Goal: Task Accomplishment & Management: Use online tool/utility

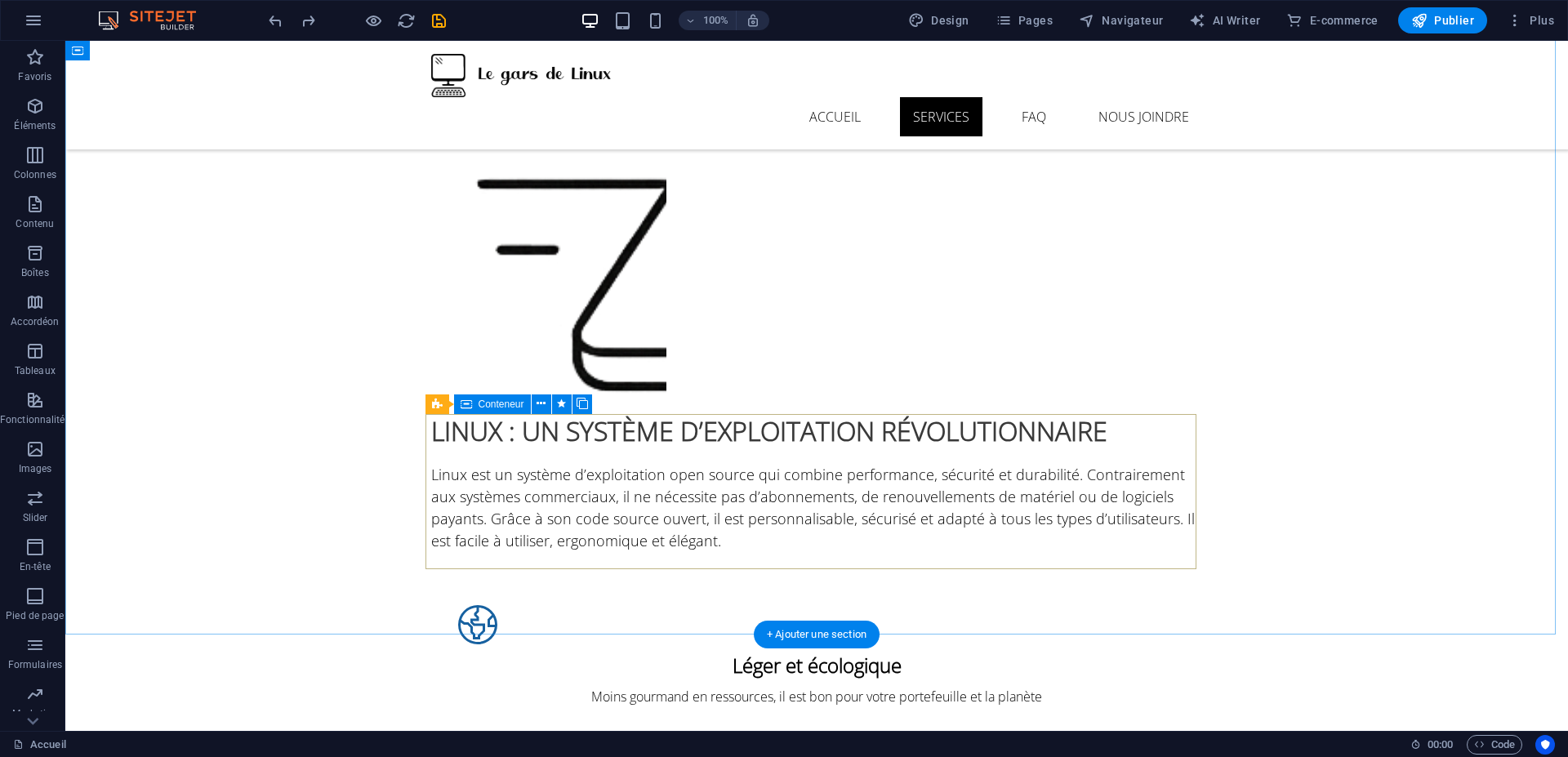
scroll to position [1568, 0]
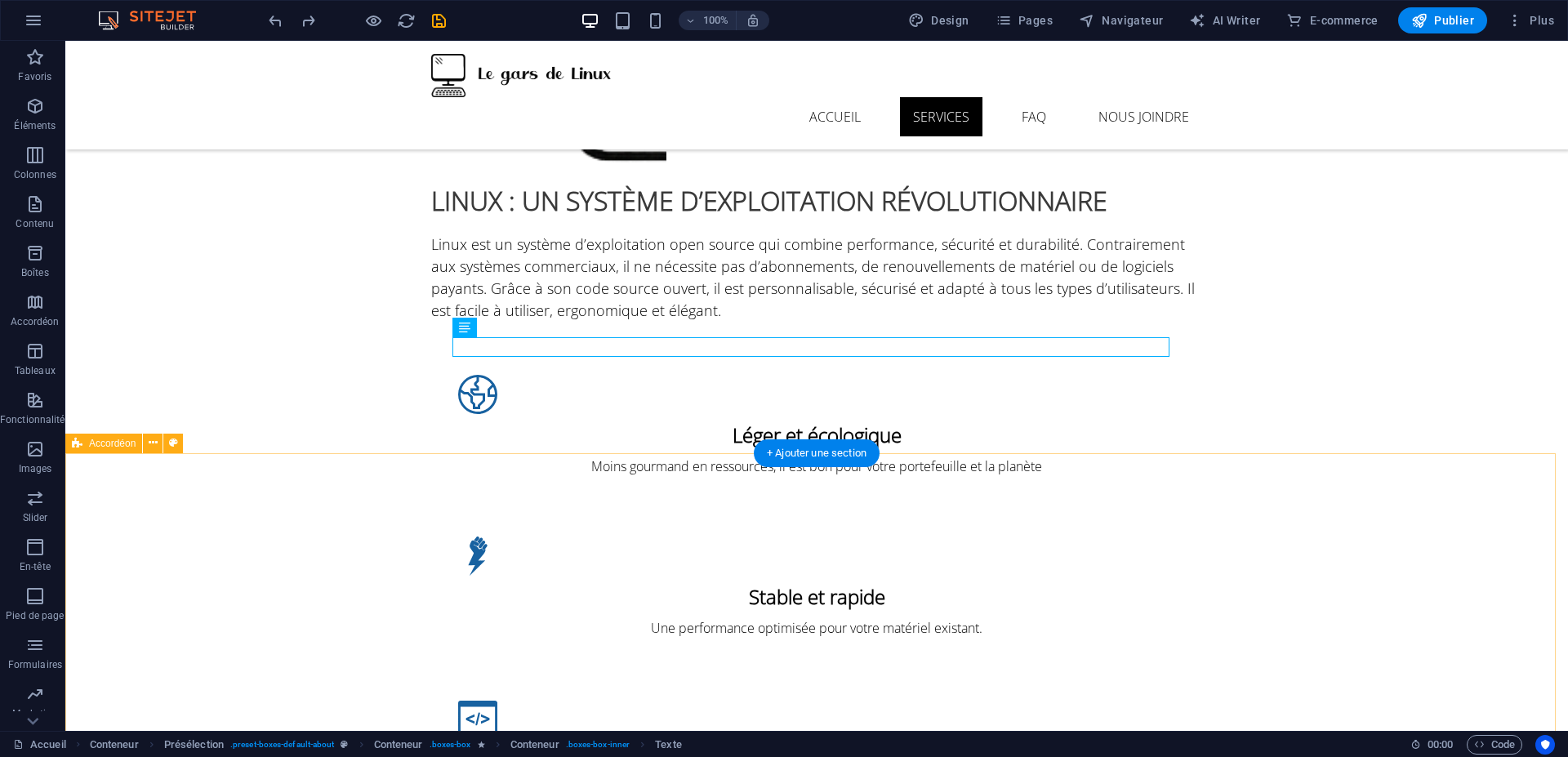
scroll to position [1764, 0]
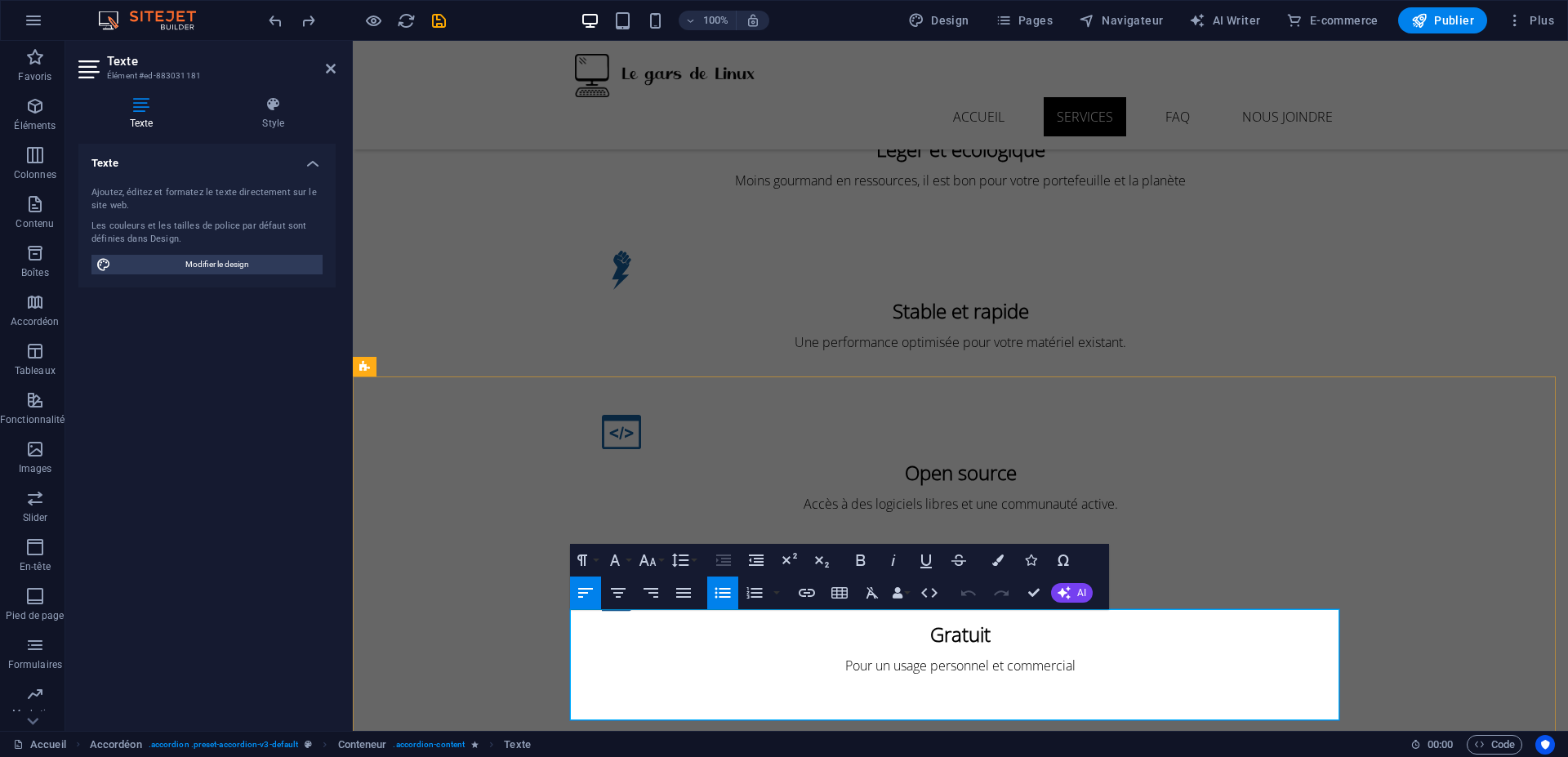
drag, startPoint x: 964, startPoint y: 617, endPoint x: 1195, endPoint y: 620, distance: 231.0
drag, startPoint x: 925, startPoint y: 716, endPoint x: 489, endPoint y: 568, distance: 460.4
click at [690, 555] on button "Line Height" at bounding box center [683, 560] width 31 height 33
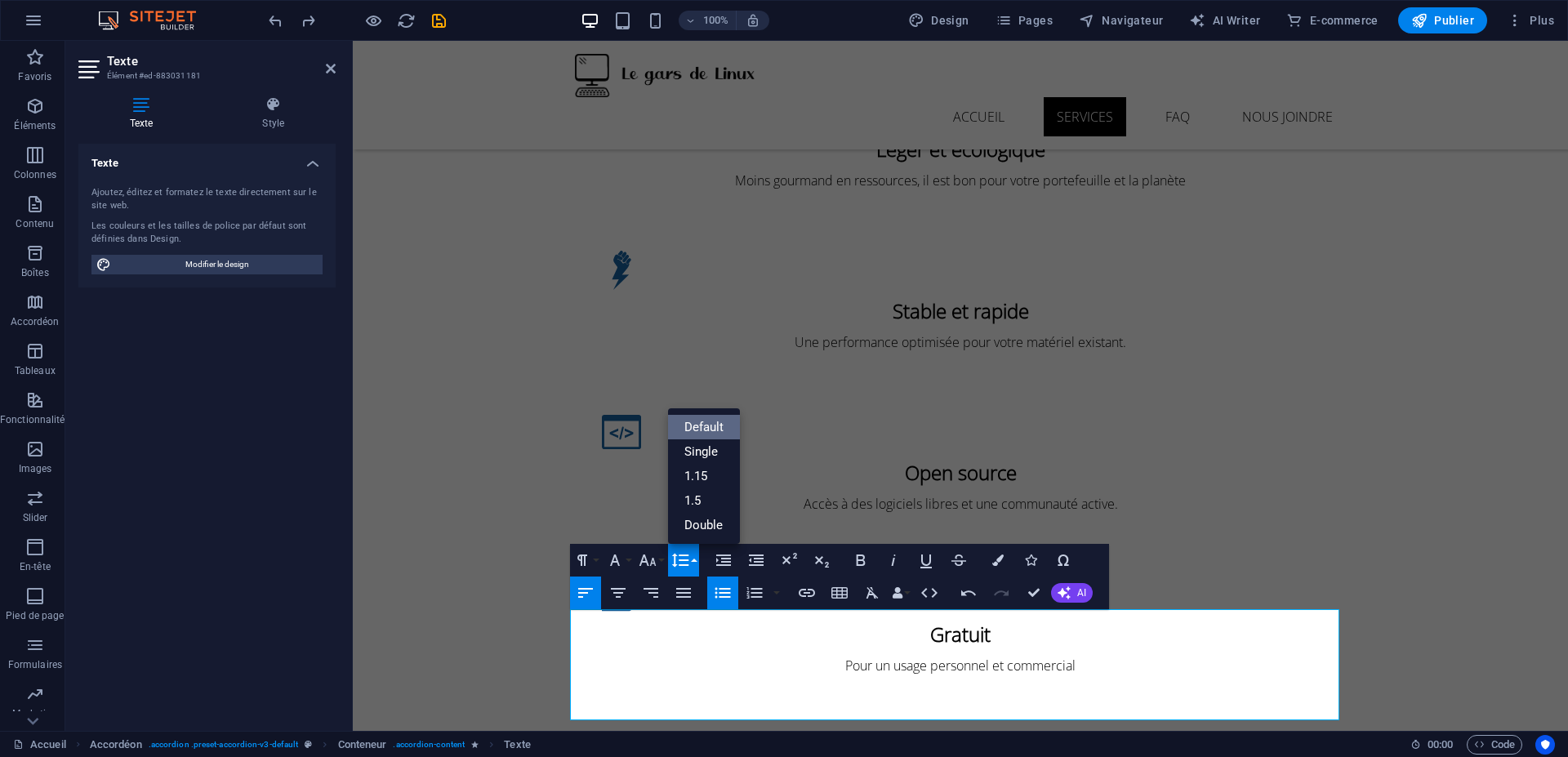
scroll to position [0, 0]
click at [718, 451] on link "Single" at bounding box center [704, 451] width 73 height 25
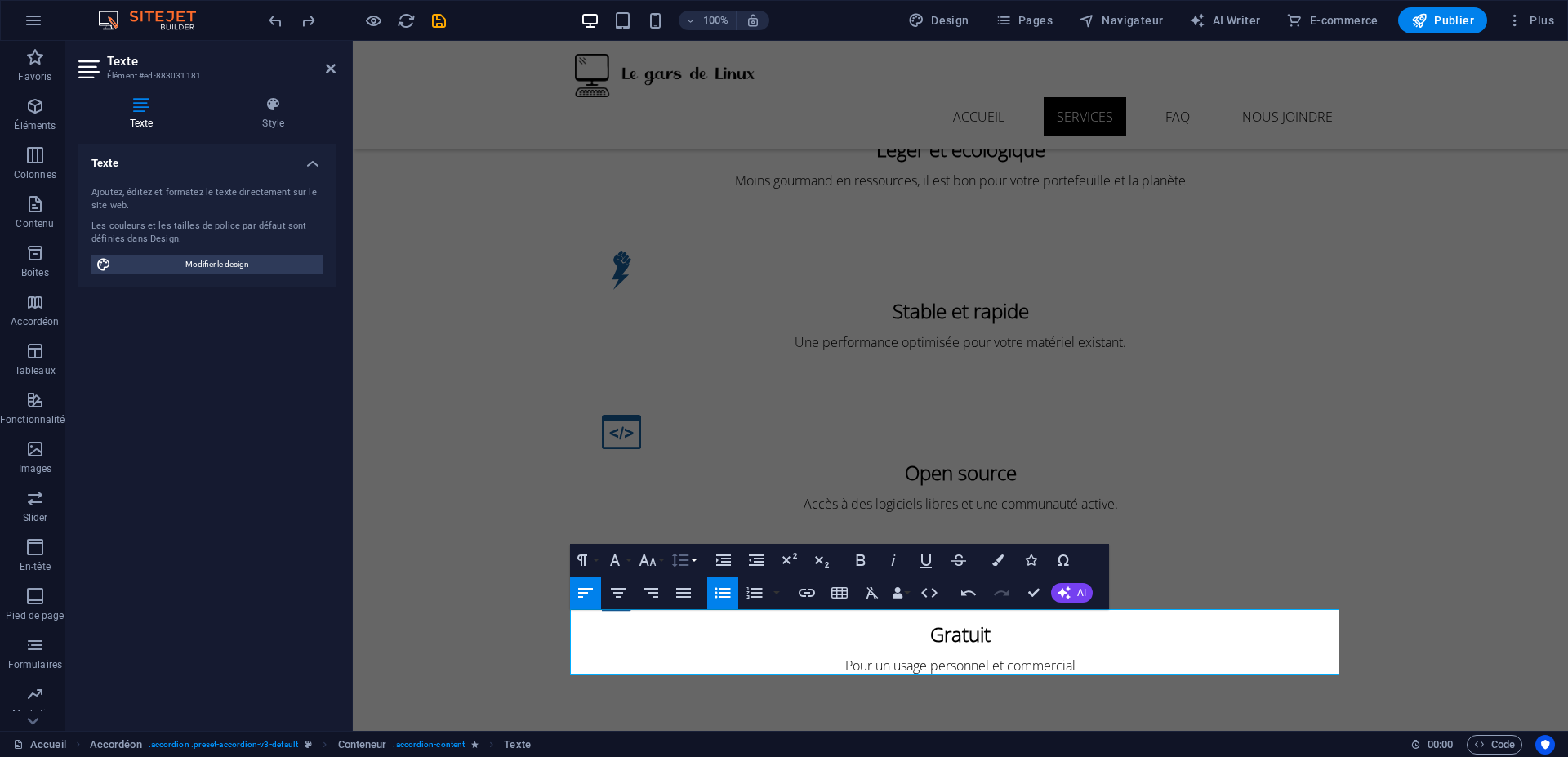
click at [687, 566] on icon "button" at bounding box center [680, 560] width 19 height 19
click at [698, 422] on link "Default" at bounding box center [704, 427] width 73 height 25
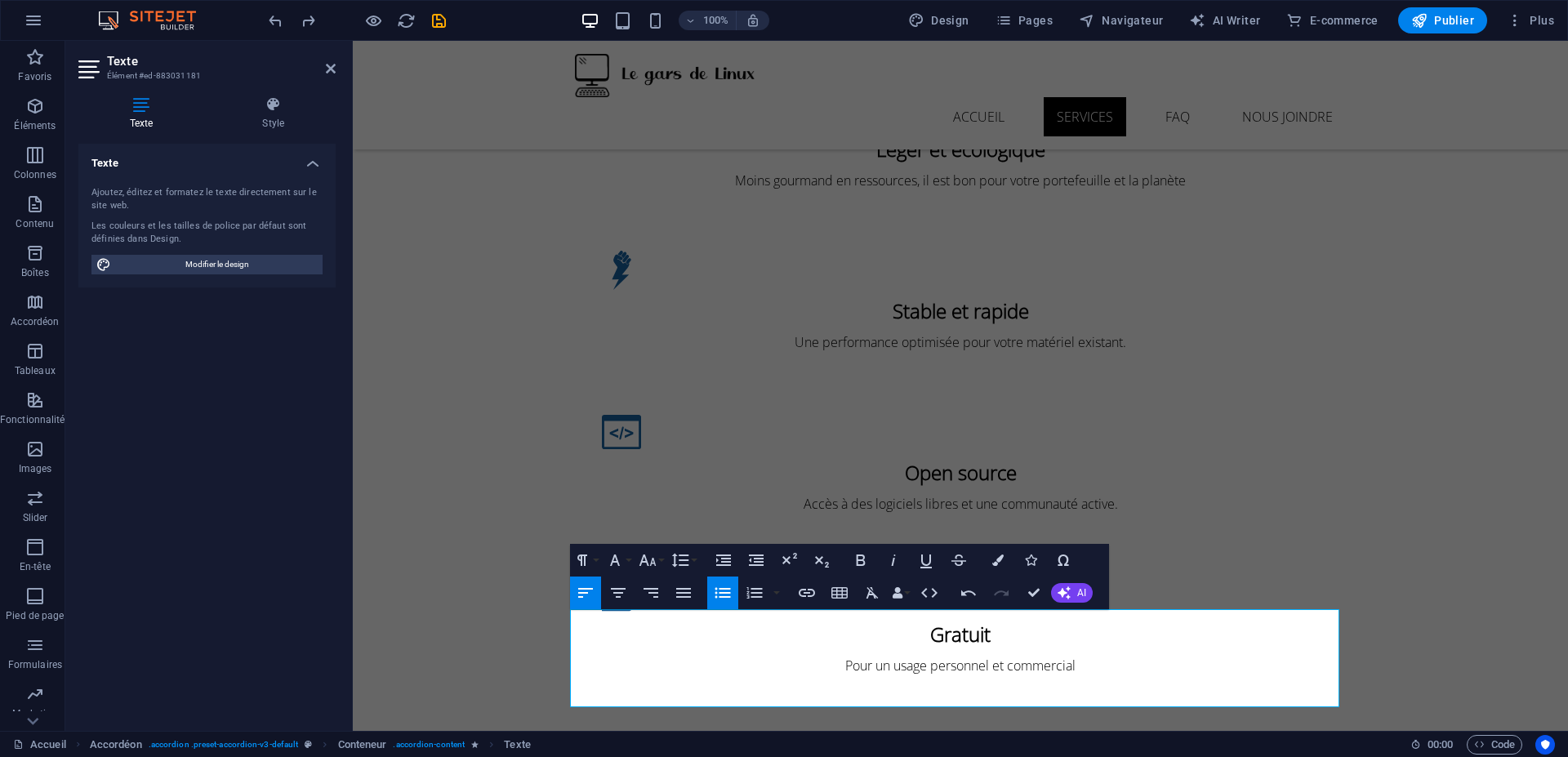
click at [718, 593] on icon "button" at bounding box center [722, 593] width 19 height 19
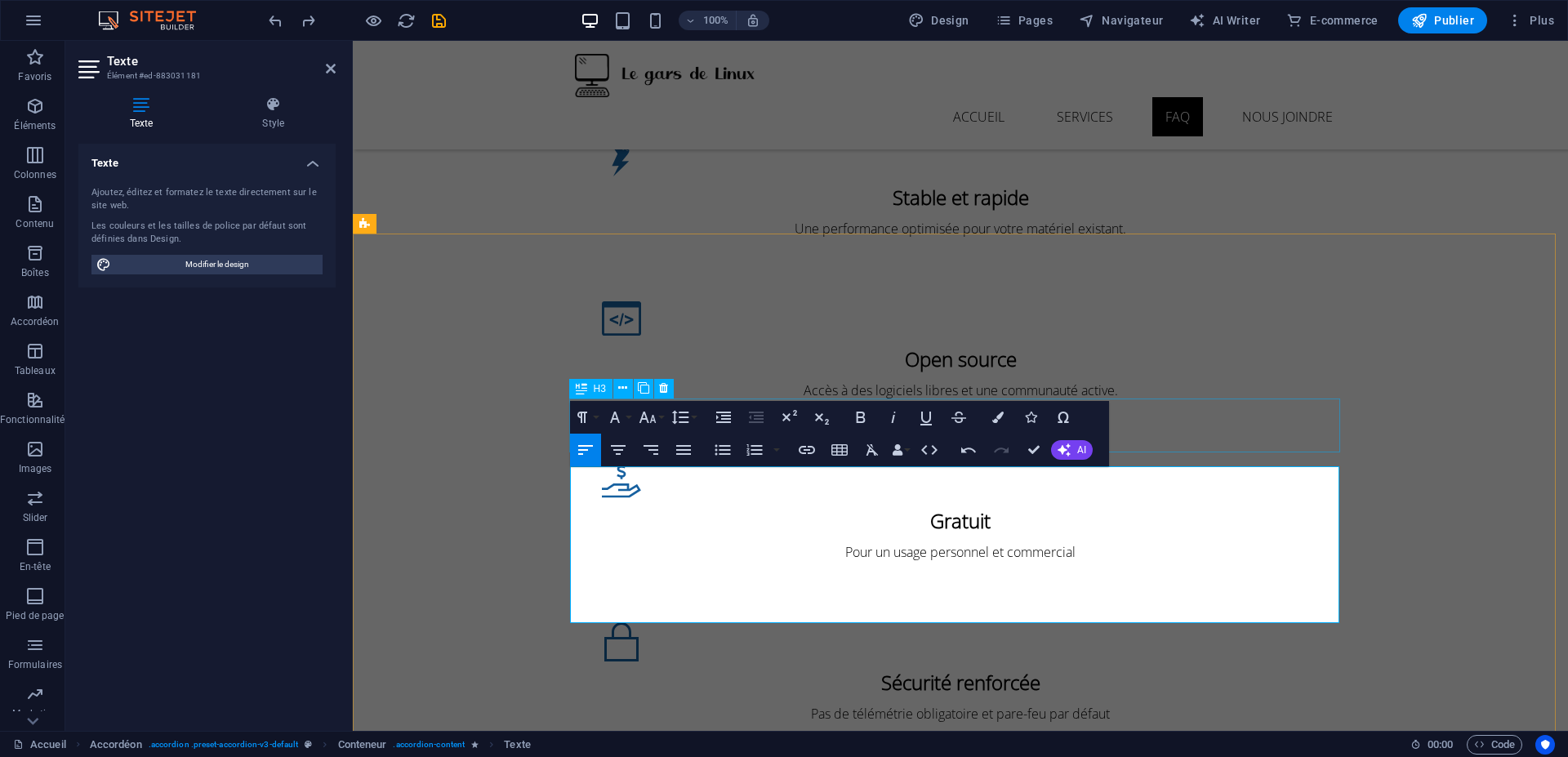
scroll to position [1960, 0]
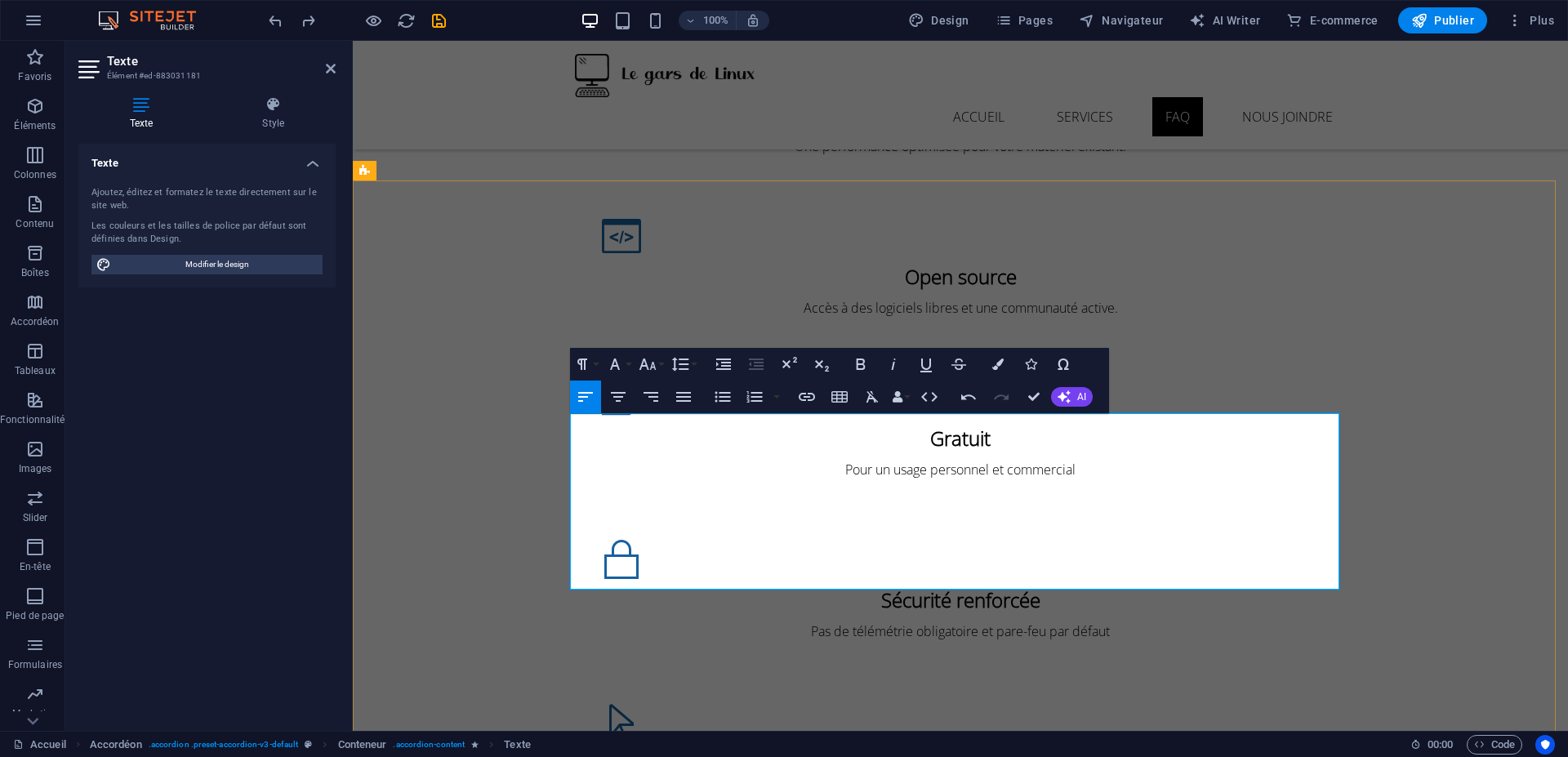
drag, startPoint x: 914, startPoint y: 578, endPoint x: 653, endPoint y: 113, distance: 533.2
click at [722, 392] on icon "button" at bounding box center [722, 396] width 15 height 11
click at [722, 391] on icon "button" at bounding box center [722, 396] width 19 height 19
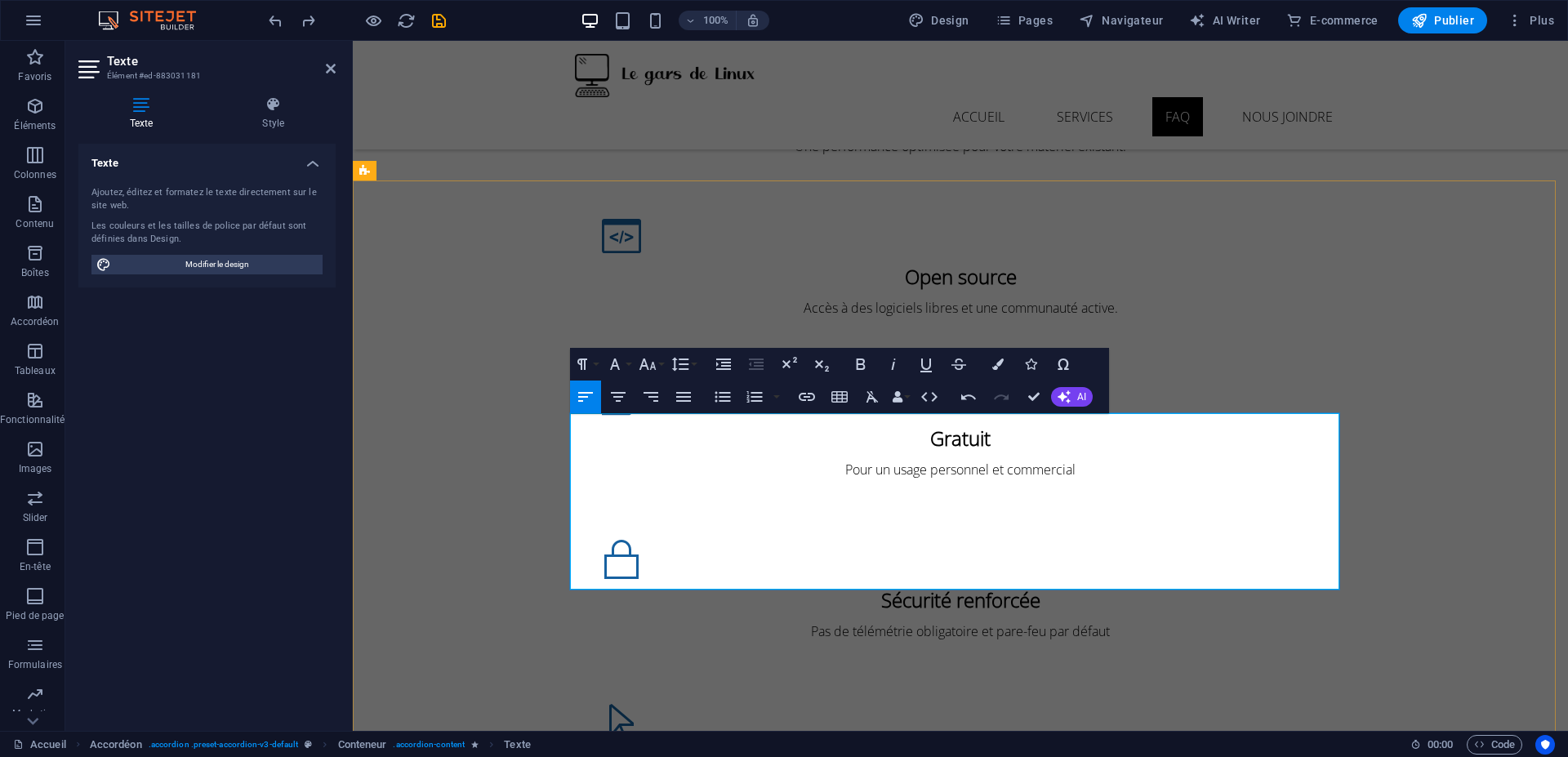
click at [714, 401] on icon "button" at bounding box center [722, 396] width 19 height 19
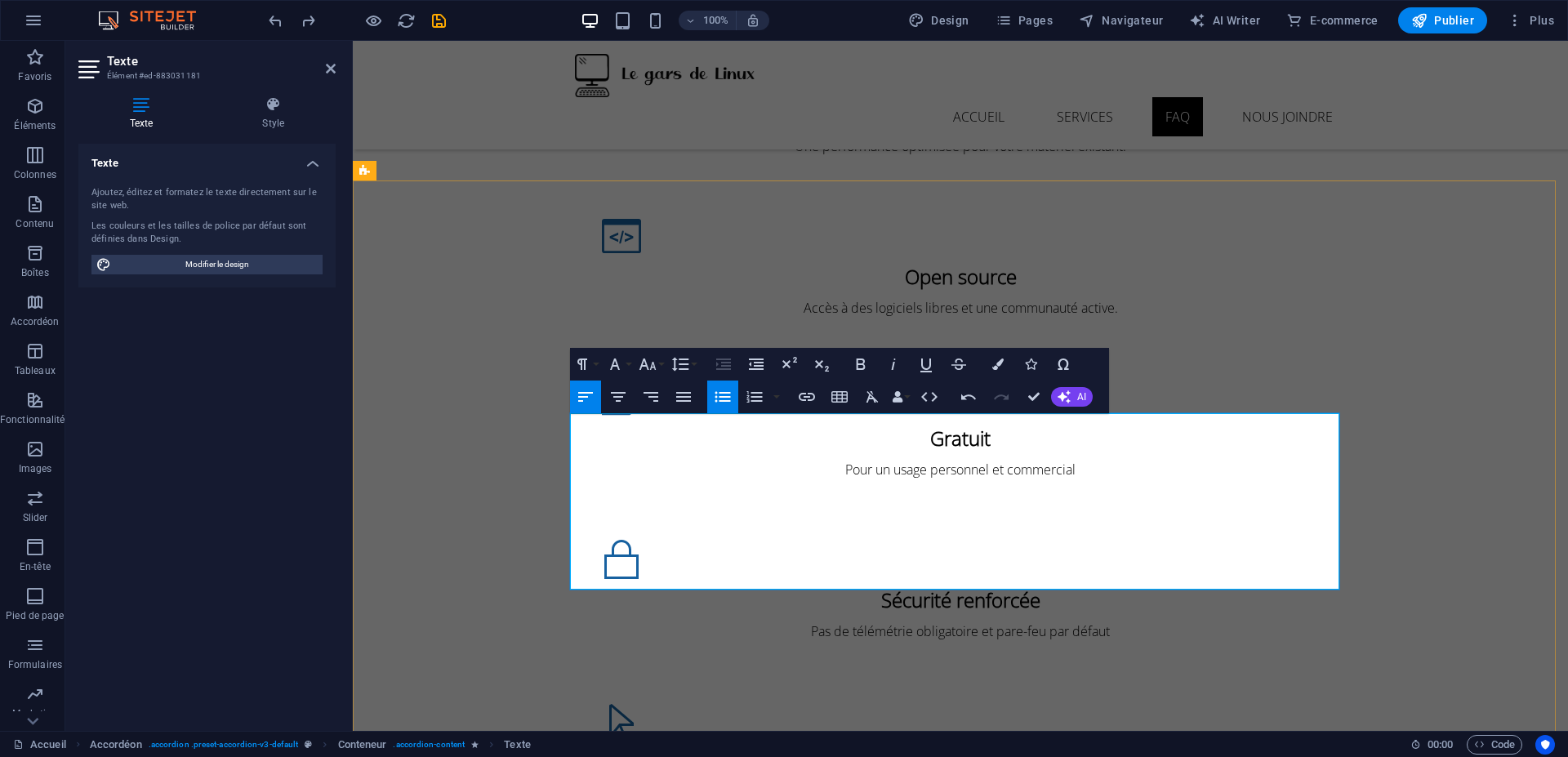
click at [723, 394] on icon "button" at bounding box center [722, 396] width 19 height 19
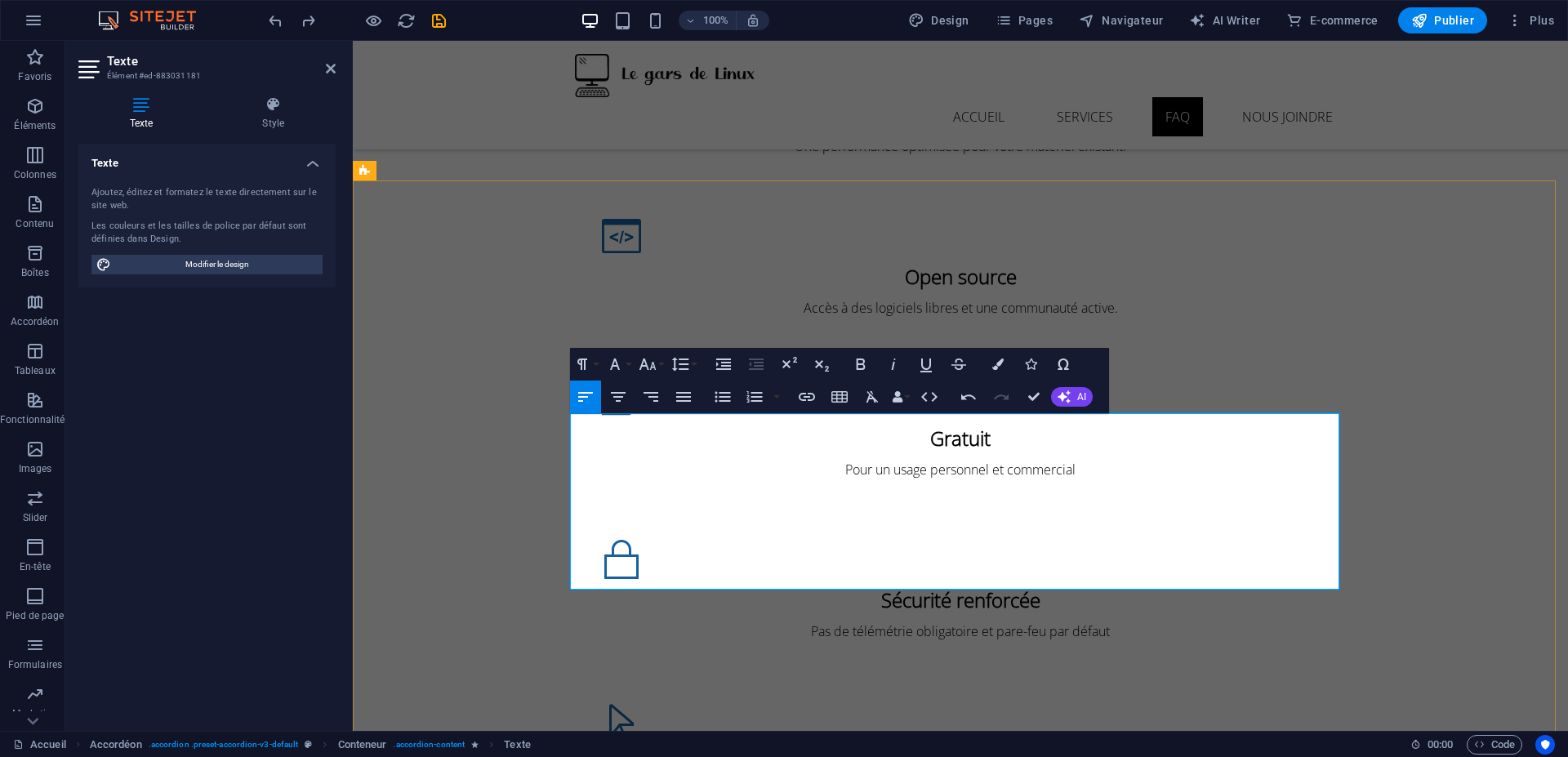
click at [715, 398] on icon "button" at bounding box center [722, 396] width 19 height 19
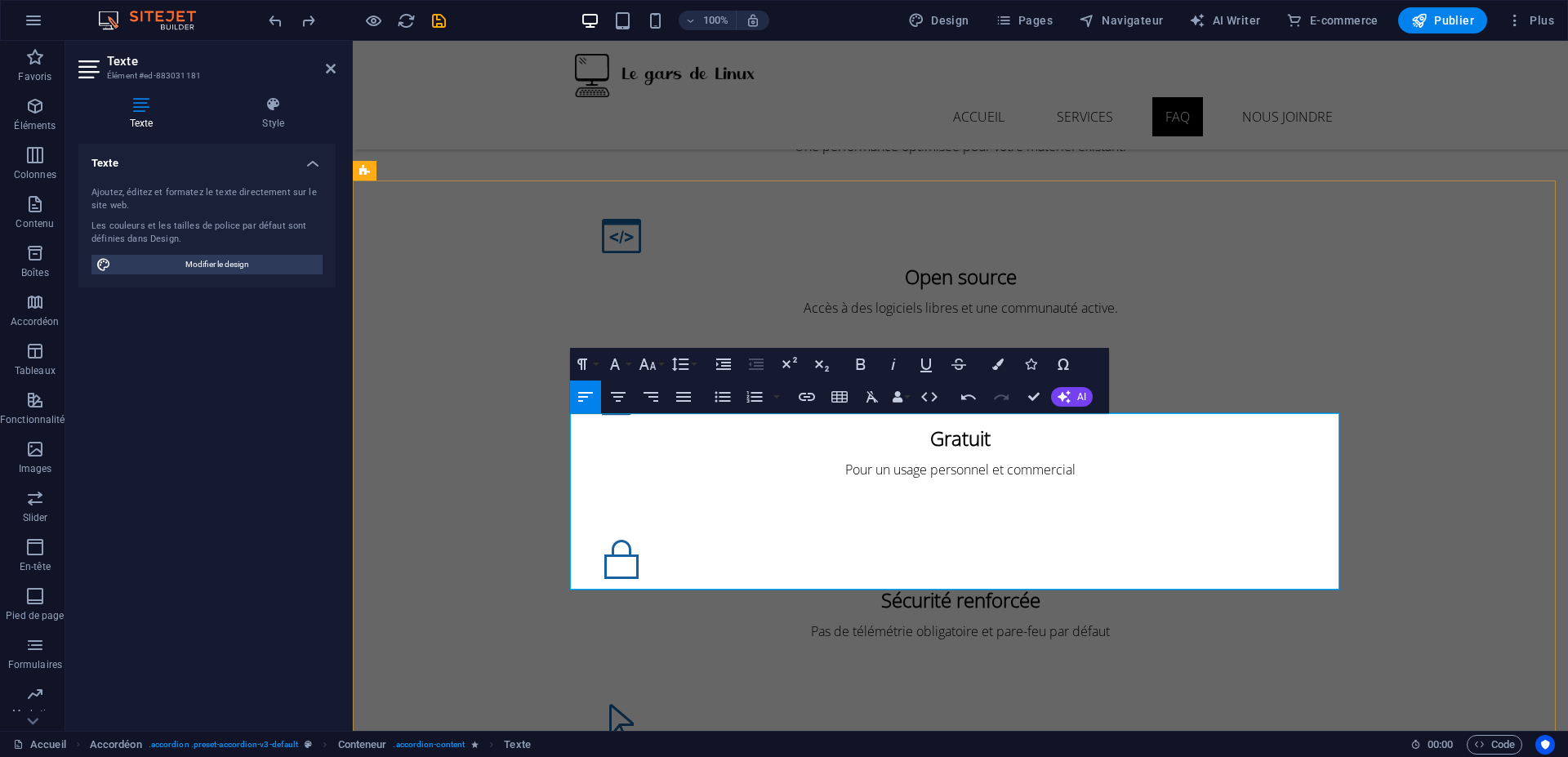
click at [715, 402] on icon "button" at bounding box center [722, 396] width 19 height 19
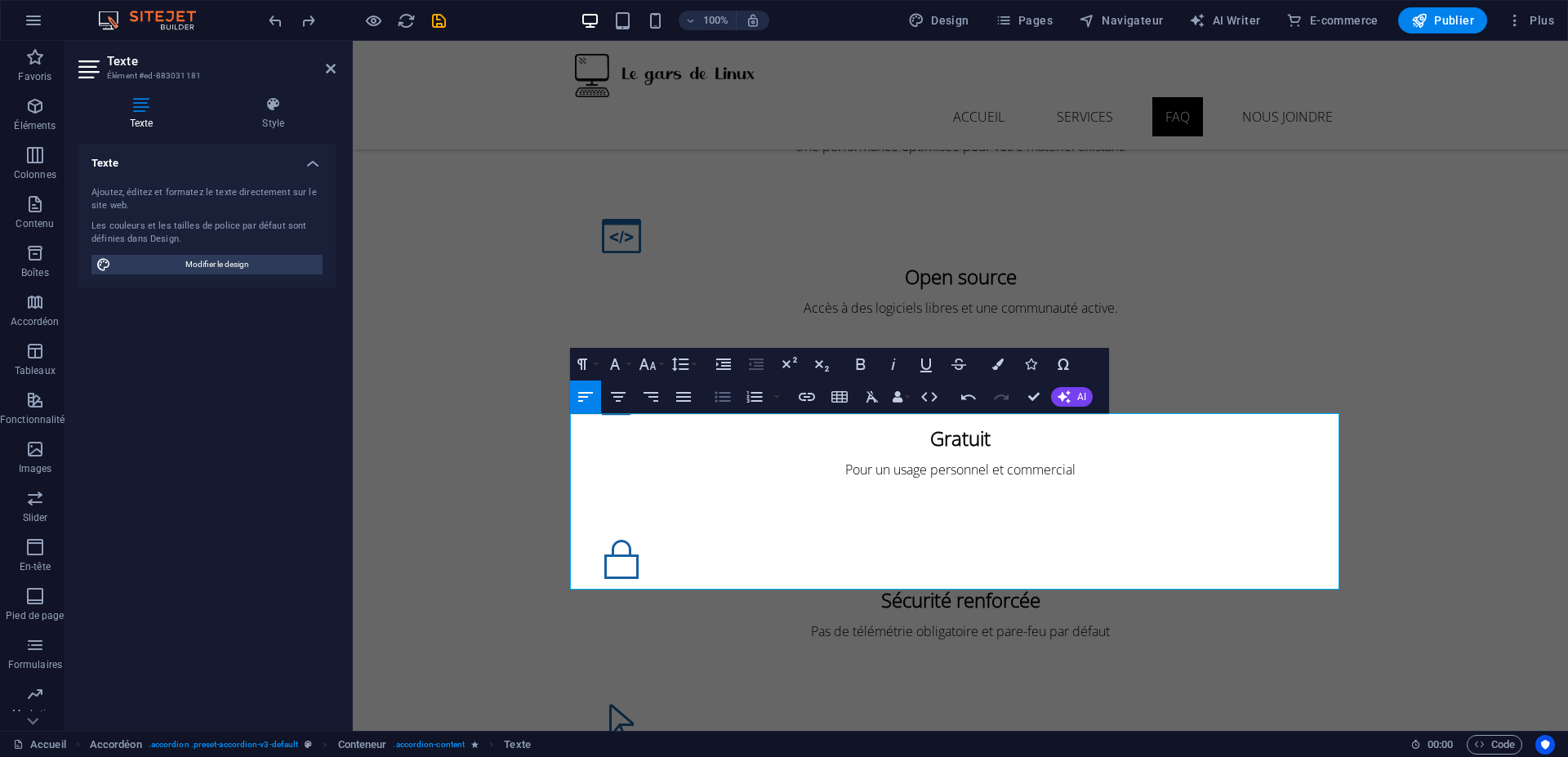
click at [725, 399] on icon "button" at bounding box center [722, 396] width 19 height 19
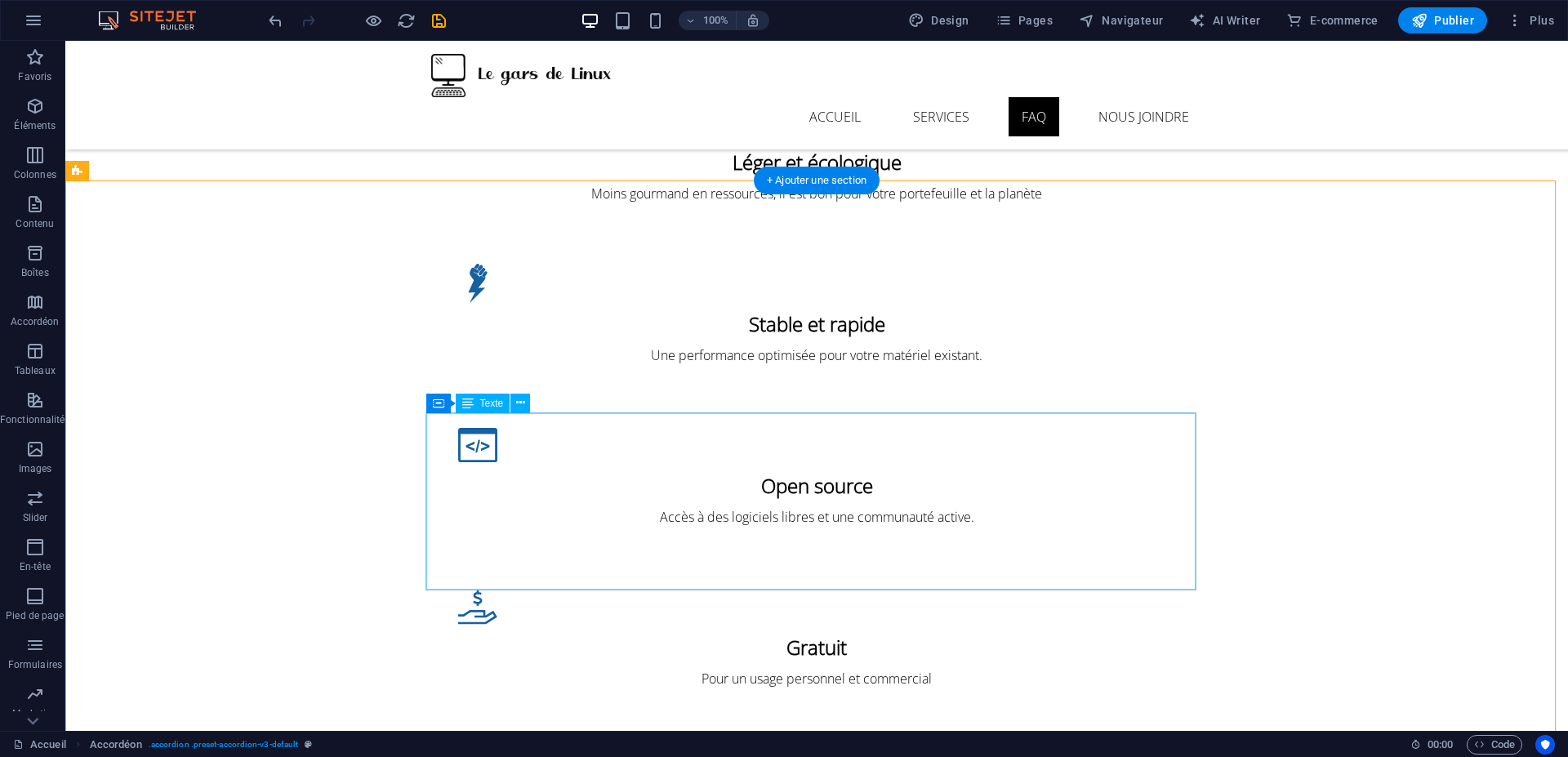
click at [470, 412] on icon at bounding box center [468, 403] width 12 height 19
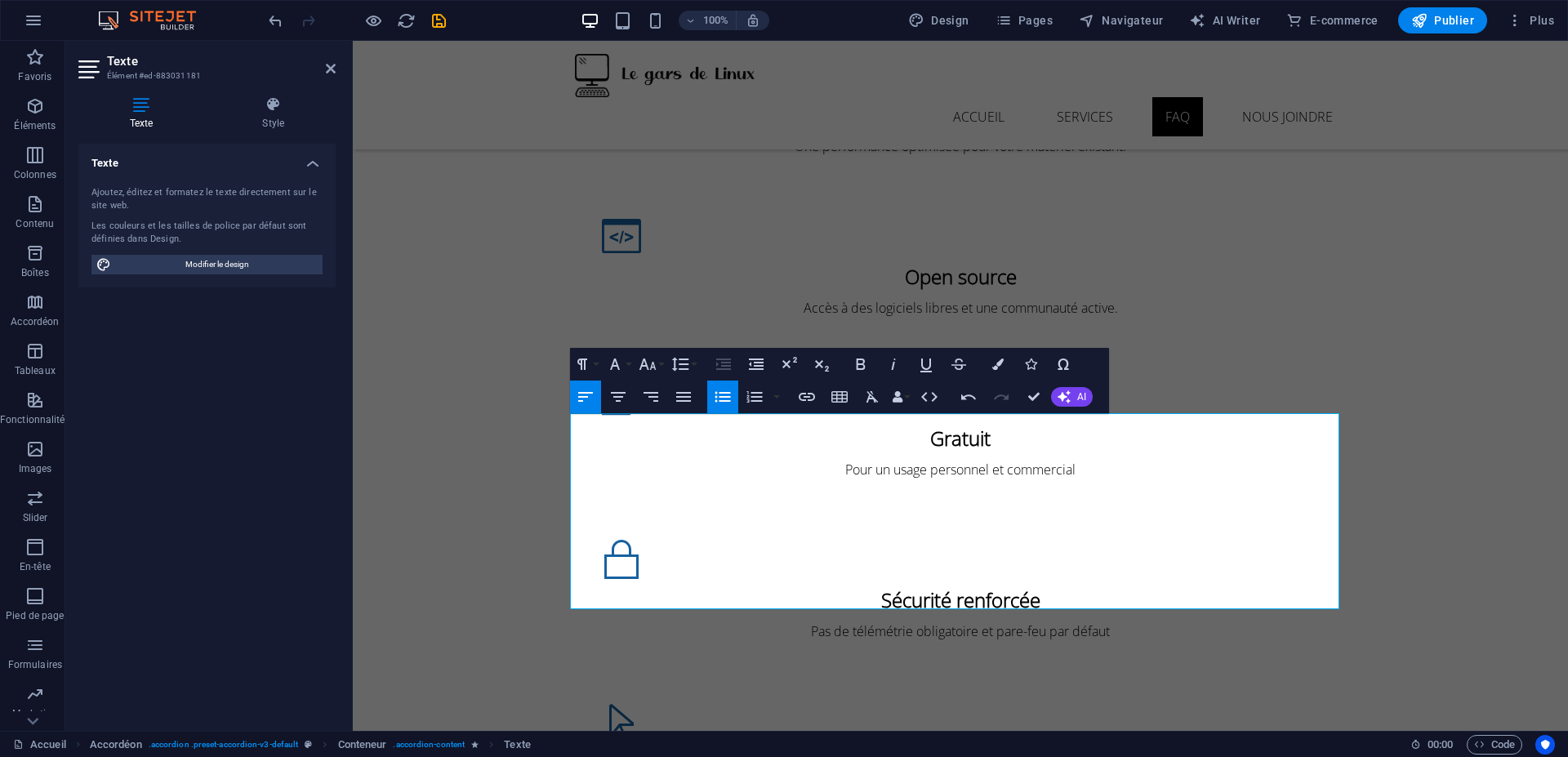
click at [720, 390] on icon "button" at bounding box center [722, 396] width 19 height 19
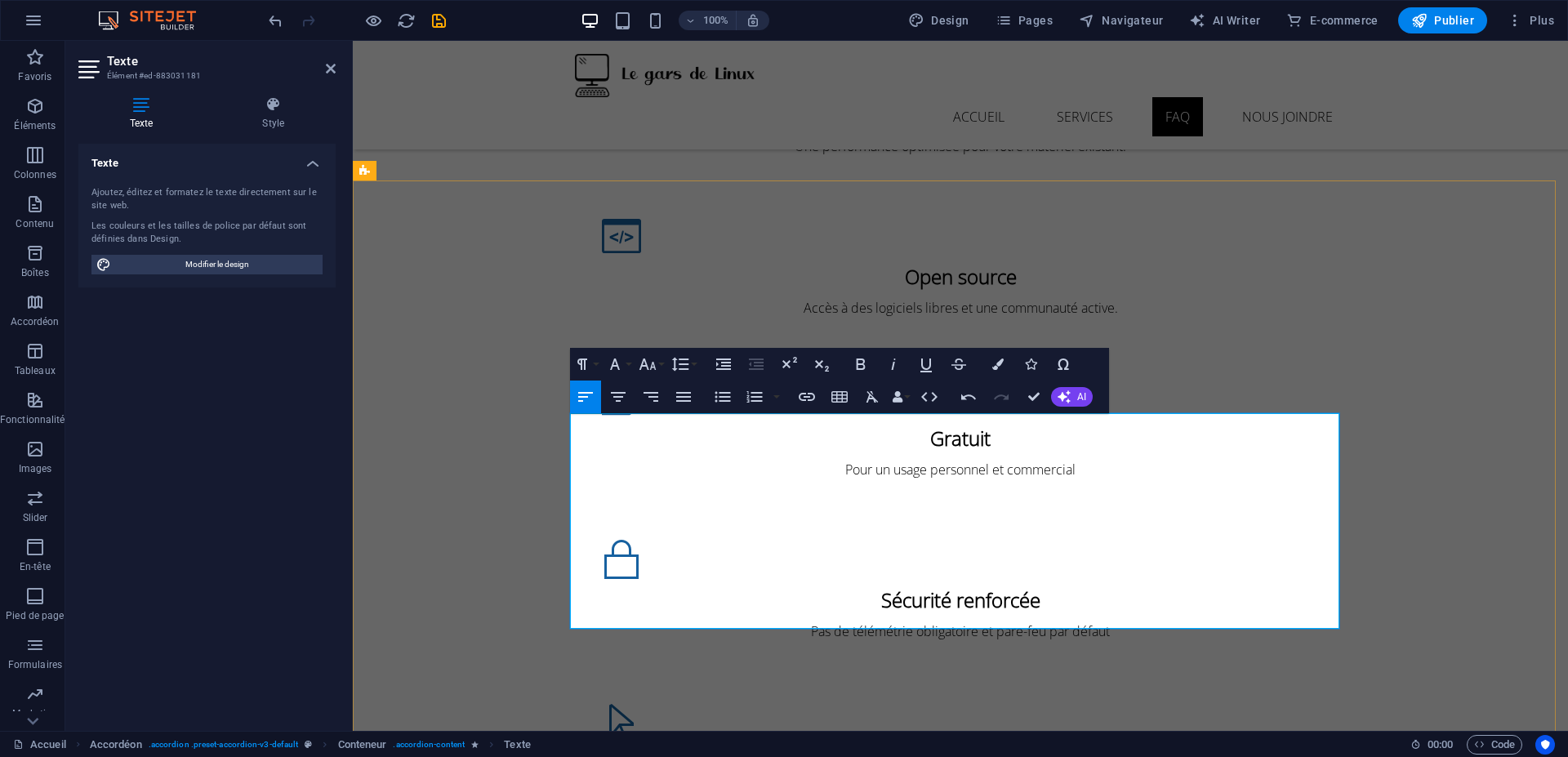
click at [710, 402] on button "Unordered List" at bounding box center [722, 396] width 31 height 33
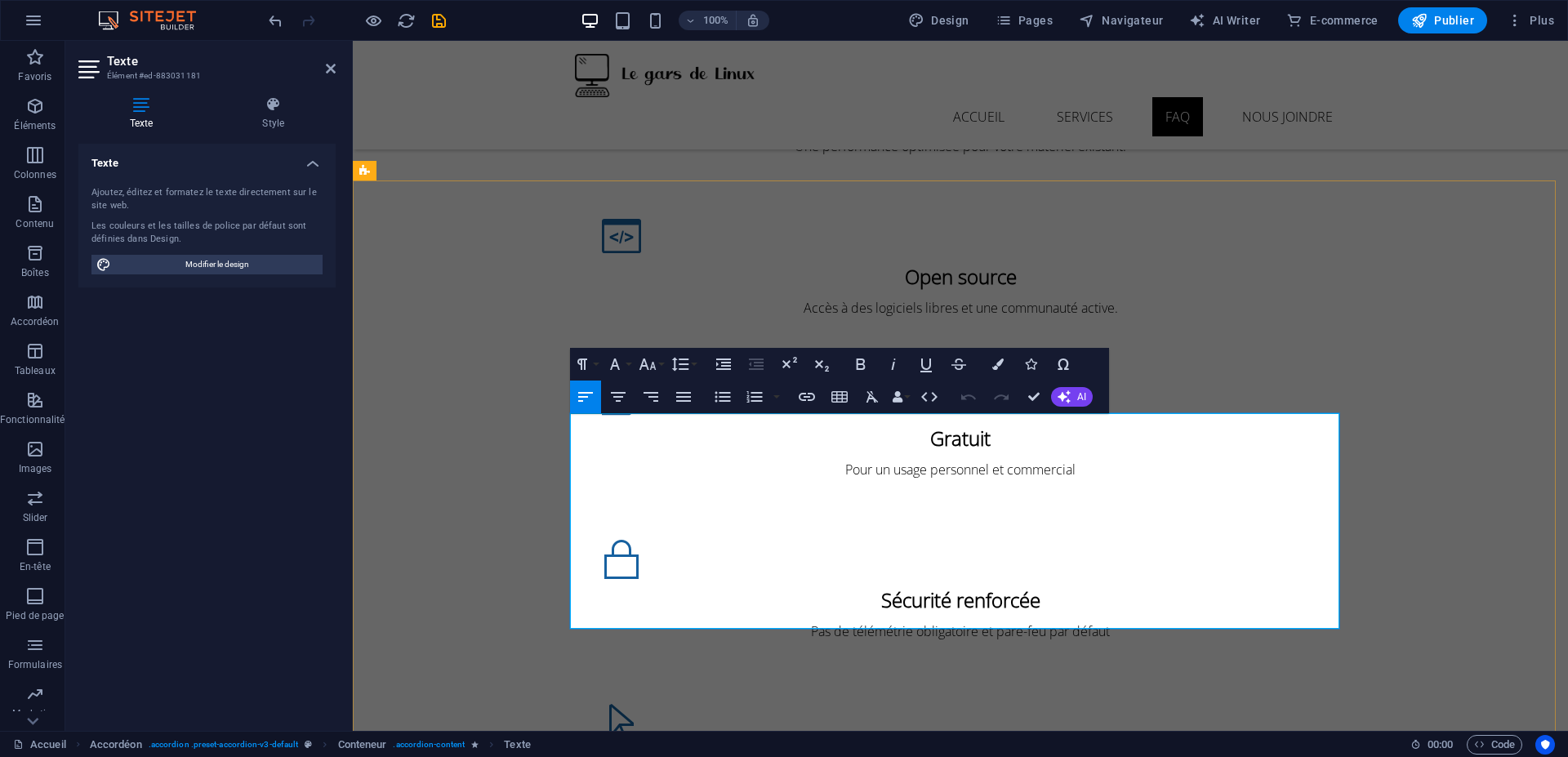
drag, startPoint x: 886, startPoint y: 424, endPoint x: 1173, endPoint y: 431, distance: 287.1
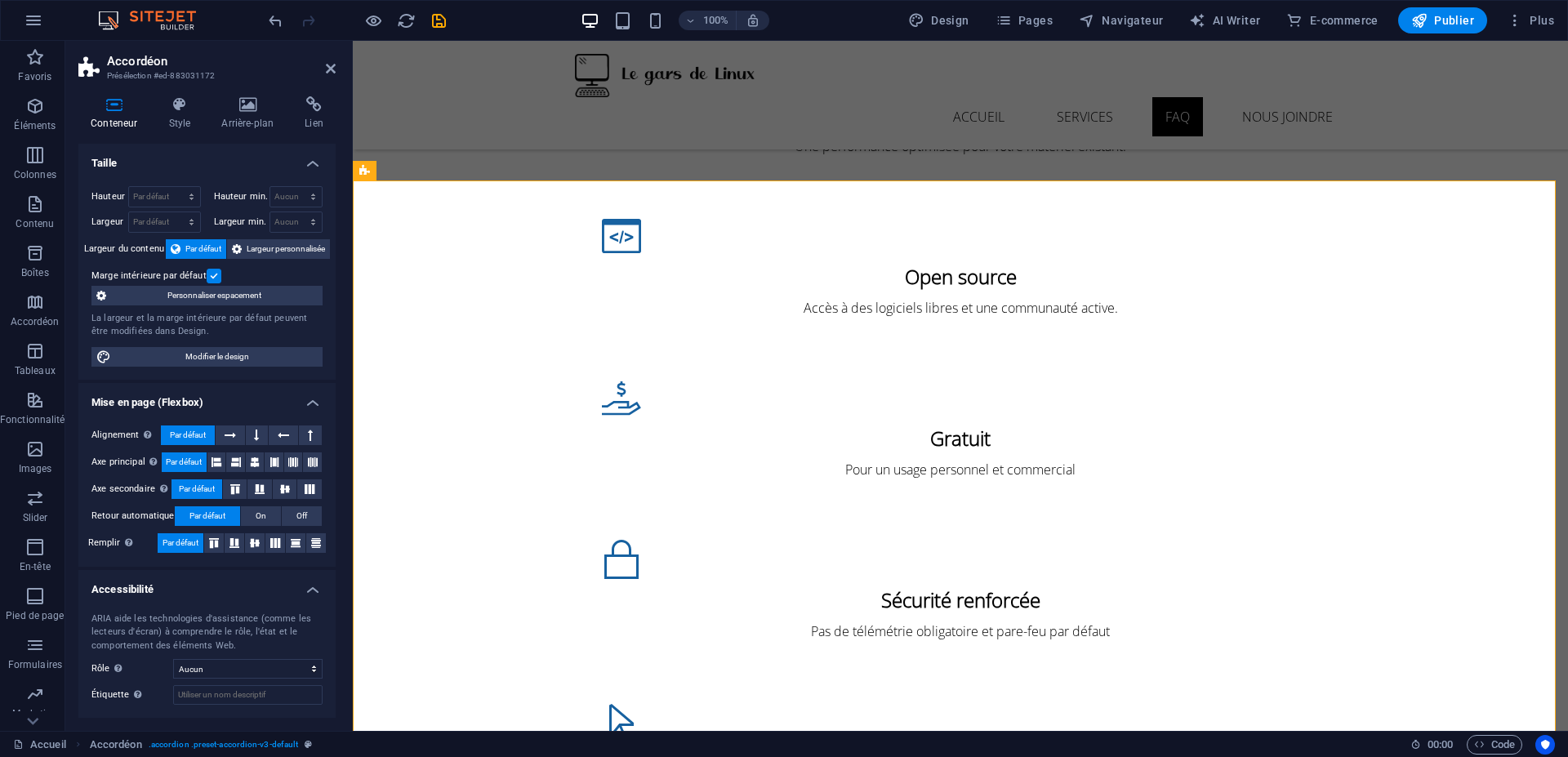
click at [210, 276] on label at bounding box center [213, 275] width 14 height 14
click at [0, 0] on input "Marge intérieure par défaut" at bounding box center [0, 0] width 0 height 0
click at [210, 276] on label at bounding box center [213, 275] width 14 height 14
click at [0, 0] on input "Marge intérieure par défaut" at bounding box center [0, 0] width 0 height 0
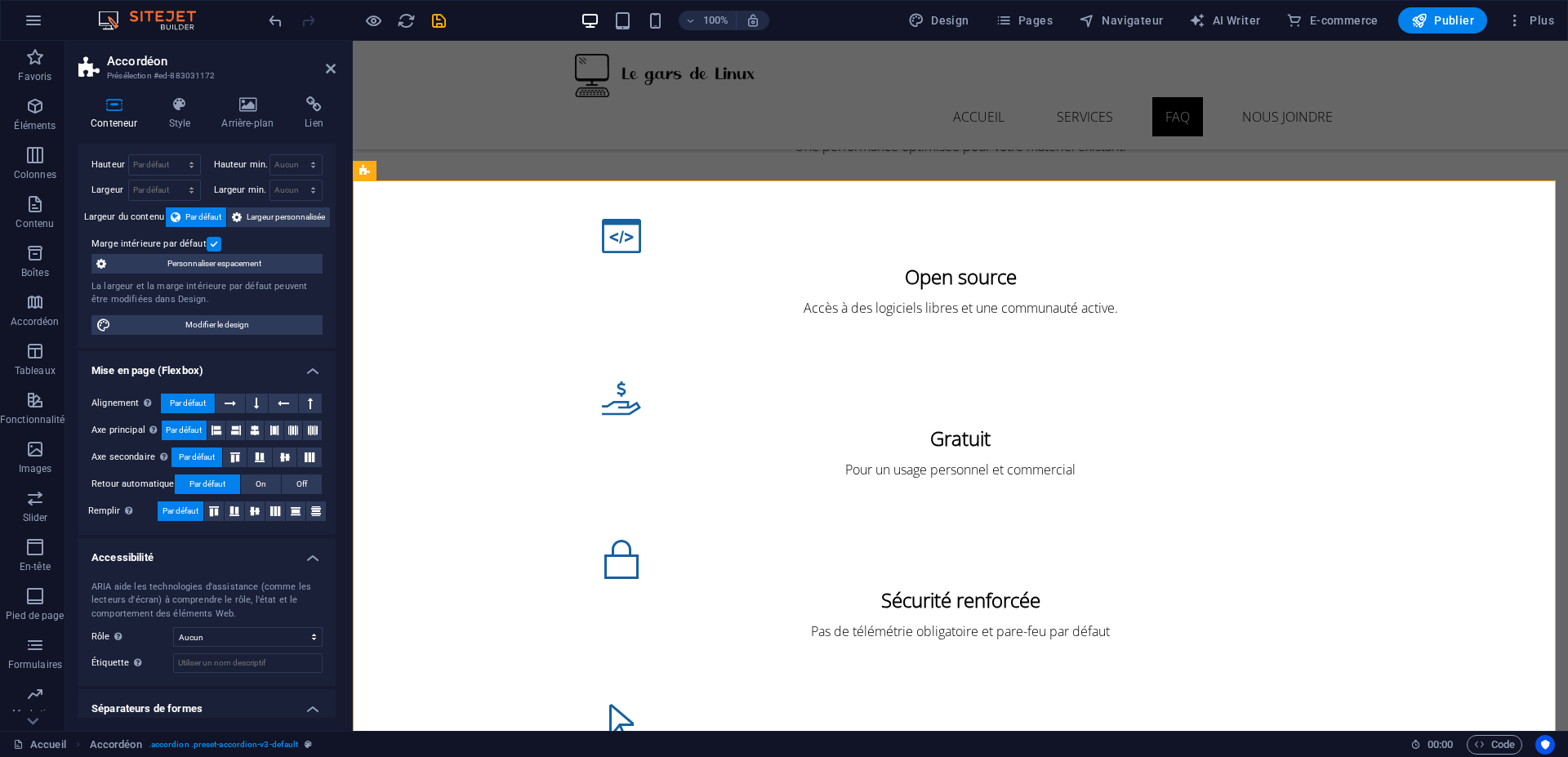
scroll to position [79, 0]
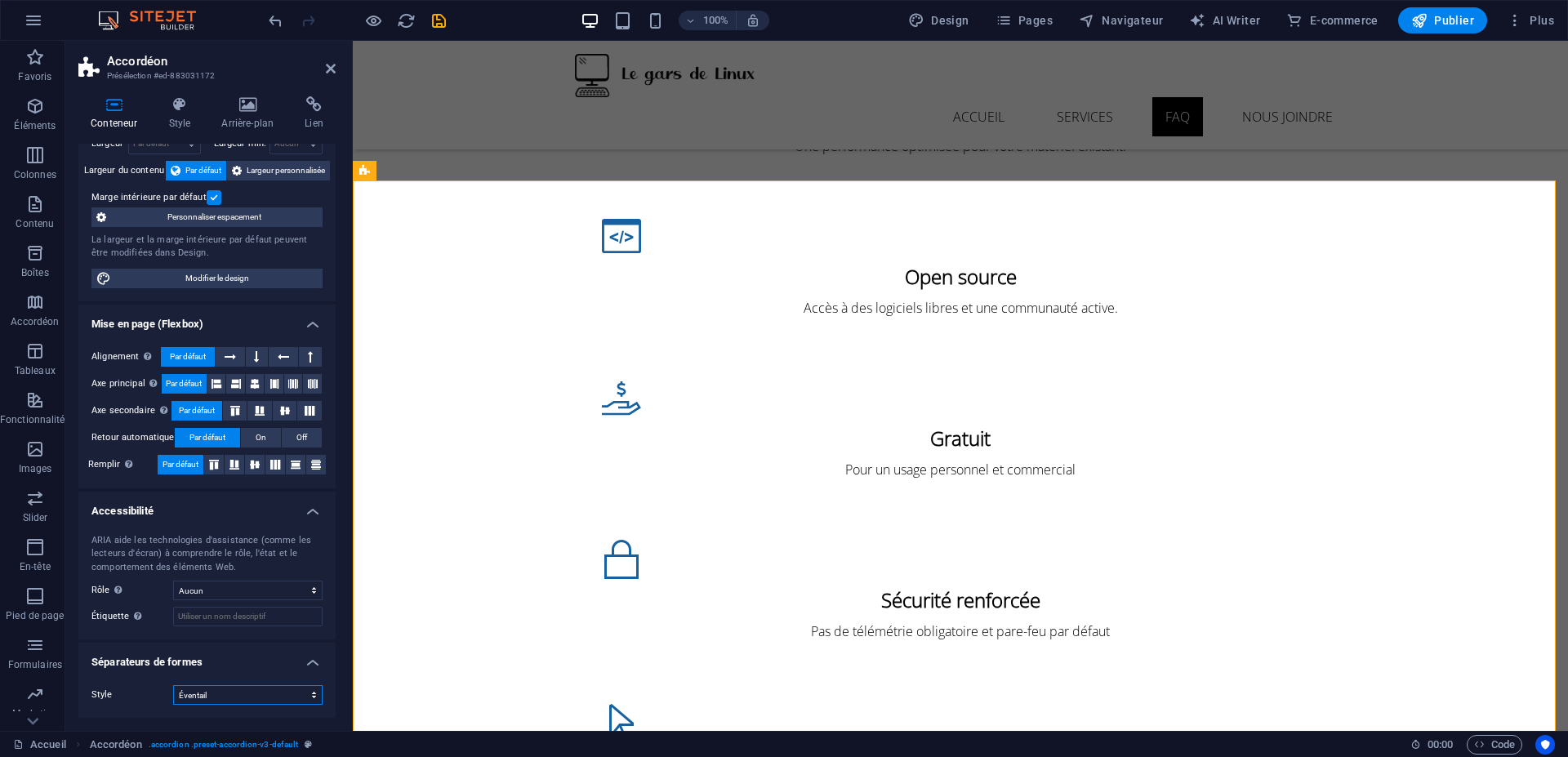
click at [173, 685] on select "Aucun Triangle Carré Diagonale Polygone 1 Polygone 2 Zigzag Plusieurs zigzags V…" at bounding box center [247, 694] width 149 height 19
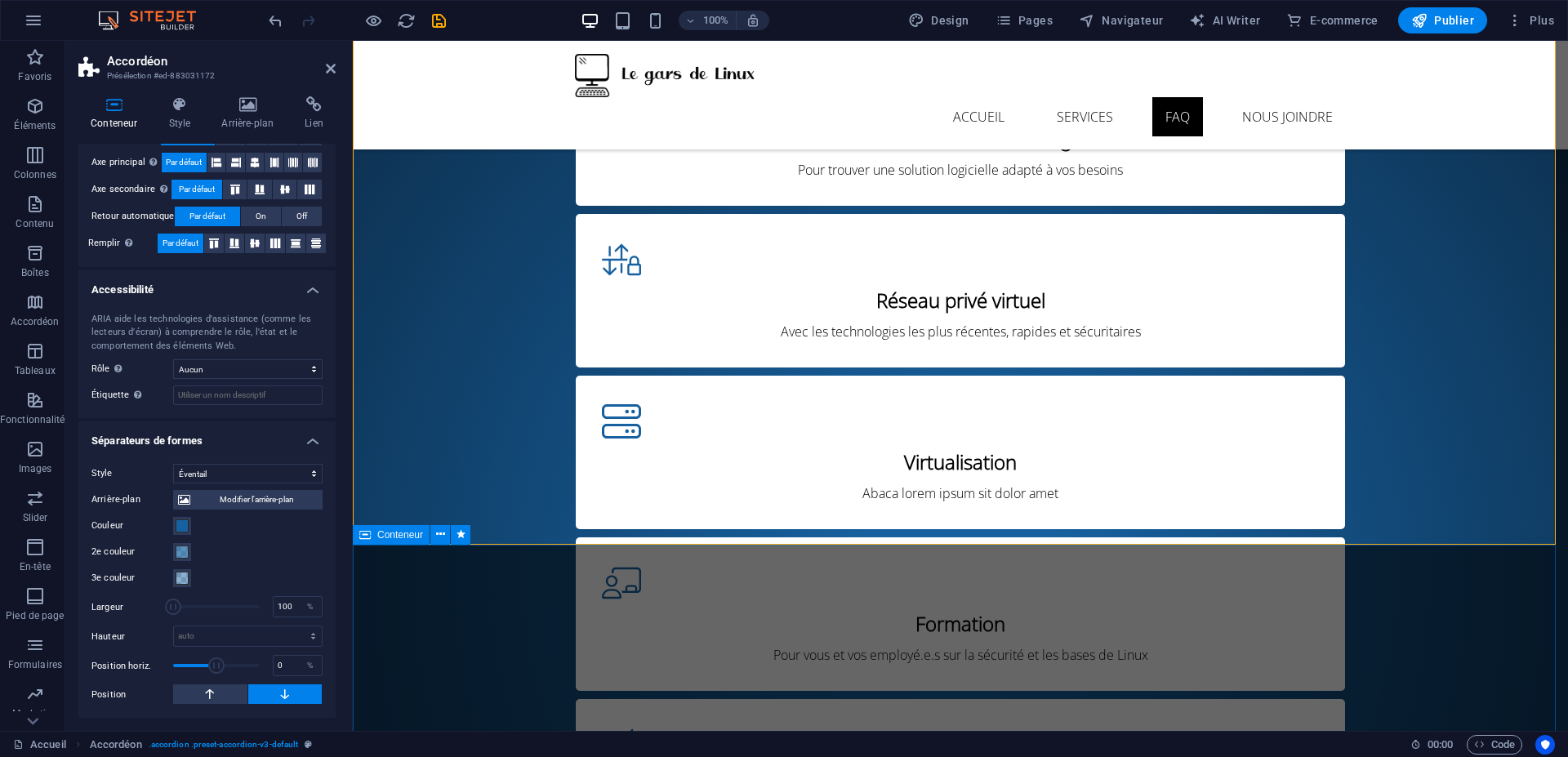
scroll to position [3136, 0]
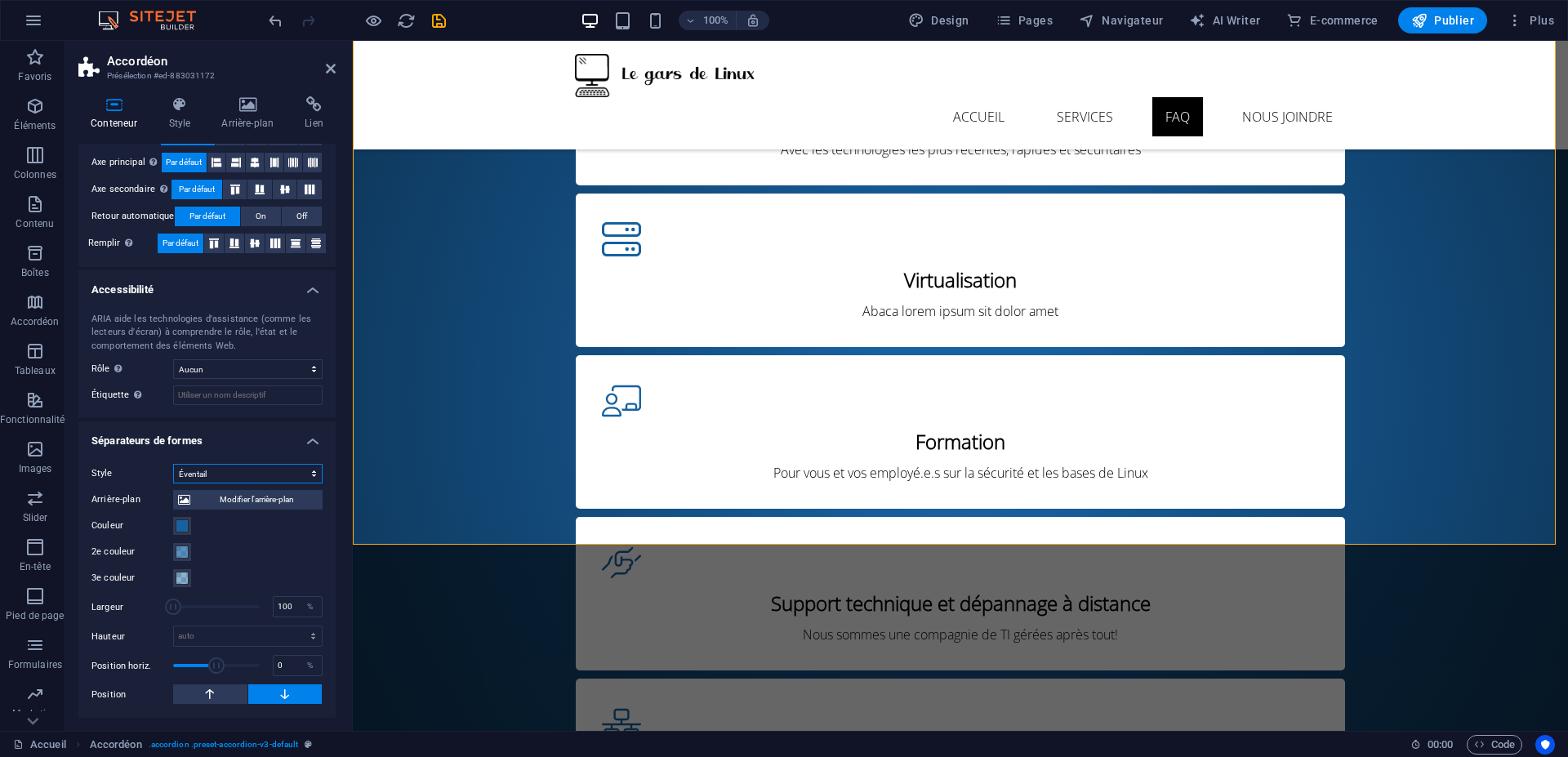
select select "none"
click at [173, 483] on select "Aucun Triangle Carré Diagonale Polygone 1 Polygone 2 Zigzag Plusieurs zigzags V…" at bounding box center [247, 473] width 149 height 19
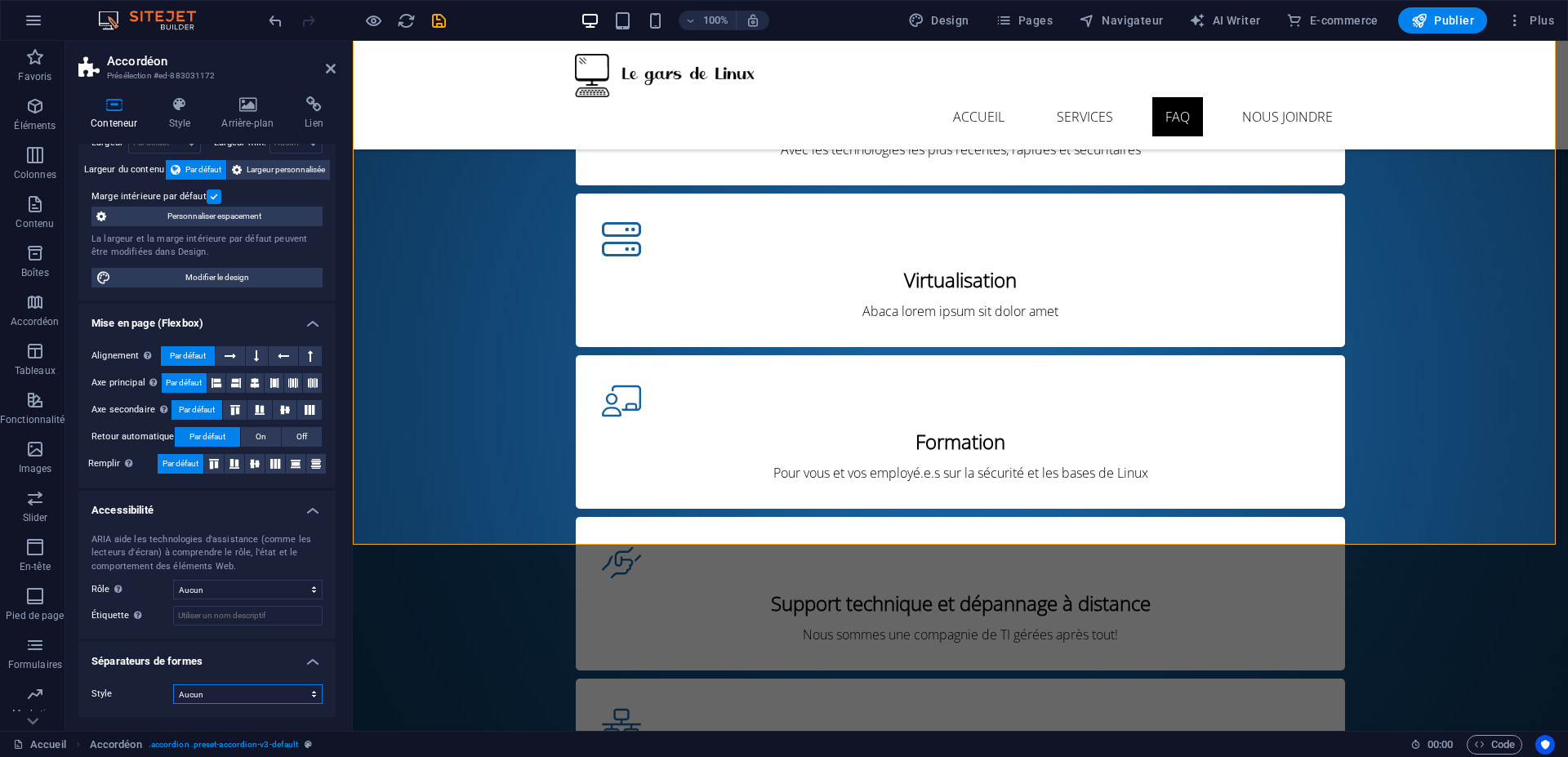
scroll to position [80, 0]
click at [183, 124] on h4 "Style" at bounding box center [182, 113] width 53 height 35
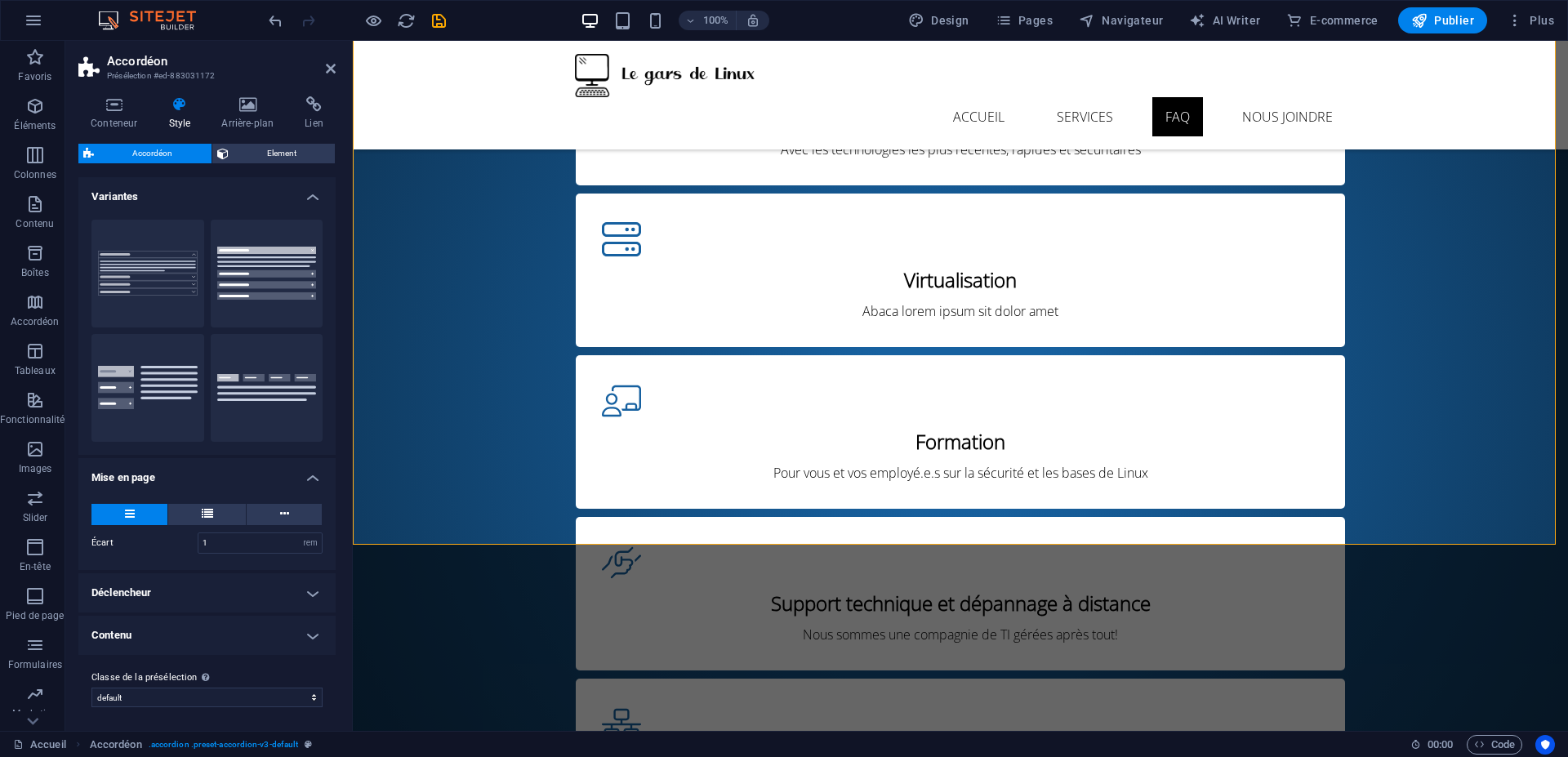
click at [238, 594] on h4 "Déclencheur" at bounding box center [207, 593] width 257 height 39
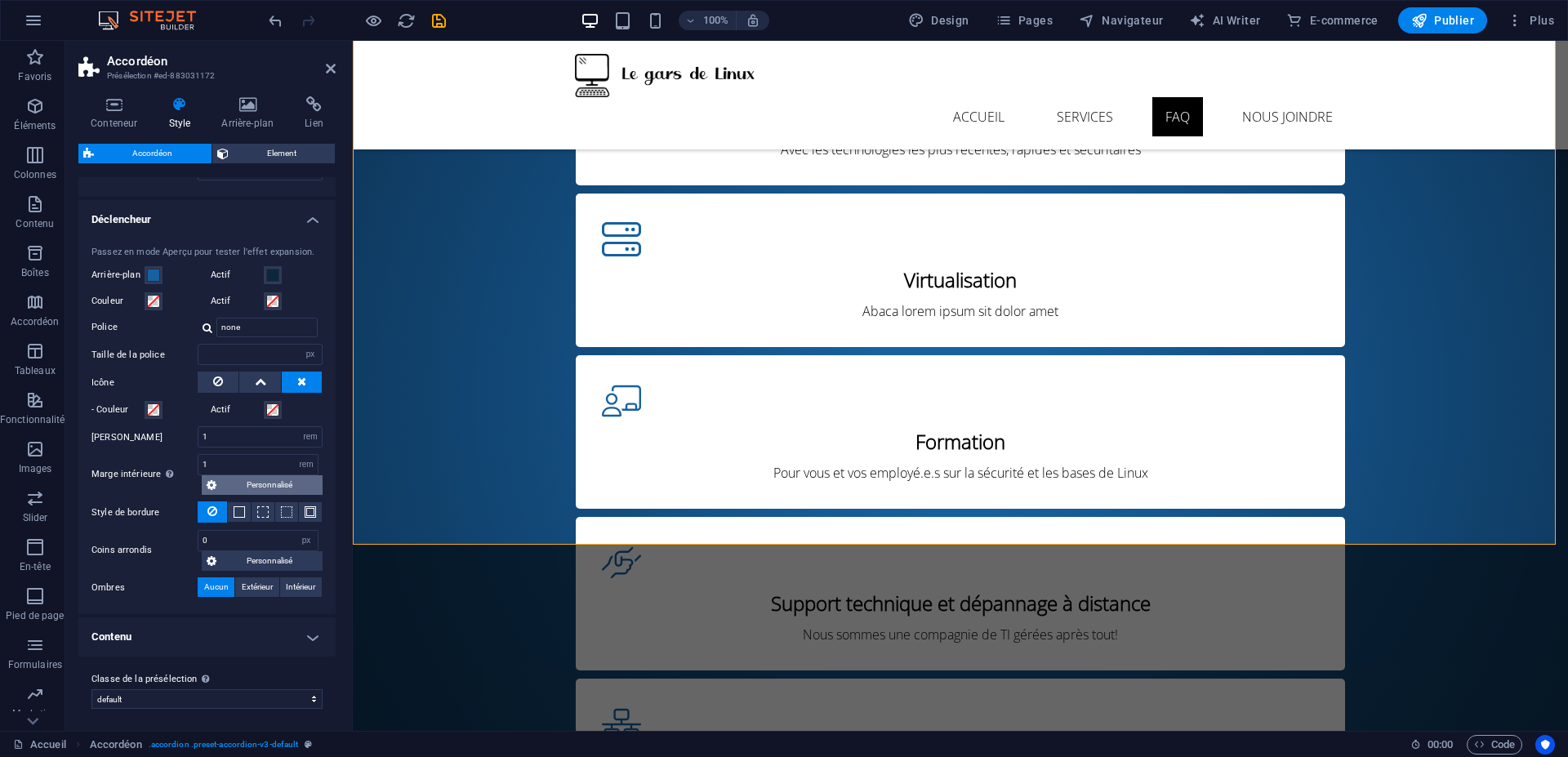
scroll to position [378, 0]
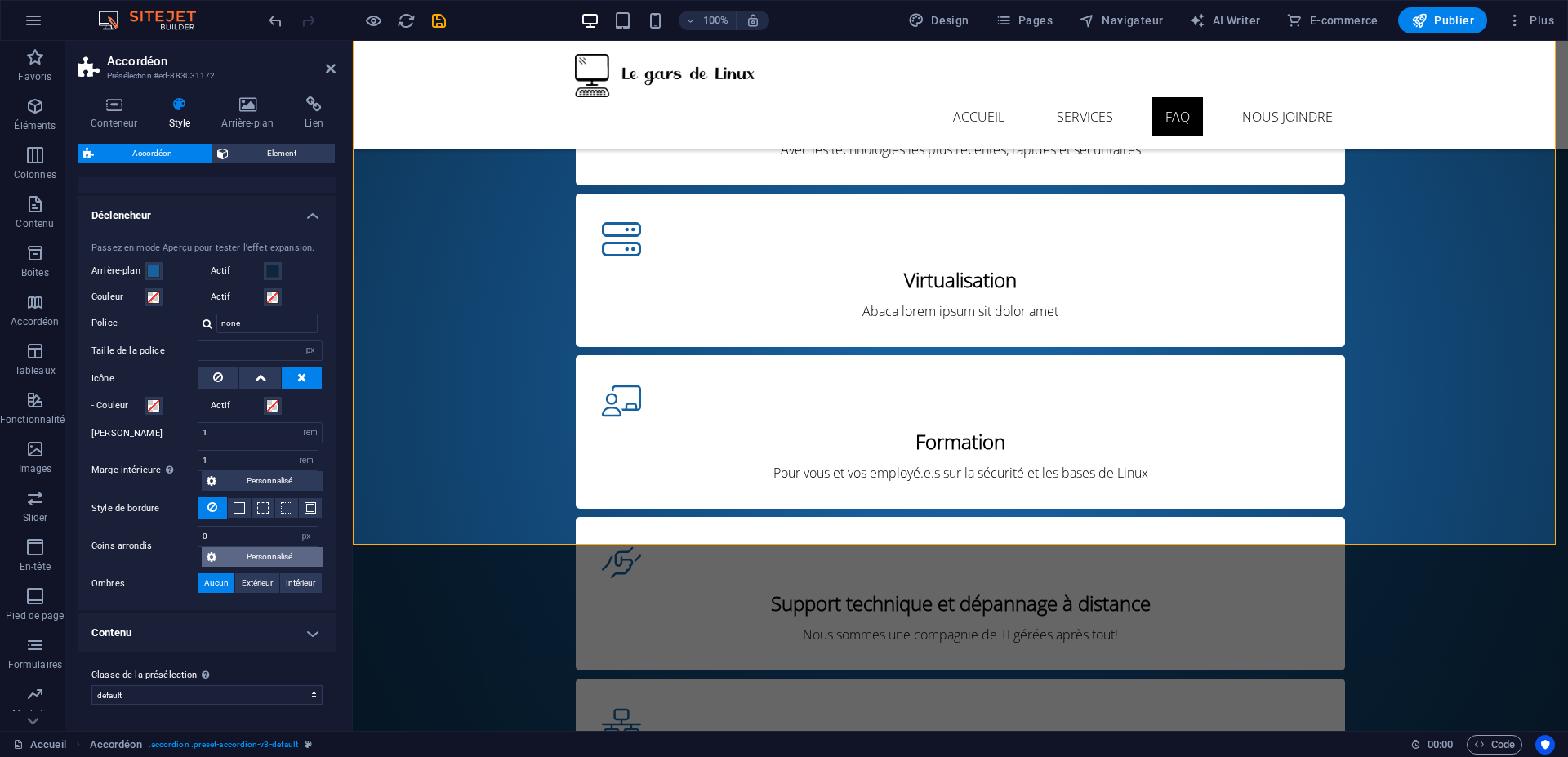
click at [218, 555] on button "Personnalisé" at bounding box center [262, 556] width 121 height 19
click at [223, 519] on div "Style de bordure" at bounding box center [207, 508] width 231 height 22
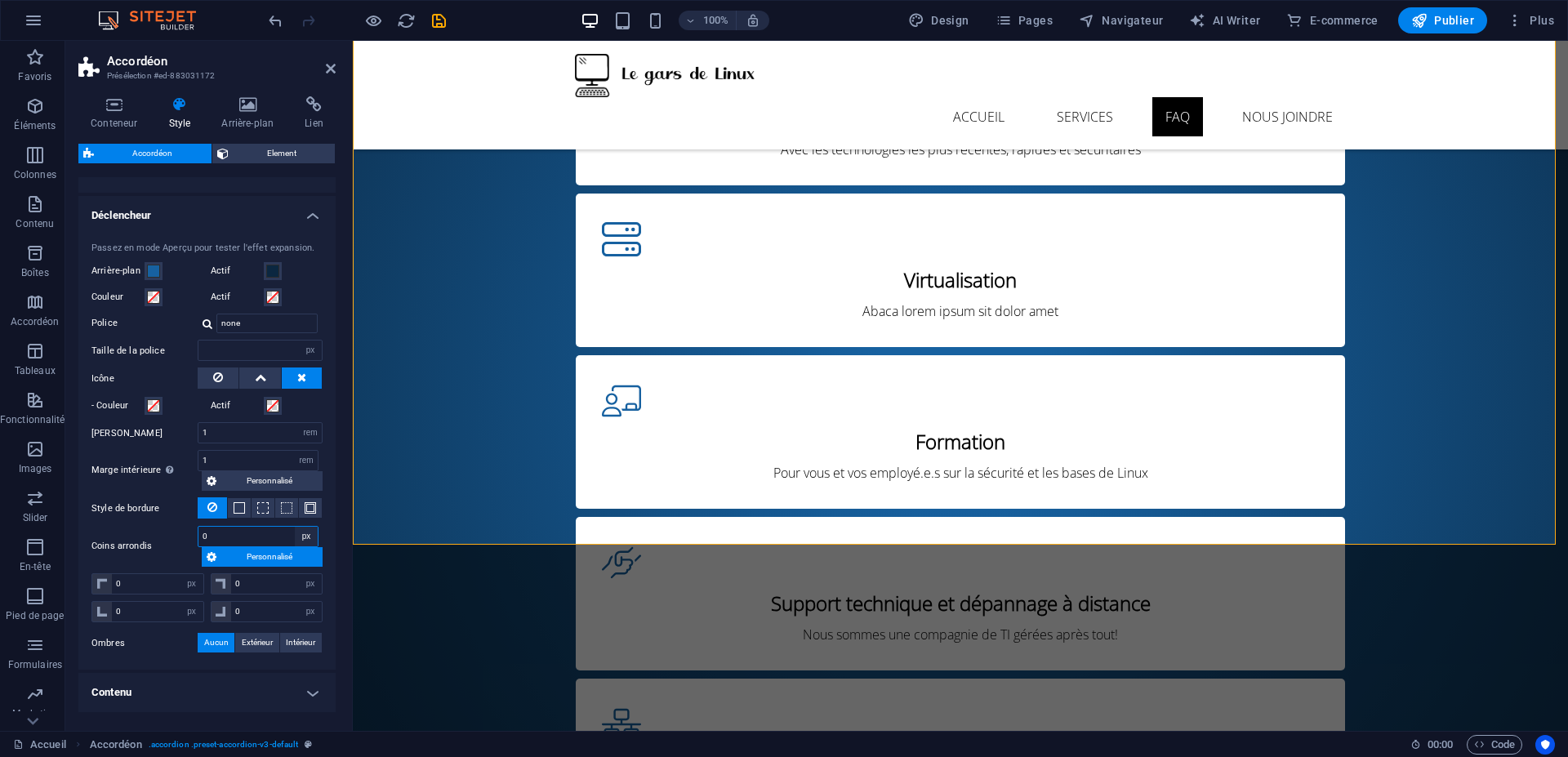
click at [310, 538] on select "px rem % vh vw Personnalisé" at bounding box center [306, 536] width 23 height 19
click at [267, 557] on span "Personnalisé" at bounding box center [269, 556] width 97 height 19
drag, startPoint x: 222, startPoint y: 539, endPoint x: 176, endPoint y: 529, distance: 47.1
click at [176, 529] on div "Coins arrondis 0 px rem % vh vw Personnalisé Personnalisé" at bounding box center [207, 546] width 231 height 41
type input "20"
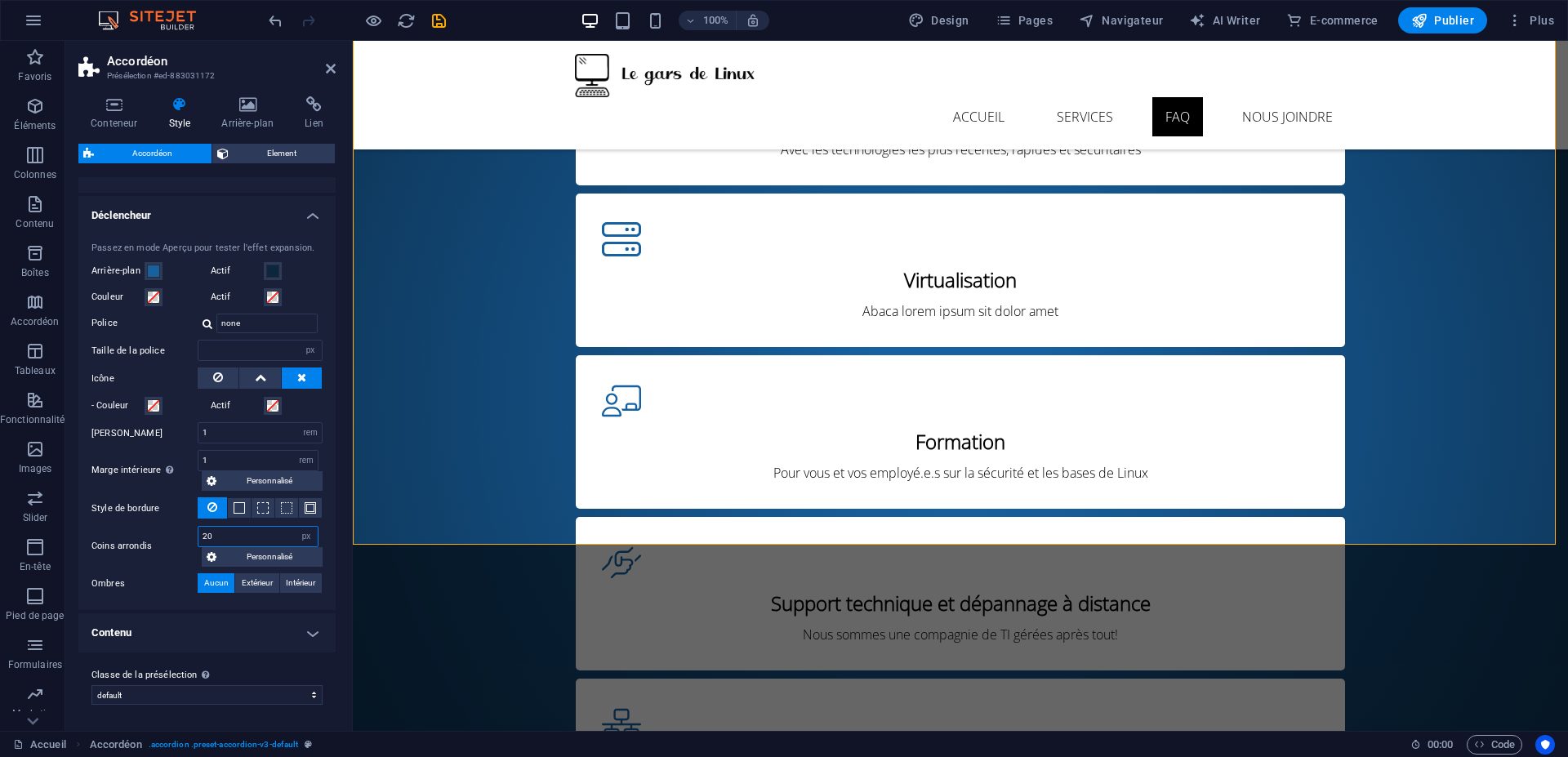
drag, startPoint x: 224, startPoint y: 539, endPoint x: 135, endPoint y: 515, distance: 92.2
click at [135, 515] on div "Passez en mode Aperçu pour tester l'effet expansion. Arrière-plan Actif Couleur…" at bounding box center [207, 417] width 263 height 385
type input "5"
click at [240, 157] on span "Element" at bounding box center [282, 153] width 97 height 19
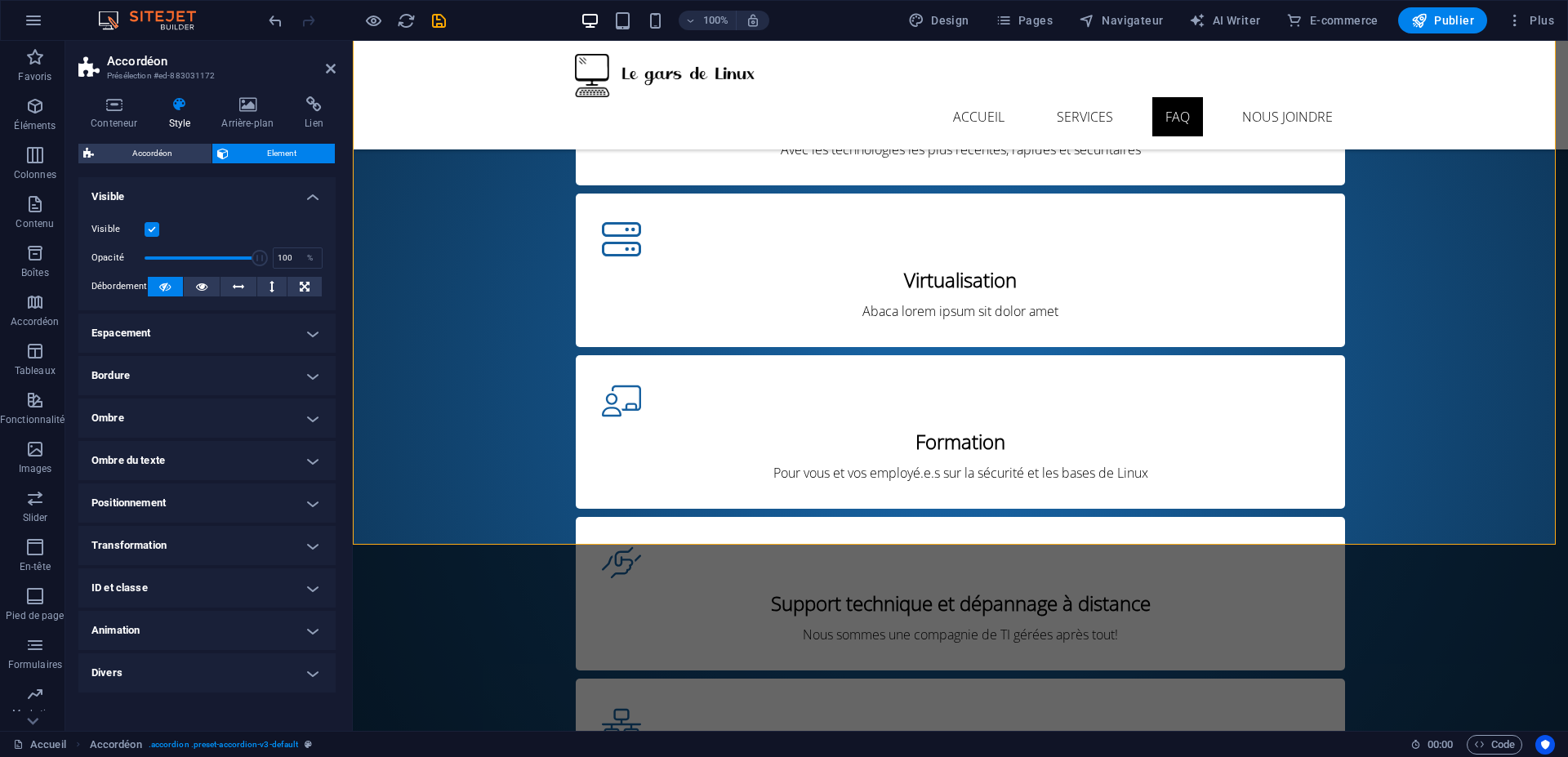
click at [152, 219] on div "Visible" at bounding box center [207, 229] width 231 height 19
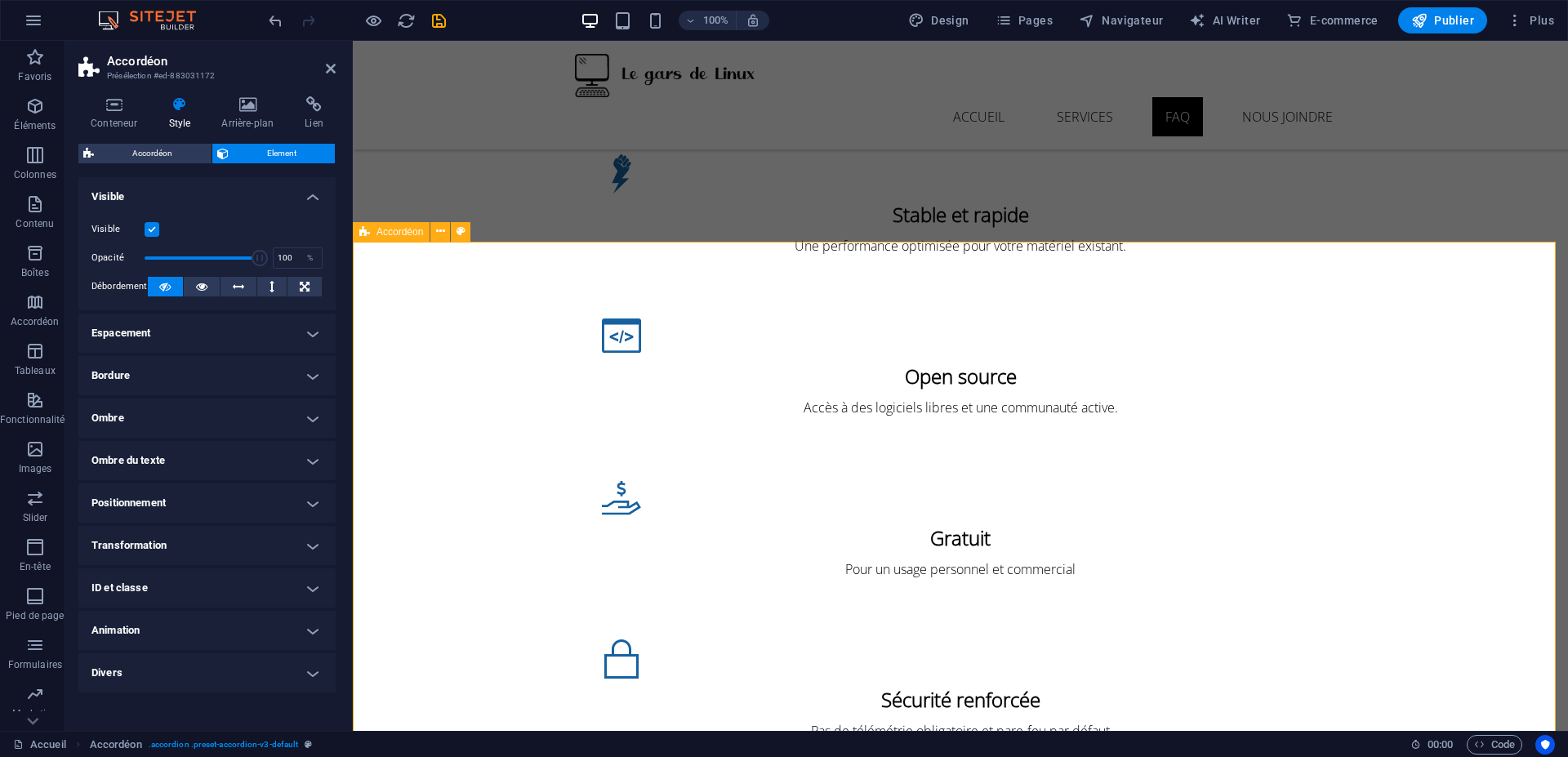
scroll to position [2058, 0]
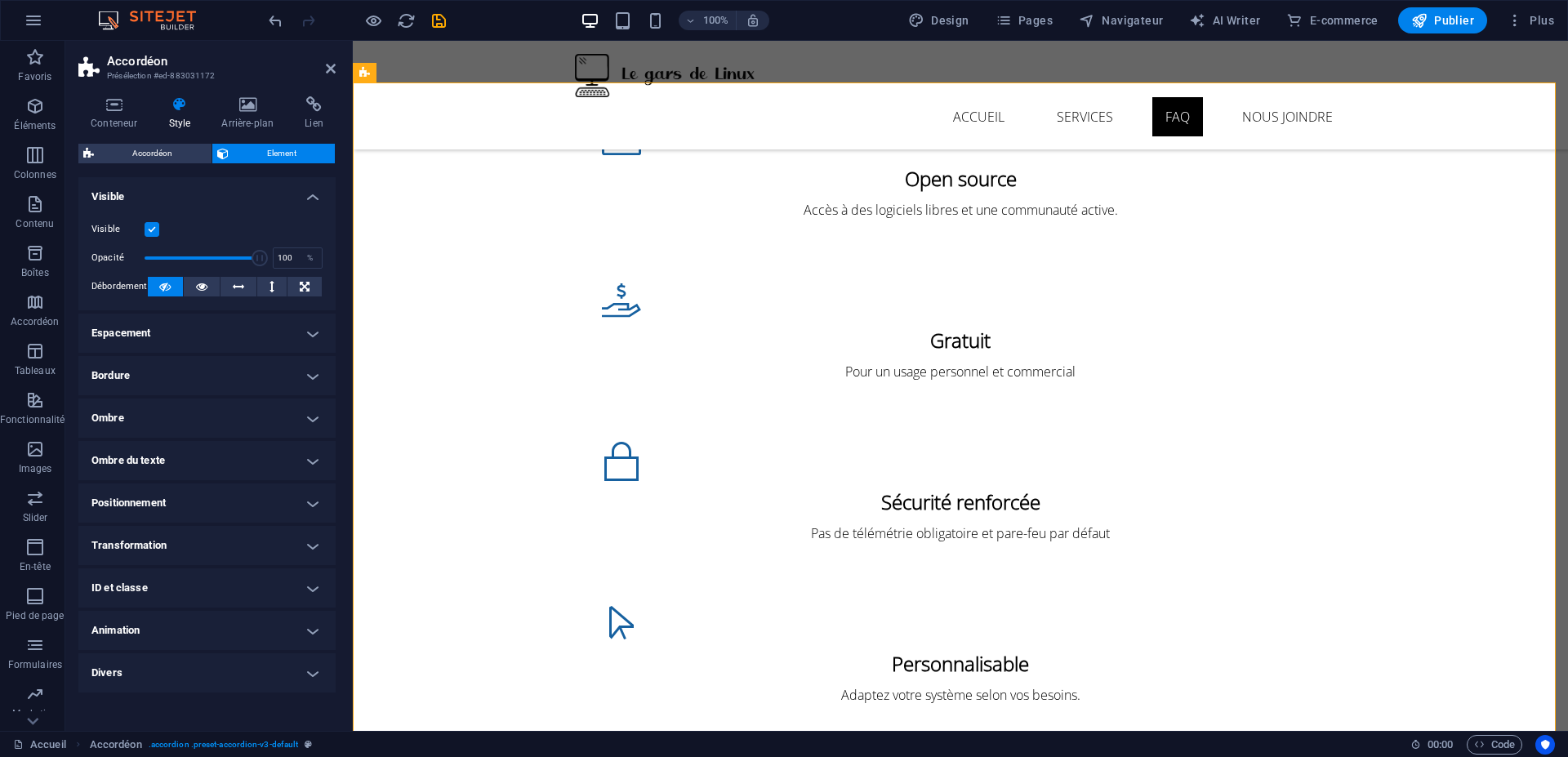
click at [156, 230] on label at bounding box center [152, 229] width 14 height 14
click at [0, 0] on input "Visible" at bounding box center [0, 0] width 0 height 0
click at [156, 230] on label at bounding box center [152, 229] width 14 height 14
click at [0, 0] on input "Visible" at bounding box center [0, 0] width 0 height 0
click at [444, 21] on icon "save" at bounding box center [439, 21] width 19 height 19
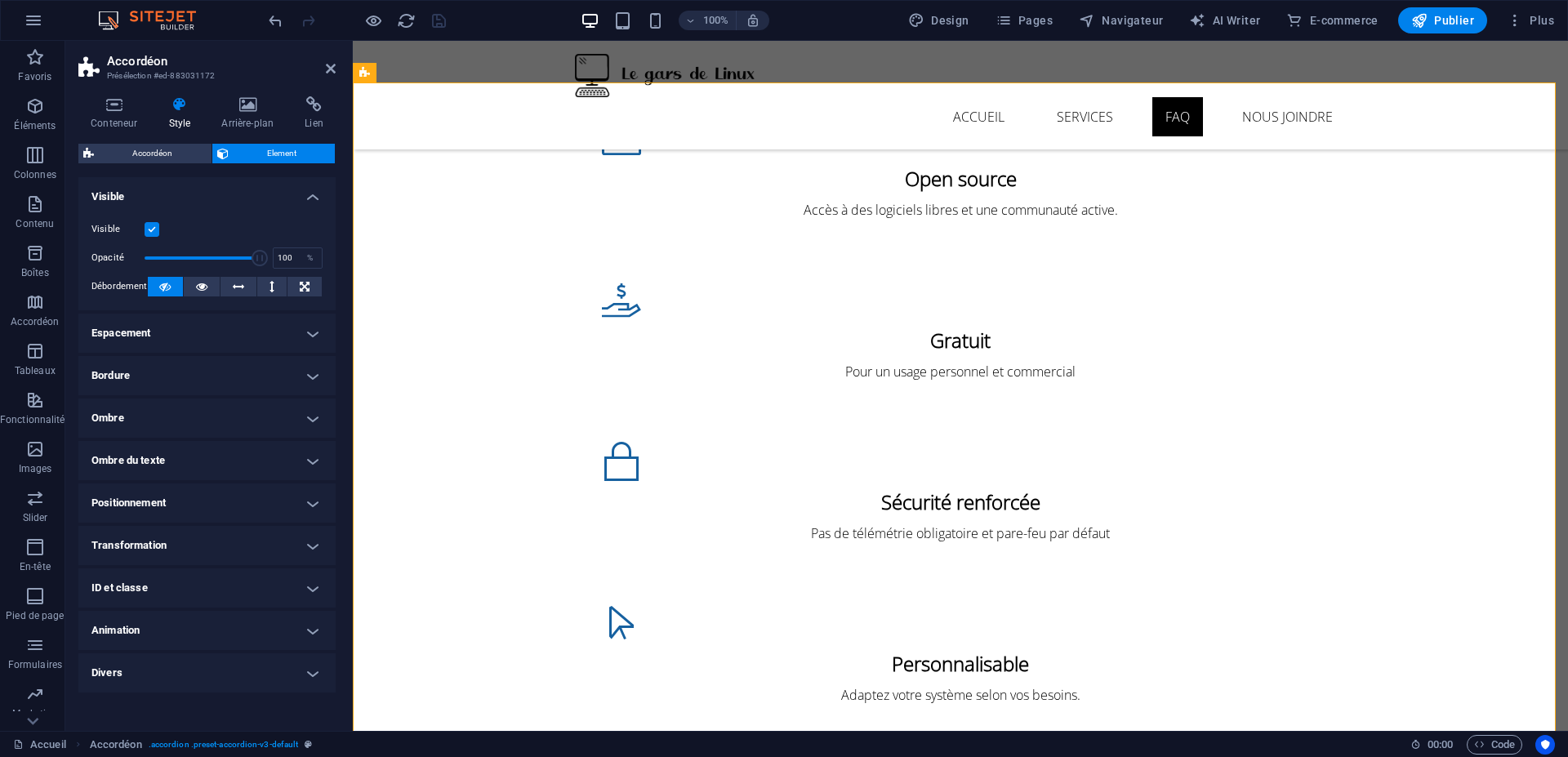
click at [207, 366] on h4 "Bordure" at bounding box center [207, 375] width 257 height 39
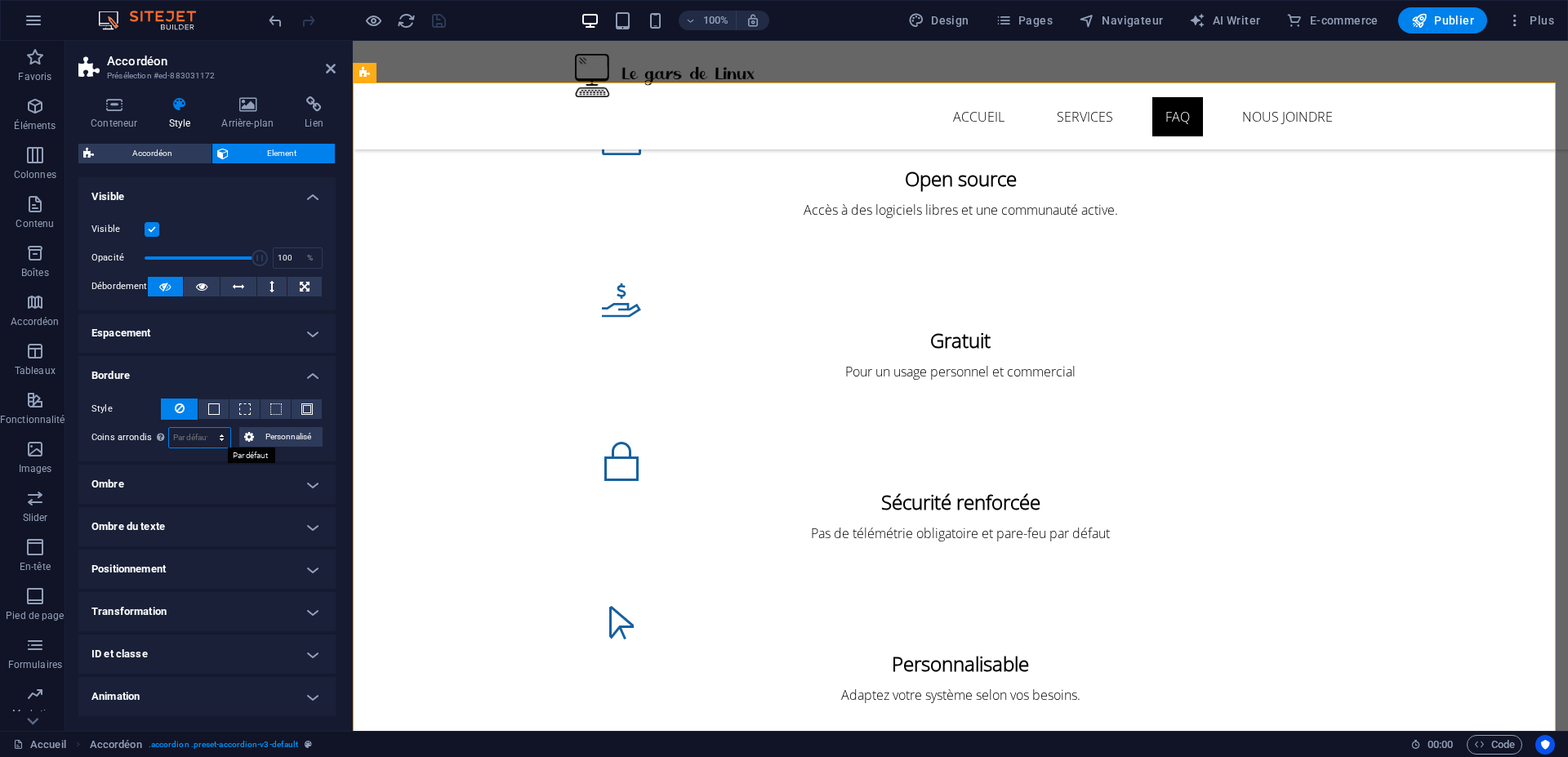
click at [215, 435] on select "Par défaut px rem % vh vw Personnalisé" at bounding box center [200, 437] width 61 height 19
click at [251, 97] on icon at bounding box center [247, 104] width 77 height 16
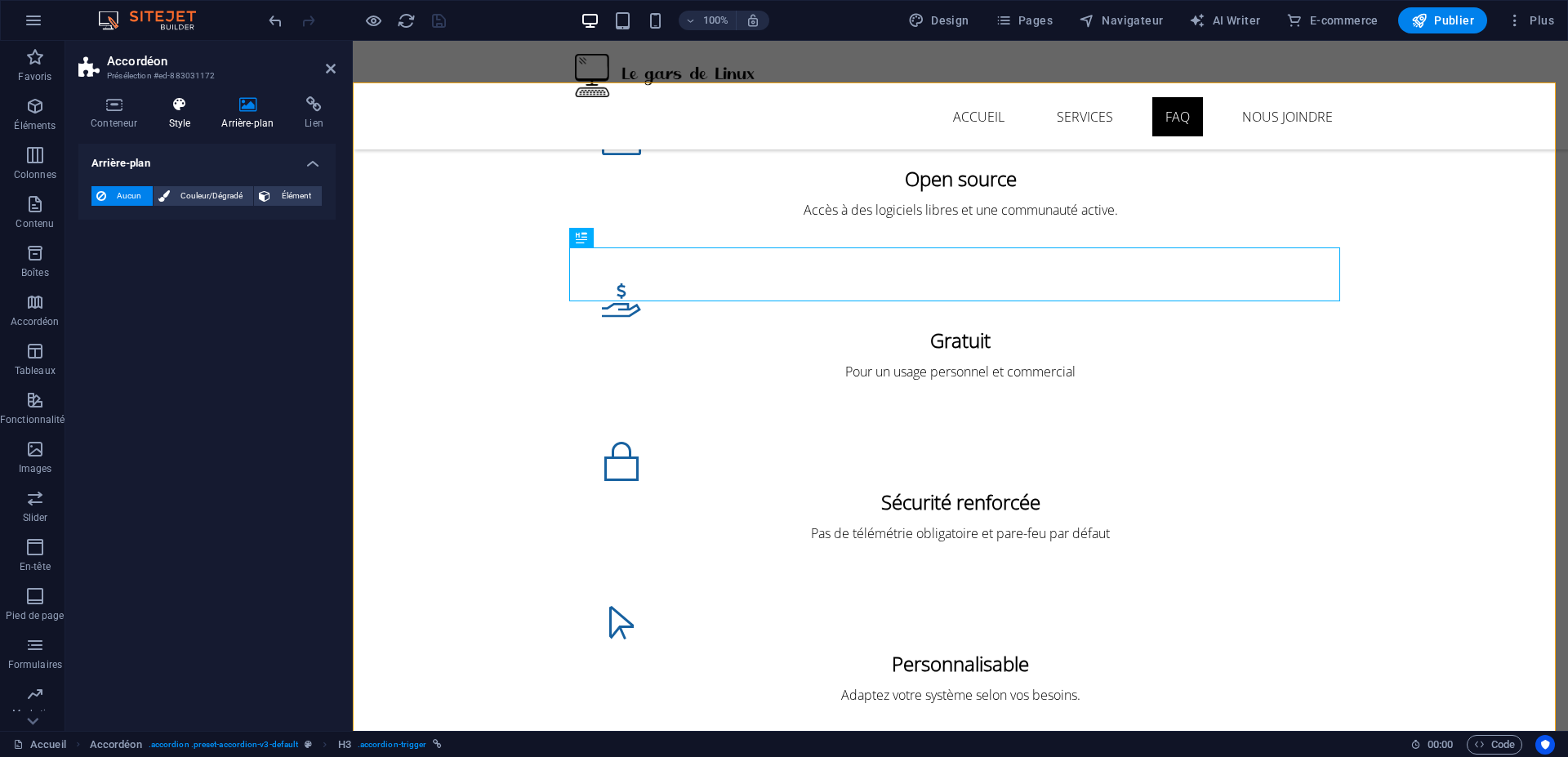
click at [173, 114] on h4 "Style" at bounding box center [182, 113] width 53 height 35
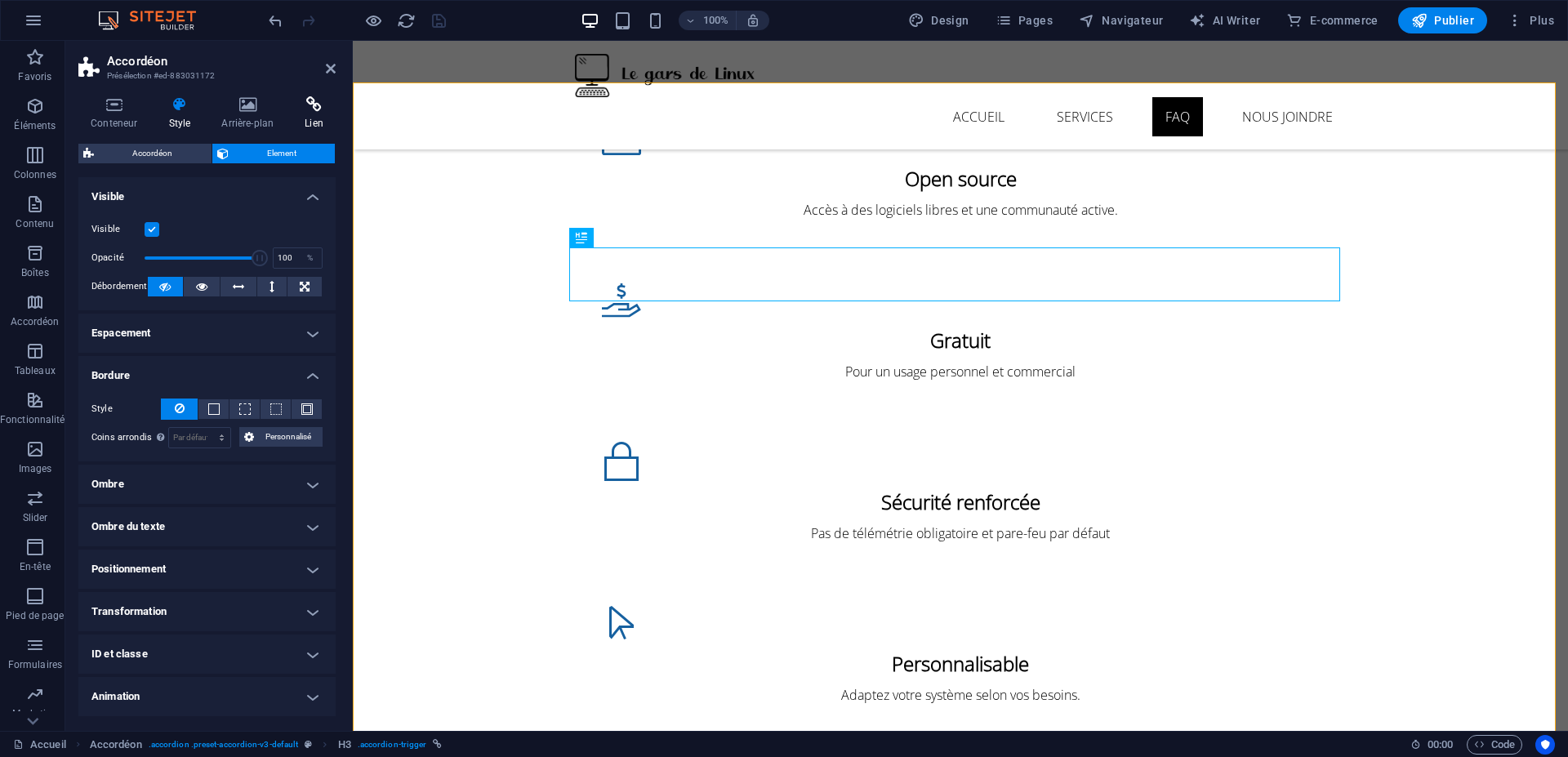
click at [311, 120] on h4 "Lien" at bounding box center [313, 113] width 43 height 35
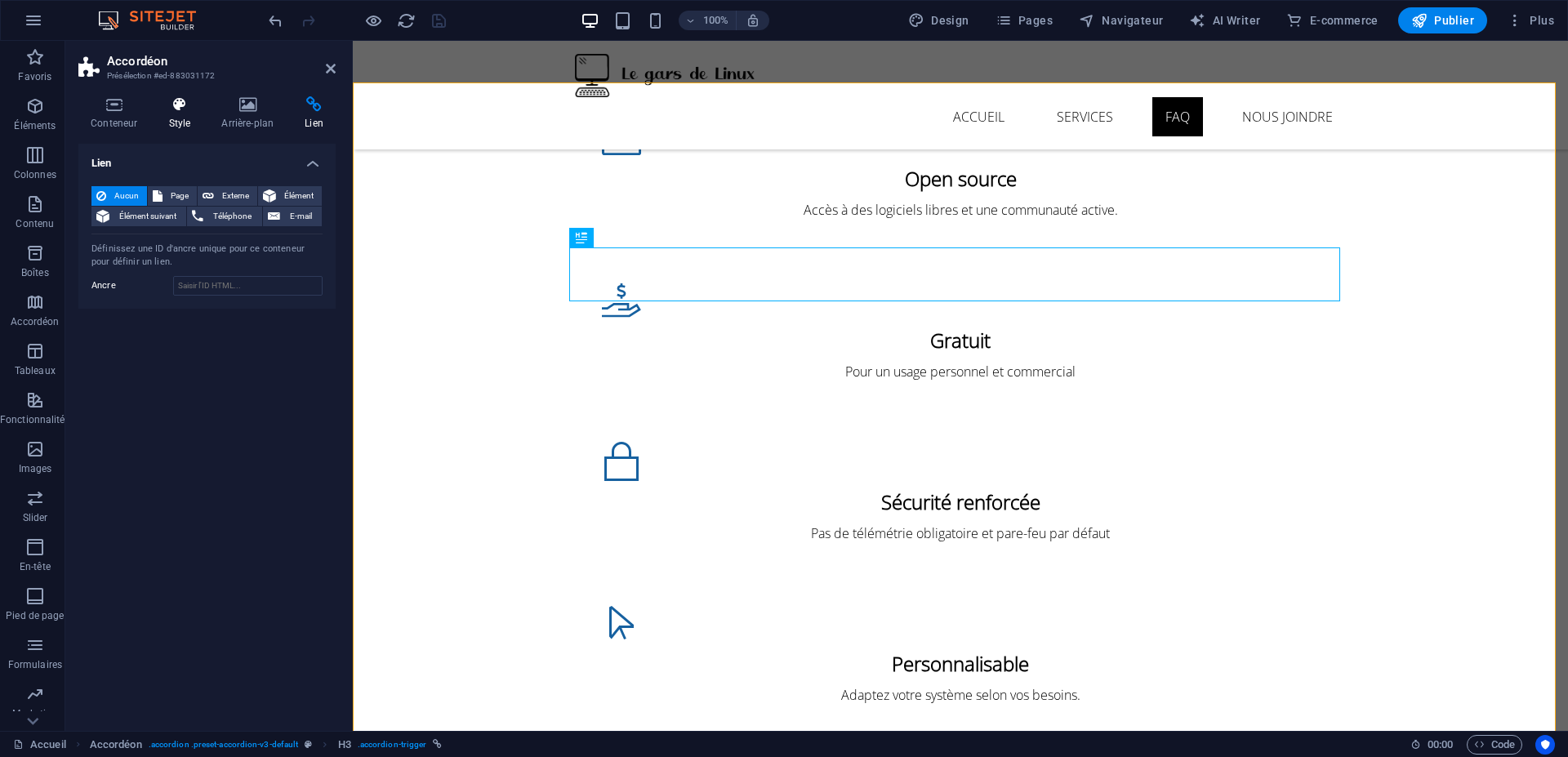
click at [172, 115] on h4 "Style" at bounding box center [182, 113] width 53 height 35
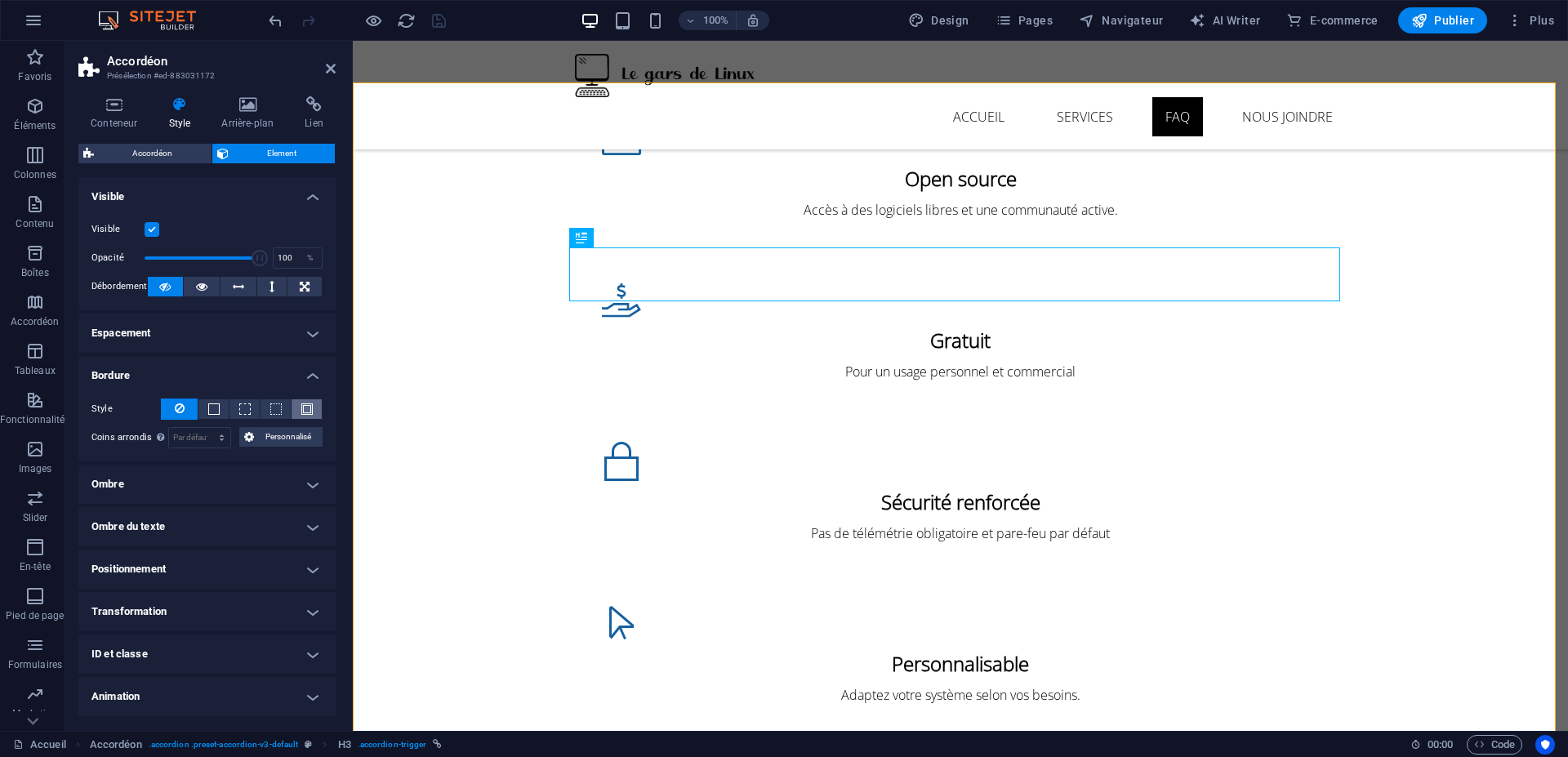
click at [304, 406] on span at bounding box center [307, 409] width 12 height 12
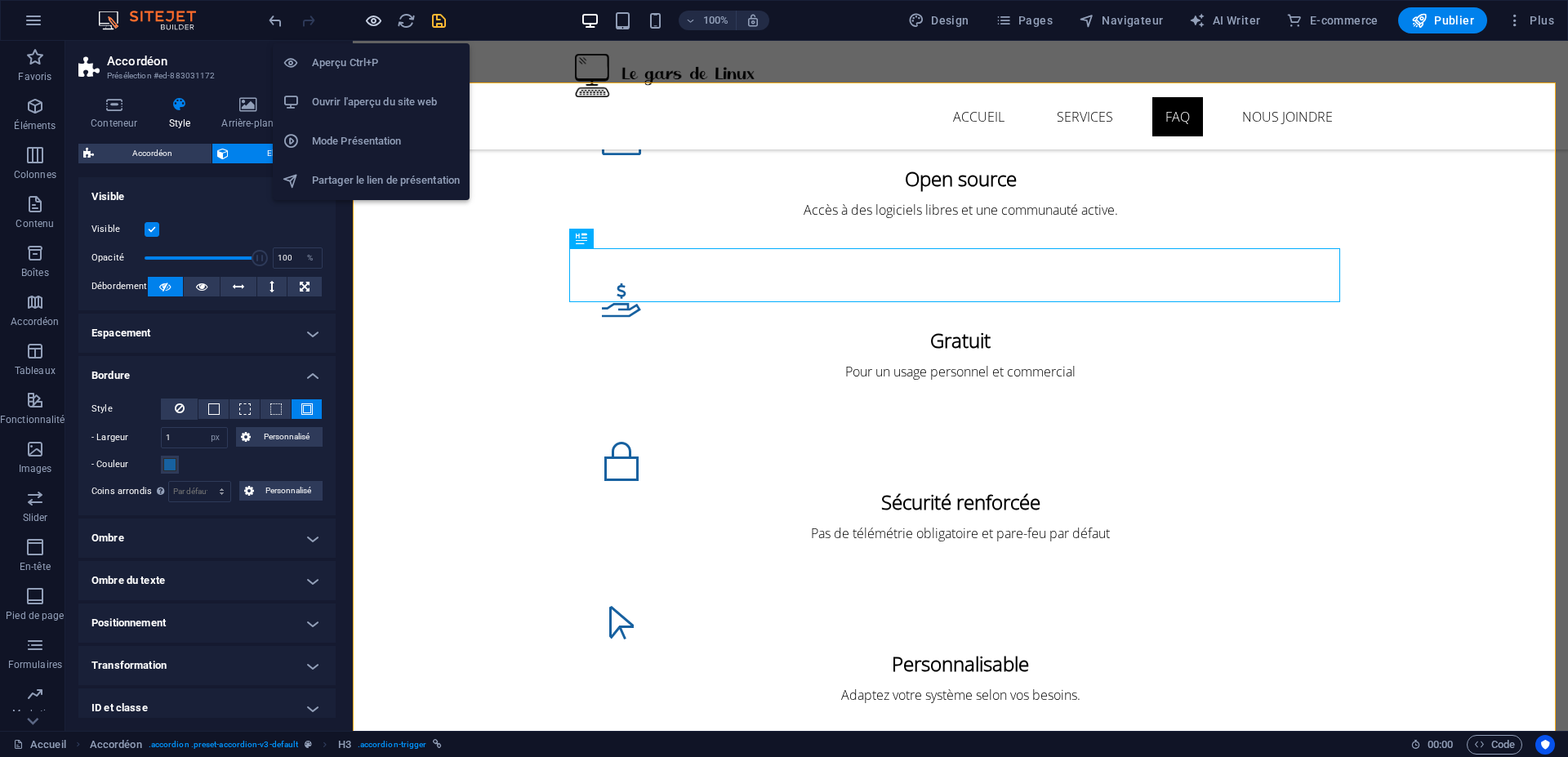
click at [0, 0] on icon "button" at bounding box center [0, 0] width 0 height 0
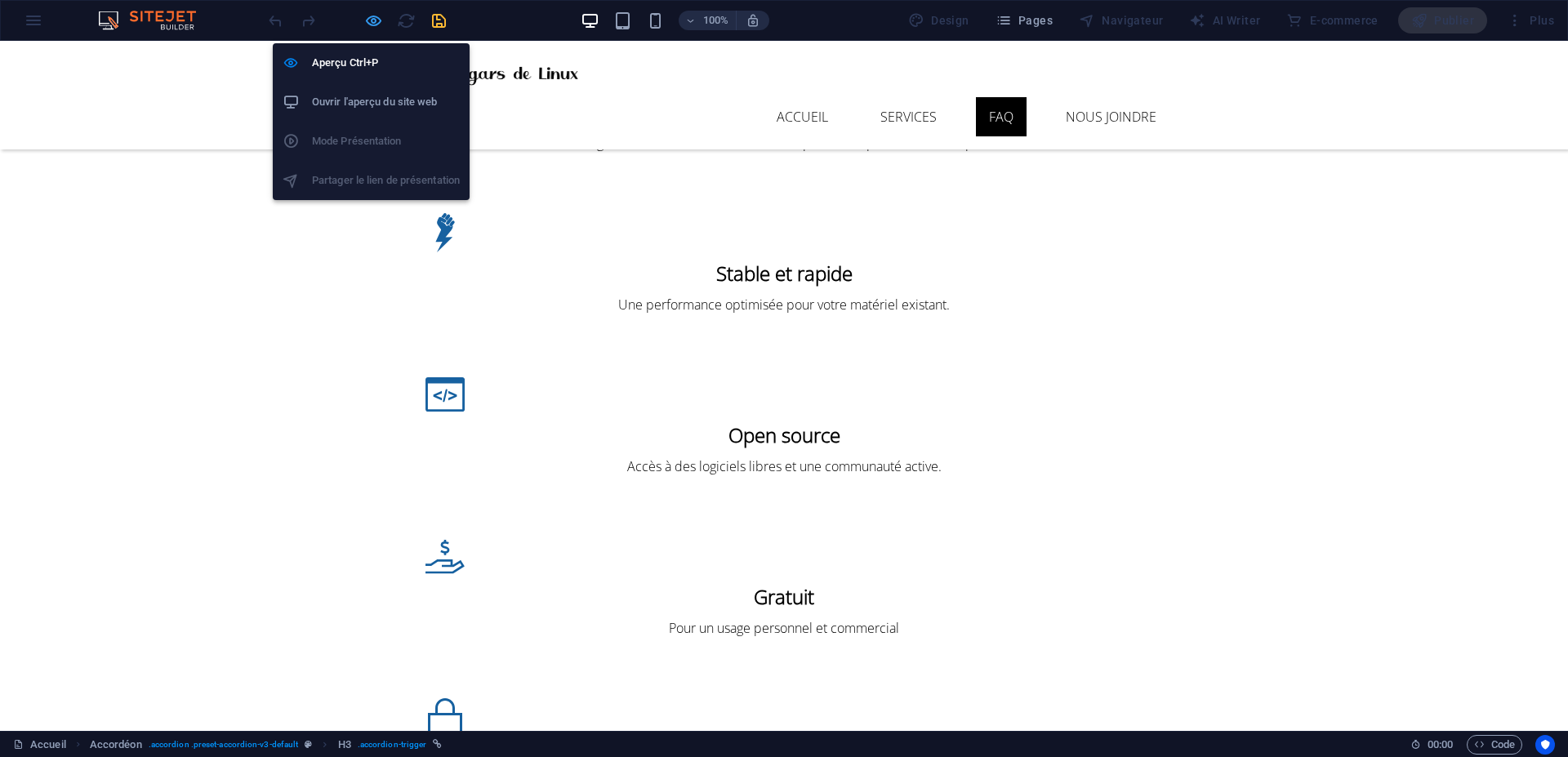
click at [0, 0] on icon "button" at bounding box center [0, 0] width 0 height 0
select select "px"
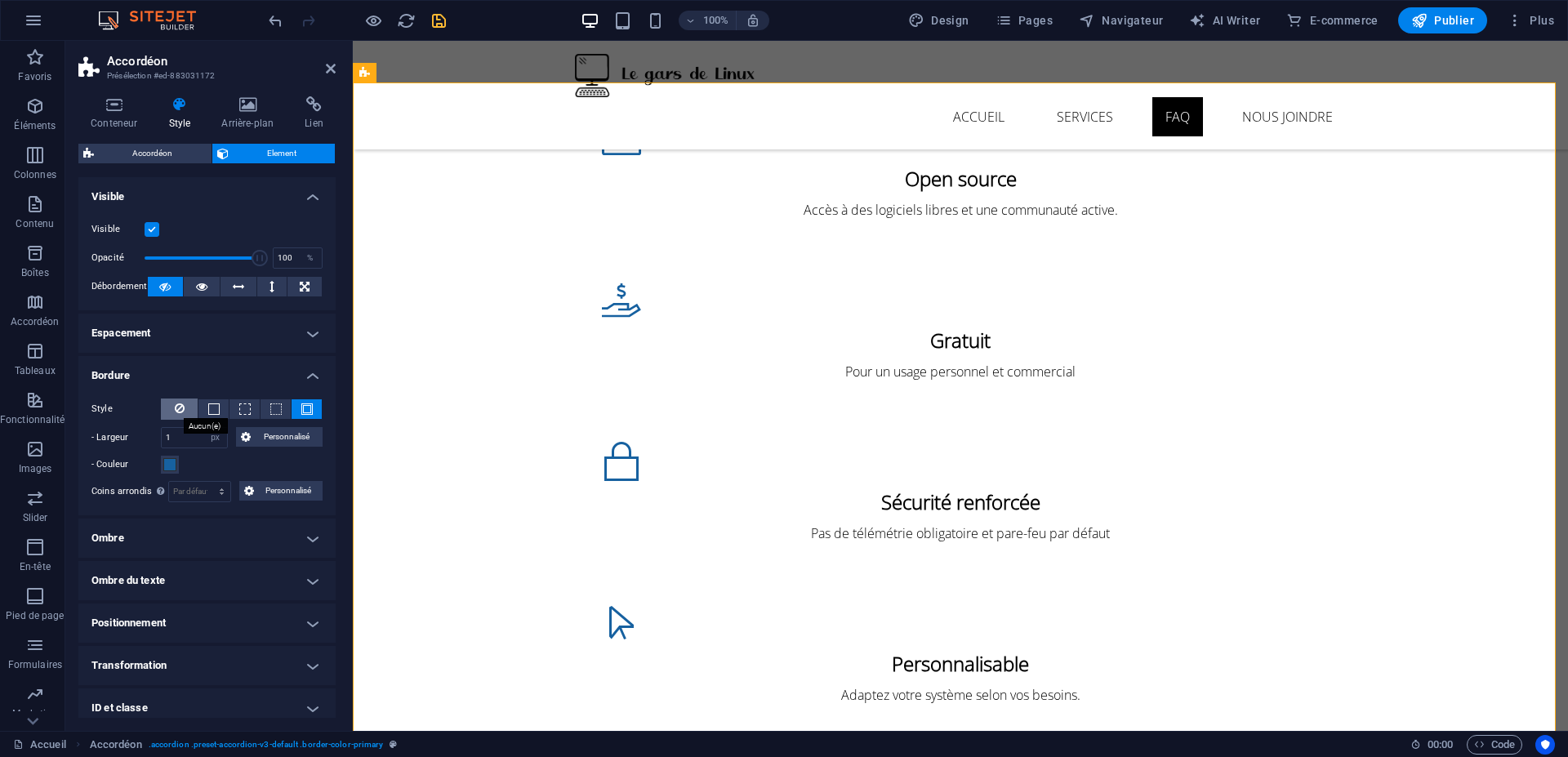
click at [178, 404] on icon at bounding box center [179, 408] width 10 height 19
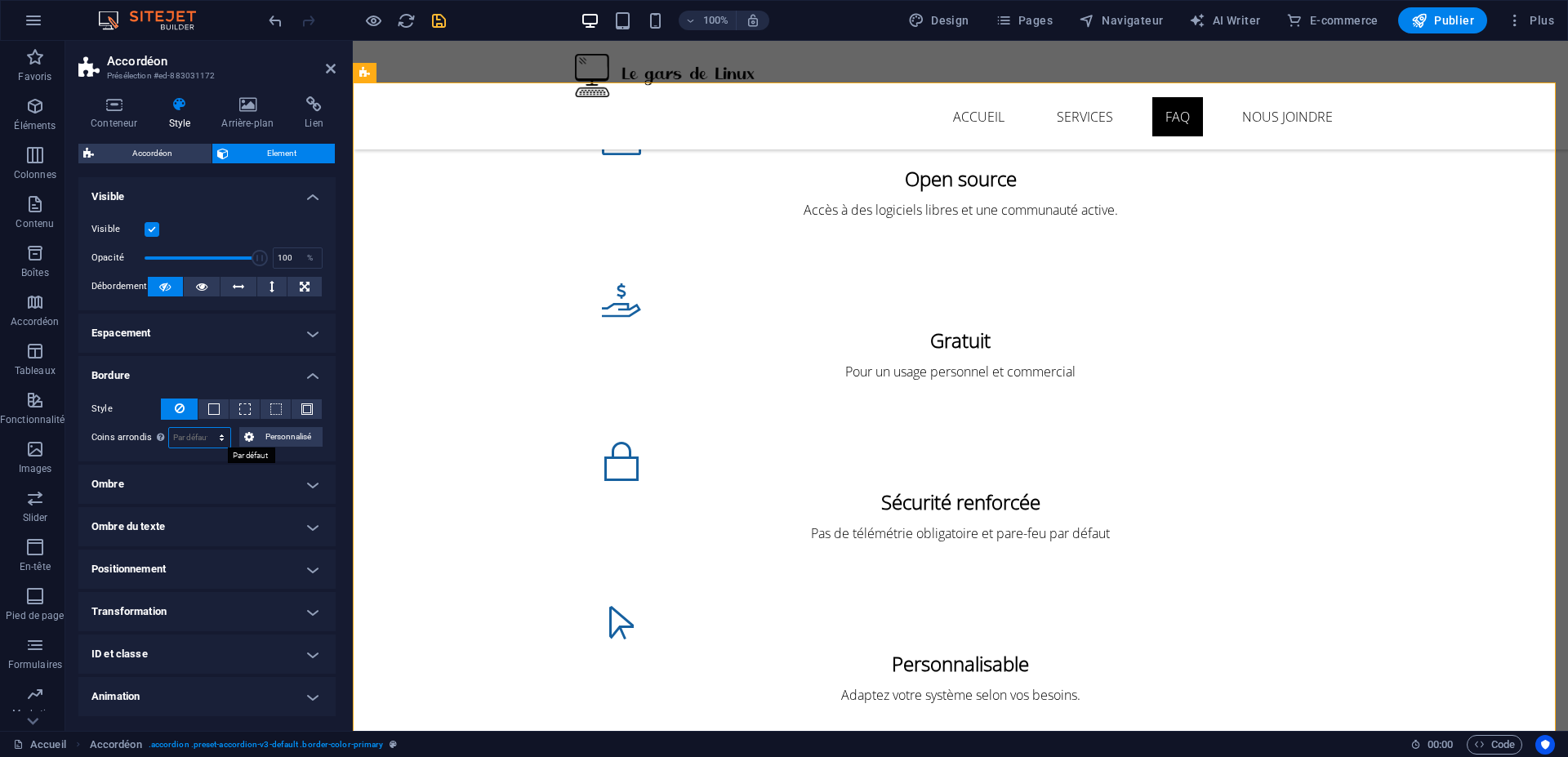
click at [206, 434] on select "Par défaut px rem % vh vw Personnalisé" at bounding box center [200, 437] width 61 height 19
click at [170, 487] on h4 "Ombre" at bounding box center [207, 484] width 257 height 39
click at [172, 478] on h4 "Ombre" at bounding box center [207, 479] width 257 height 30
click at [184, 522] on h4 "Ombre du texte" at bounding box center [207, 527] width 257 height 39
click at [185, 520] on h4 "Ombre du texte" at bounding box center [207, 522] width 257 height 30
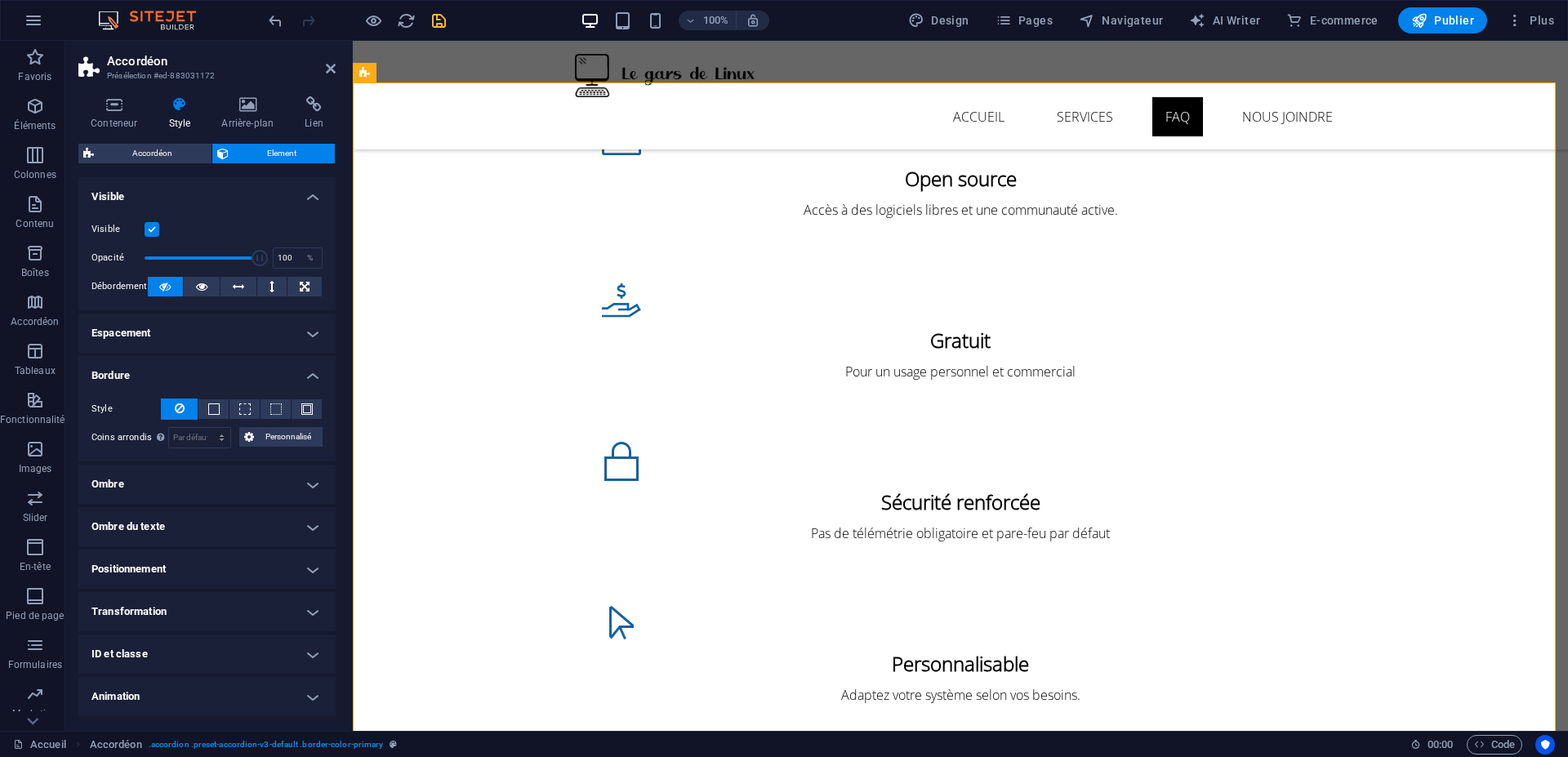
click at [182, 557] on h4 "Positionnement" at bounding box center [207, 569] width 257 height 39
click at [182, 555] on h4 "Positionnement" at bounding box center [207, 564] width 257 height 30
click at [199, 615] on h4 "Transformation" at bounding box center [207, 611] width 257 height 39
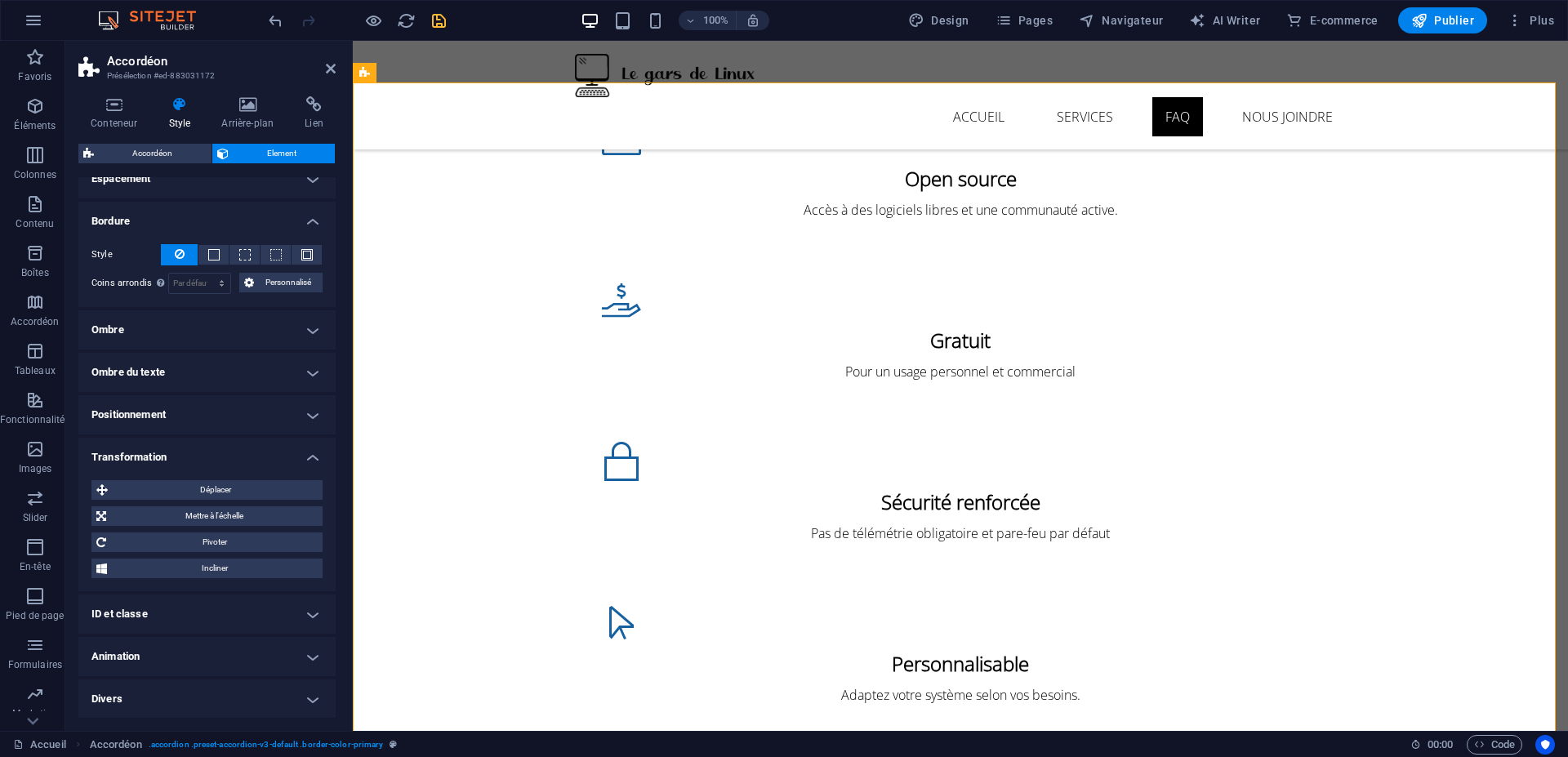
scroll to position [155, 0]
click at [241, 455] on h4 "Transformation" at bounding box center [207, 451] width 257 height 30
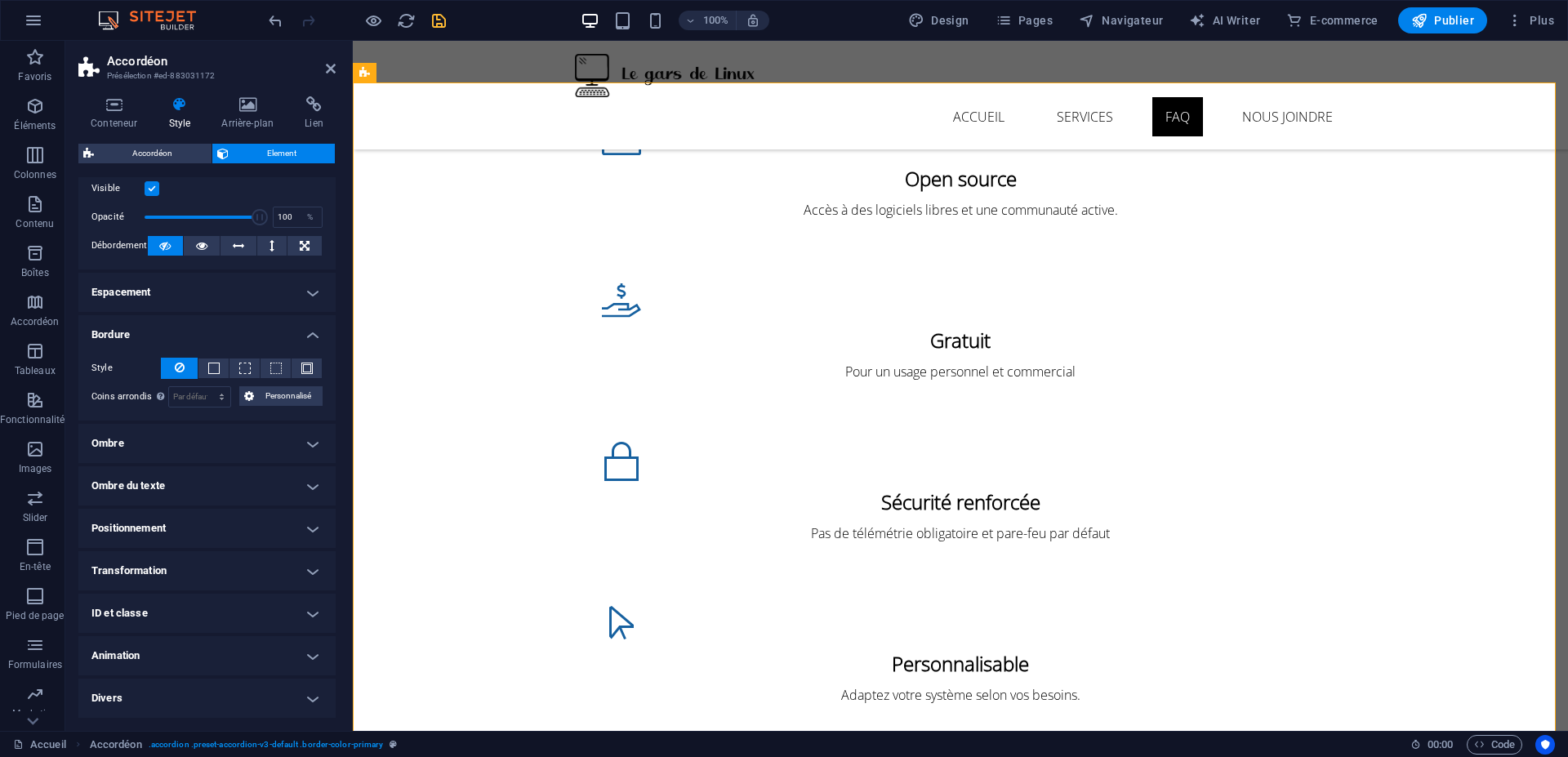
scroll to position [41, 0]
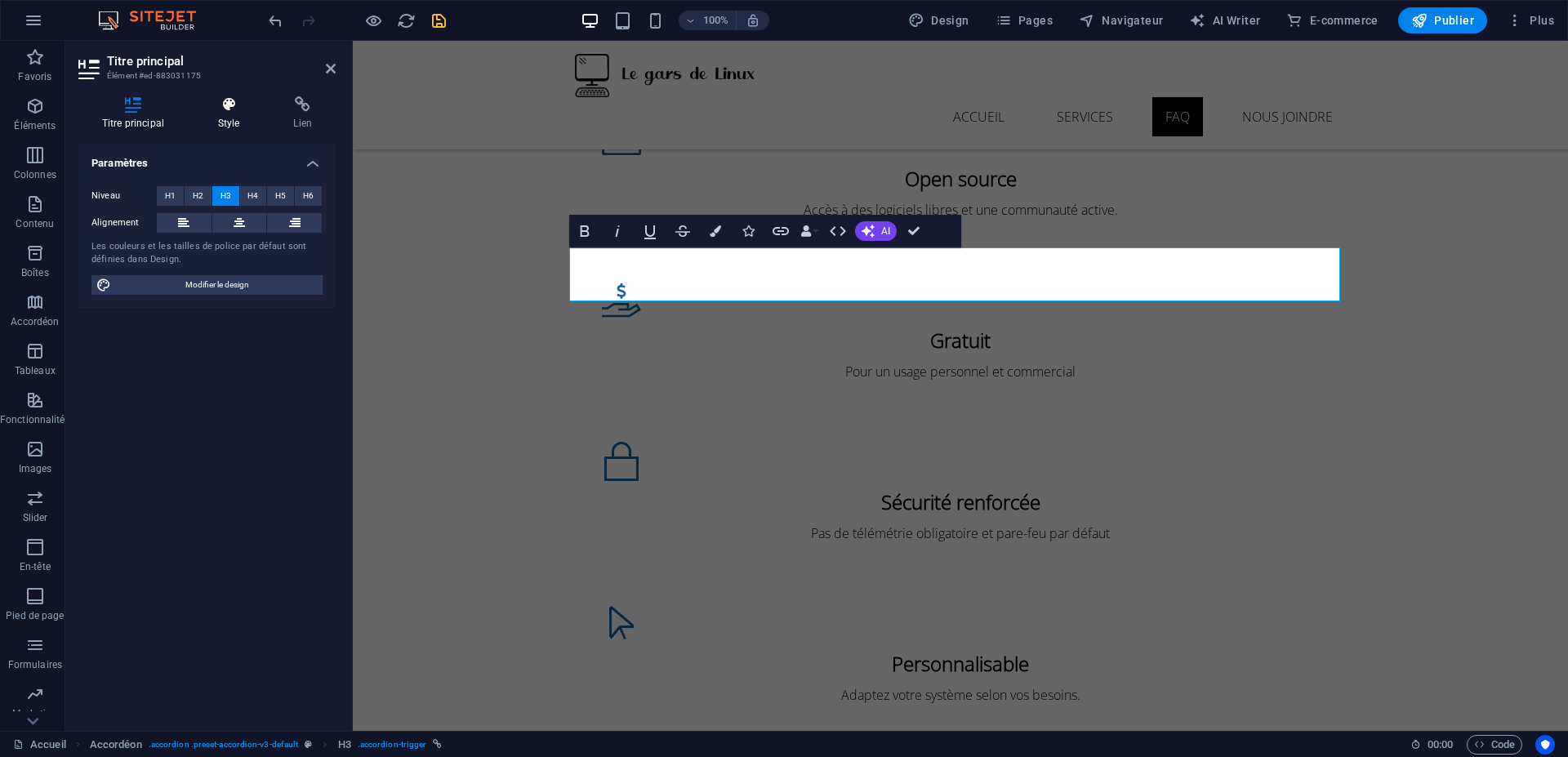
click at [228, 107] on icon at bounding box center [229, 104] width 69 height 16
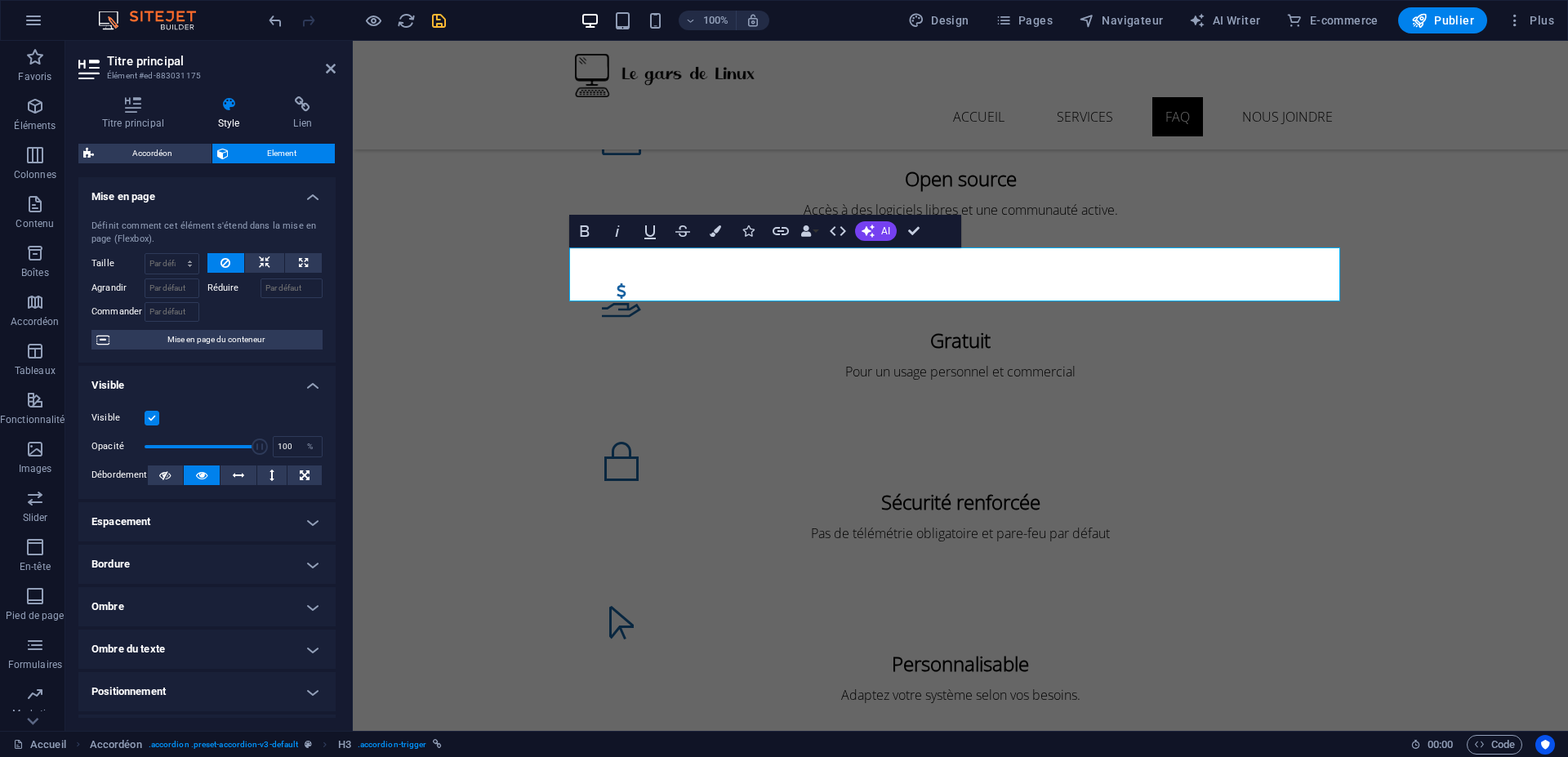
click at [197, 557] on h4 "Bordure" at bounding box center [207, 564] width 257 height 39
click at [177, 603] on icon at bounding box center [179, 596] width 10 height 19
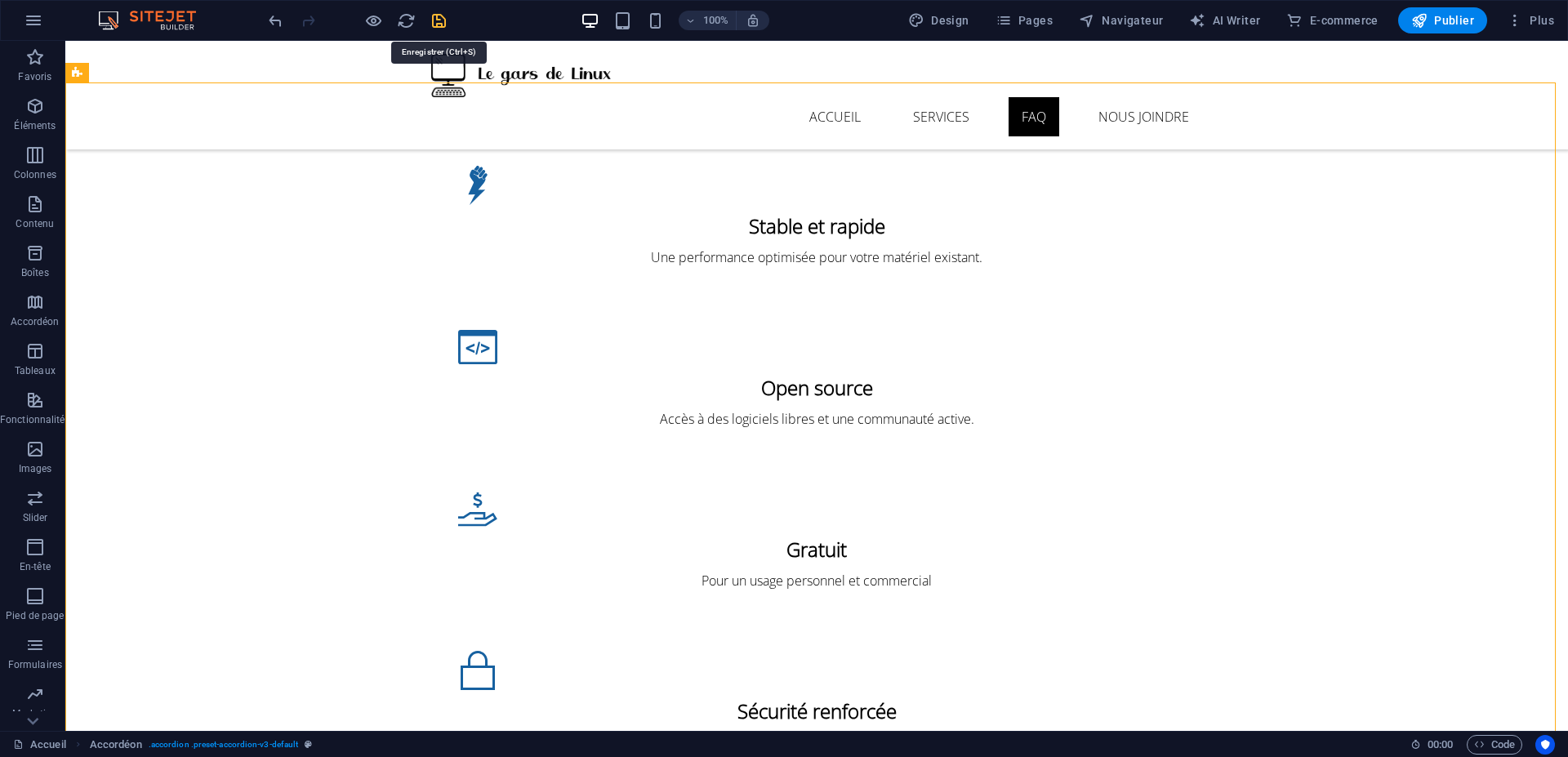
click at [439, 17] on icon "save" at bounding box center [439, 21] width 19 height 19
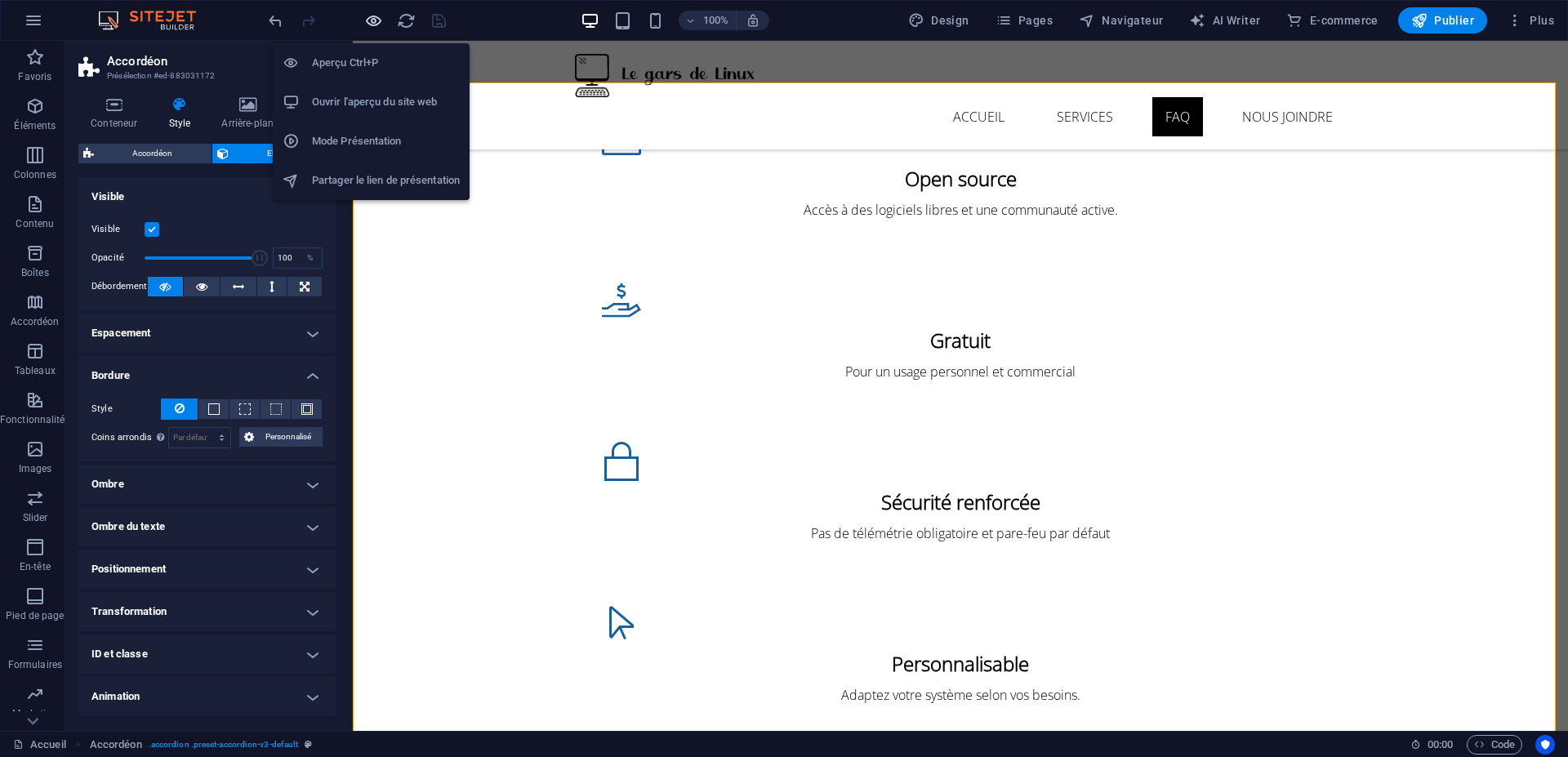
click at [0, 0] on icon "button" at bounding box center [0, 0] width 0 height 0
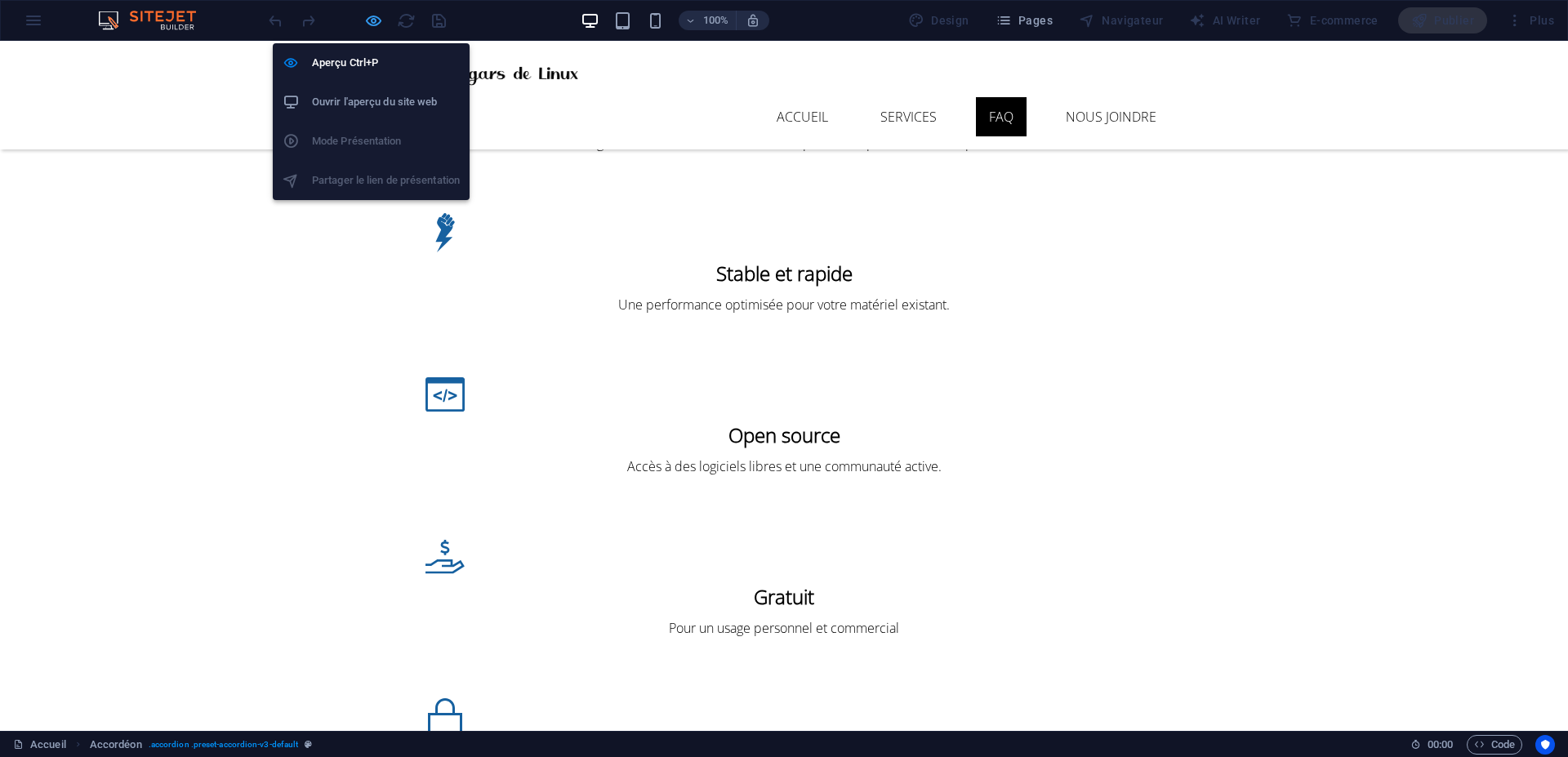
click at [0, 0] on icon "button" at bounding box center [0, 0] width 0 height 0
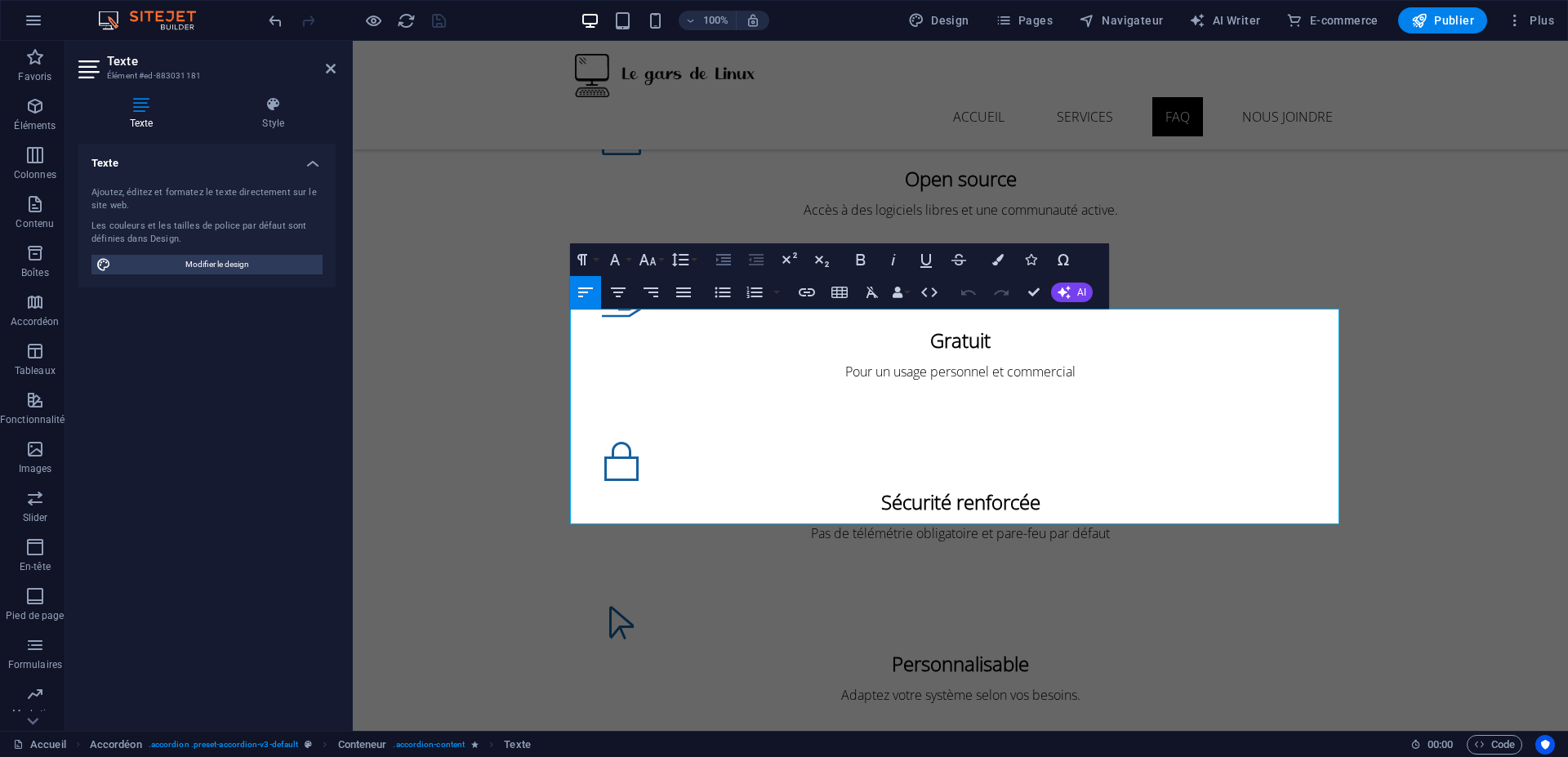
click at [724, 261] on icon "button" at bounding box center [723, 260] width 14 height 12
click at [748, 262] on icon "button" at bounding box center [755, 259] width 19 height 19
click at [726, 262] on icon "button" at bounding box center [723, 260] width 14 height 12
click at [339, 493] on div "Texte Style Texte Ajoutez, éditez et formatez le texte directement sur le site …" at bounding box center [207, 406] width 284 height 648
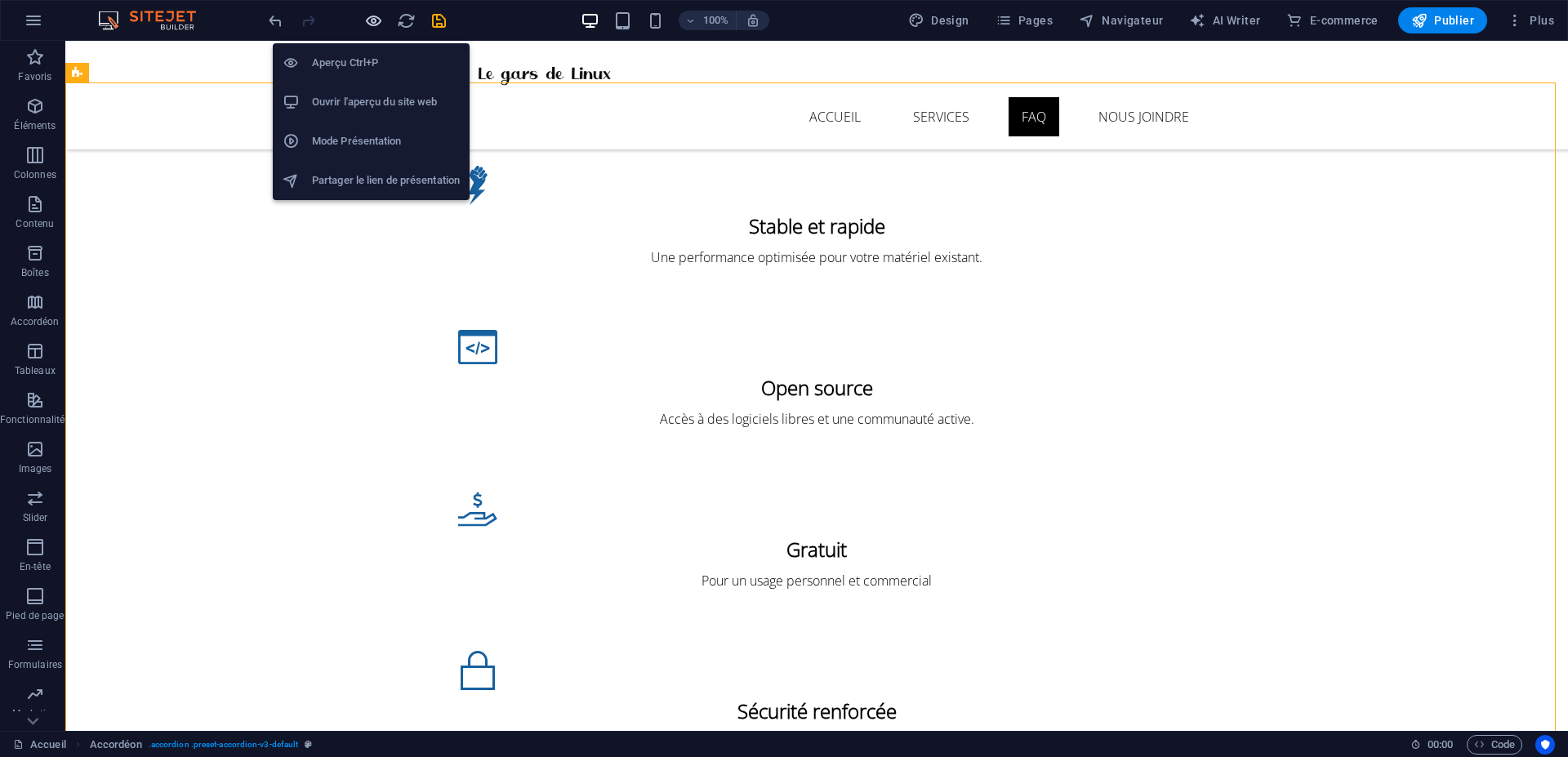
click at [0, 0] on icon "button" at bounding box center [0, 0] width 0 height 0
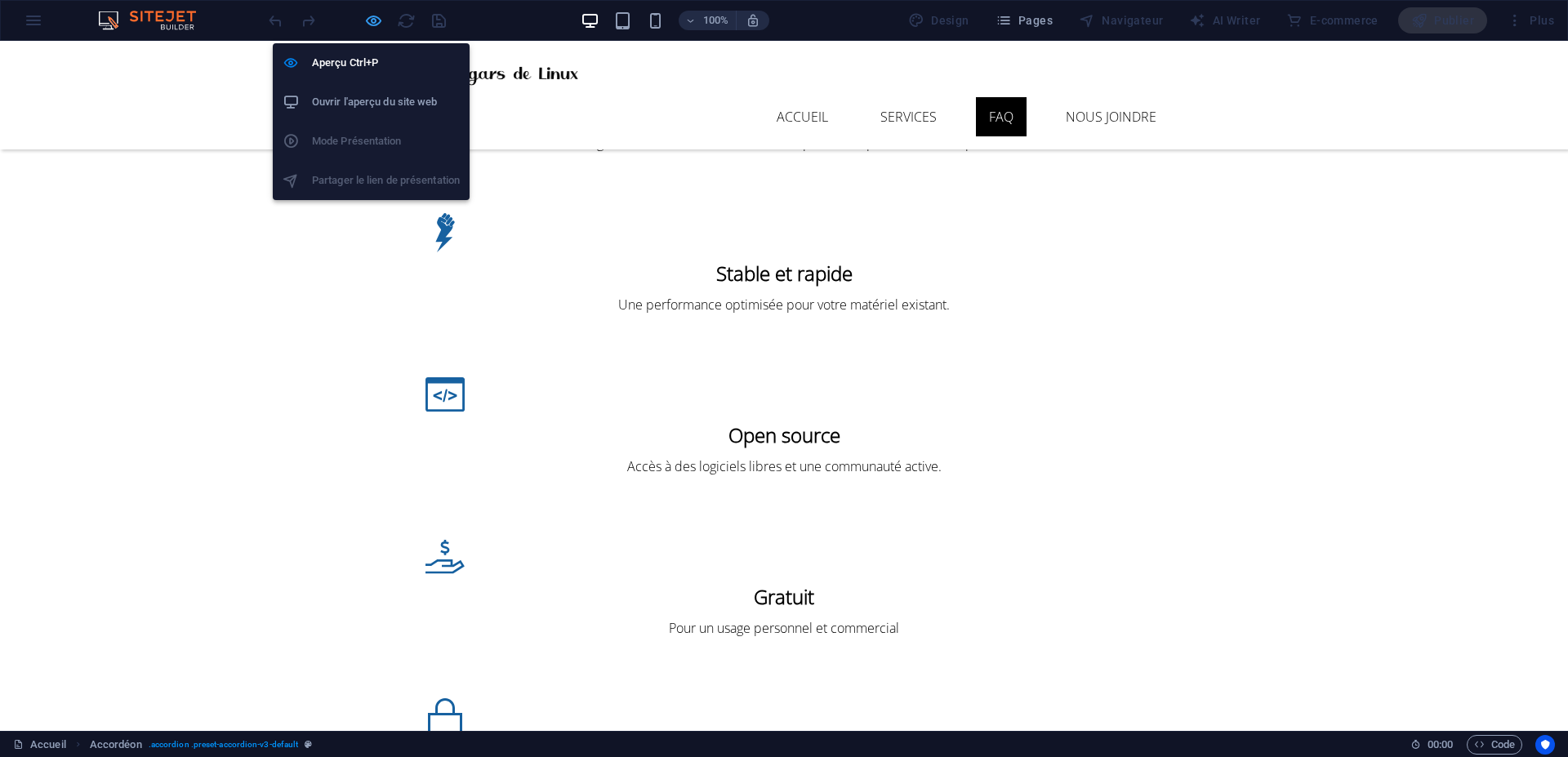
click at [0, 0] on icon "button" at bounding box center [0, 0] width 0 height 0
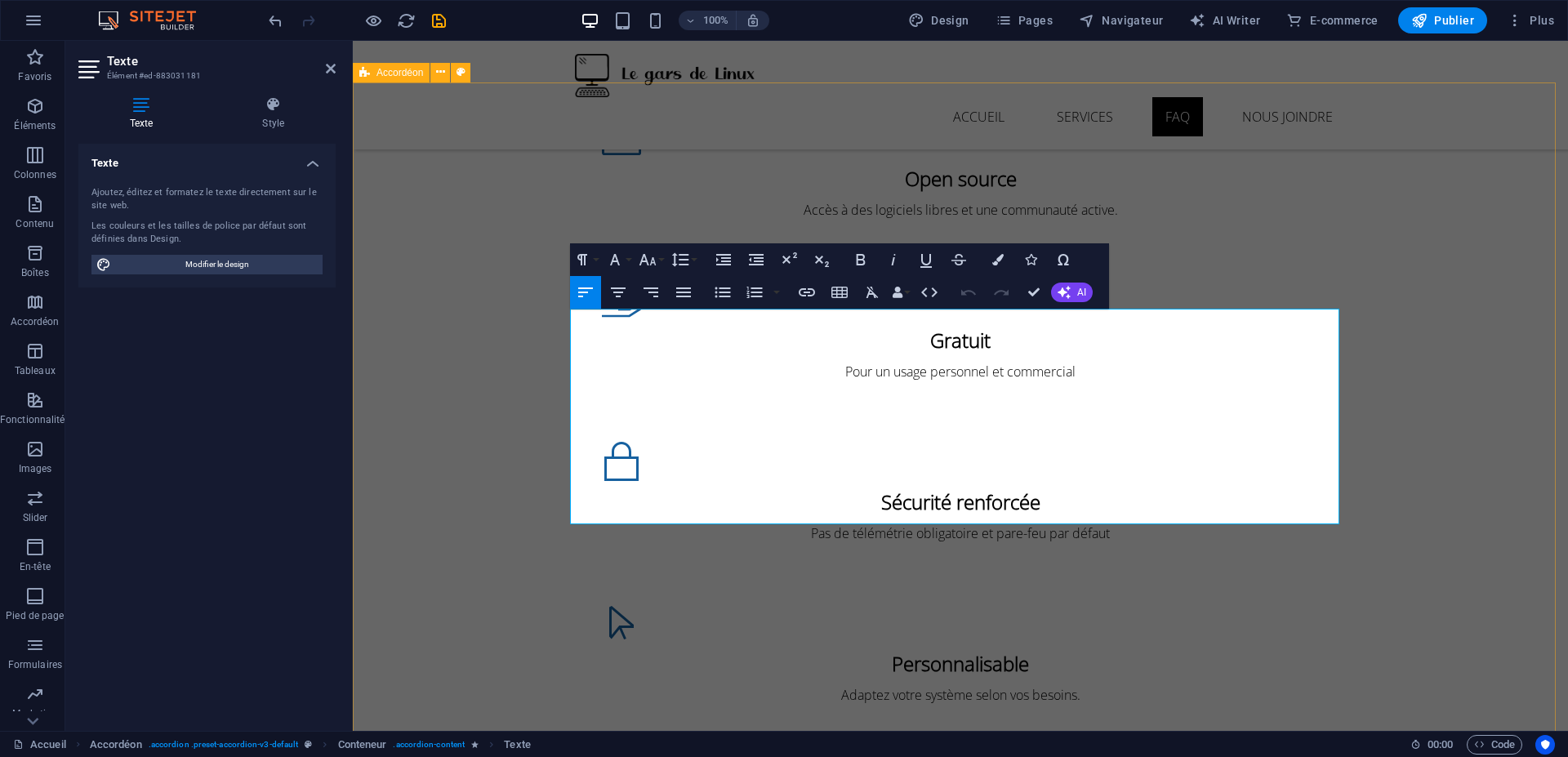
drag, startPoint x: 914, startPoint y: 518, endPoint x: 451, endPoint y: 356, distance: 490.5
click at [728, 262] on icon "button" at bounding box center [723, 259] width 19 height 19
click at [754, 262] on icon "button" at bounding box center [755, 260] width 14 height 12
click at [722, 256] on icon "button" at bounding box center [723, 259] width 19 height 19
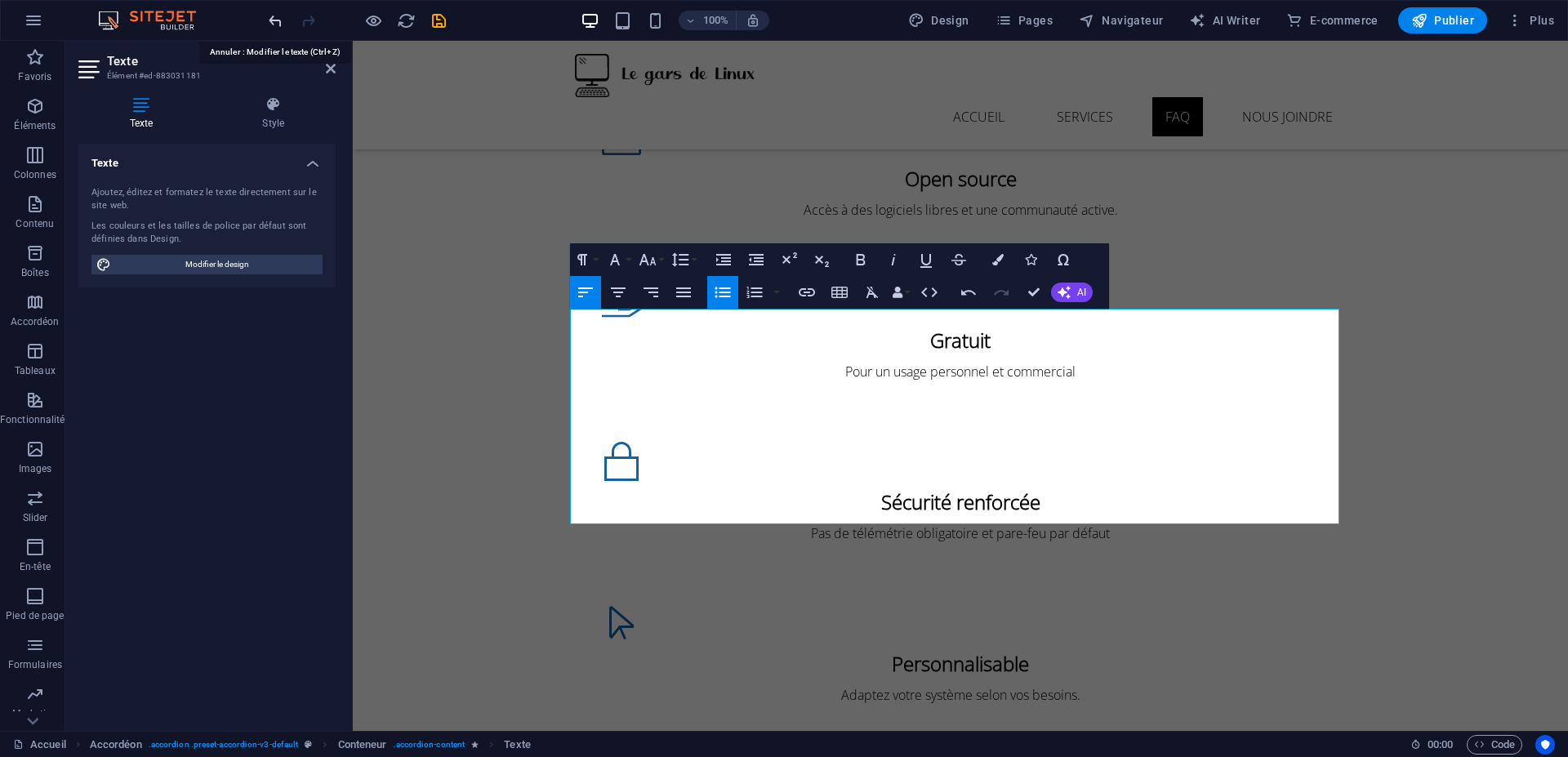
click at [277, 24] on icon "undo" at bounding box center [275, 21] width 19 height 19
click at [276, 24] on icon "undo" at bounding box center [275, 21] width 19 height 19
click at [273, 21] on icon "undo" at bounding box center [275, 21] width 19 height 19
click at [268, 19] on icon "undo" at bounding box center [275, 21] width 19 height 19
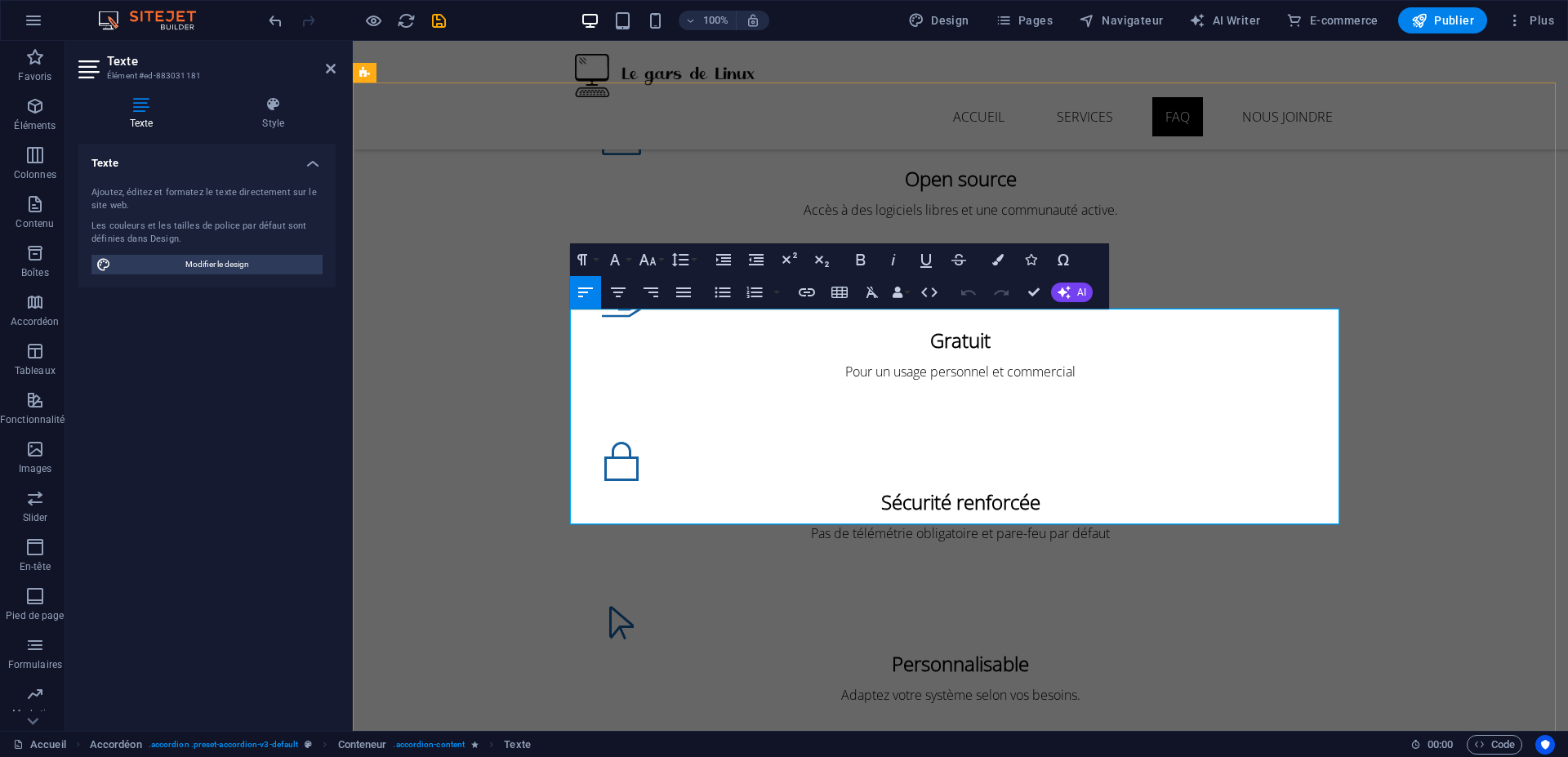
click at [727, 296] on icon "button" at bounding box center [722, 292] width 19 height 19
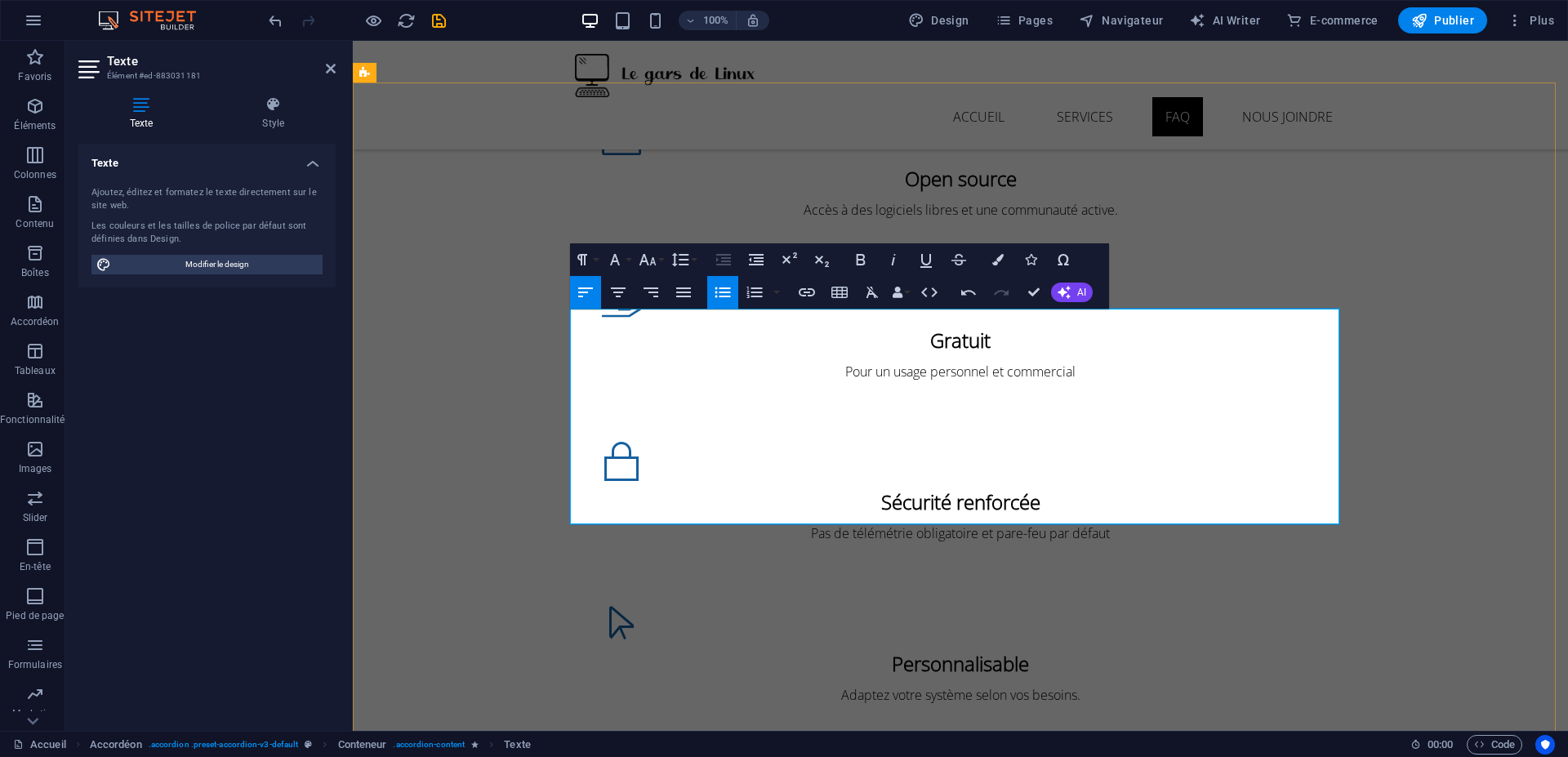
click at [764, 252] on icon "button" at bounding box center [755, 259] width 19 height 19
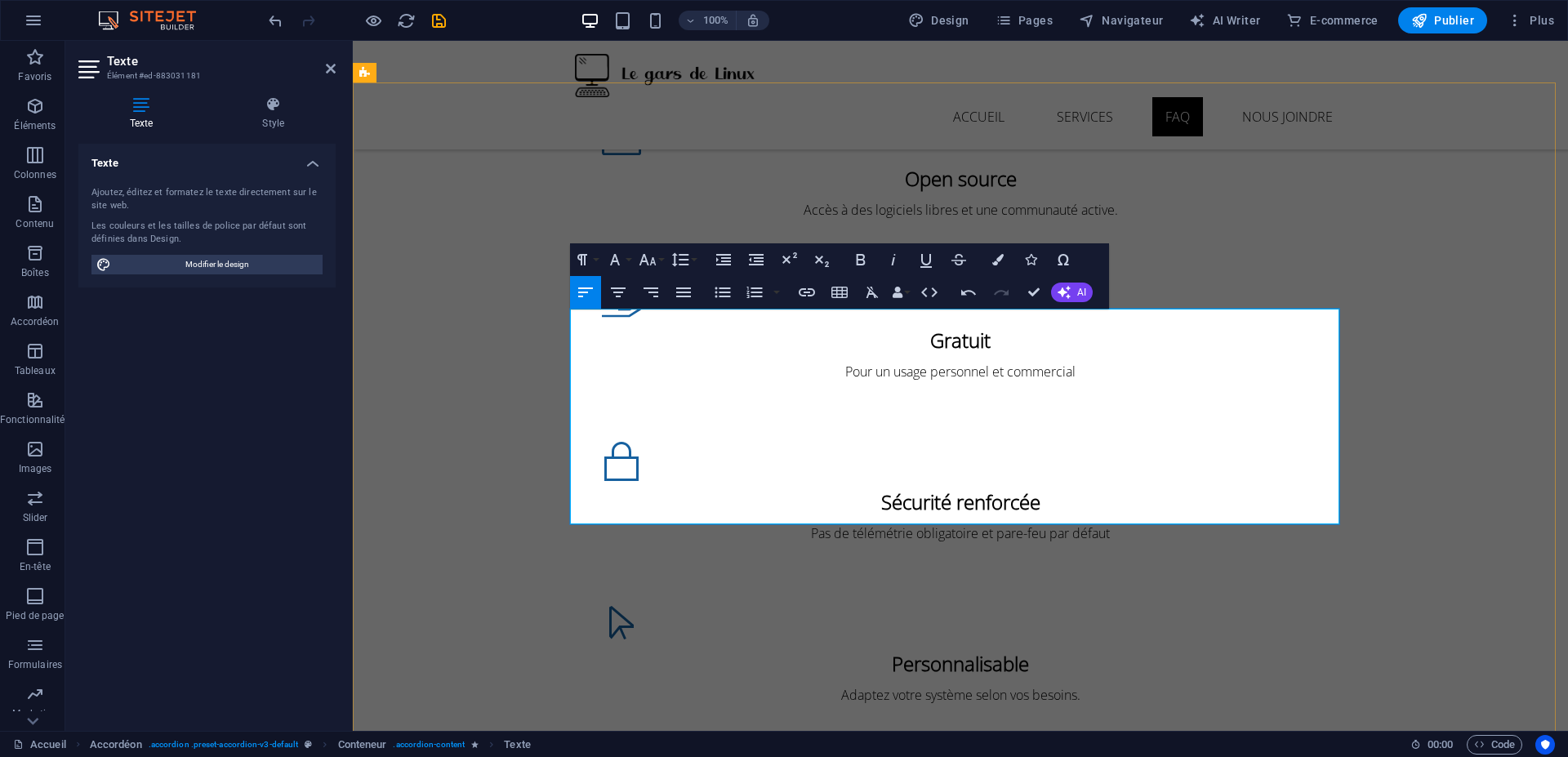
click at [757, 257] on icon "button" at bounding box center [755, 260] width 14 height 12
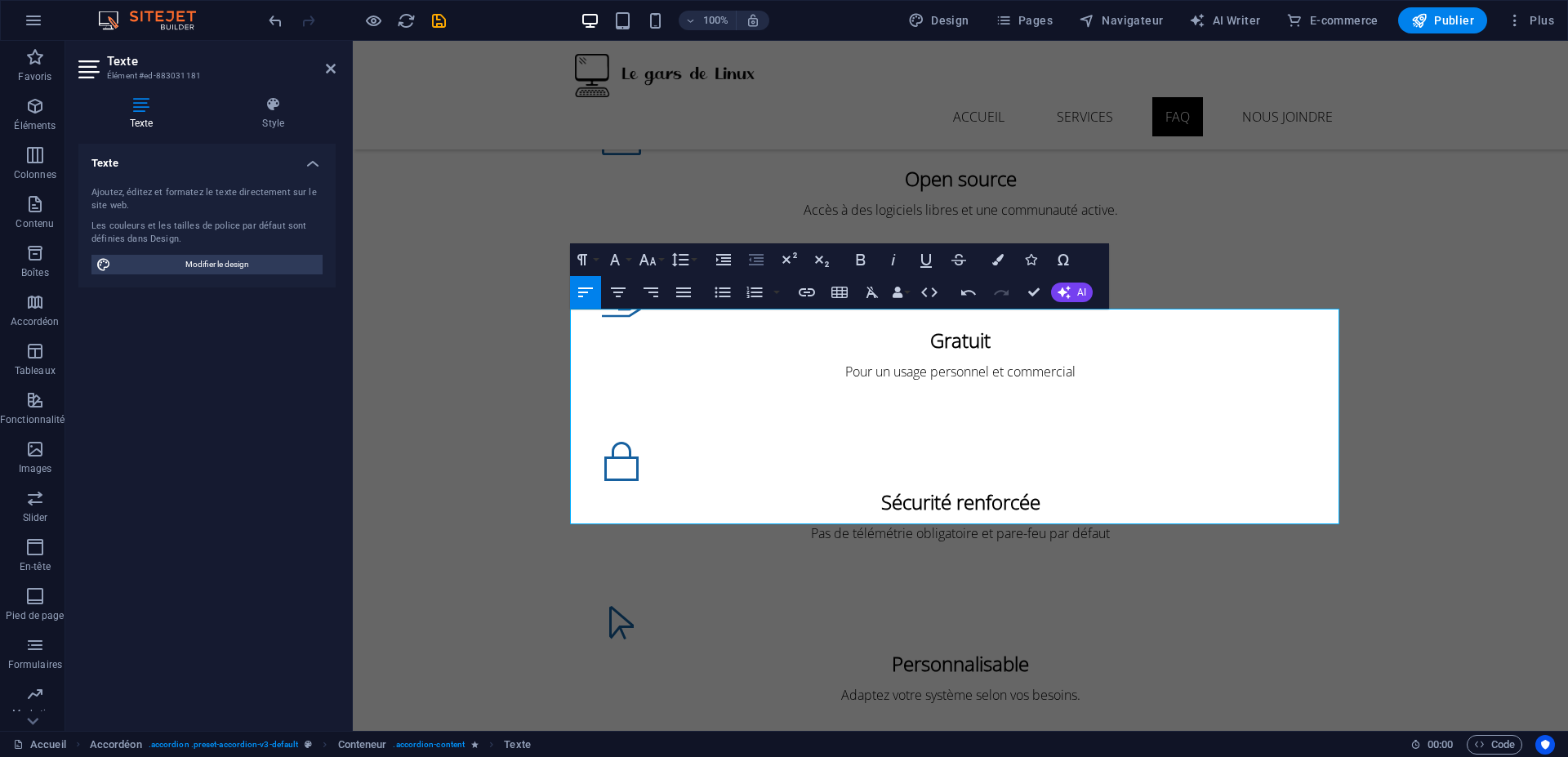
click at [759, 261] on icon "button" at bounding box center [755, 260] width 14 height 12
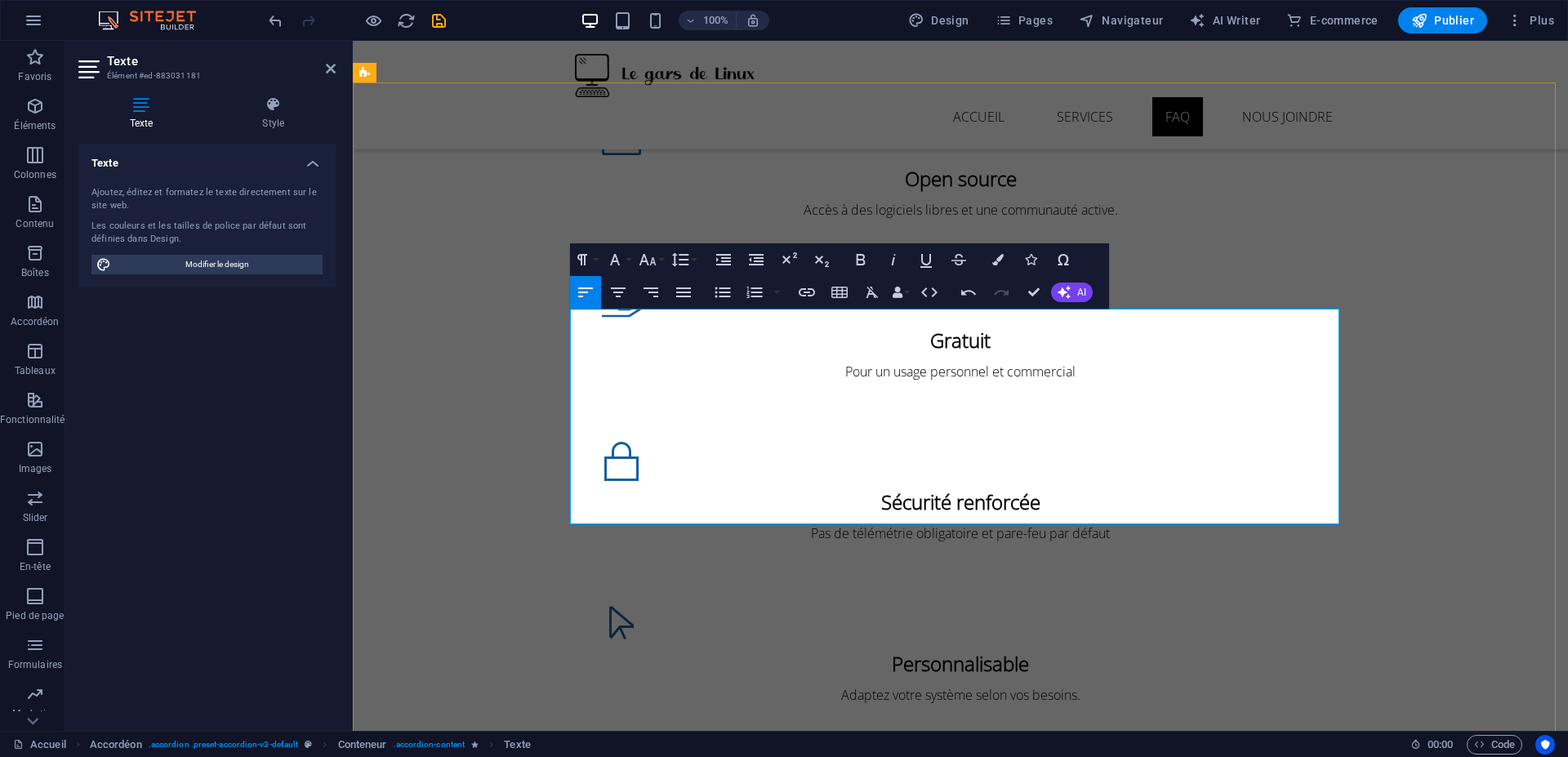
click at [748, 260] on icon "button" at bounding box center [755, 260] width 14 height 12
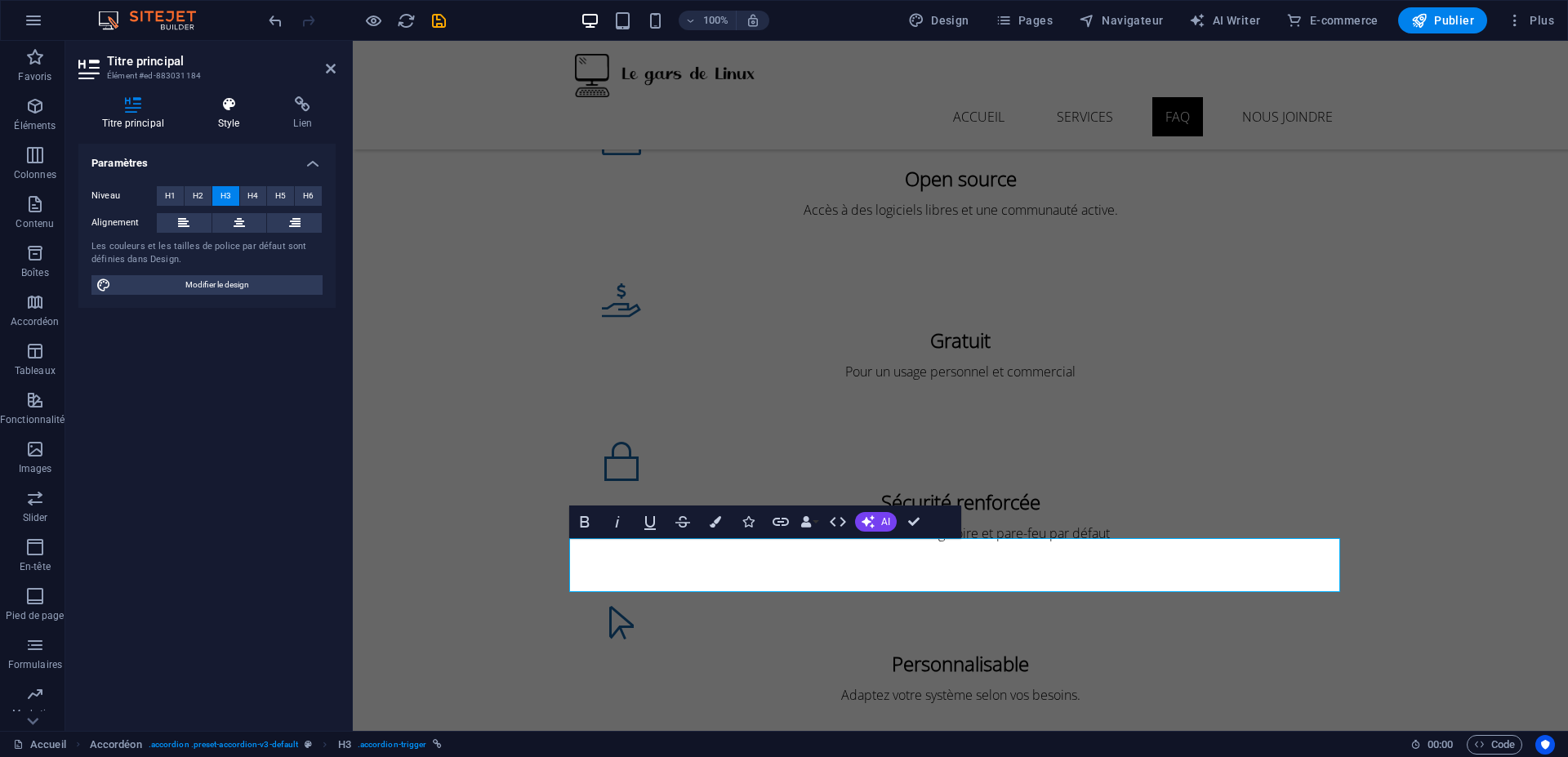
click at [237, 127] on h4 "Style" at bounding box center [233, 113] width 76 height 35
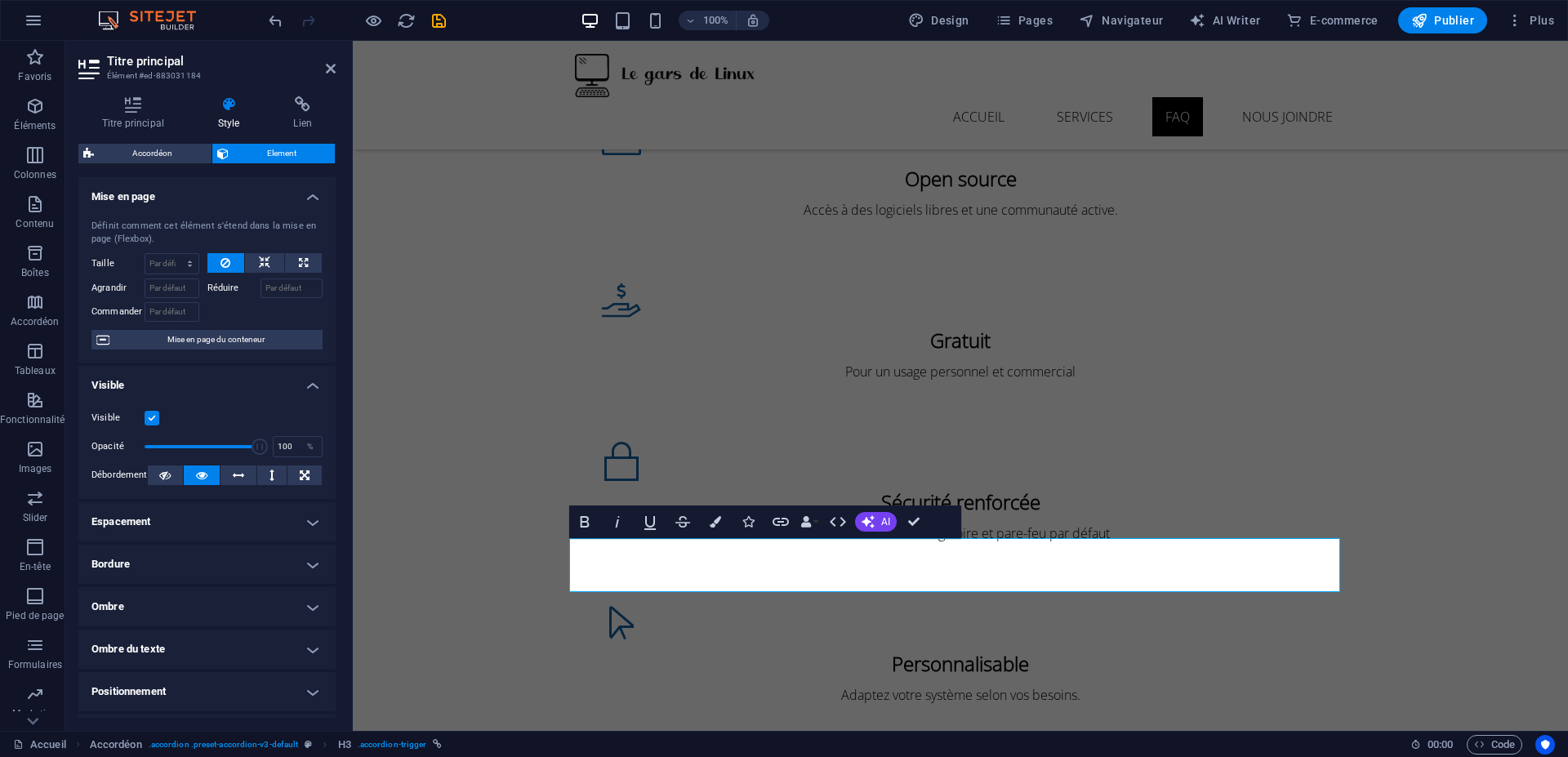
click at [207, 572] on h4 "Bordure" at bounding box center [207, 564] width 257 height 39
click at [172, 602] on button at bounding box center [179, 597] width 36 height 21
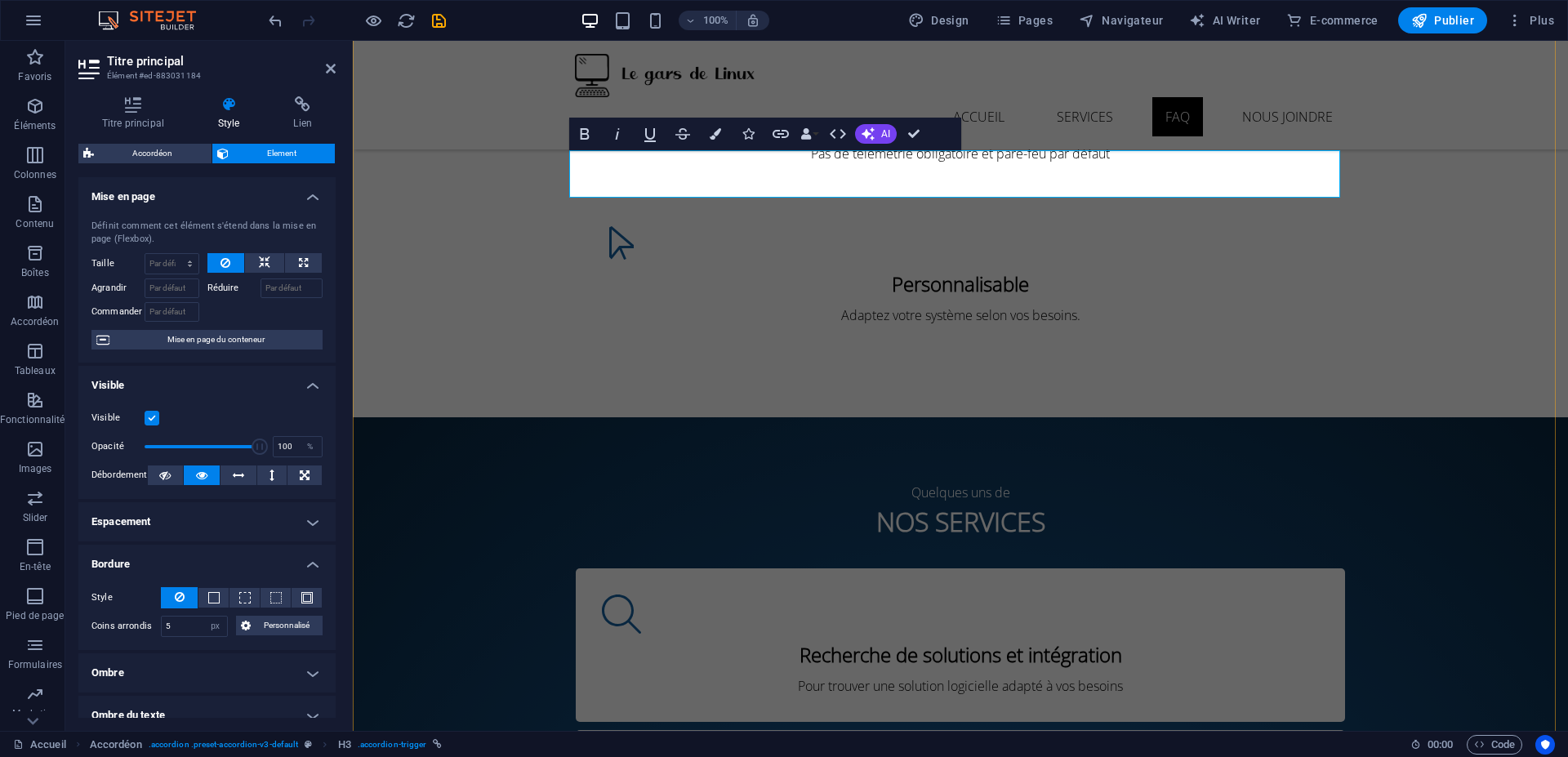
scroll to position [2450, 0]
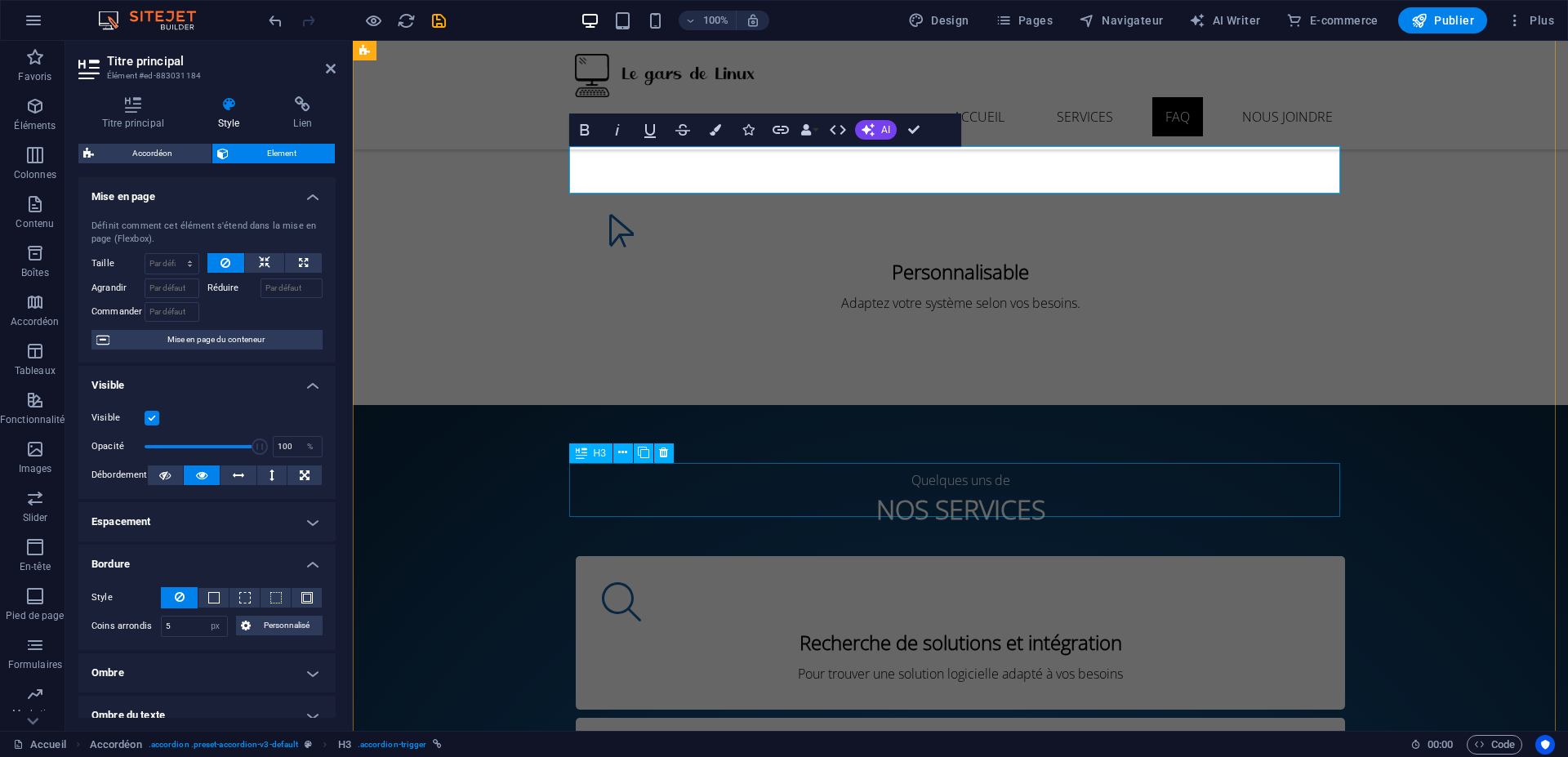
select select "px"
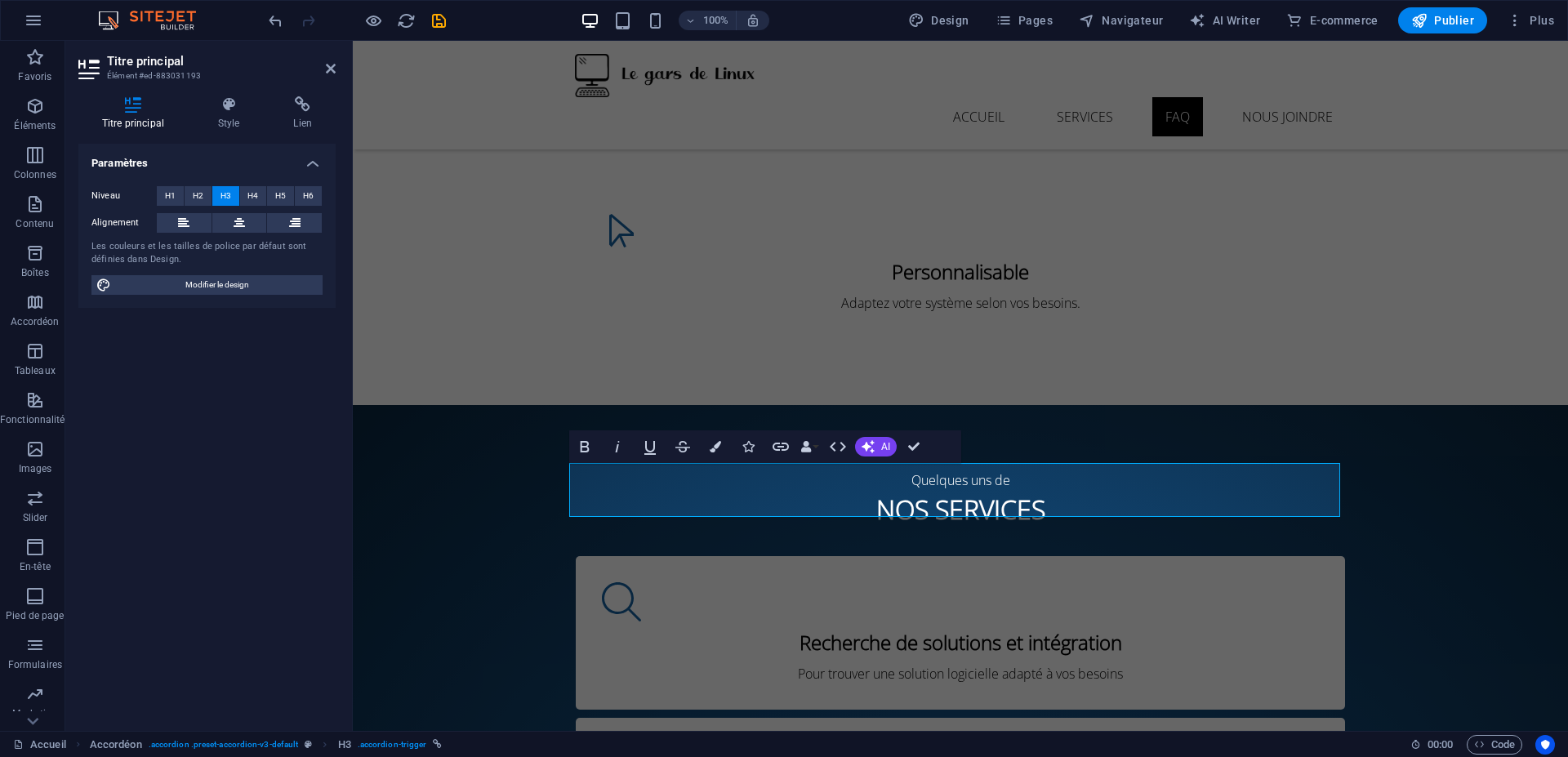
drag, startPoint x: 224, startPoint y: 100, endPoint x: 225, endPoint y: 87, distance: 13.0
click at [226, 91] on div "Titre principal Style Lien Paramètres Niveau H1 H2 H3 H4 H5 H6 Alignement Les c…" at bounding box center [207, 406] width 284 height 648
click at [231, 116] on h4 "Style" at bounding box center [233, 113] width 76 height 35
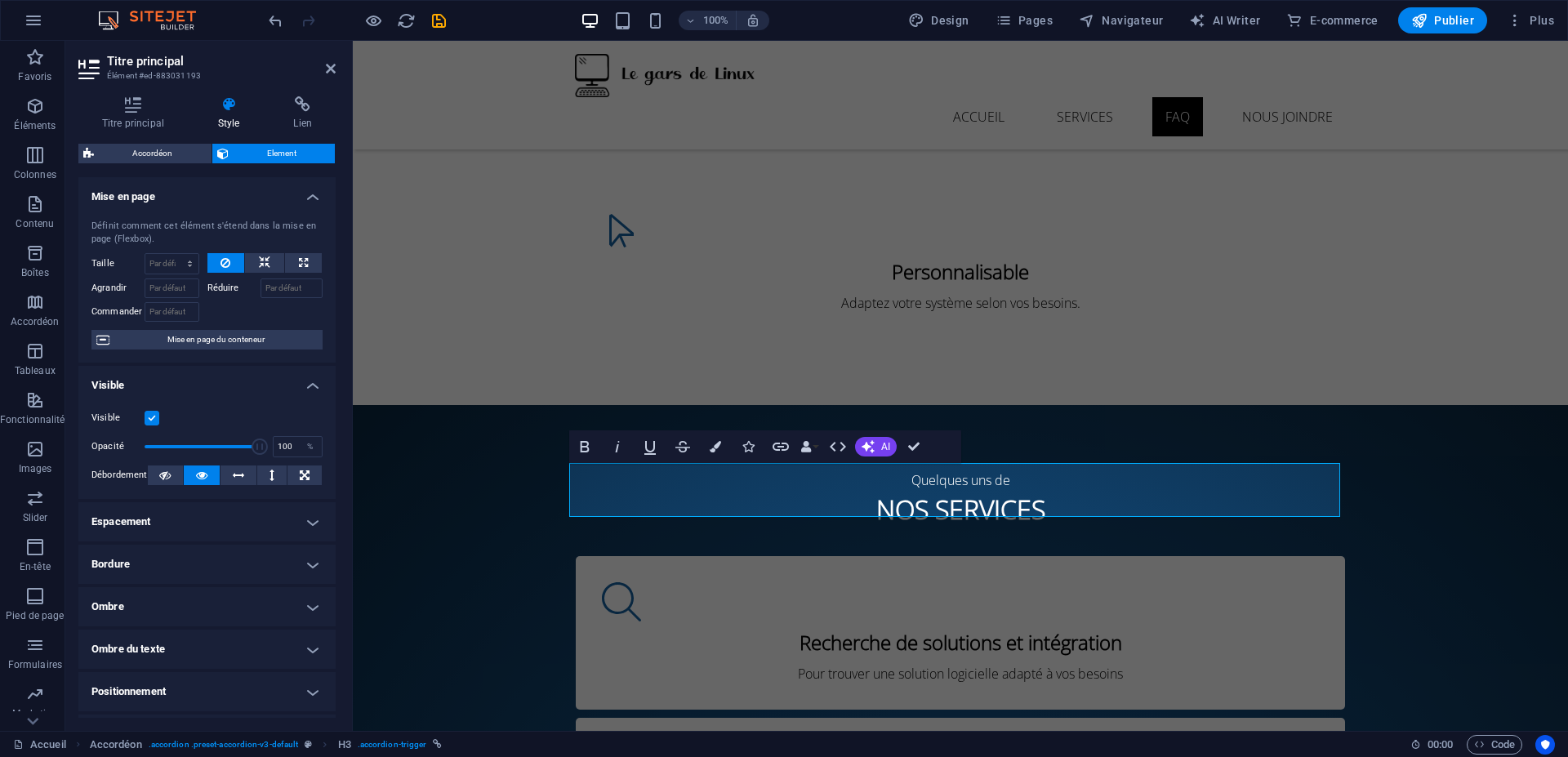
click at [184, 575] on h4 "Bordure" at bounding box center [207, 564] width 257 height 39
click at [174, 607] on span at bounding box center [179, 597] width 10 height 21
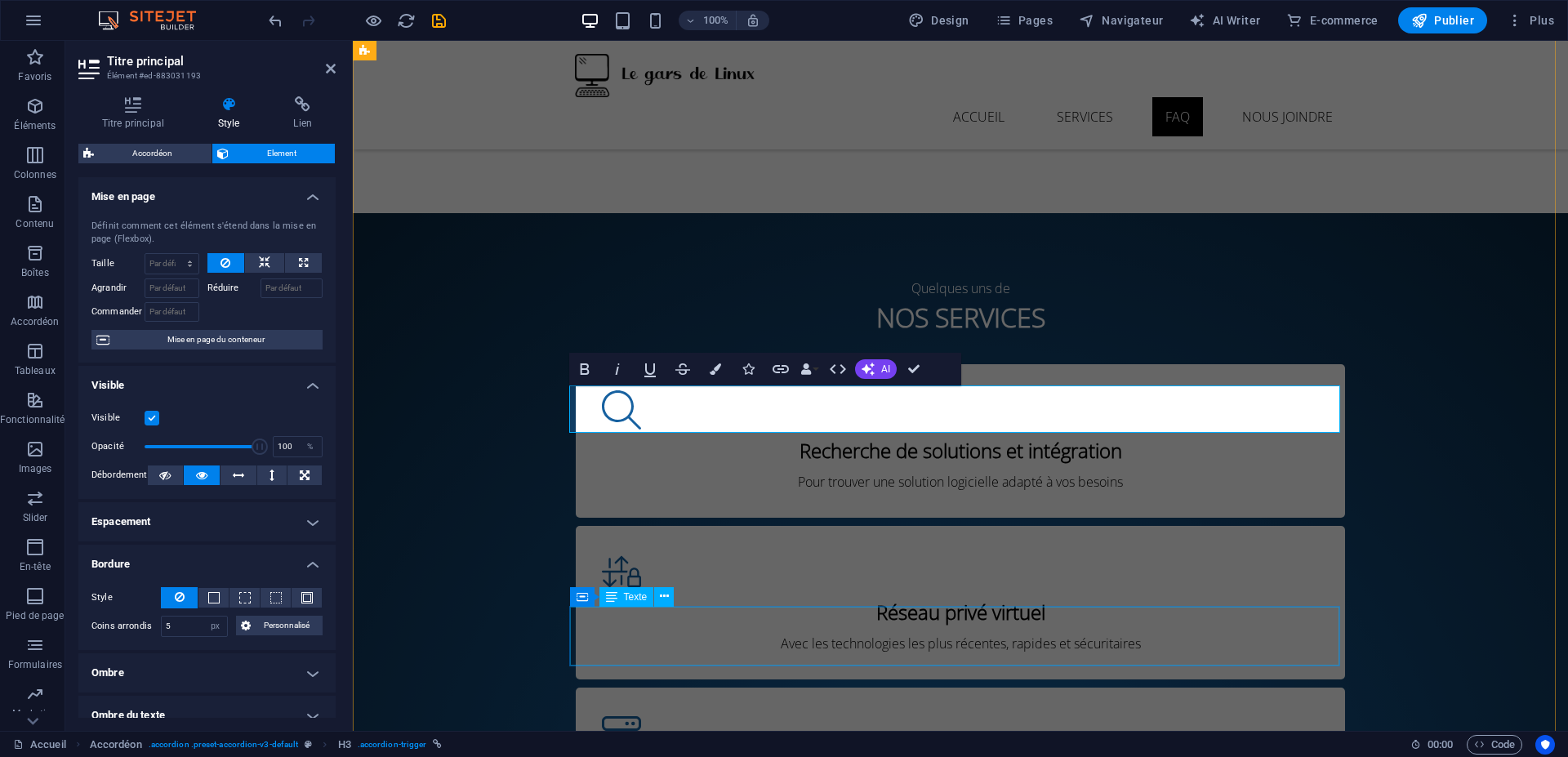
scroll to position [2646, 0]
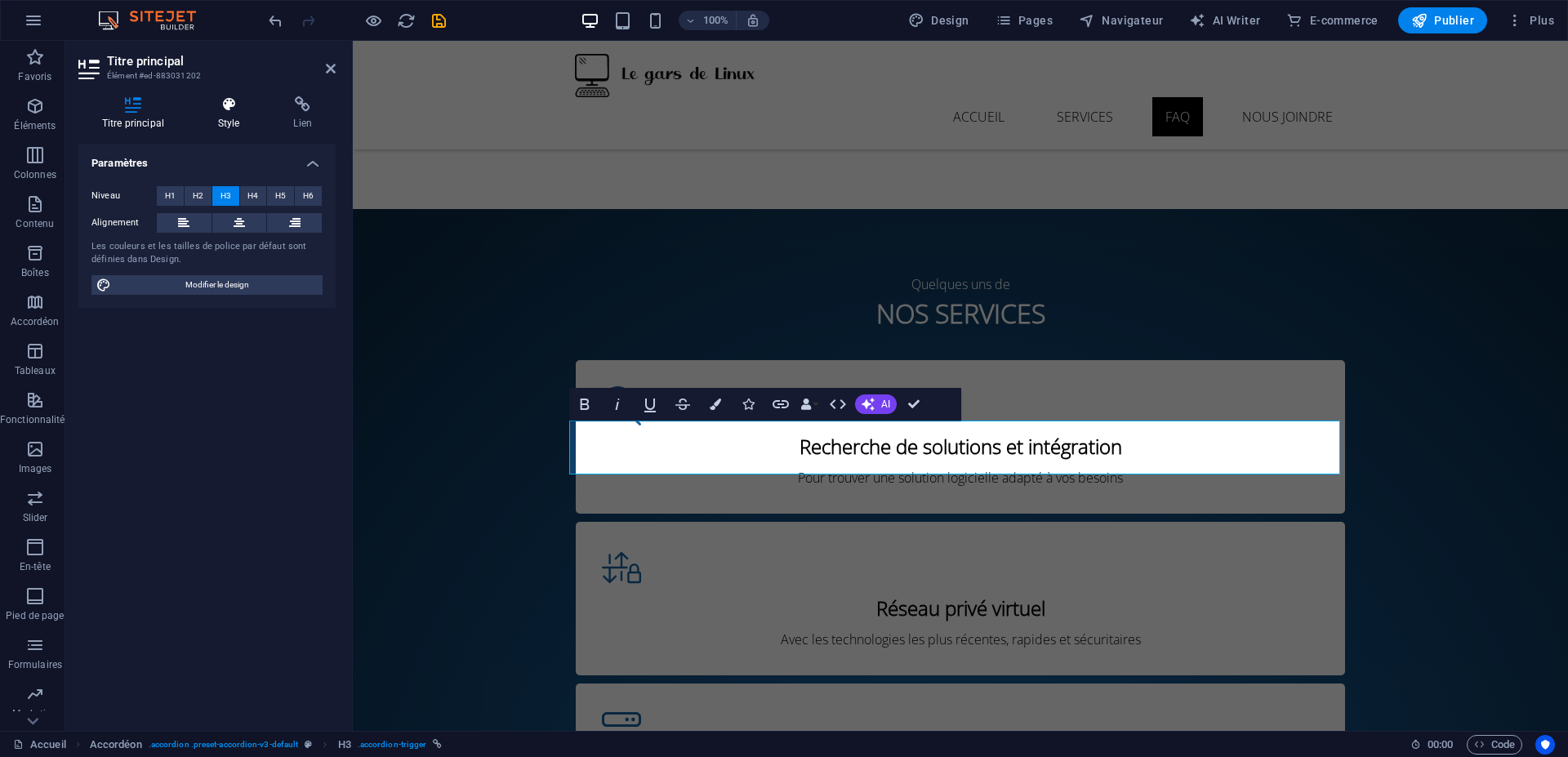
click at [217, 111] on icon at bounding box center [229, 104] width 69 height 16
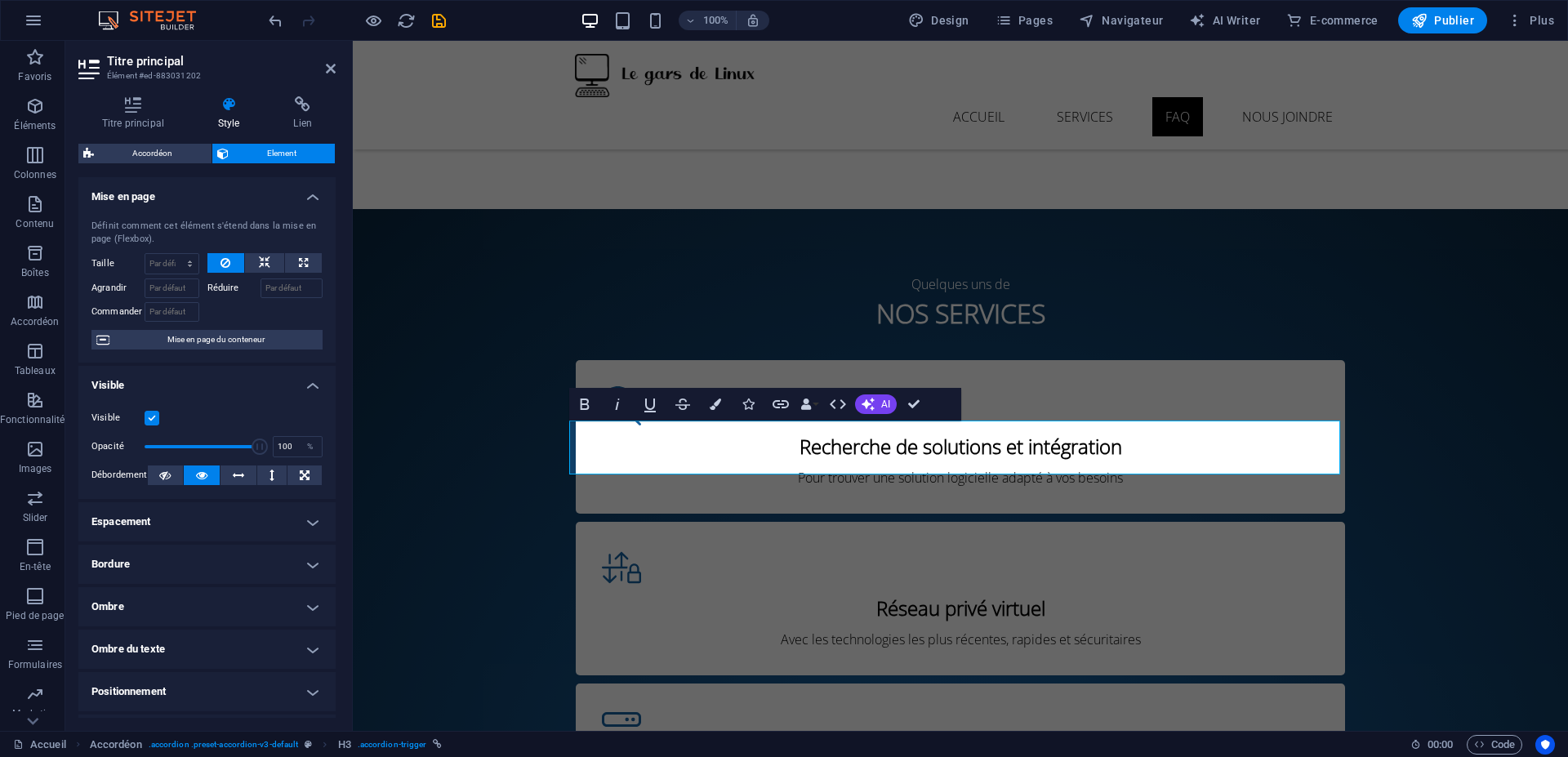
click at [150, 568] on h4 "Bordure" at bounding box center [207, 564] width 257 height 39
click at [177, 602] on icon at bounding box center [179, 596] width 10 height 19
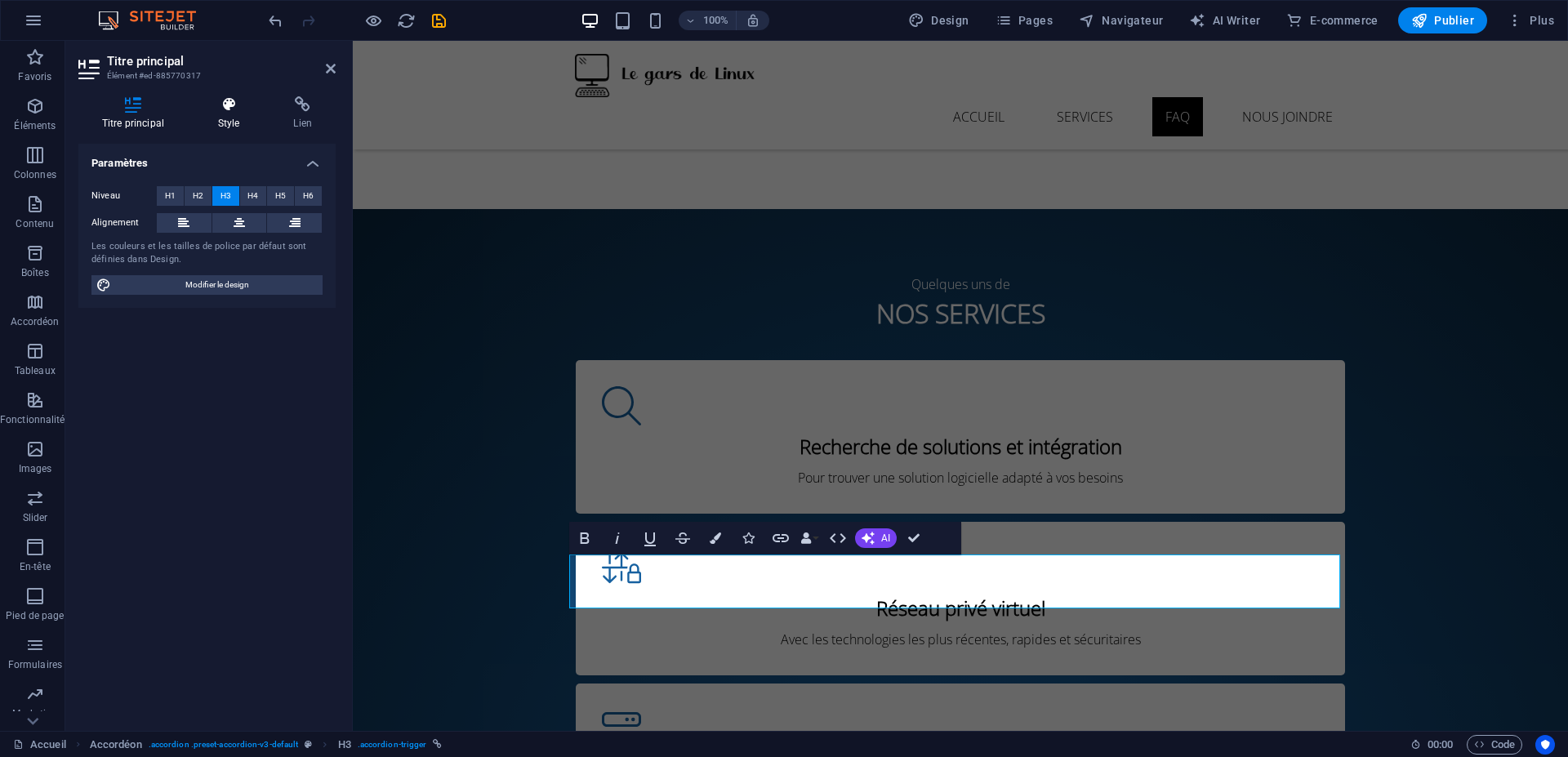
click at [232, 123] on h4 "Style" at bounding box center [233, 113] width 76 height 35
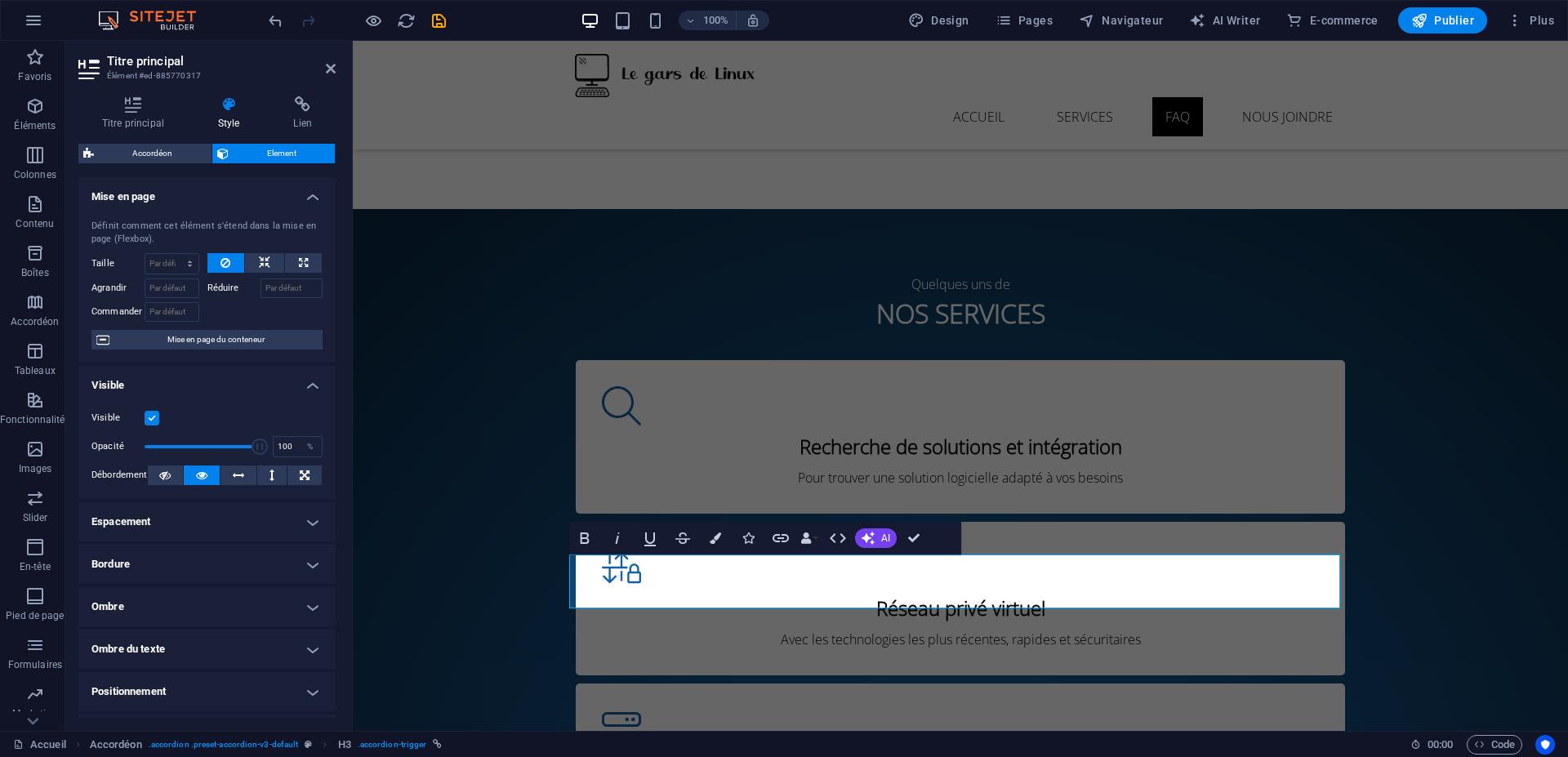
click at [234, 564] on h4 "Bordure" at bounding box center [207, 564] width 257 height 39
click at [180, 593] on icon at bounding box center [179, 596] width 10 height 19
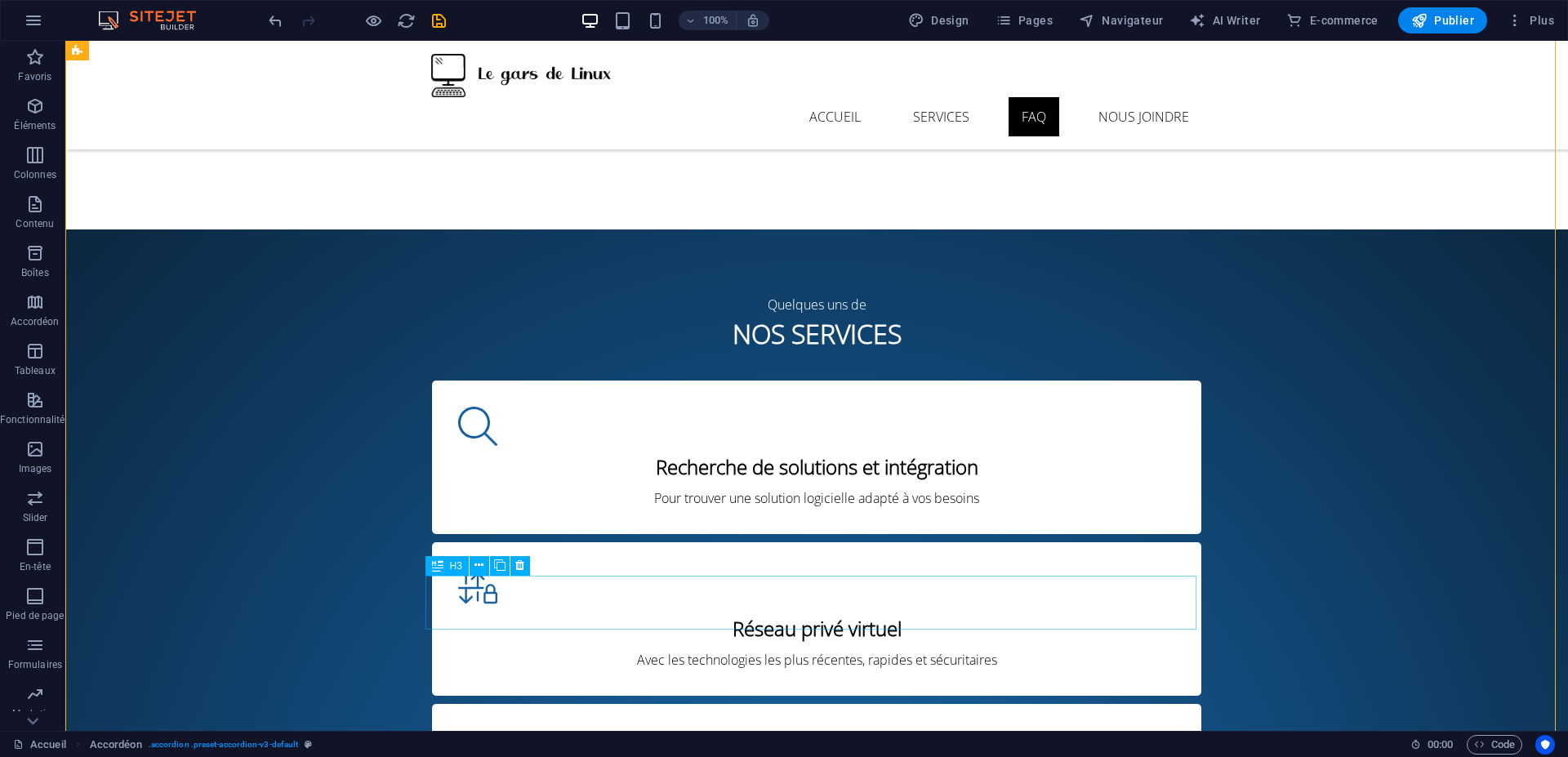
scroll to position [2842, 0]
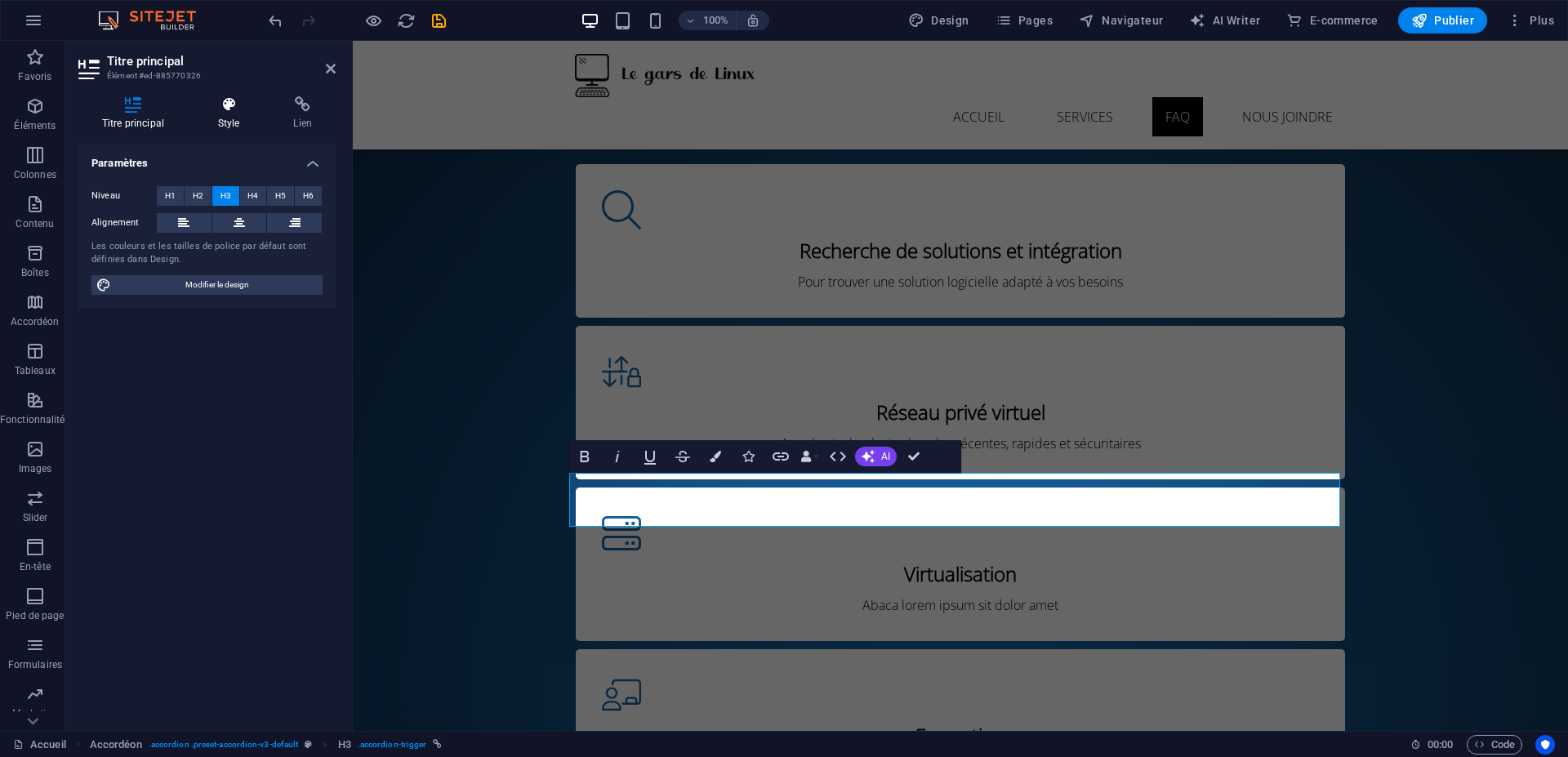
click at [217, 105] on icon at bounding box center [229, 104] width 69 height 16
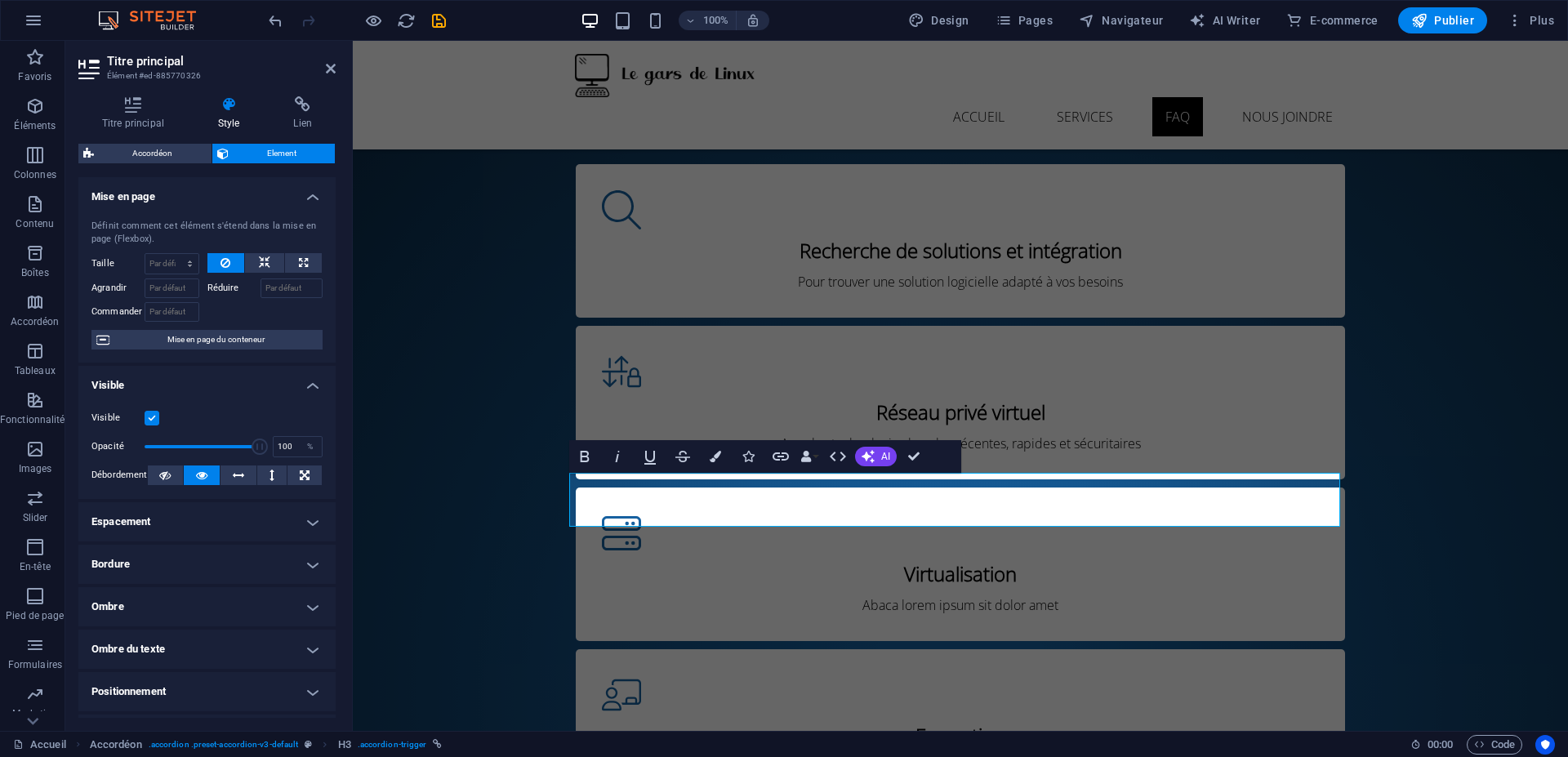
click at [131, 568] on h4 "Bordure" at bounding box center [207, 564] width 257 height 39
click at [179, 603] on icon at bounding box center [179, 596] width 10 height 19
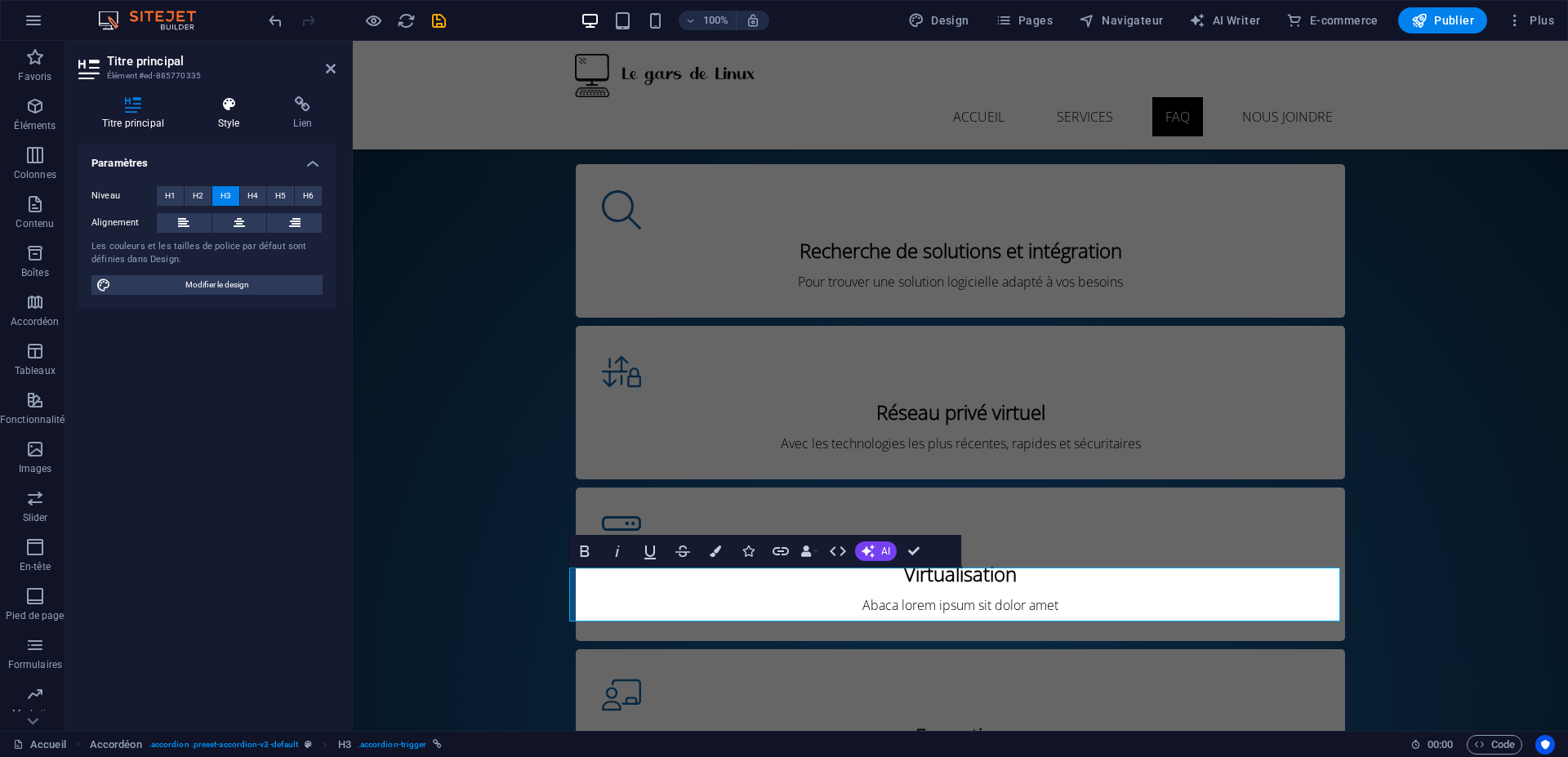
click at [213, 100] on icon at bounding box center [229, 104] width 69 height 16
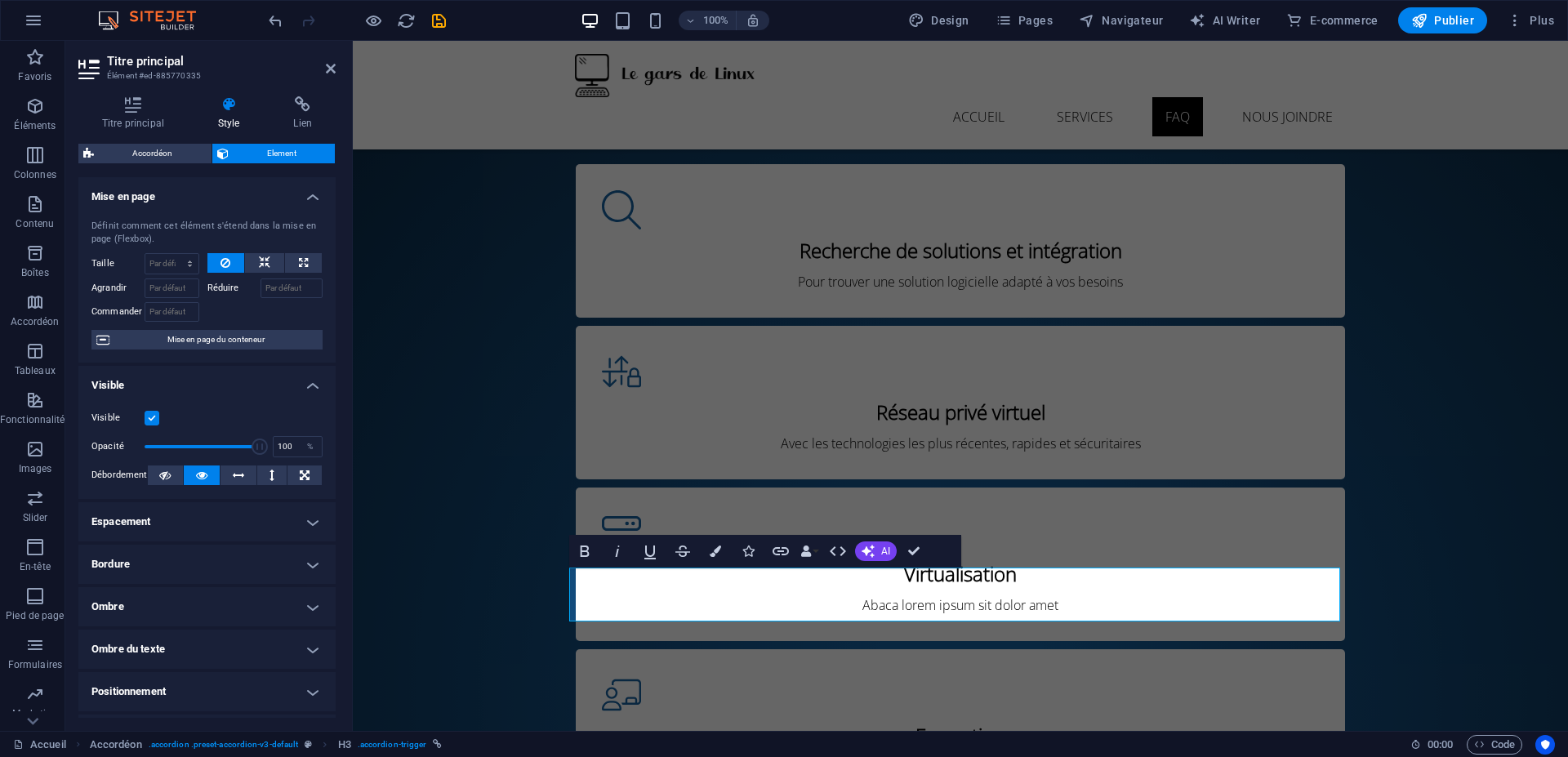
click at [132, 566] on h4 "Bordure" at bounding box center [207, 564] width 257 height 39
click at [186, 601] on button at bounding box center [179, 597] width 36 height 21
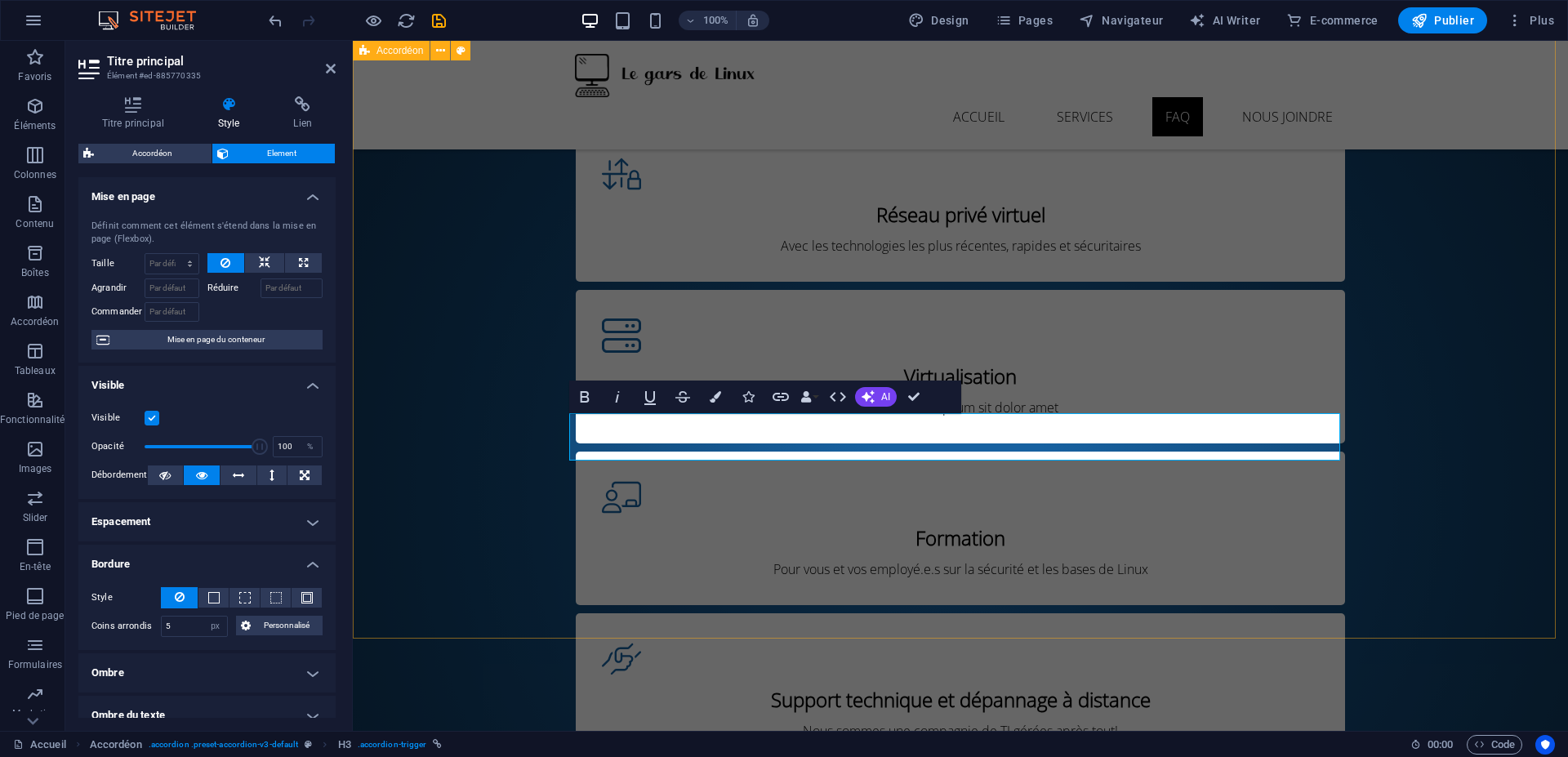
scroll to position [3136, 0]
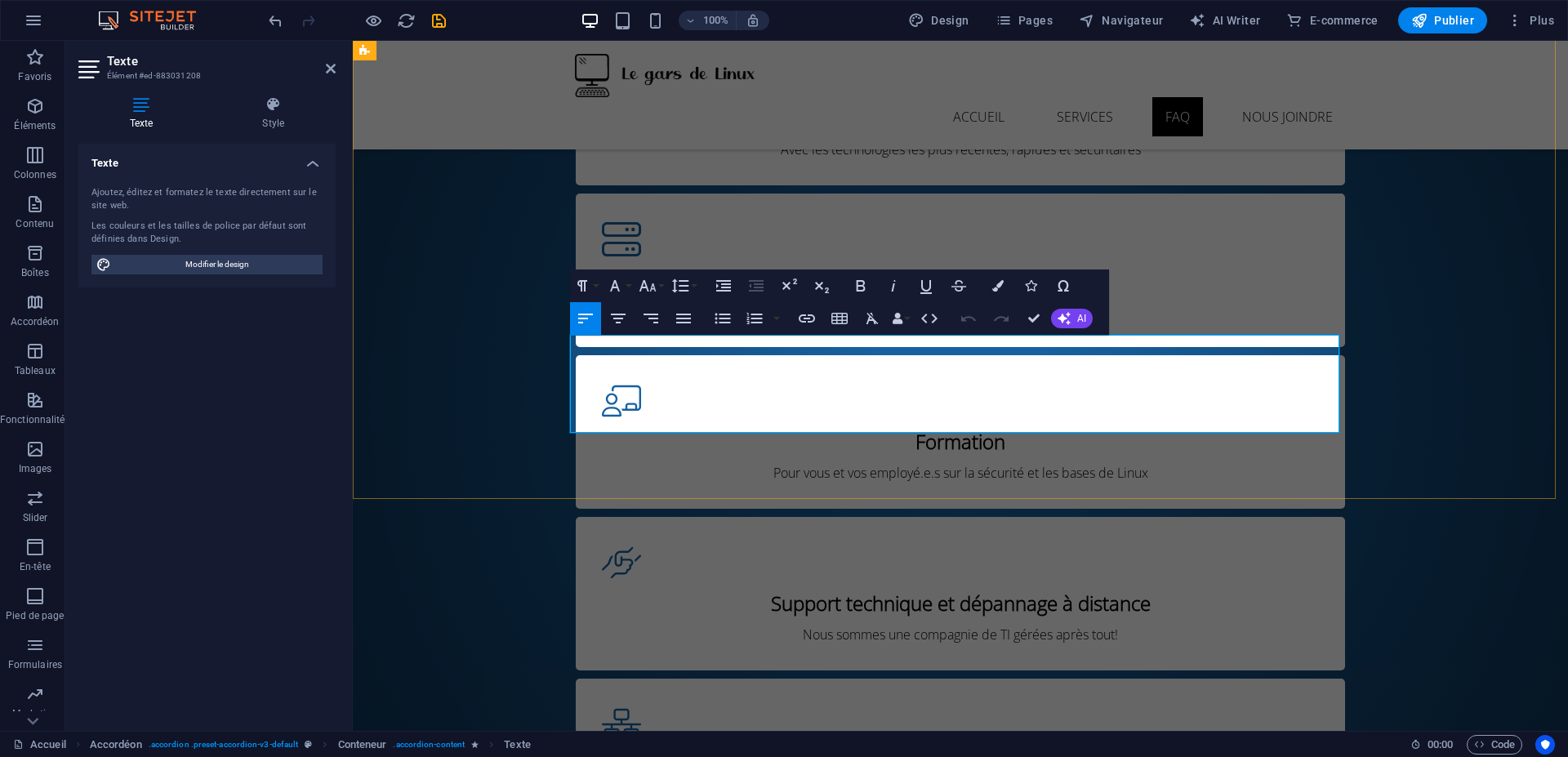
drag, startPoint x: 579, startPoint y: 382, endPoint x: 608, endPoint y: 401, distance: 34.7
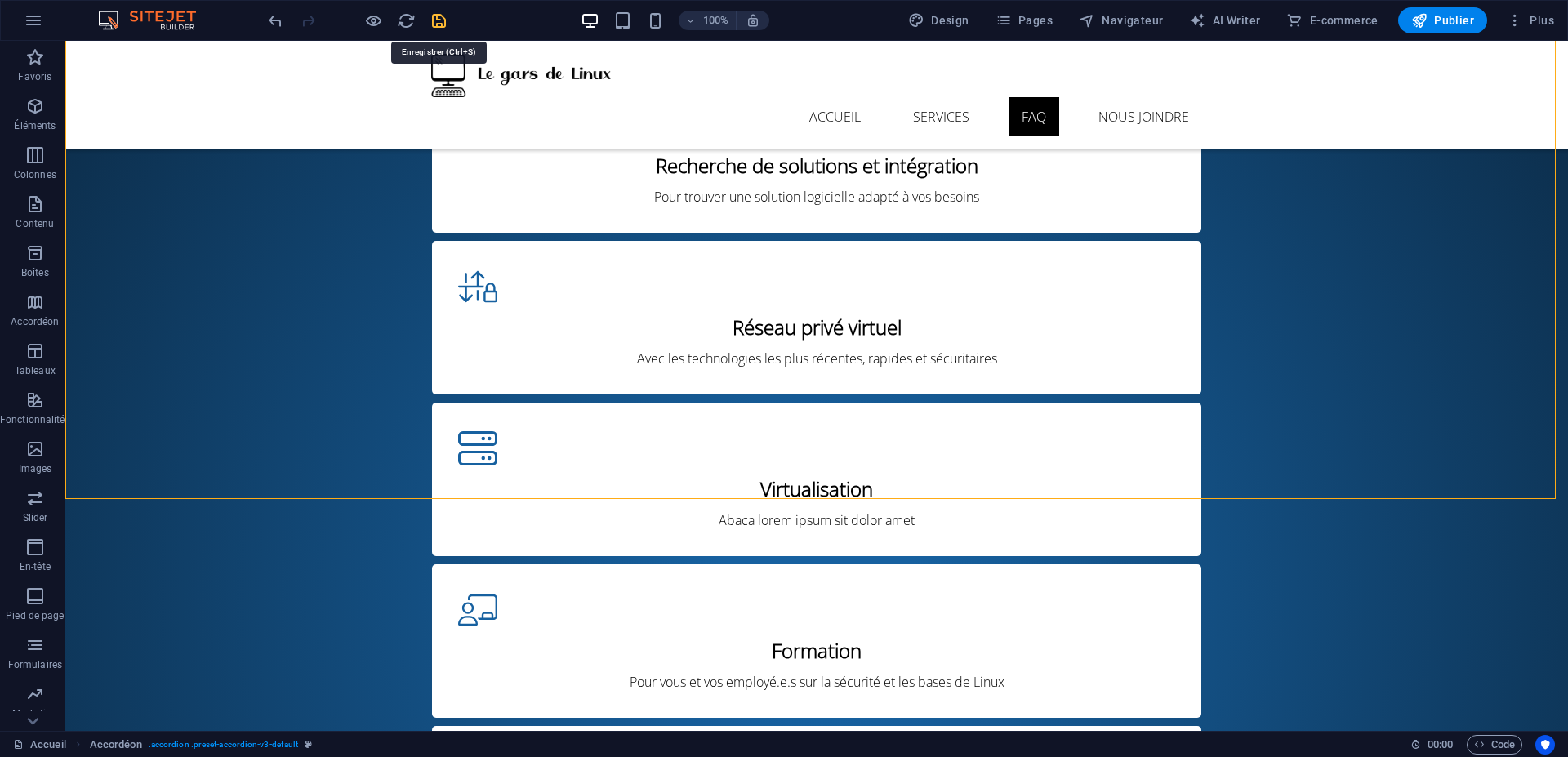
click at [439, 22] on icon "save" at bounding box center [439, 21] width 19 height 19
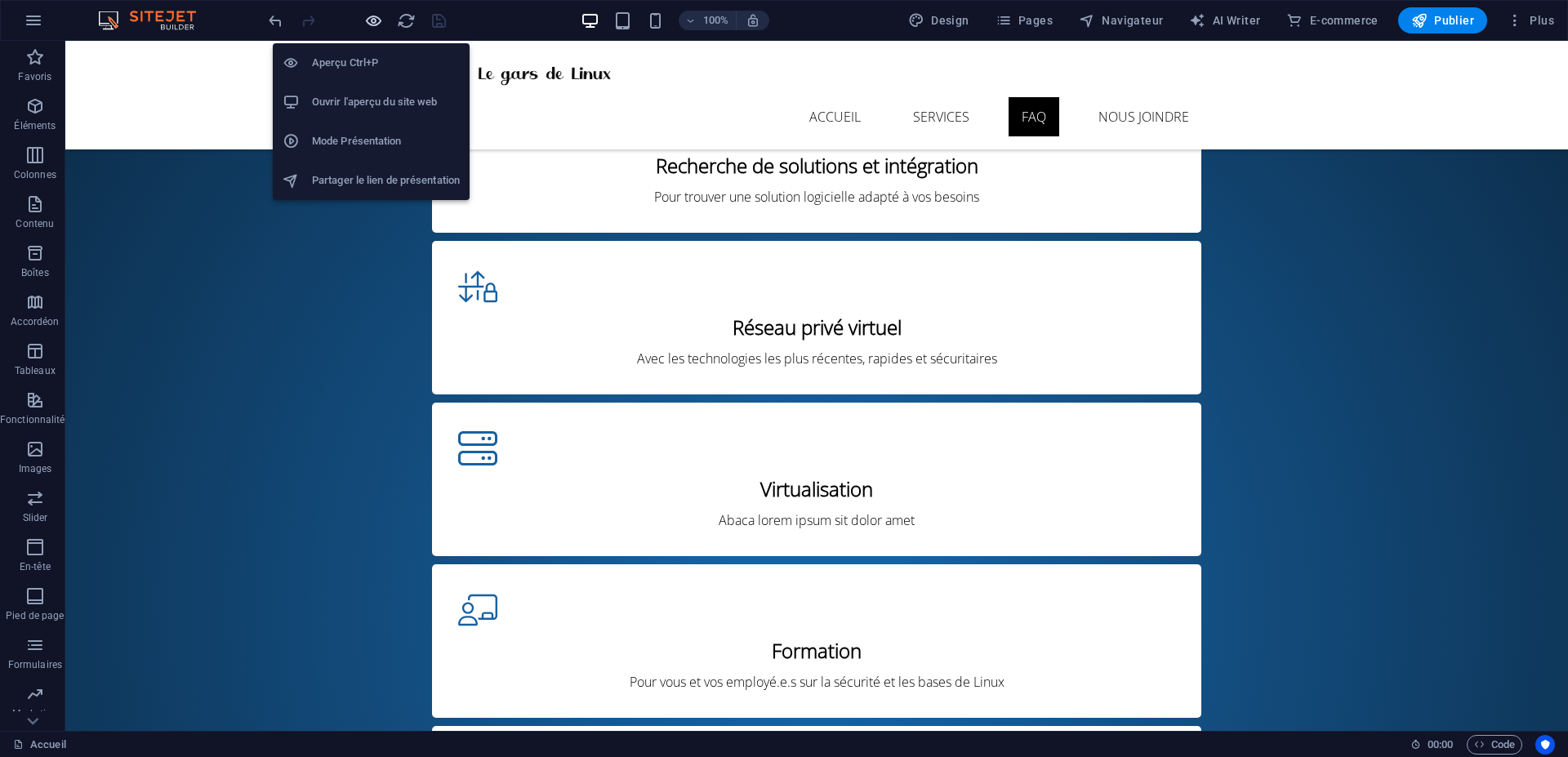
click at [373, 17] on icon "button" at bounding box center [373, 21] width 19 height 19
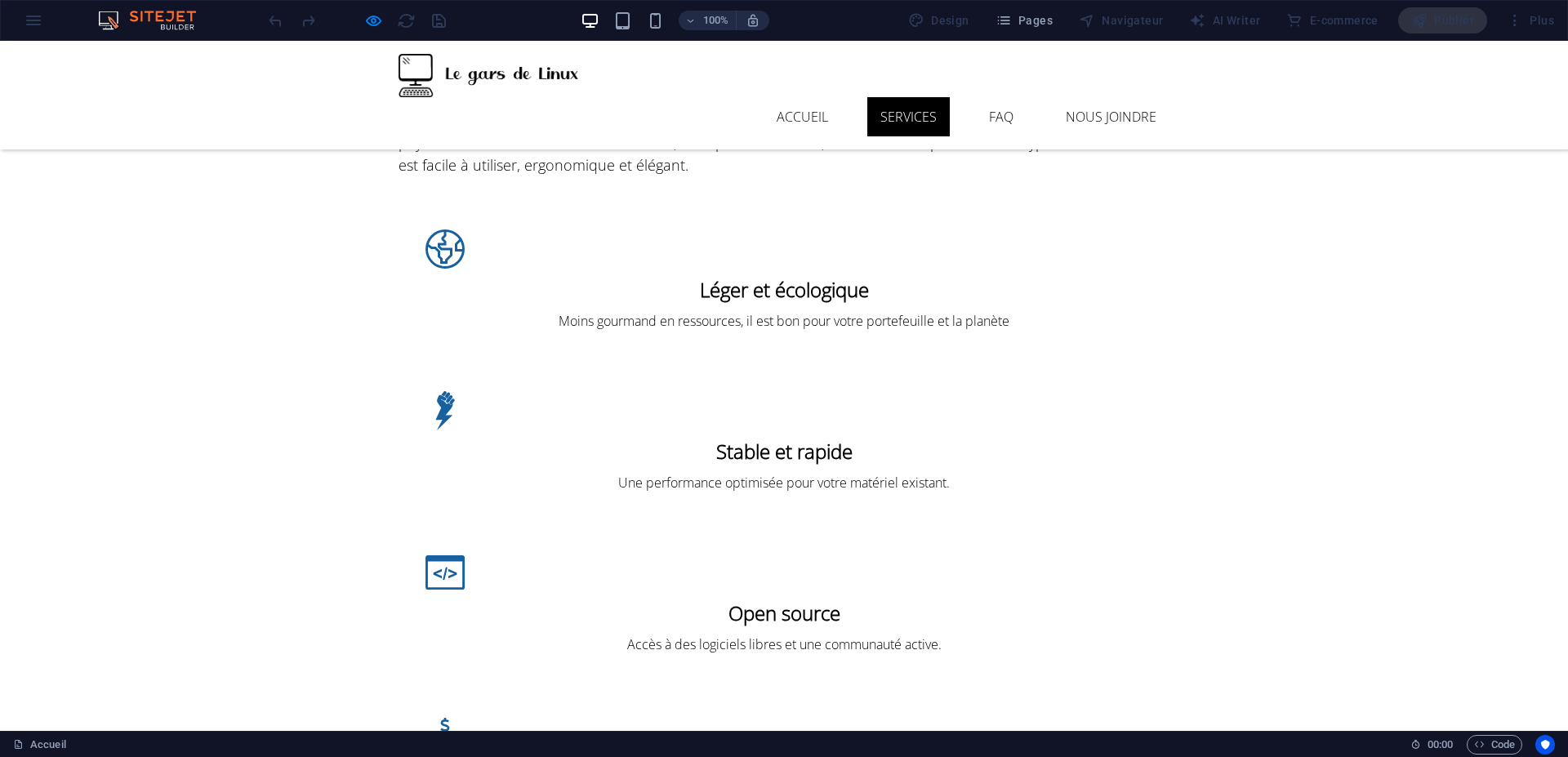
scroll to position [2058, 0]
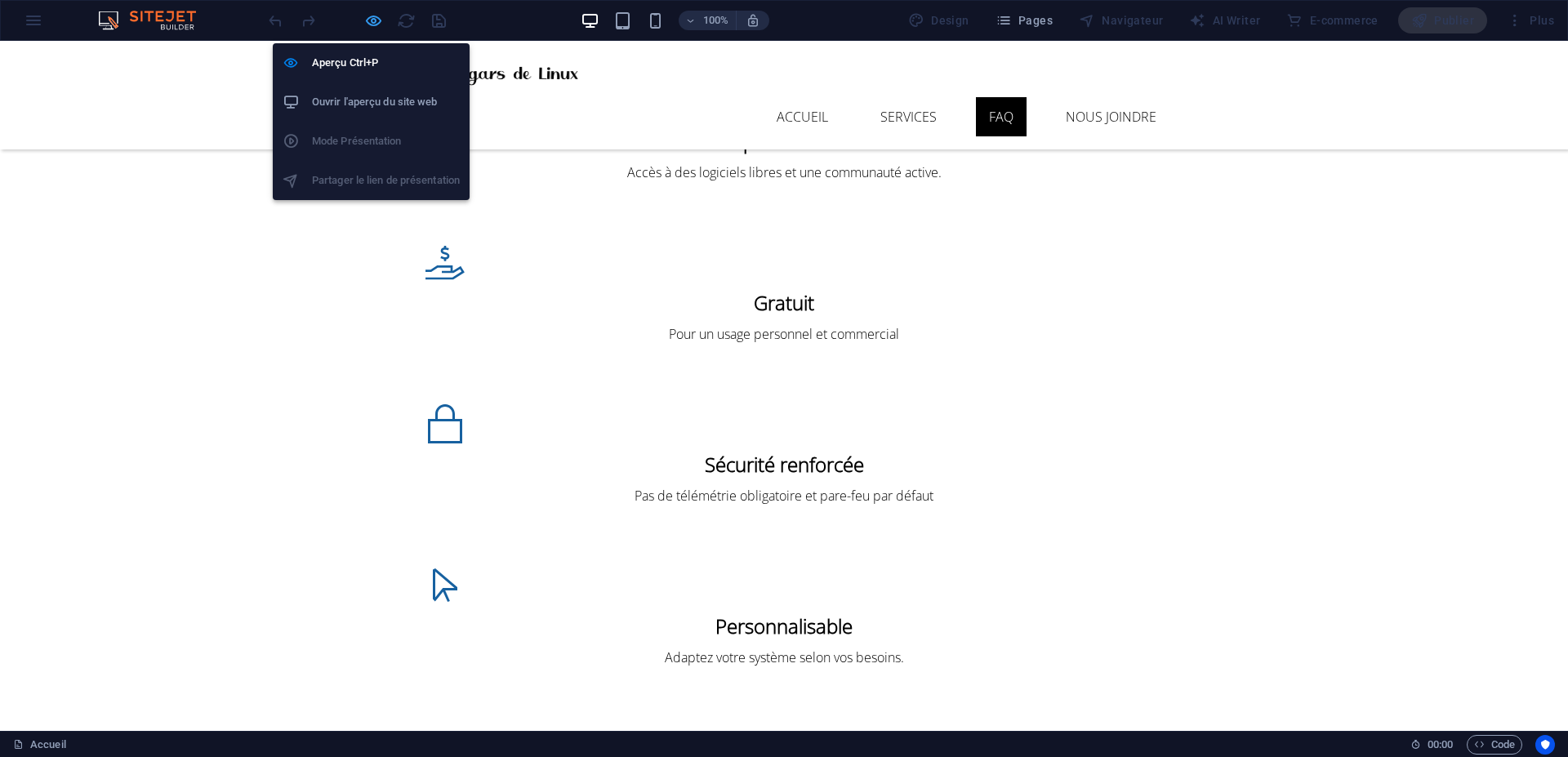
click at [372, 18] on icon "button" at bounding box center [373, 21] width 19 height 19
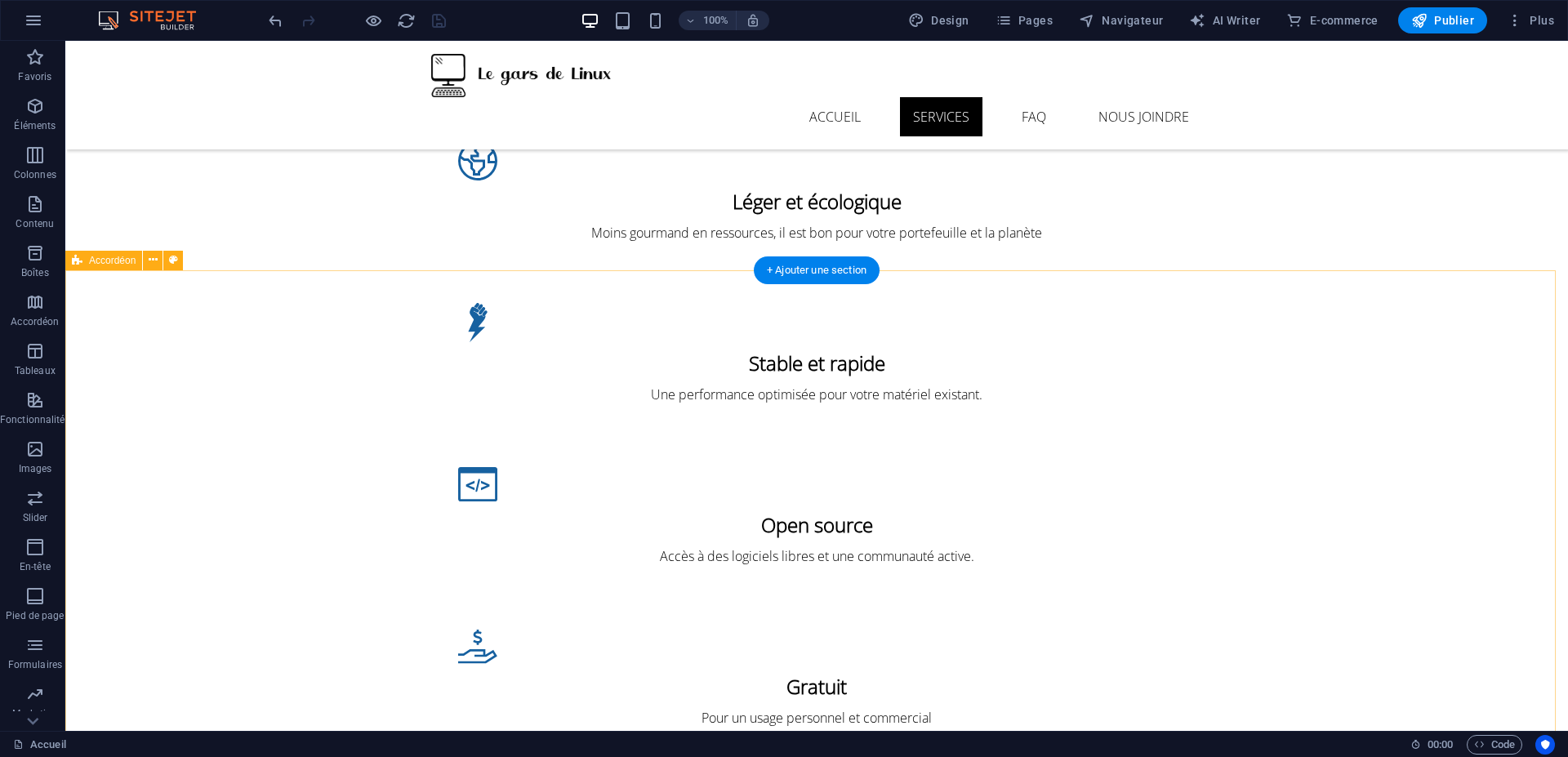
scroll to position [1862, 0]
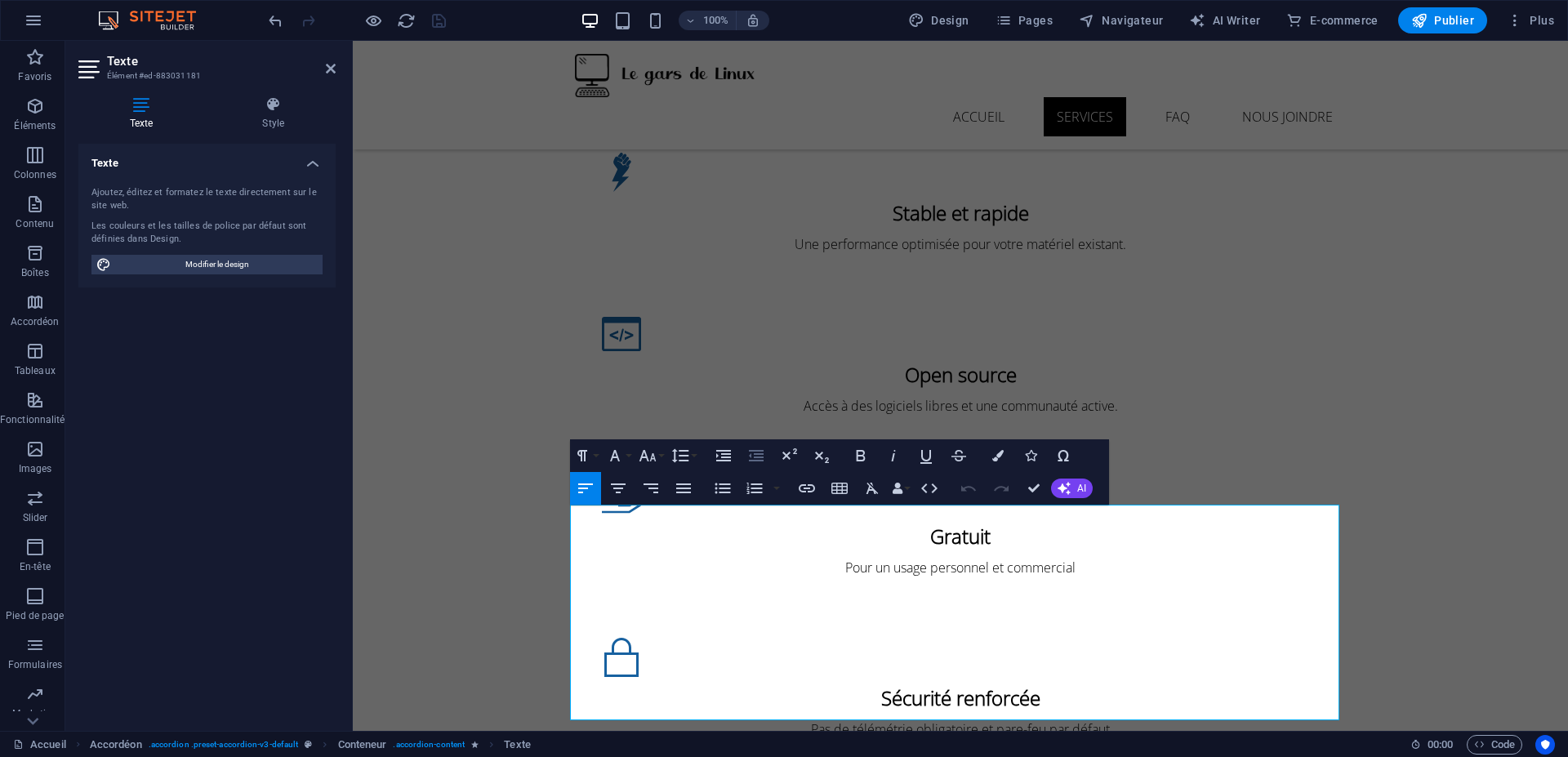
click at [754, 455] on icon "button" at bounding box center [755, 456] width 19 height 19
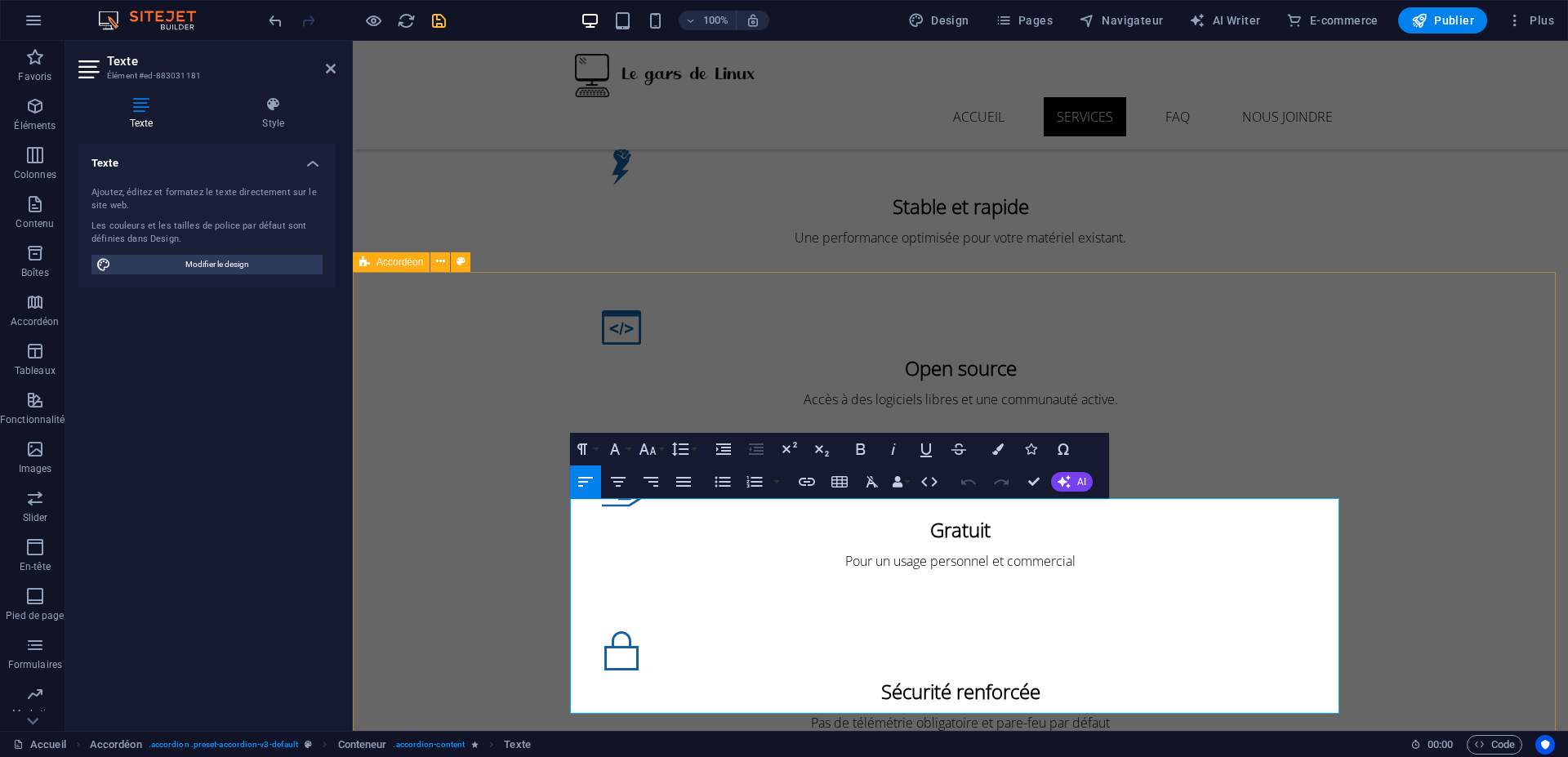
drag, startPoint x: 917, startPoint y: 704, endPoint x: 491, endPoint y: 318, distance: 574.9
click at [728, 448] on icon "button" at bounding box center [723, 449] width 19 height 19
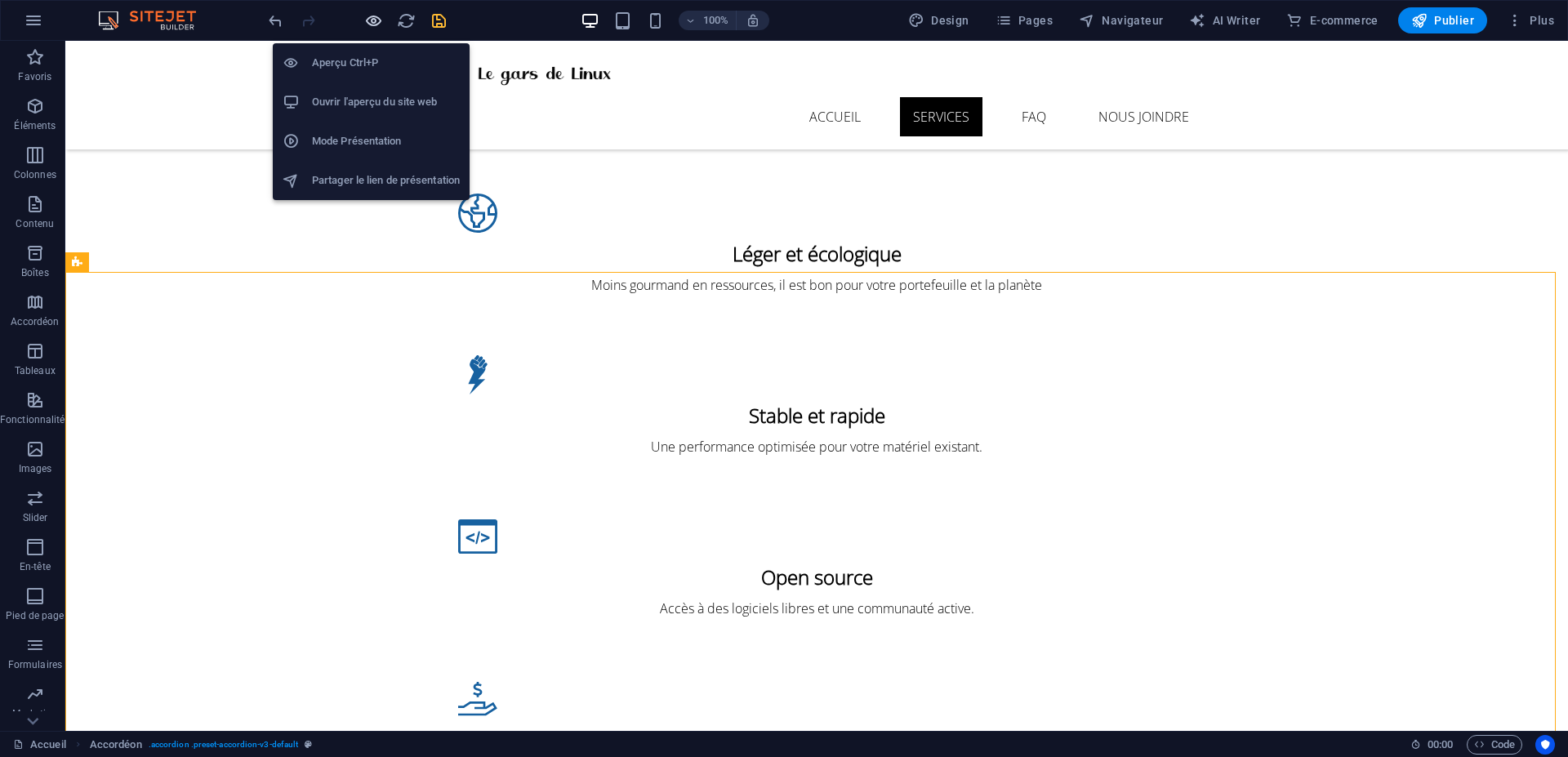
click at [376, 19] on icon "button" at bounding box center [373, 21] width 19 height 19
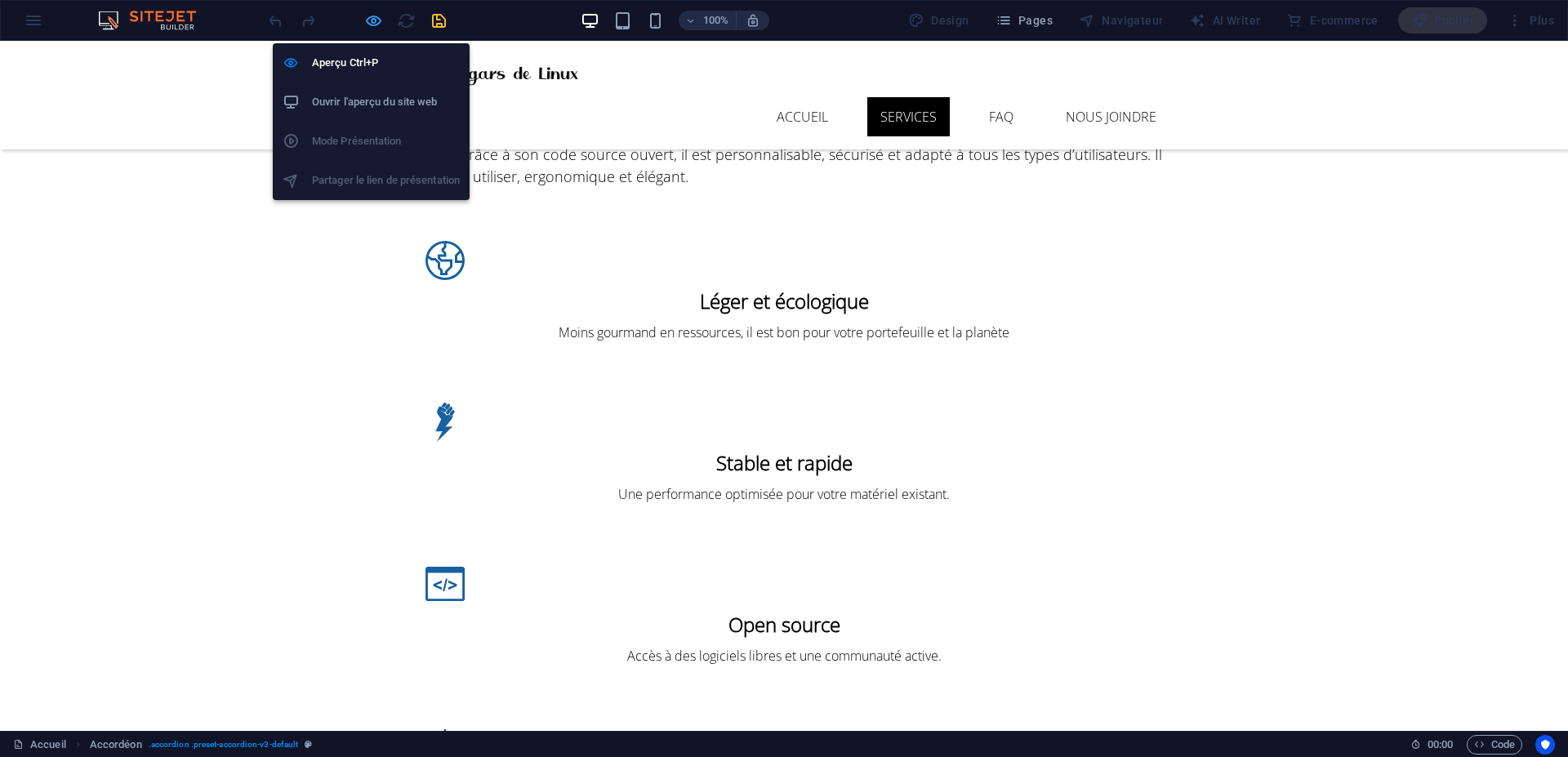
click at [377, 22] on icon "button" at bounding box center [373, 21] width 19 height 19
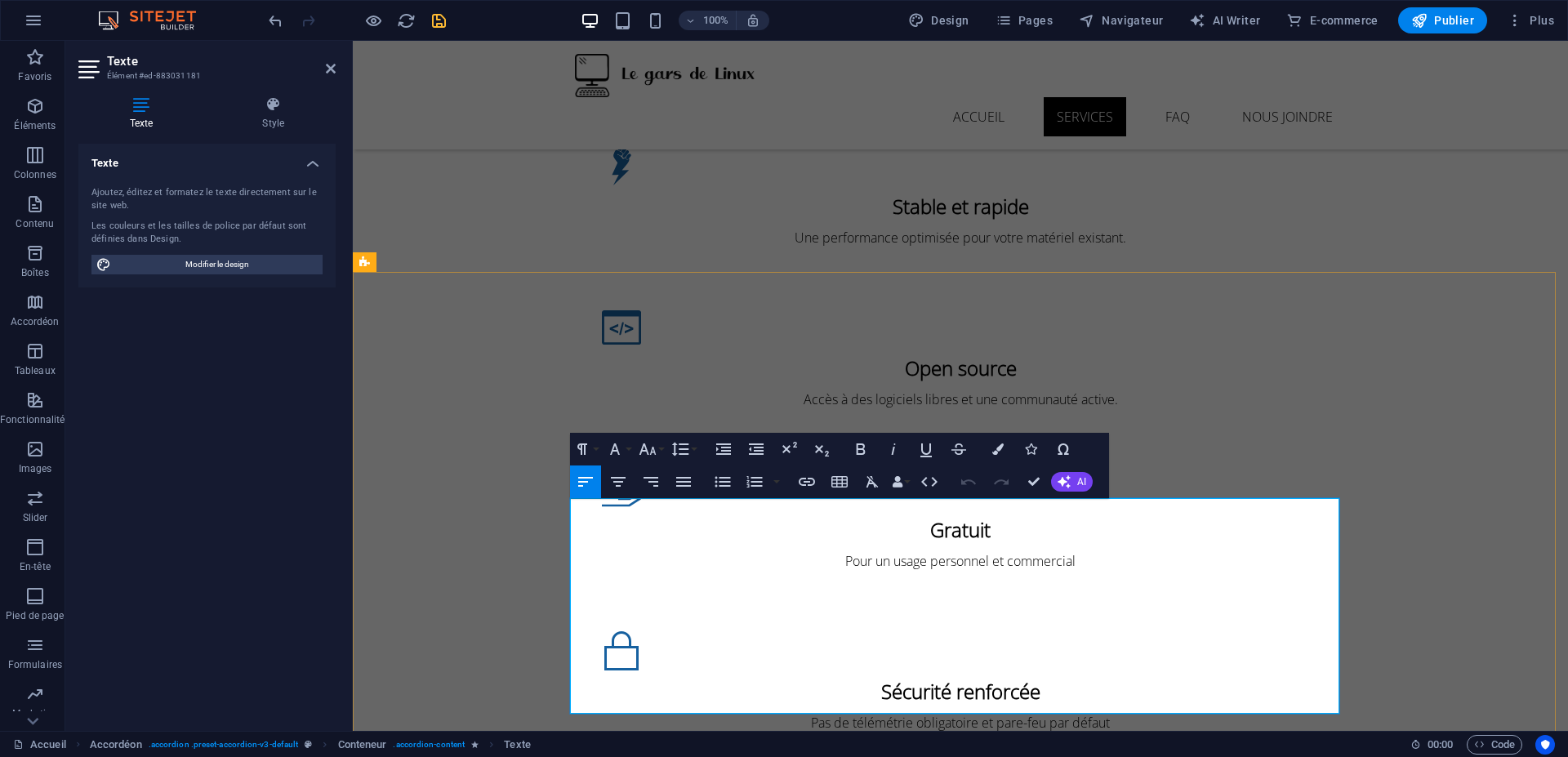
drag, startPoint x: 997, startPoint y: 511, endPoint x: 895, endPoint y: 512, distance: 102.0
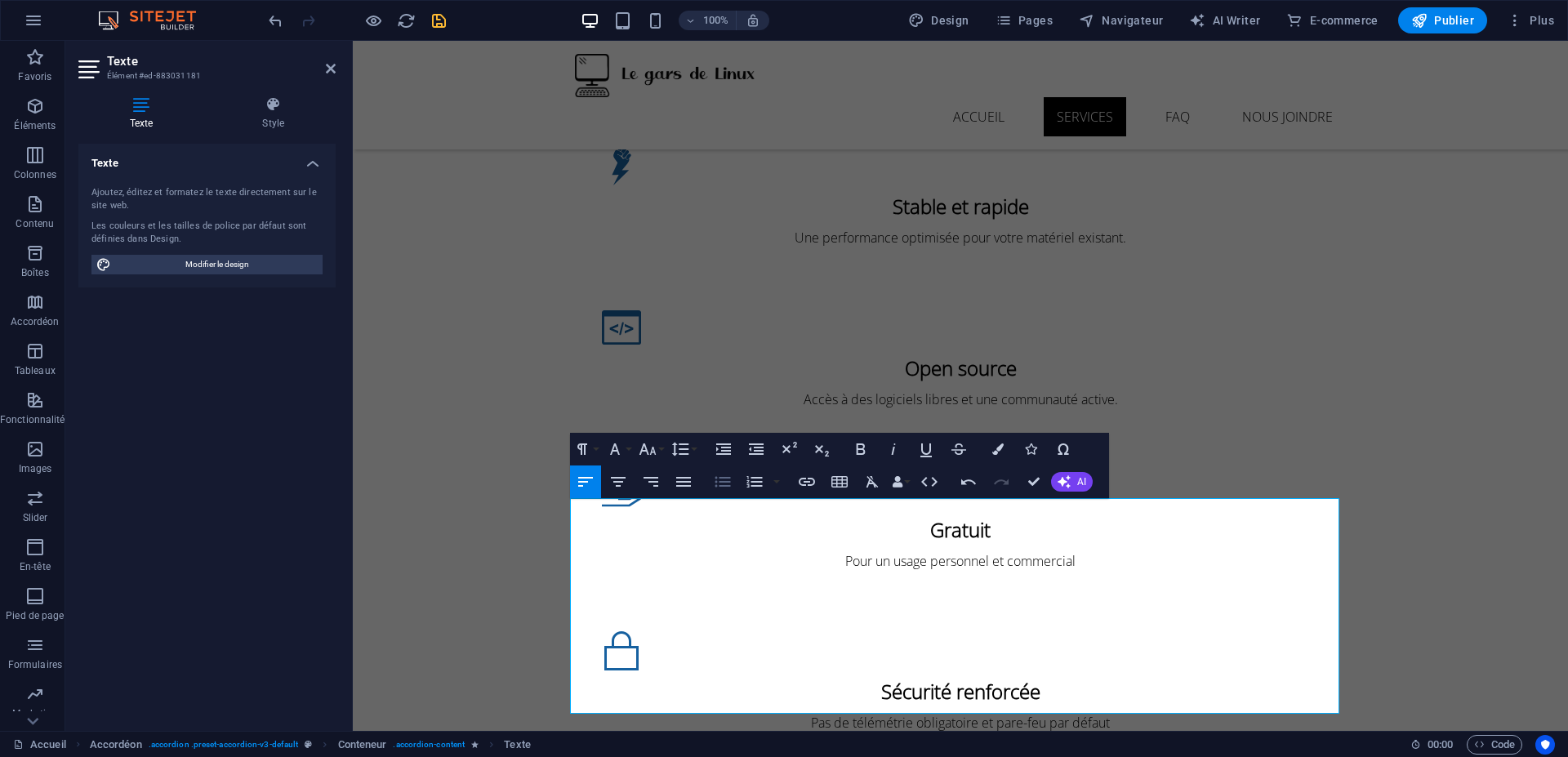
click at [729, 480] on icon "button" at bounding box center [722, 481] width 19 height 19
click at [732, 483] on button "Unordered List" at bounding box center [722, 482] width 31 height 33
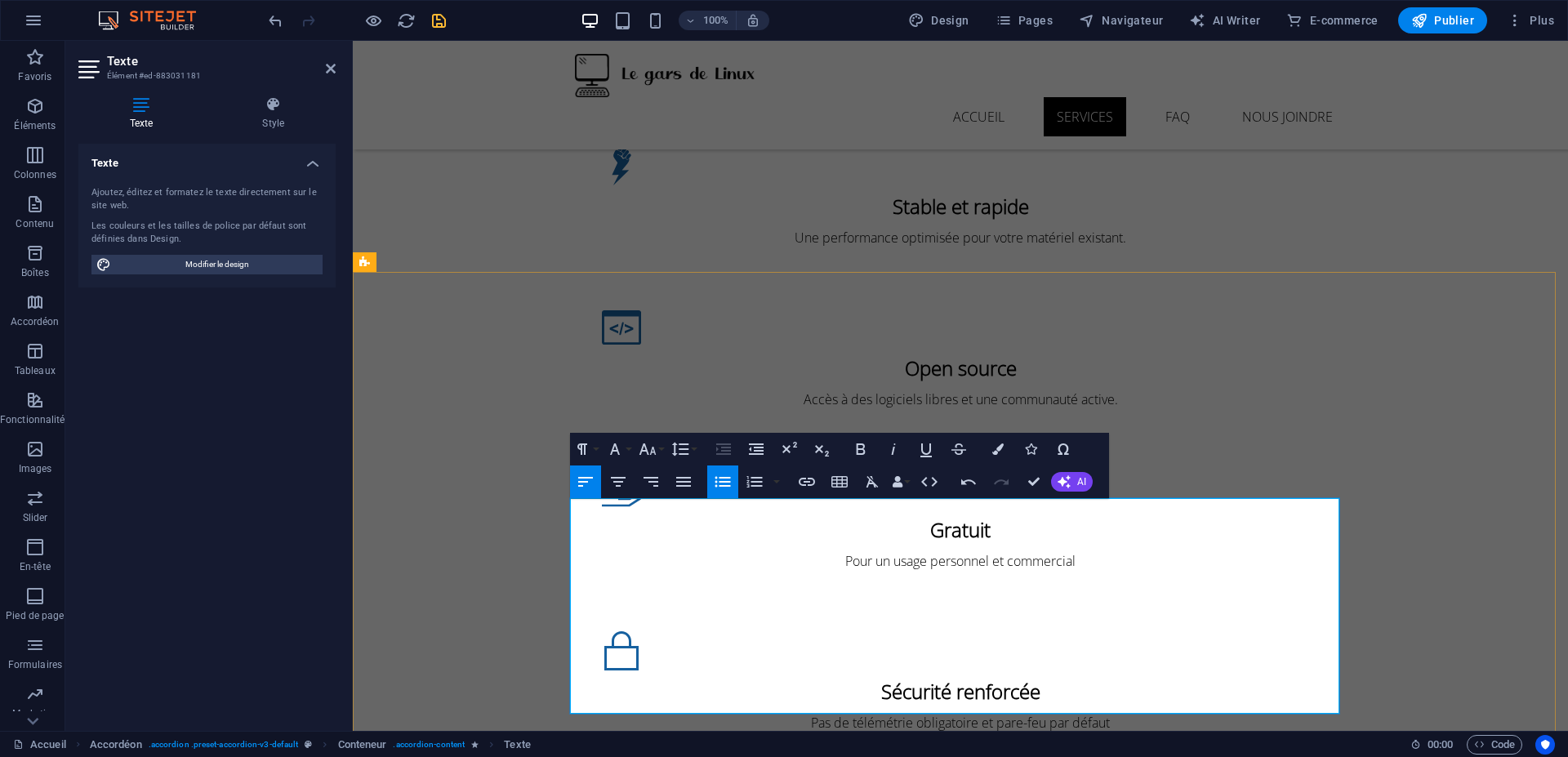
click at [726, 483] on icon "button" at bounding box center [722, 481] width 19 height 19
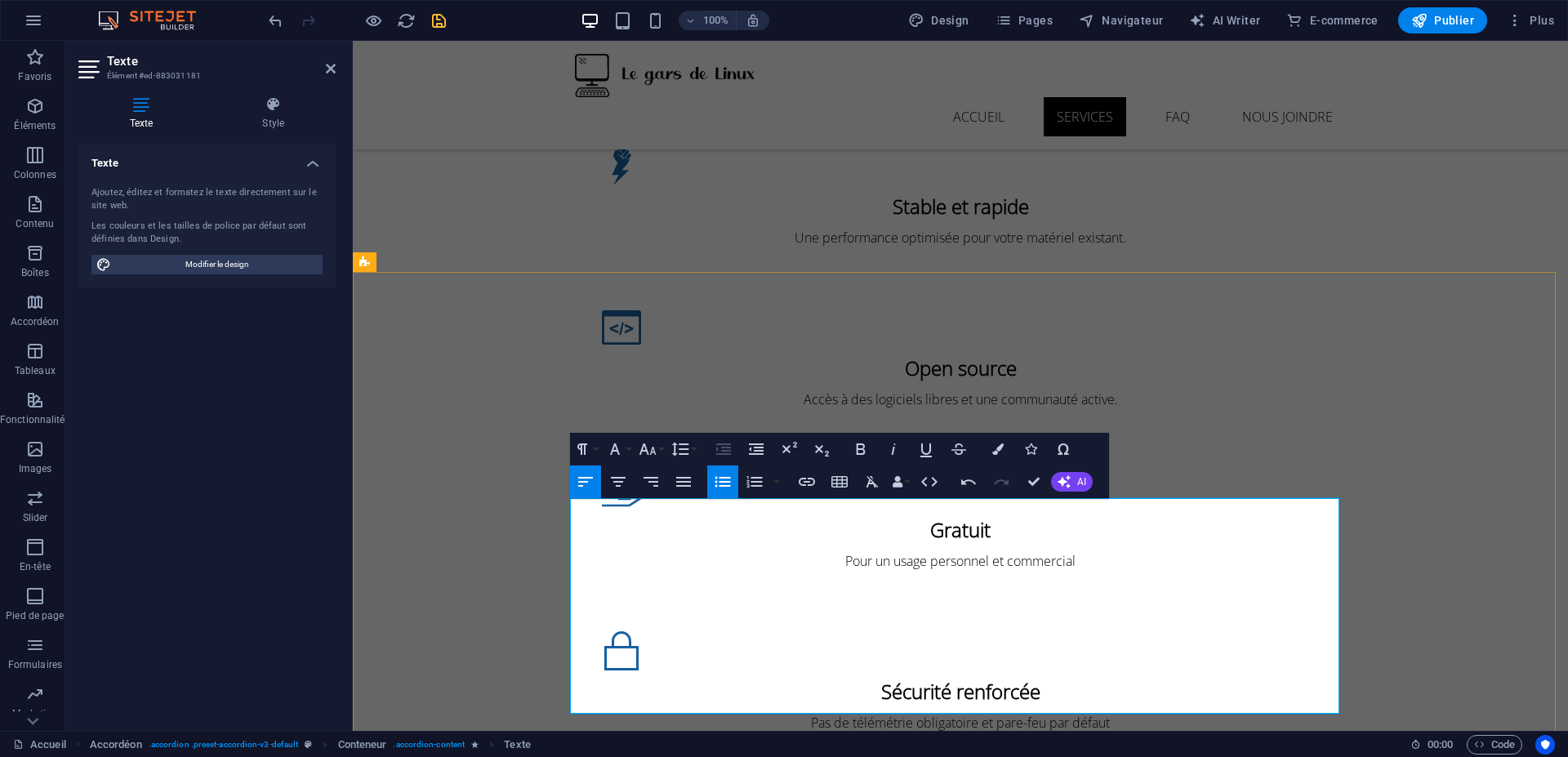
click at [714, 478] on icon "button" at bounding box center [722, 481] width 19 height 19
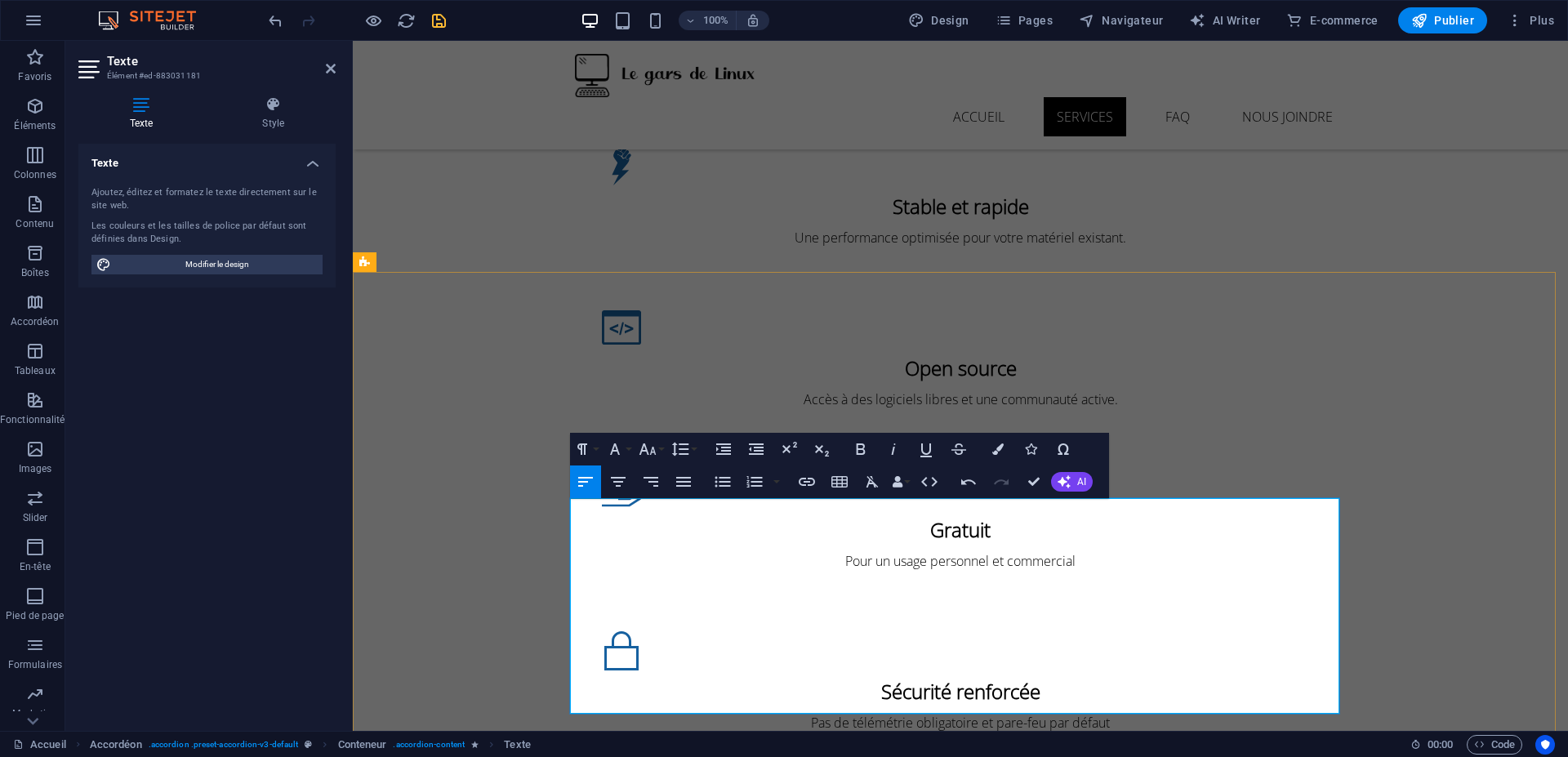
click at [719, 476] on icon "button" at bounding box center [722, 481] width 19 height 19
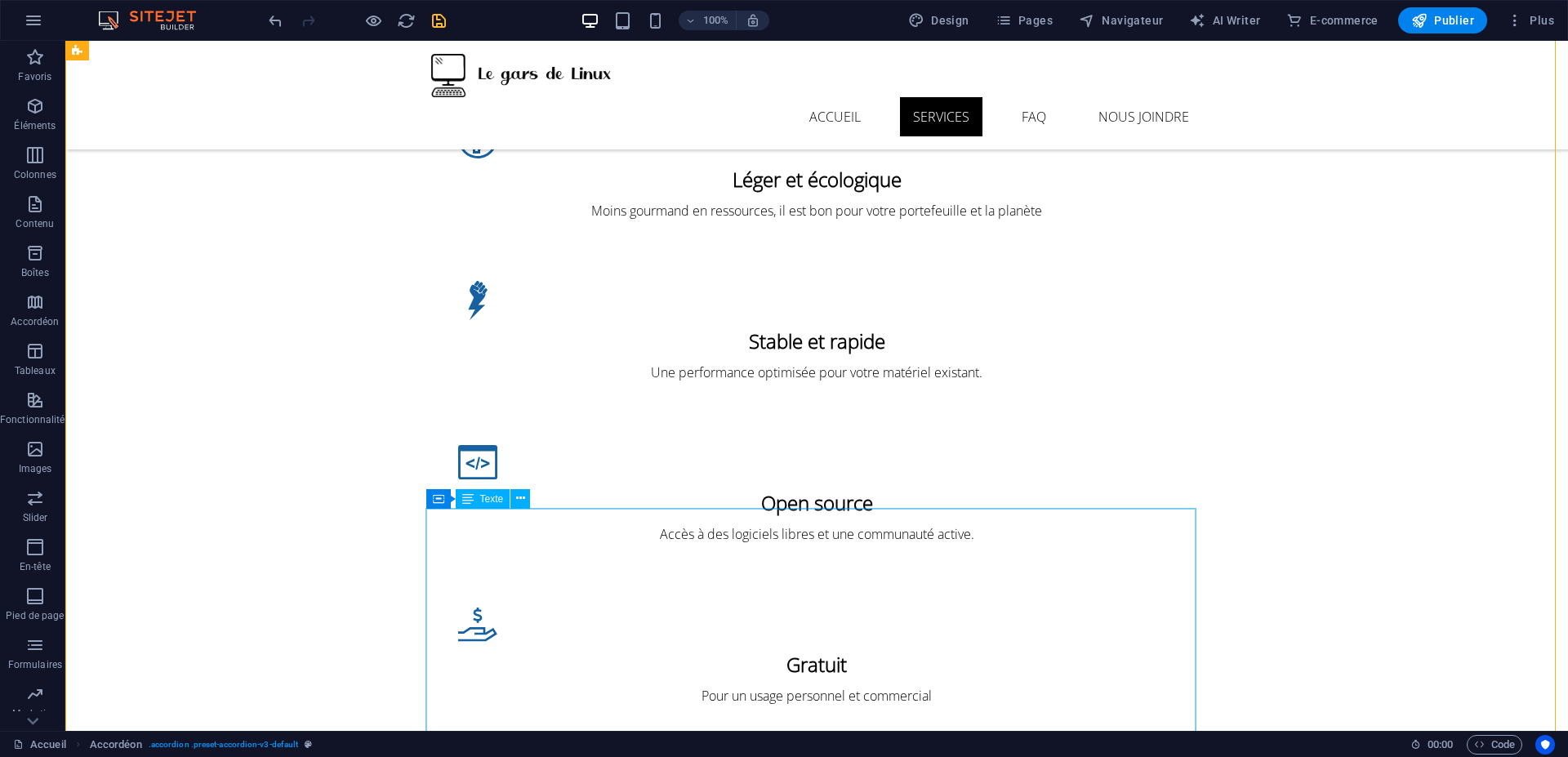
scroll to position [2163, 0]
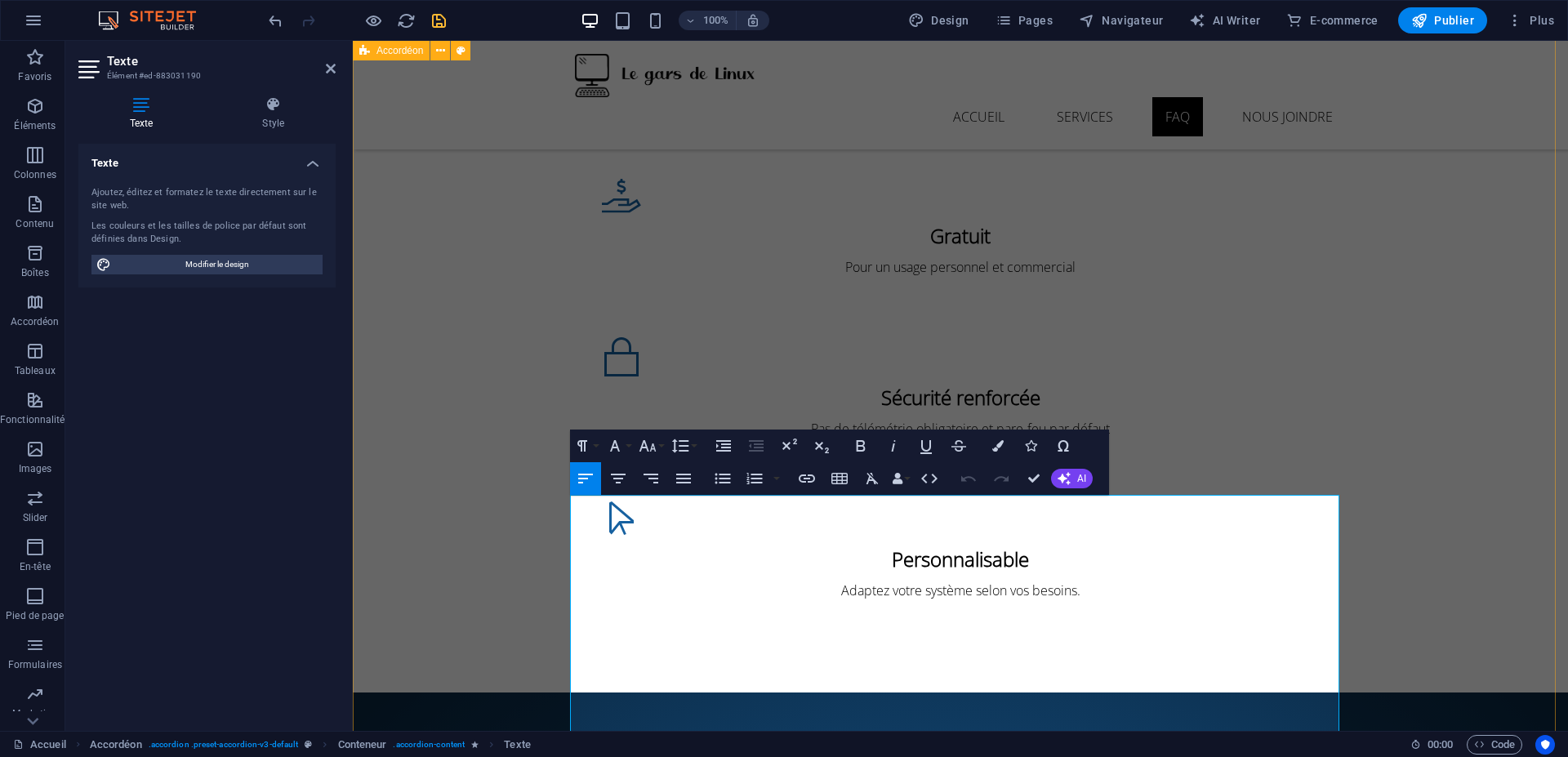
drag, startPoint x: 847, startPoint y: 547, endPoint x: 469, endPoint y: 489, distance: 382.4
click at [716, 448] on icon "button" at bounding box center [723, 445] width 19 height 19
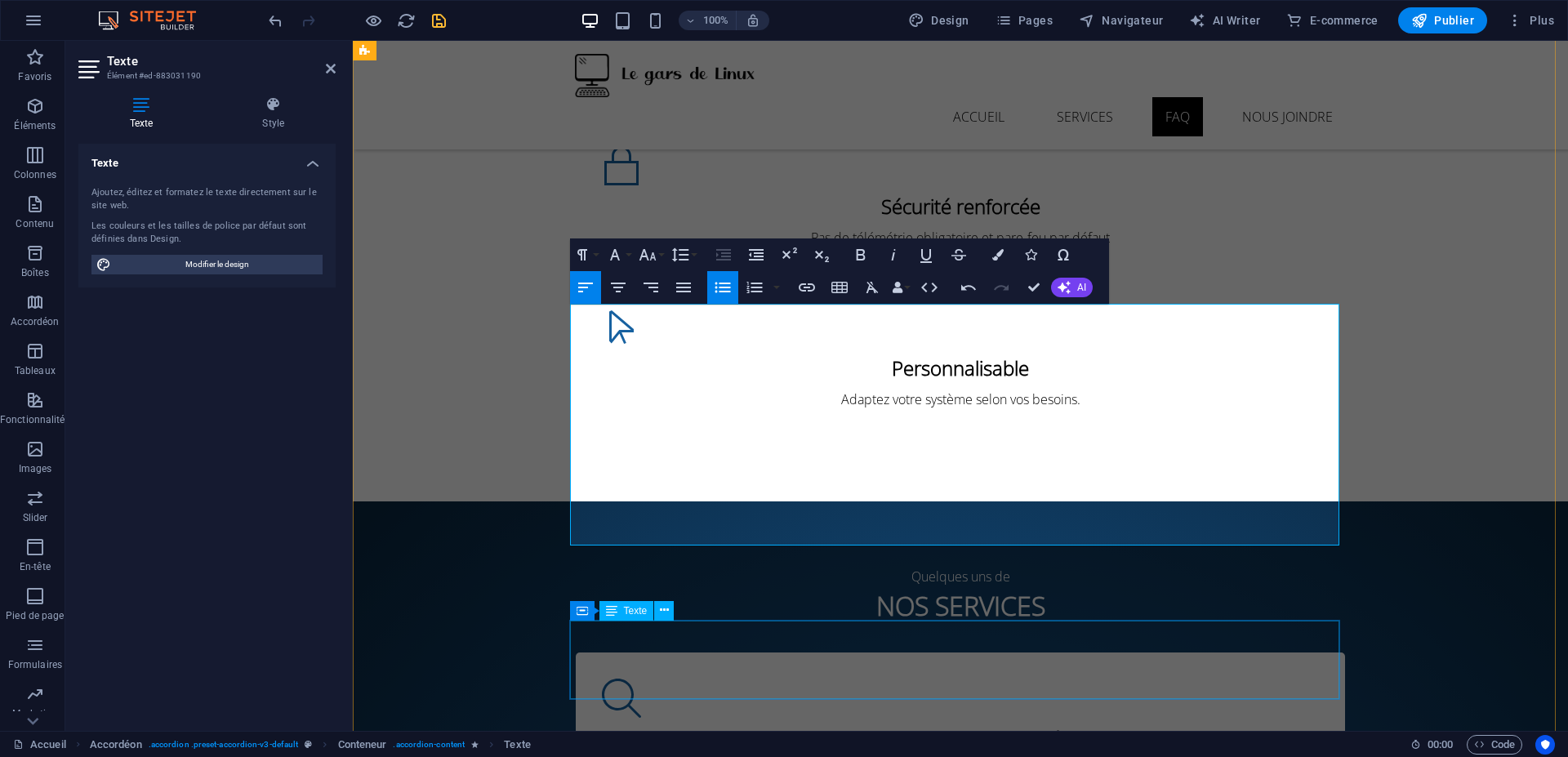
scroll to position [2358, 0]
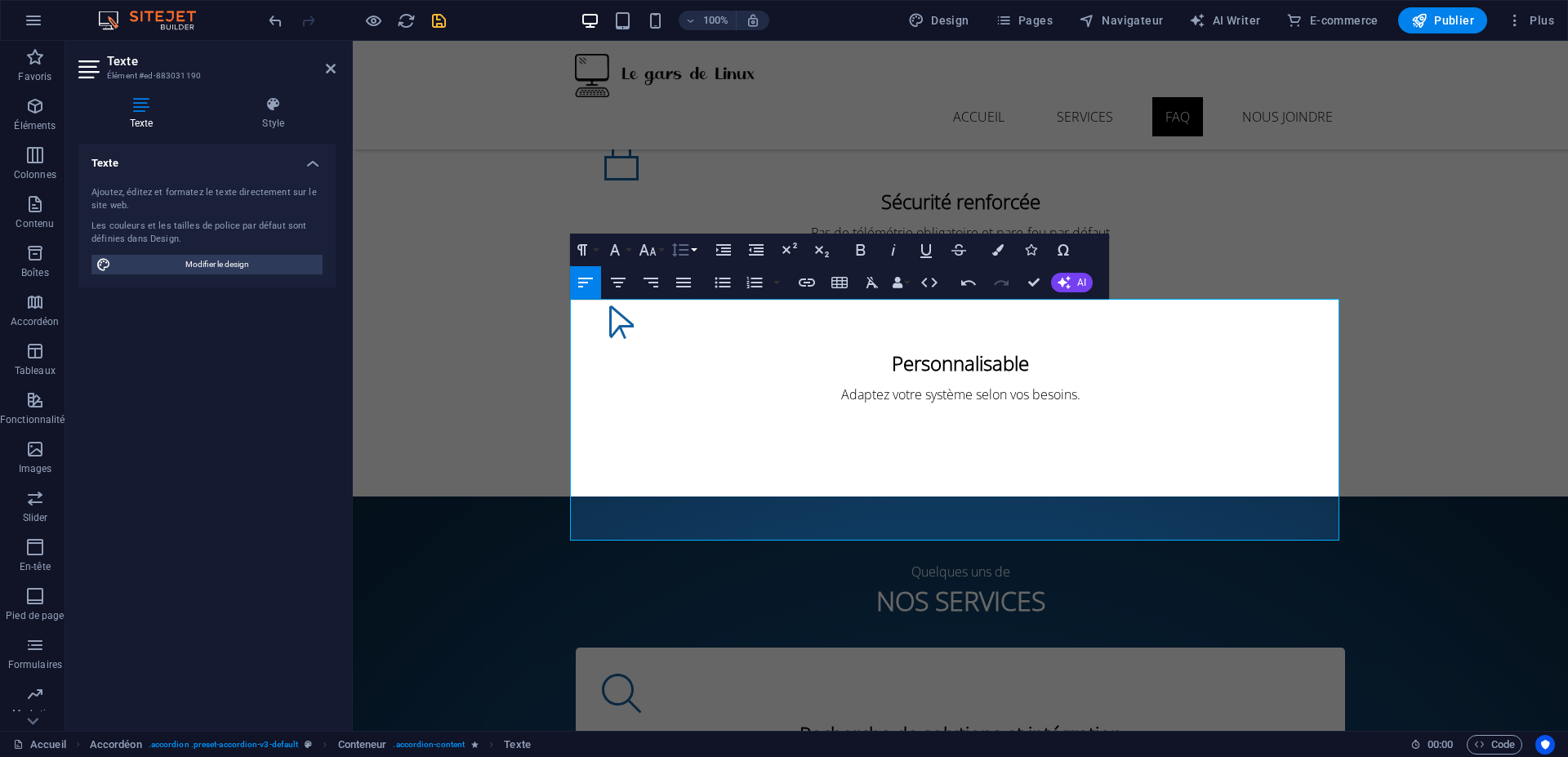
click at [697, 249] on button "Line Height" at bounding box center [683, 250] width 31 height 33
click at [705, 279] on link "Default" at bounding box center [704, 281] width 73 height 25
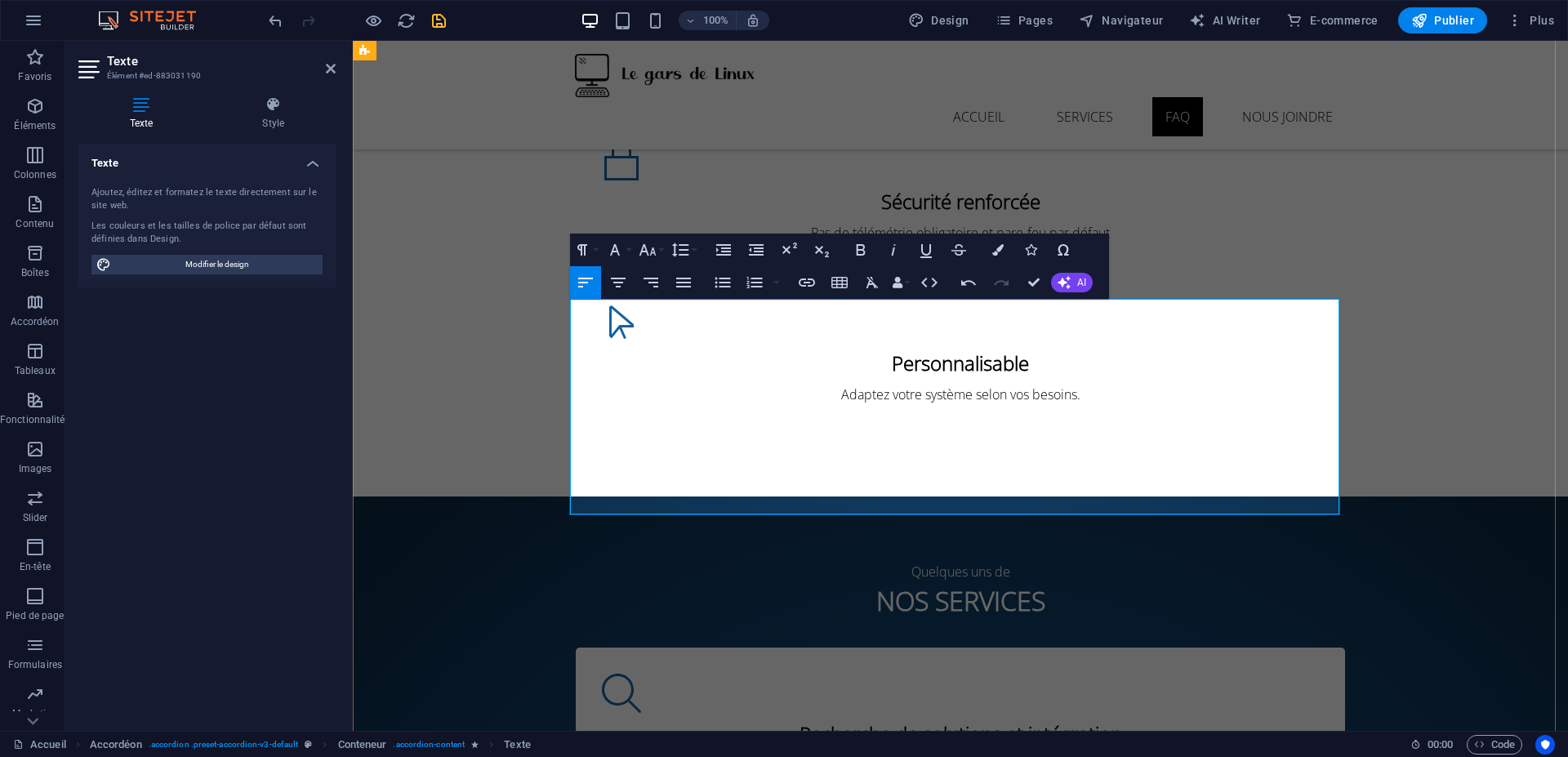
drag, startPoint x: 698, startPoint y: 509, endPoint x: 519, endPoint y: 480, distance: 181.3
click at [716, 243] on icon "button" at bounding box center [723, 250] width 19 height 19
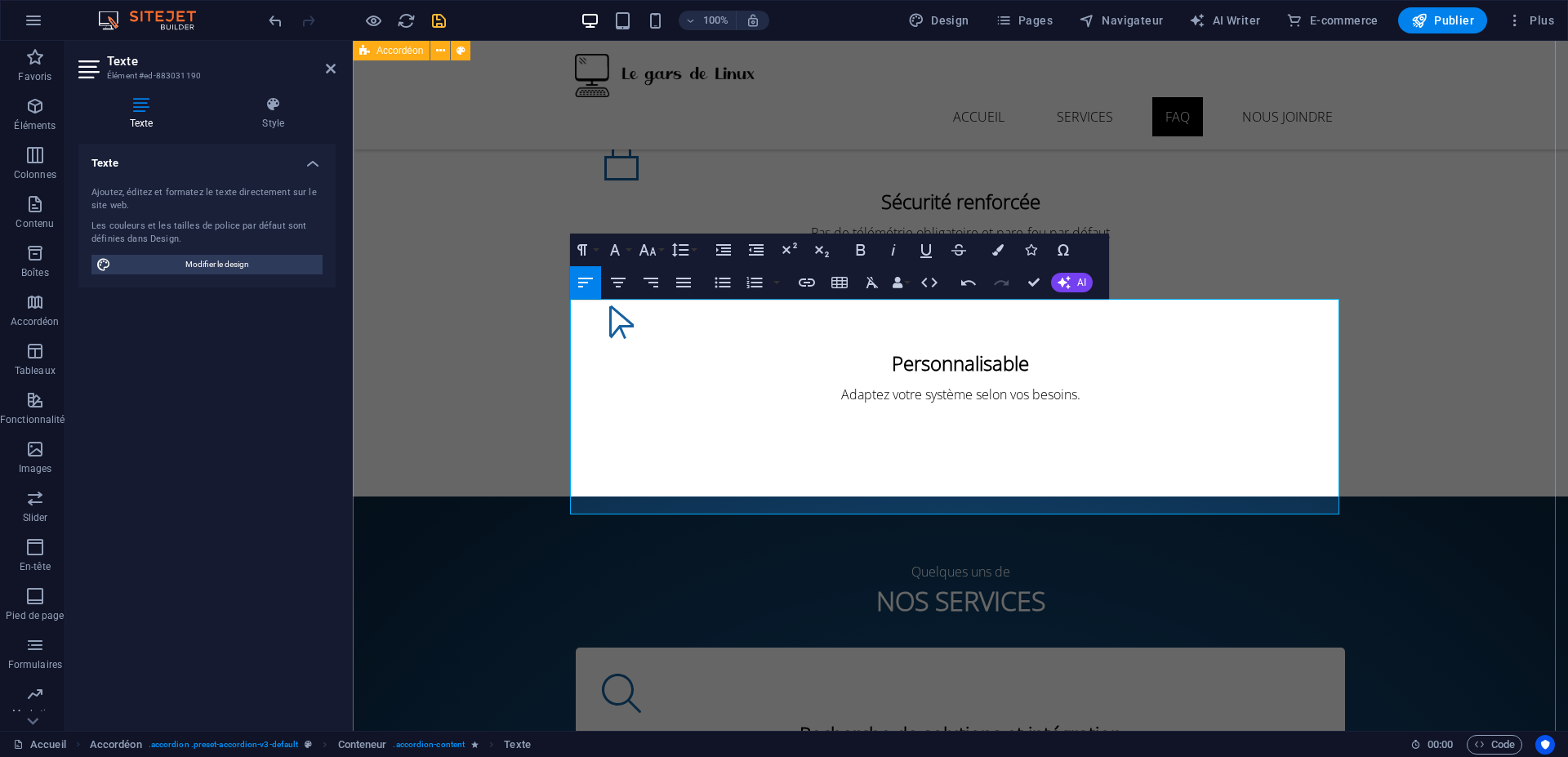
drag, startPoint x: 1218, startPoint y: 449, endPoint x: 566, endPoint y: 382, distance: 655.4
drag, startPoint x: 582, startPoint y: 381, endPoint x: 953, endPoint y: 360, distance: 371.6
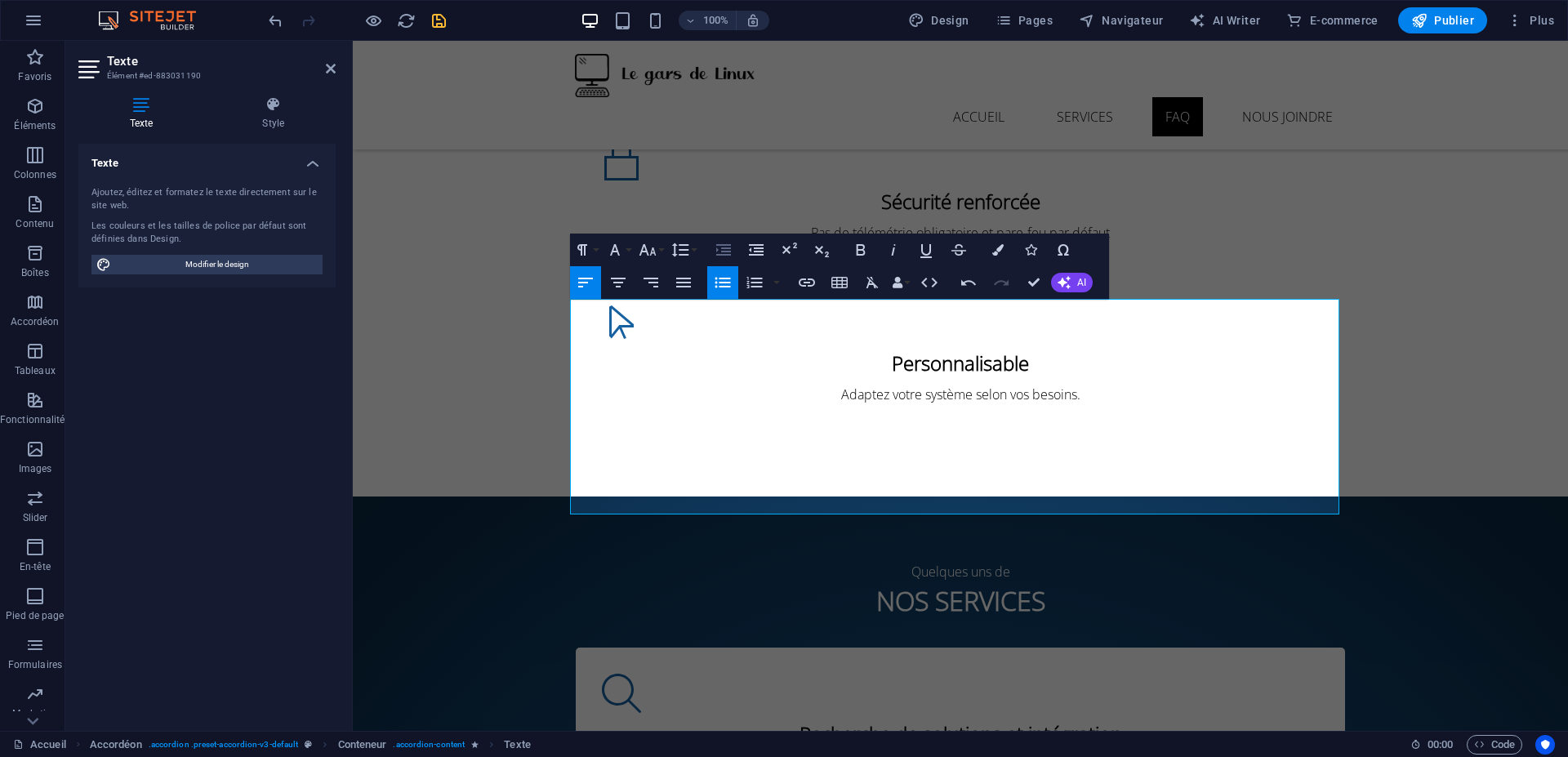
click at [722, 251] on icon "button" at bounding box center [723, 250] width 14 height 12
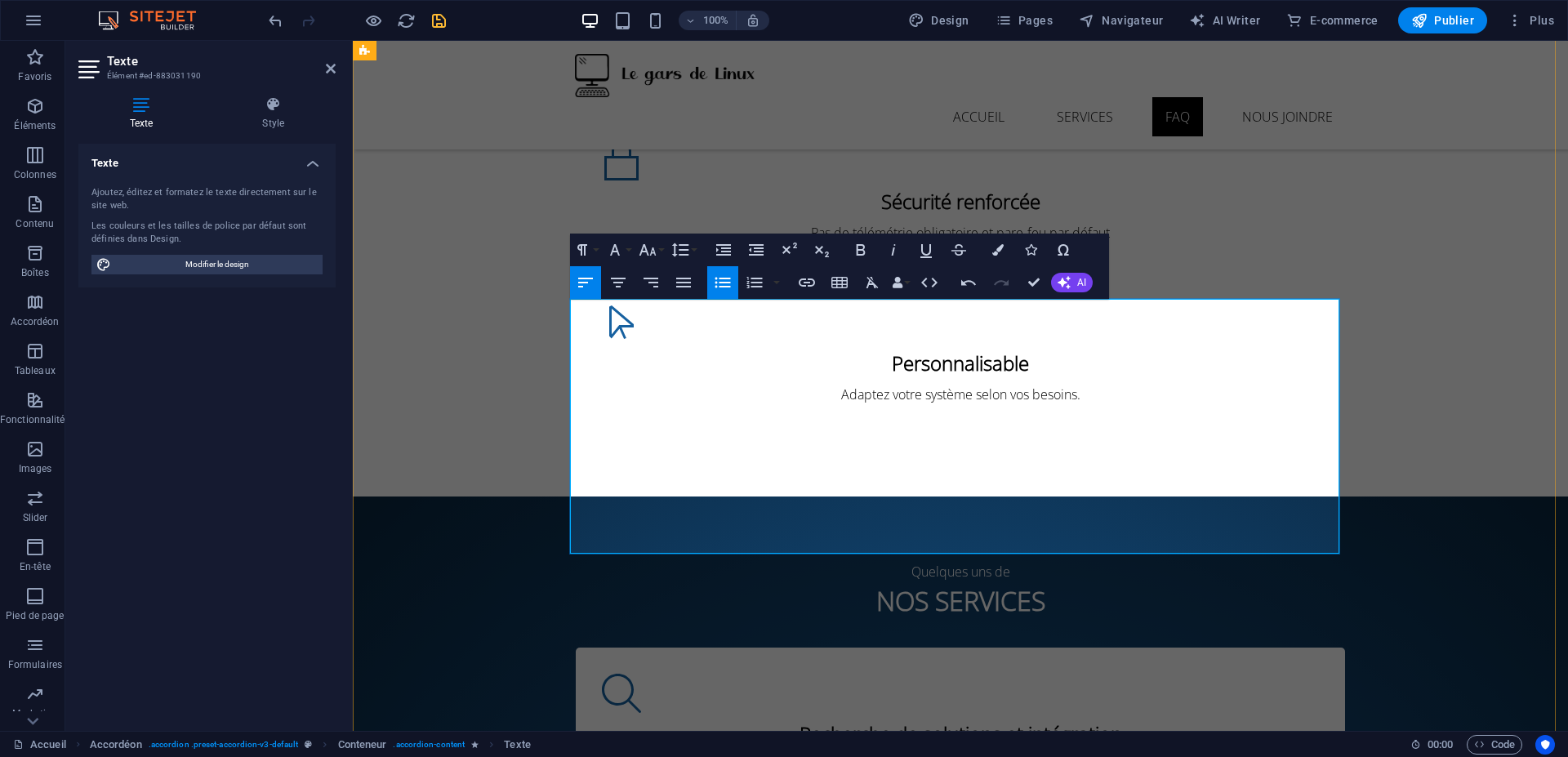
click at [721, 285] on icon "button" at bounding box center [722, 282] width 19 height 19
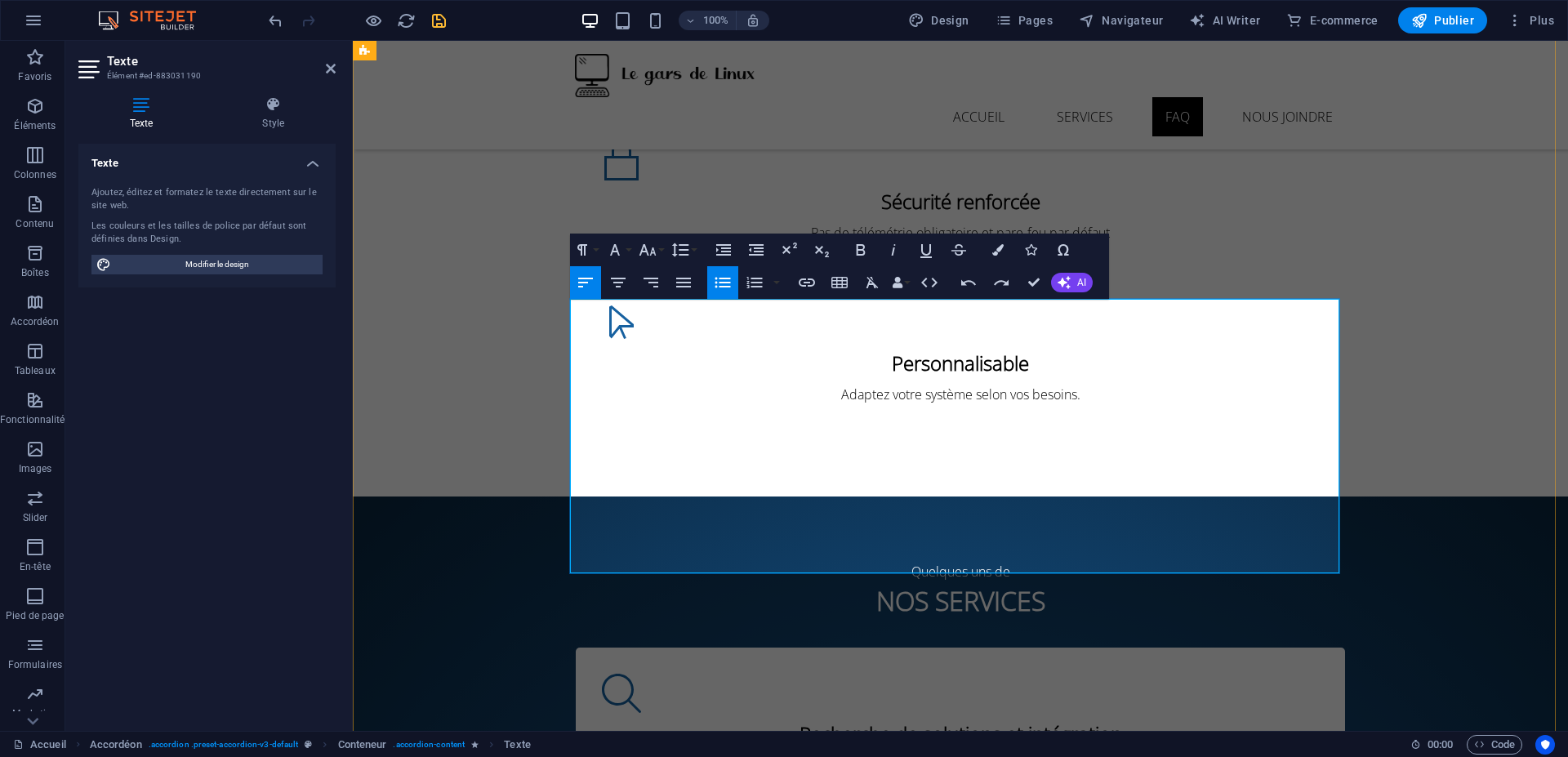
click at [719, 282] on icon "button" at bounding box center [722, 282] width 15 height 11
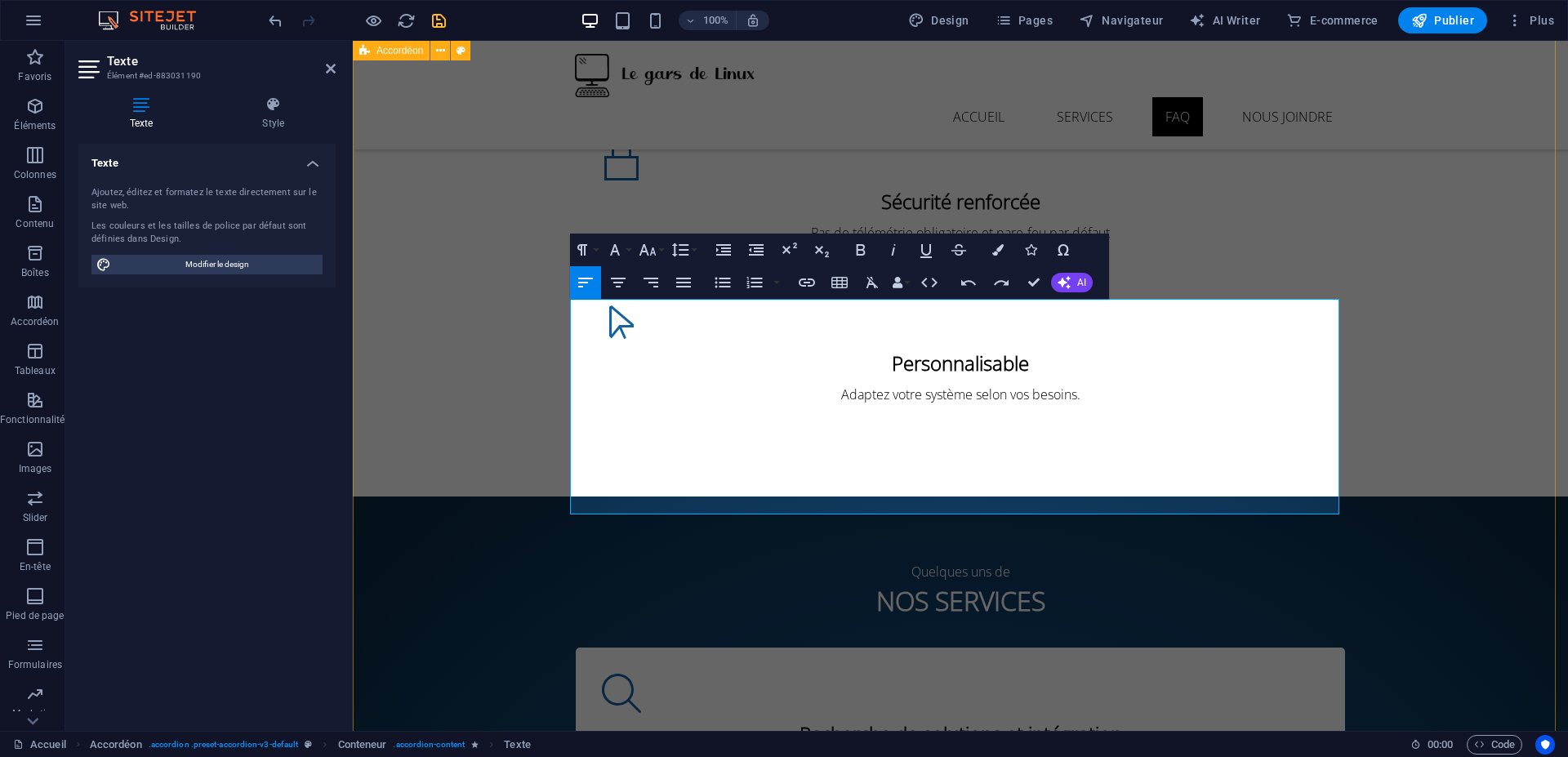
drag, startPoint x: 1222, startPoint y: 453, endPoint x: 472, endPoint y: 380, distance: 753.5
click at [718, 285] on icon "button" at bounding box center [722, 282] width 19 height 19
click at [716, 240] on icon "button" at bounding box center [723, 250] width 19 height 19
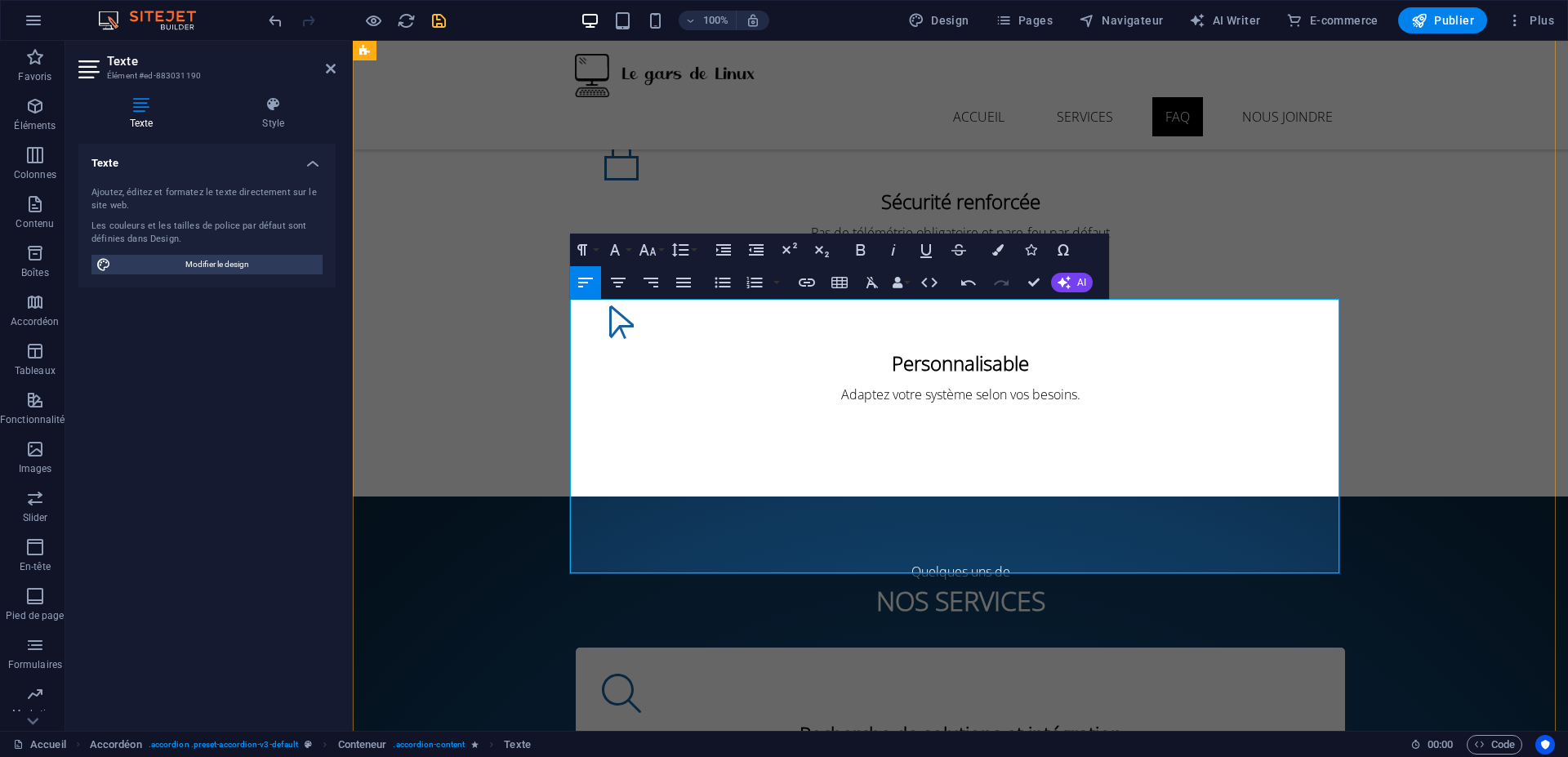
drag, startPoint x: 710, startPoint y: 285, endPoint x: 711, endPoint y: 293, distance: 8.1
click at [711, 285] on button "Unordered List" at bounding box center [722, 282] width 31 height 33
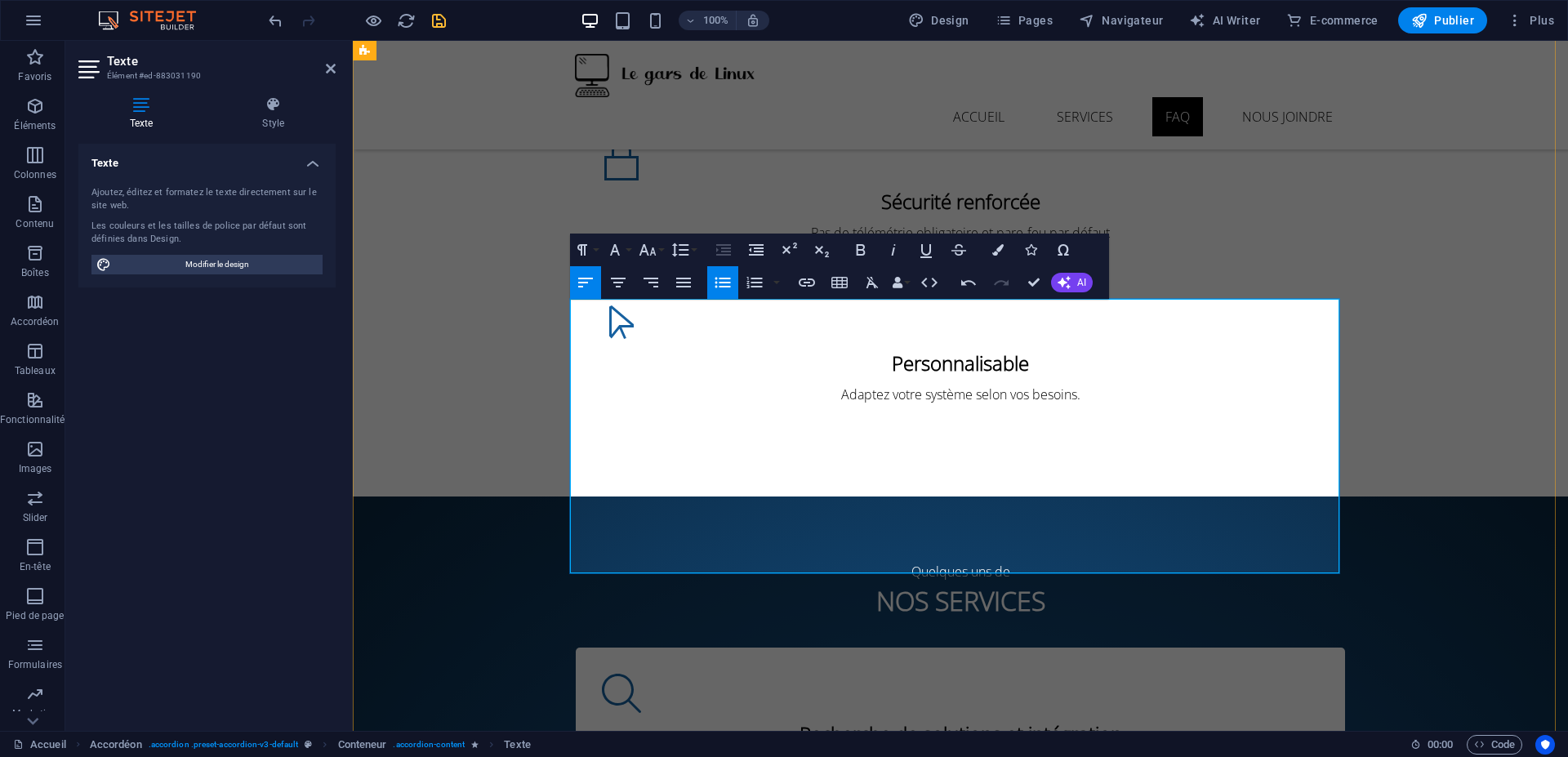
click at [722, 290] on icon "button" at bounding box center [722, 282] width 19 height 19
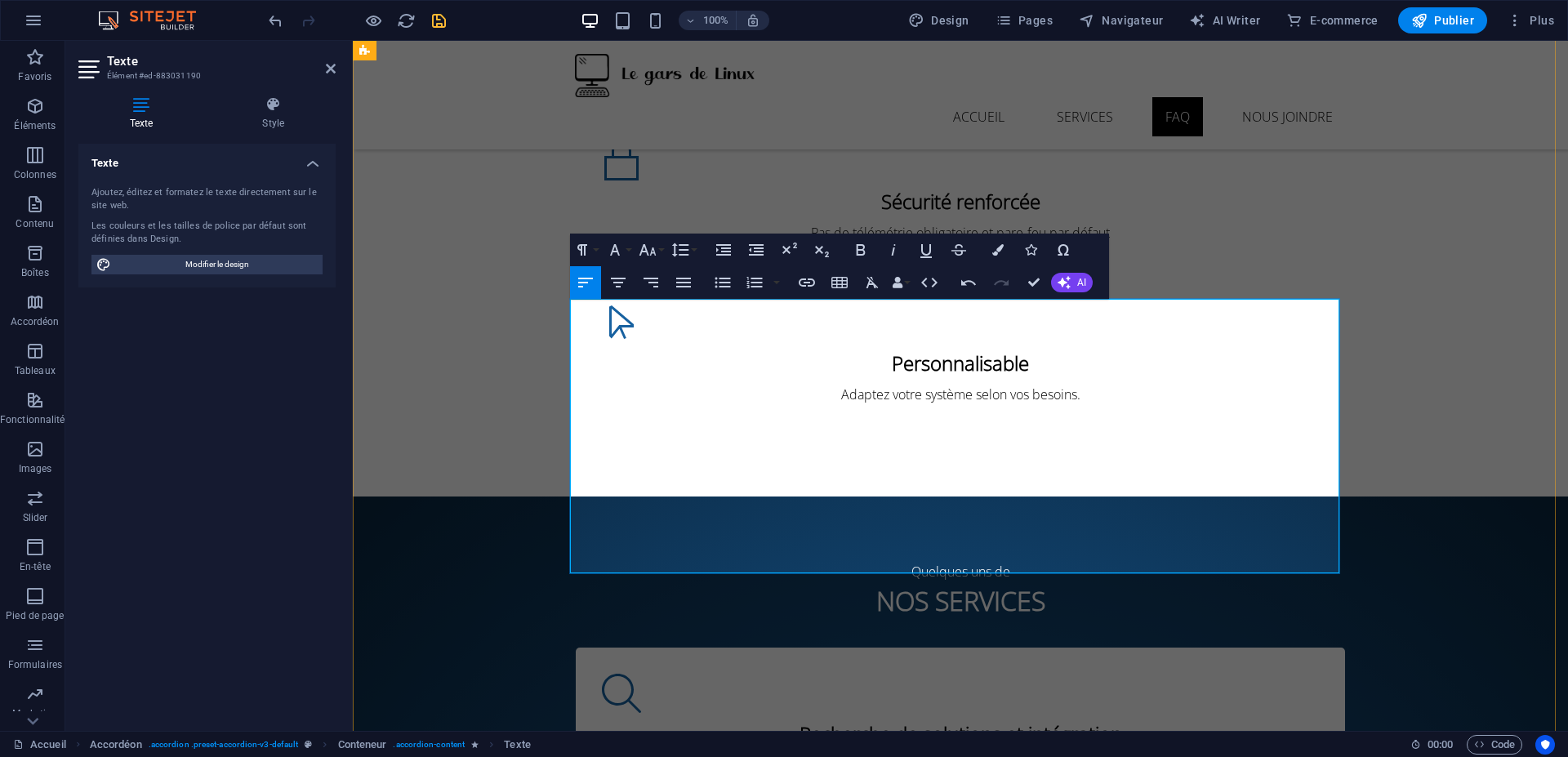
click at [723, 276] on icon "button" at bounding box center [722, 282] width 19 height 19
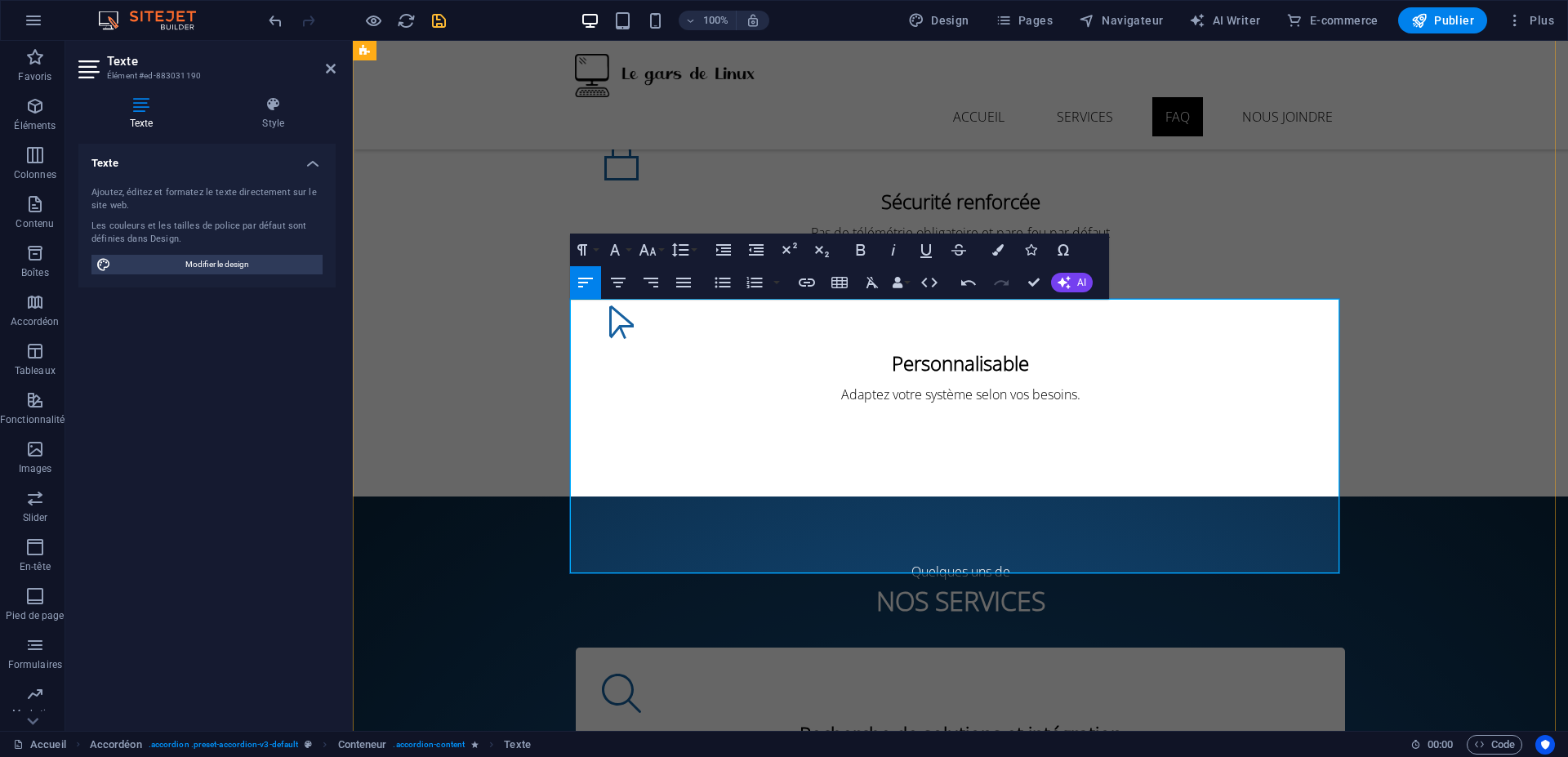
click at [720, 281] on icon "button" at bounding box center [722, 282] width 19 height 19
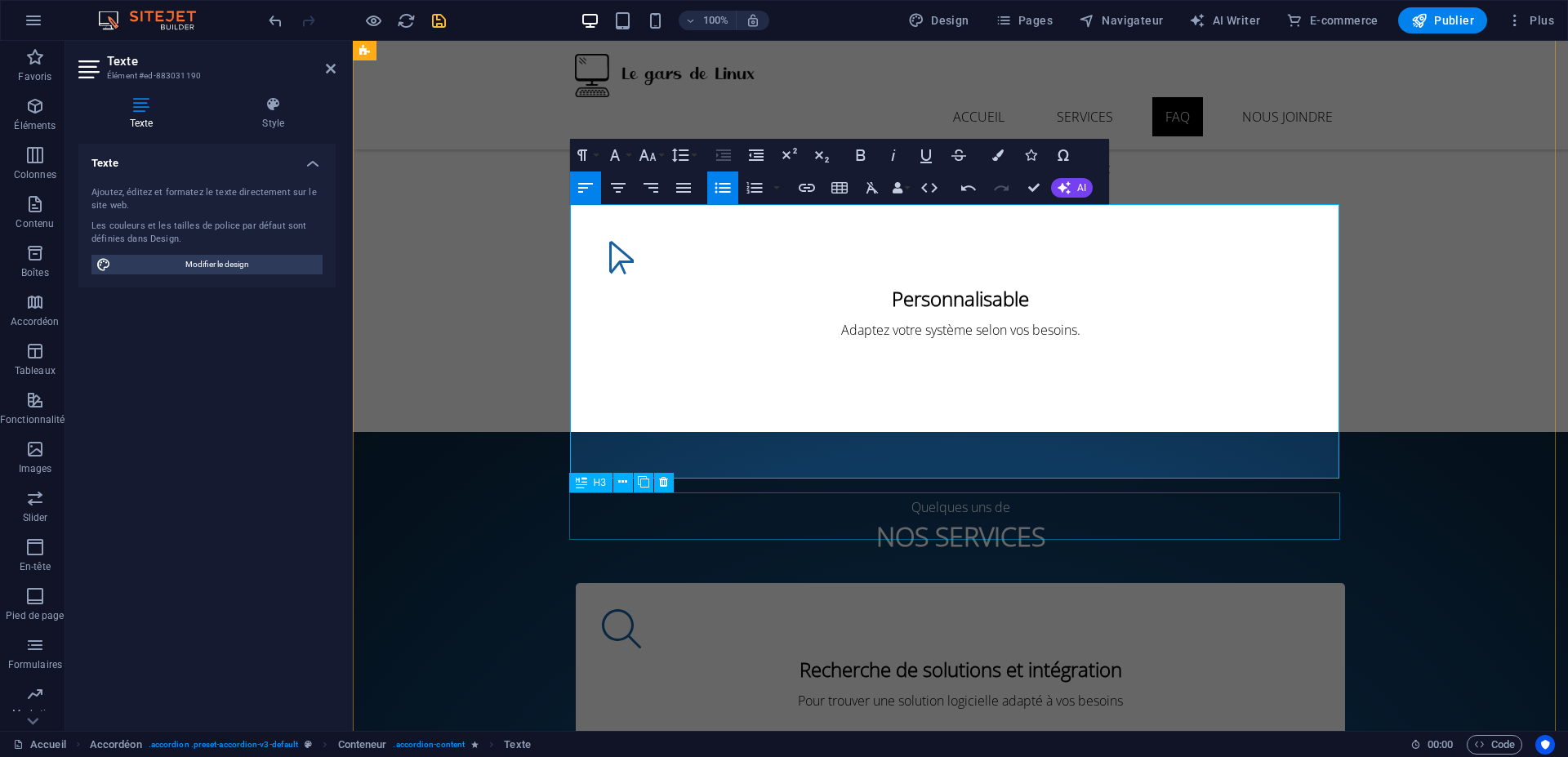
scroll to position [2555, 0]
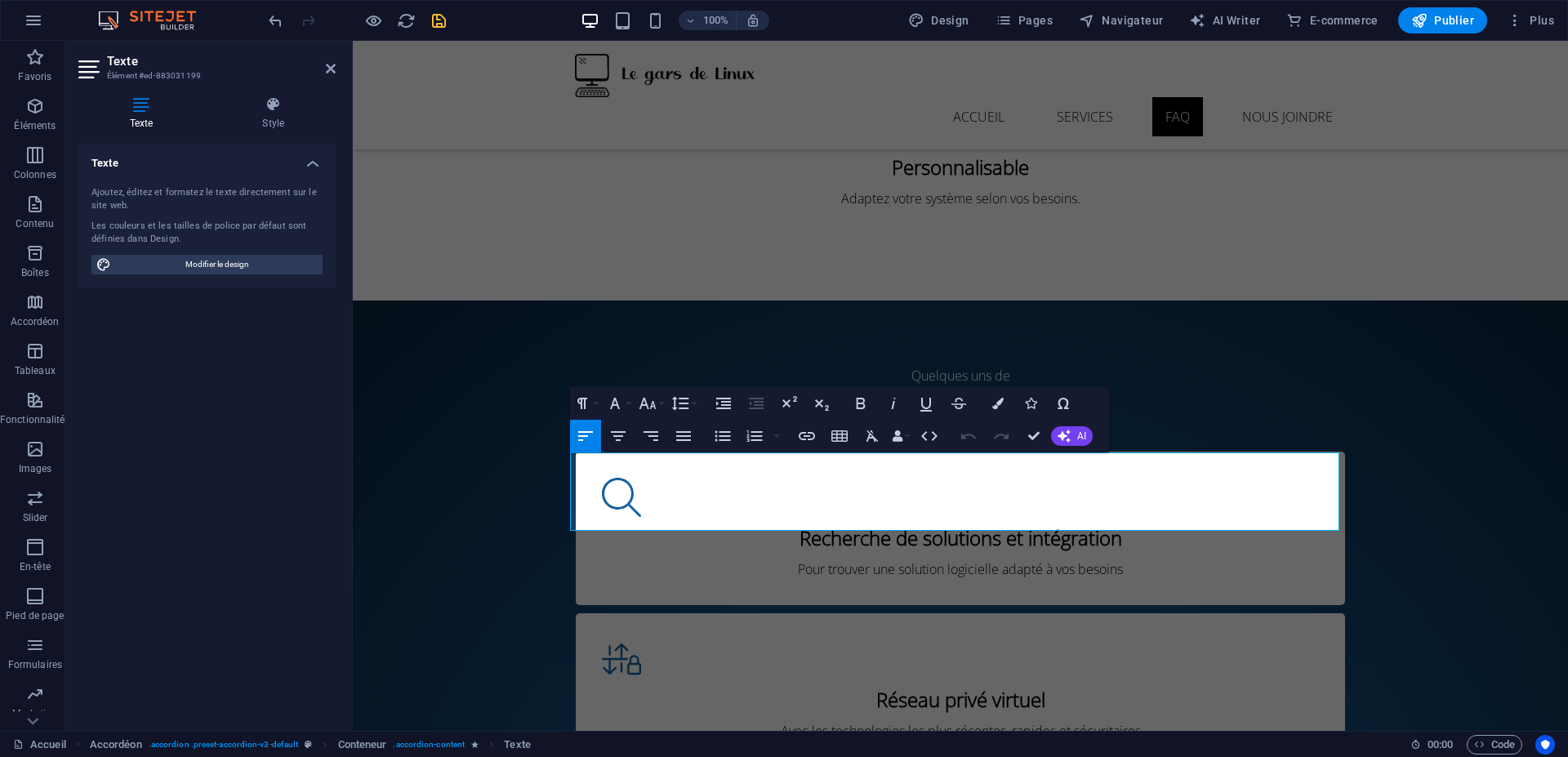
drag, startPoint x: 1078, startPoint y: 525, endPoint x: 284, endPoint y: 364, distance: 810.2
click at [721, 406] on icon "button" at bounding box center [723, 403] width 19 height 19
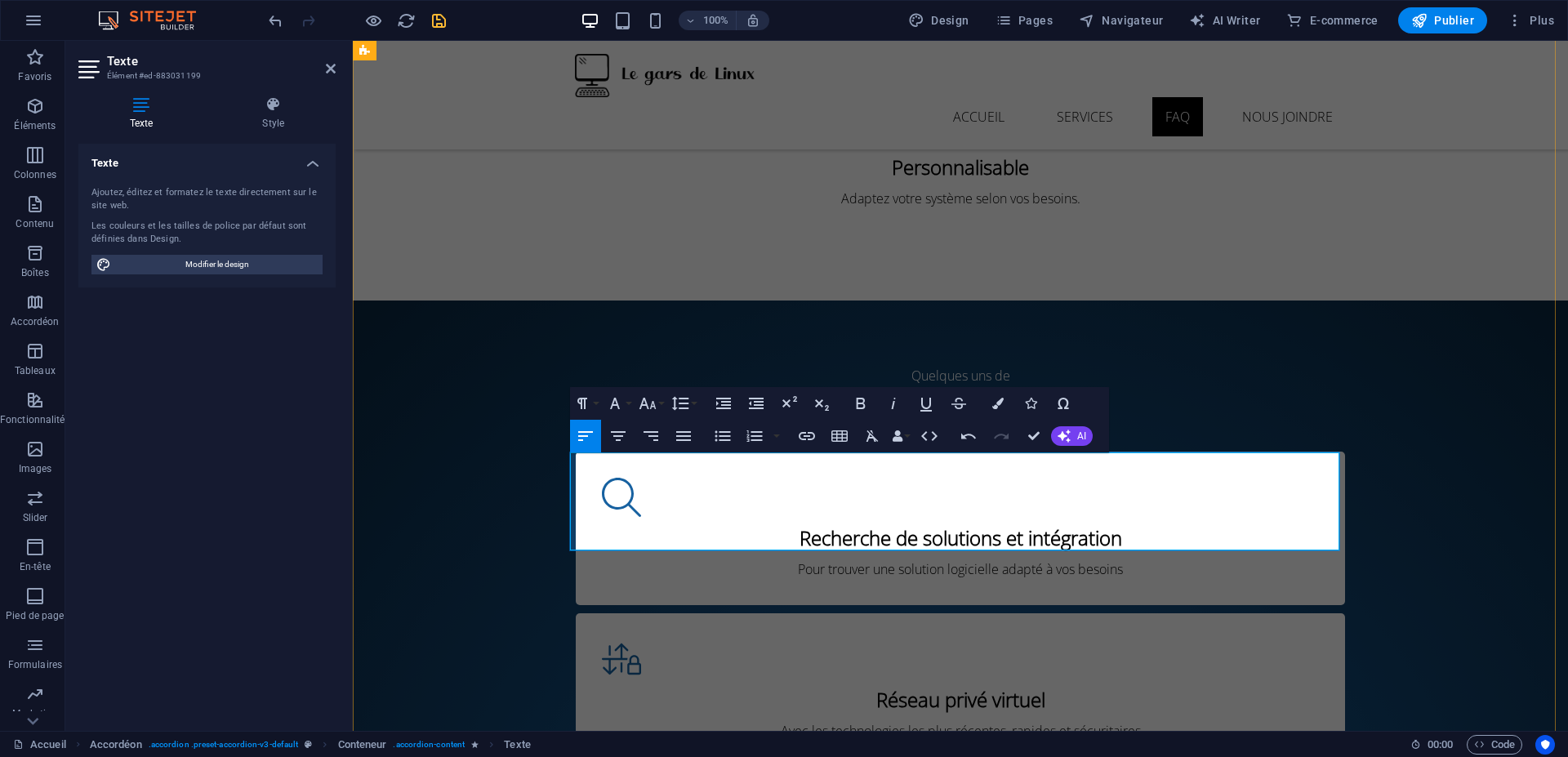
drag, startPoint x: 965, startPoint y: 467, endPoint x: 948, endPoint y: 506, distance: 42.5
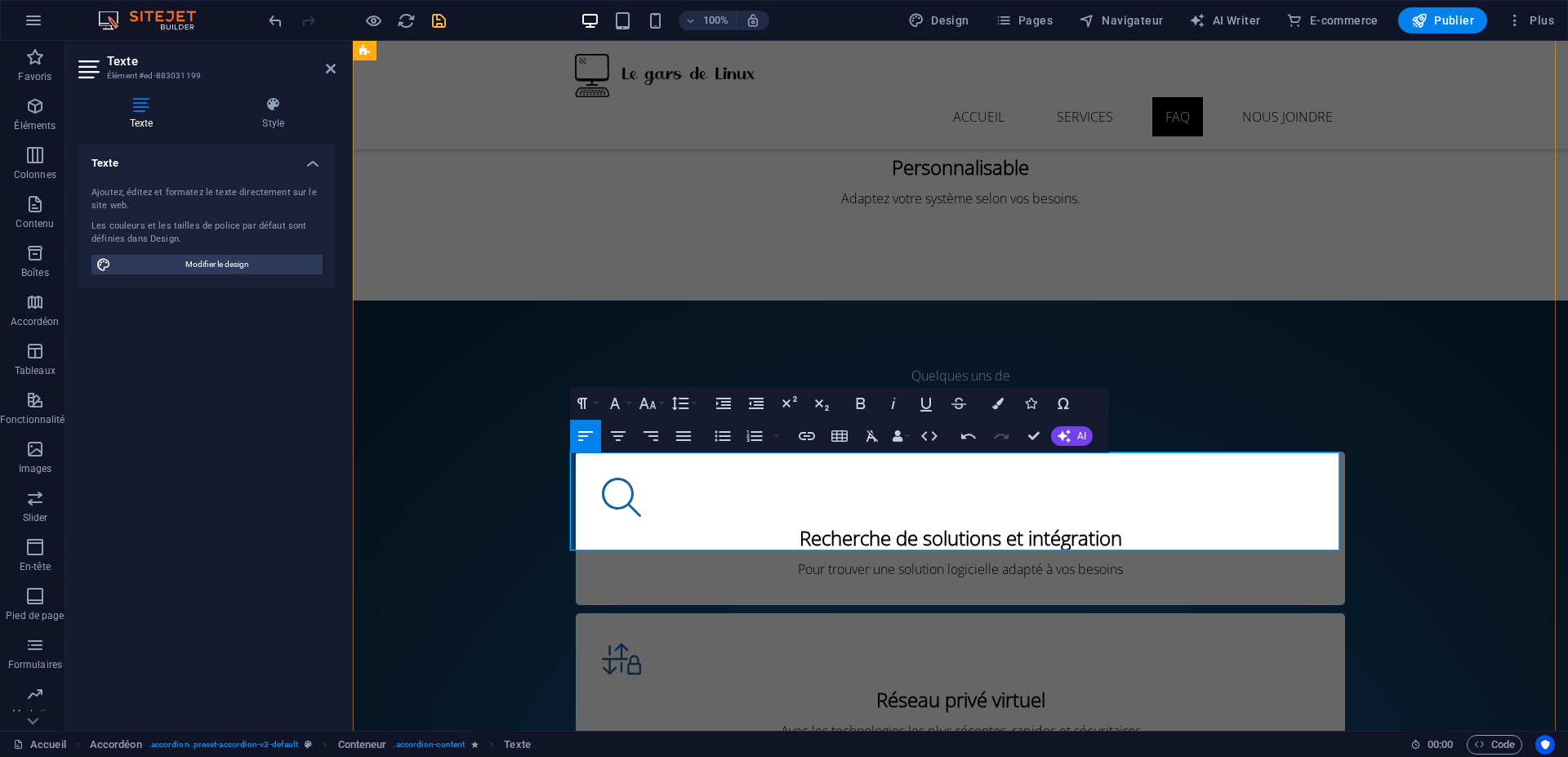
drag, startPoint x: 1091, startPoint y: 500, endPoint x: 1135, endPoint y: 503, distance: 44.1
drag, startPoint x: 1172, startPoint y: 505, endPoint x: 1340, endPoint y: 503, distance: 168.0
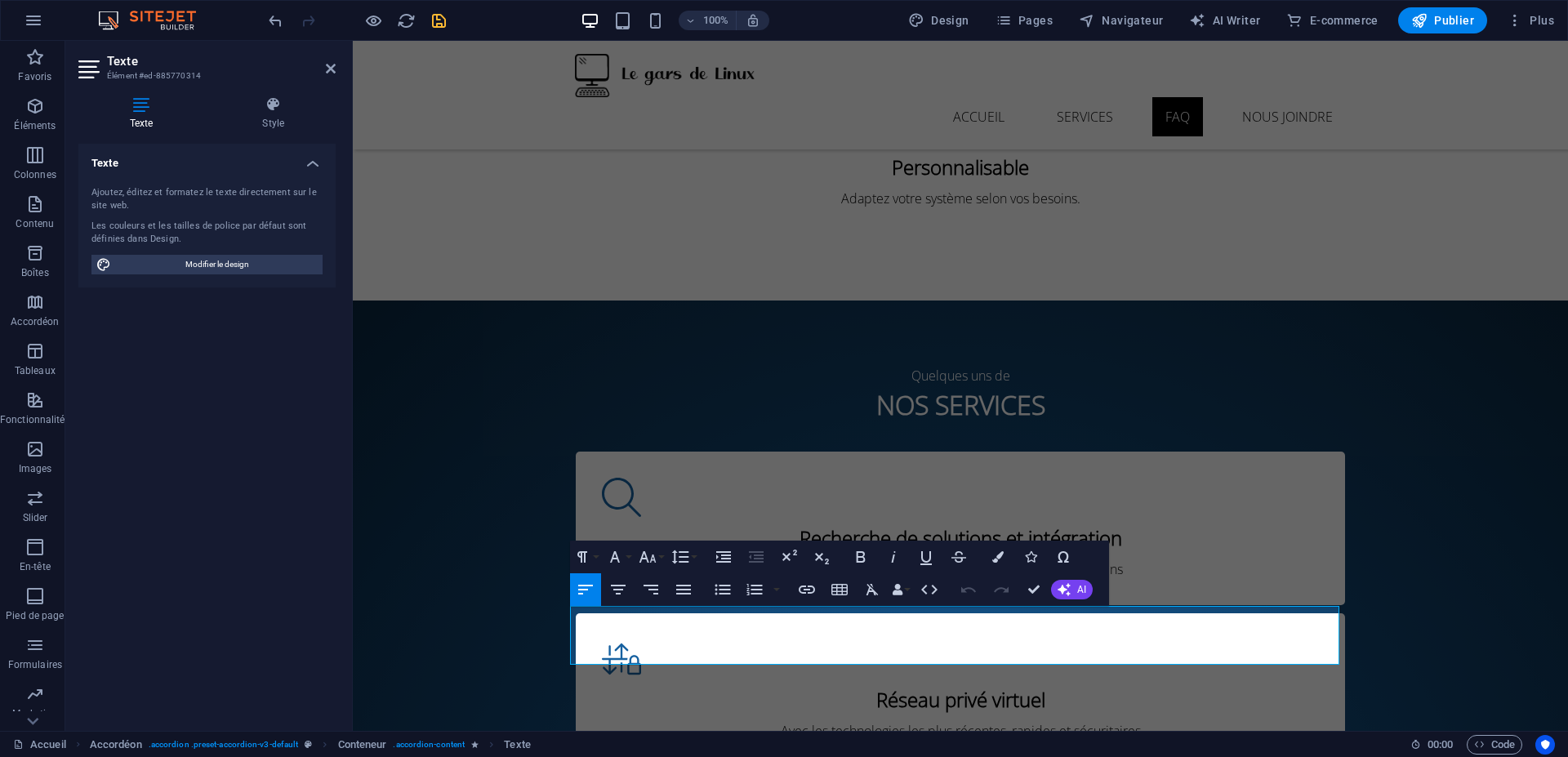
drag, startPoint x: 1162, startPoint y: 657, endPoint x: 386, endPoint y: 630, distance: 776.5
click at [722, 549] on icon "button" at bounding box center [723, 556] width 19 height 19
drag, startPoint x: 1317, startPoint y: 640, endPoint x: 1380, endPoint y: 675, distance: 72.1
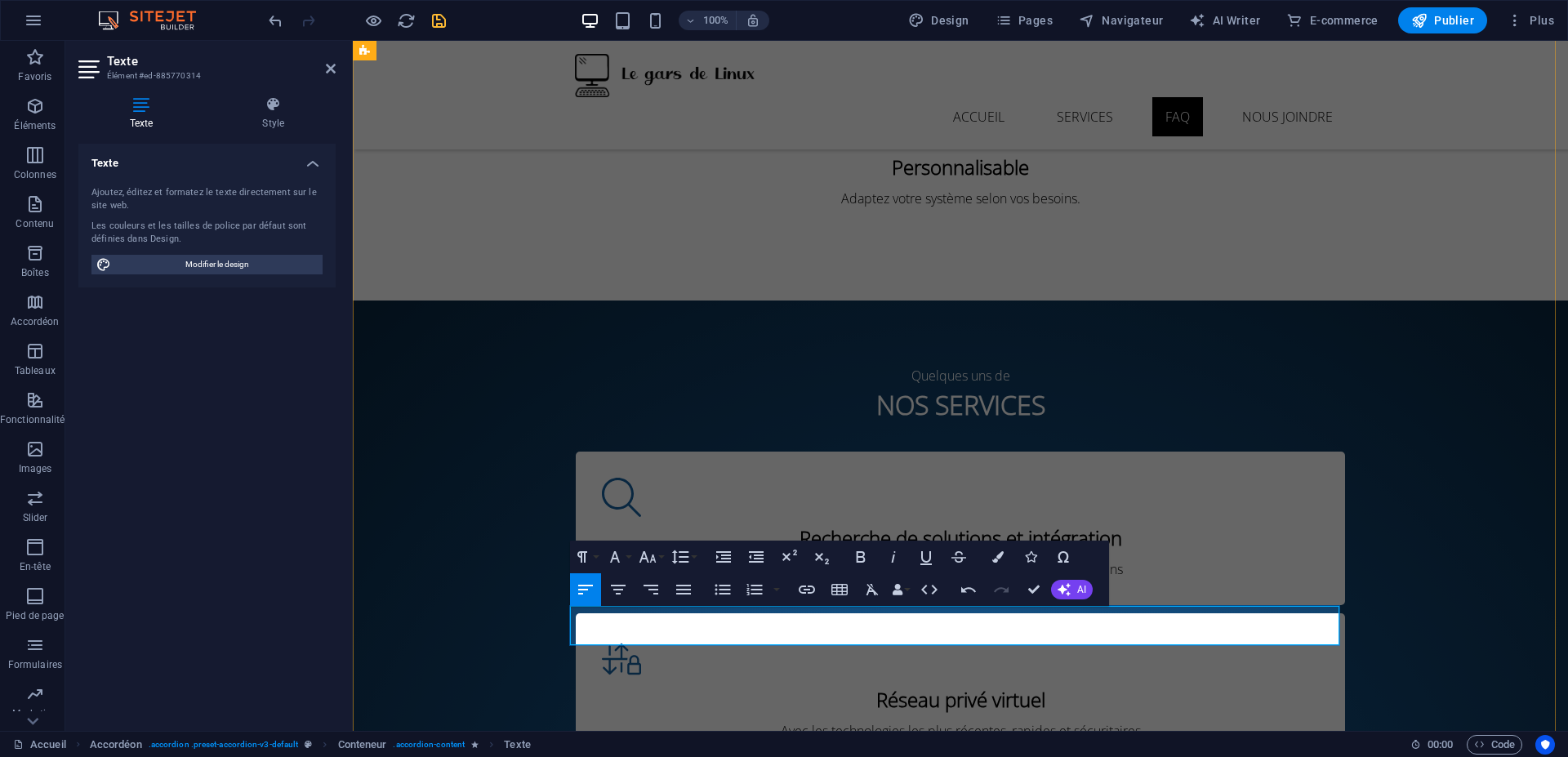
click at [866, 562] on icon "button" at bounding box center [860, 556] width 19 height 19
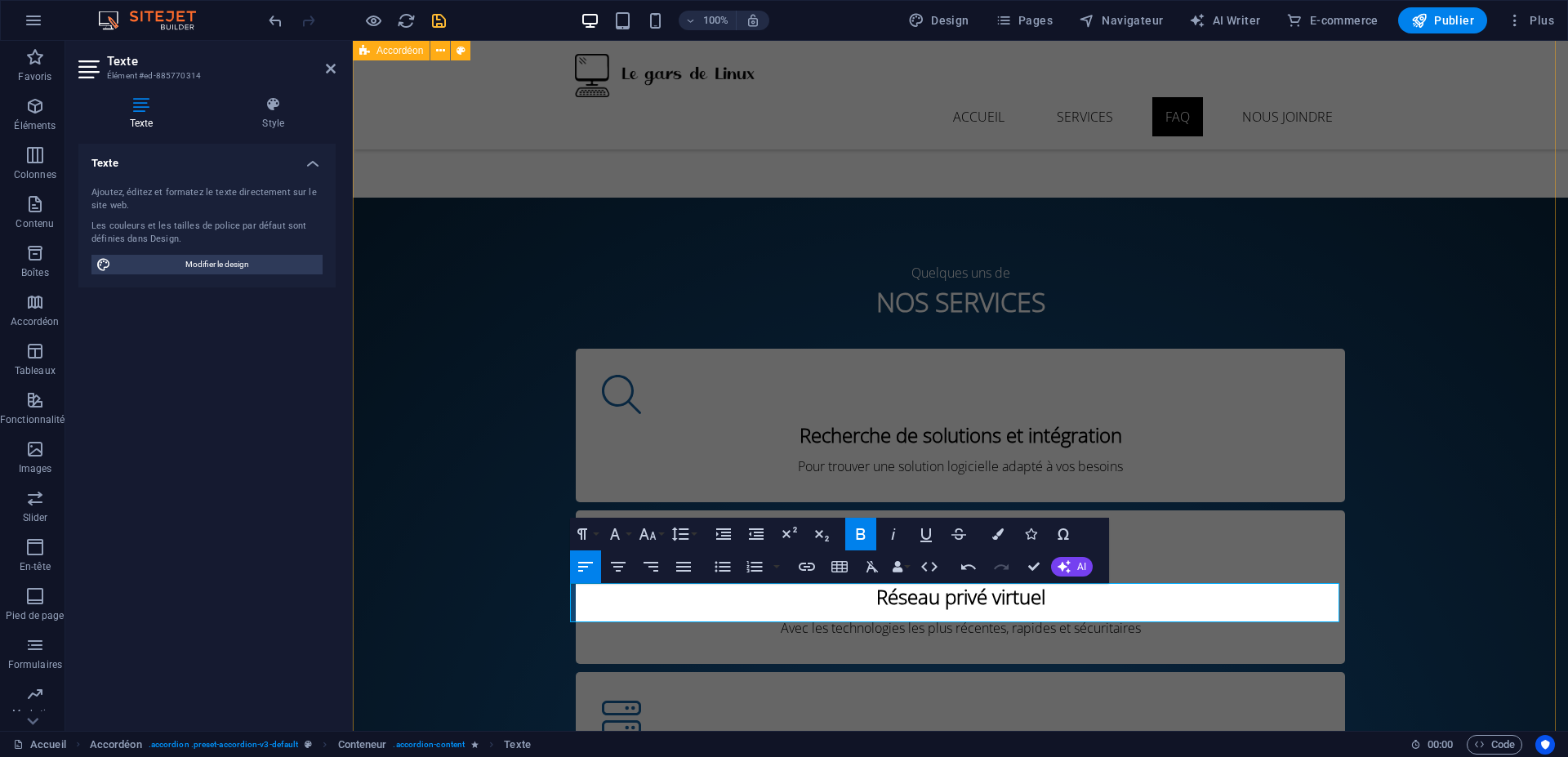
scroll to position [2750, 0]
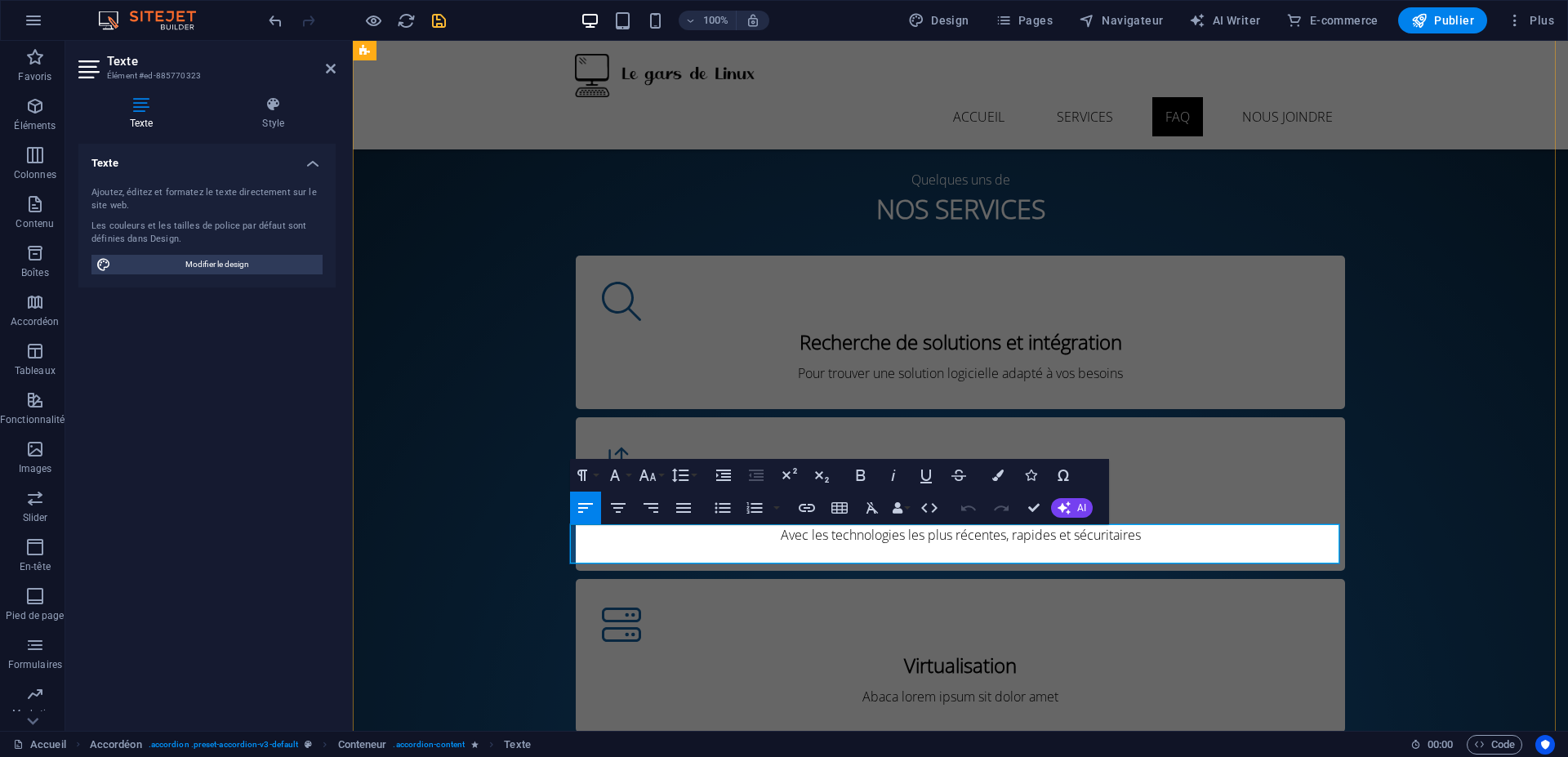
click at [722, 472] on icon "button" at bounding box center [723, 475] width 19 height 19
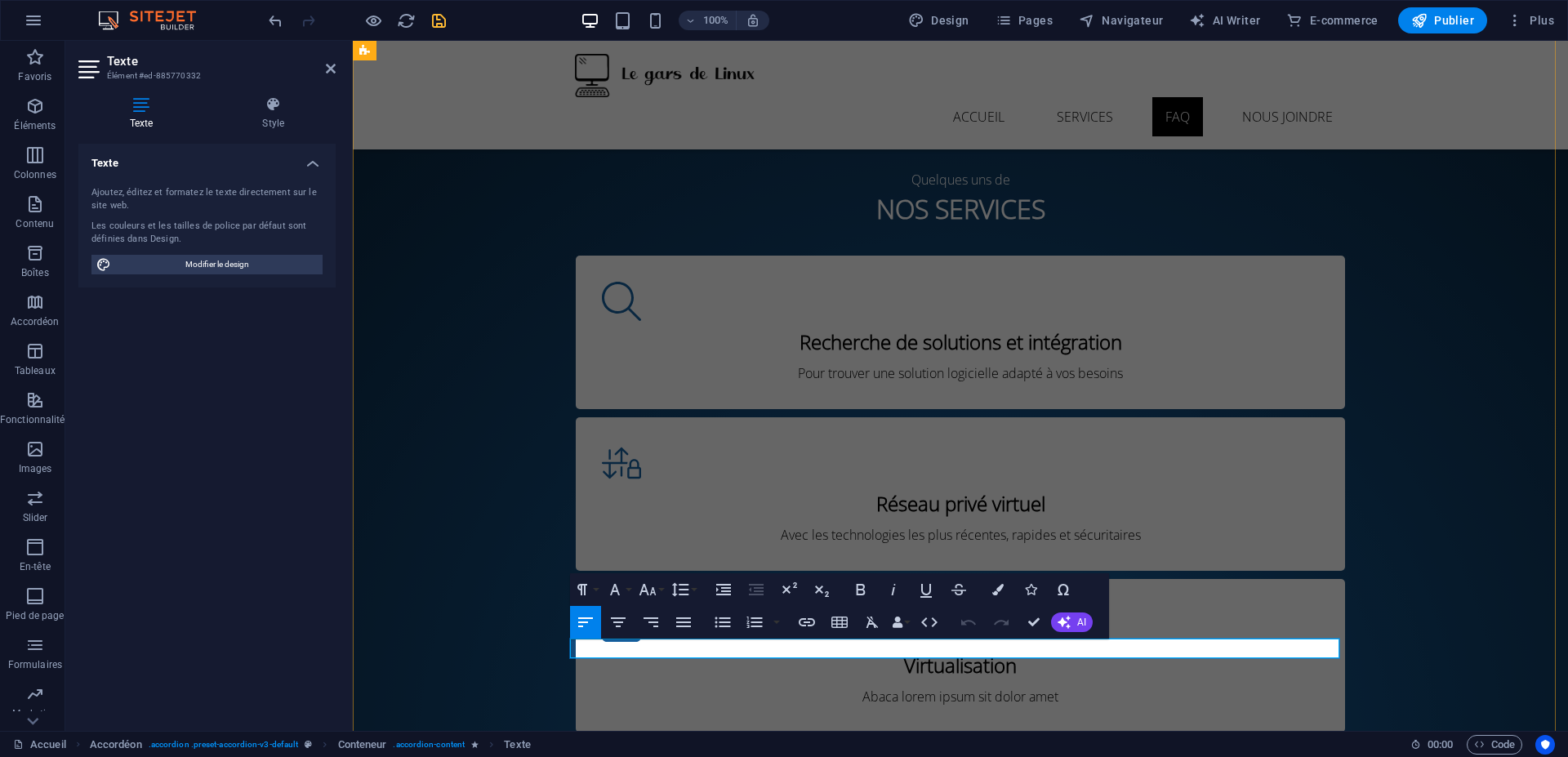
click at [722, 581] on icon "button" at bounding box center [723, 589] width 19 height 19
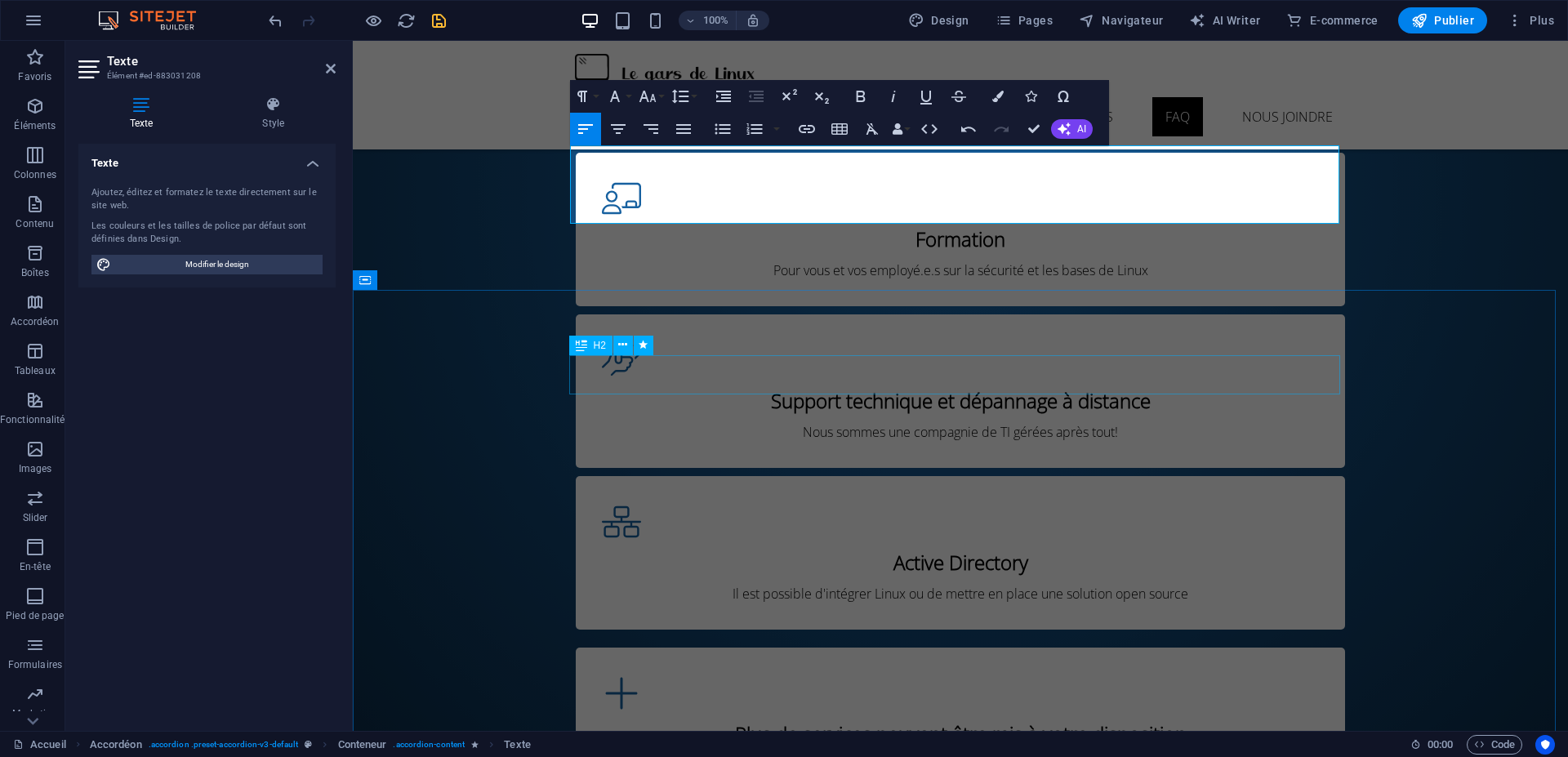
scroll to position [3534, 0]
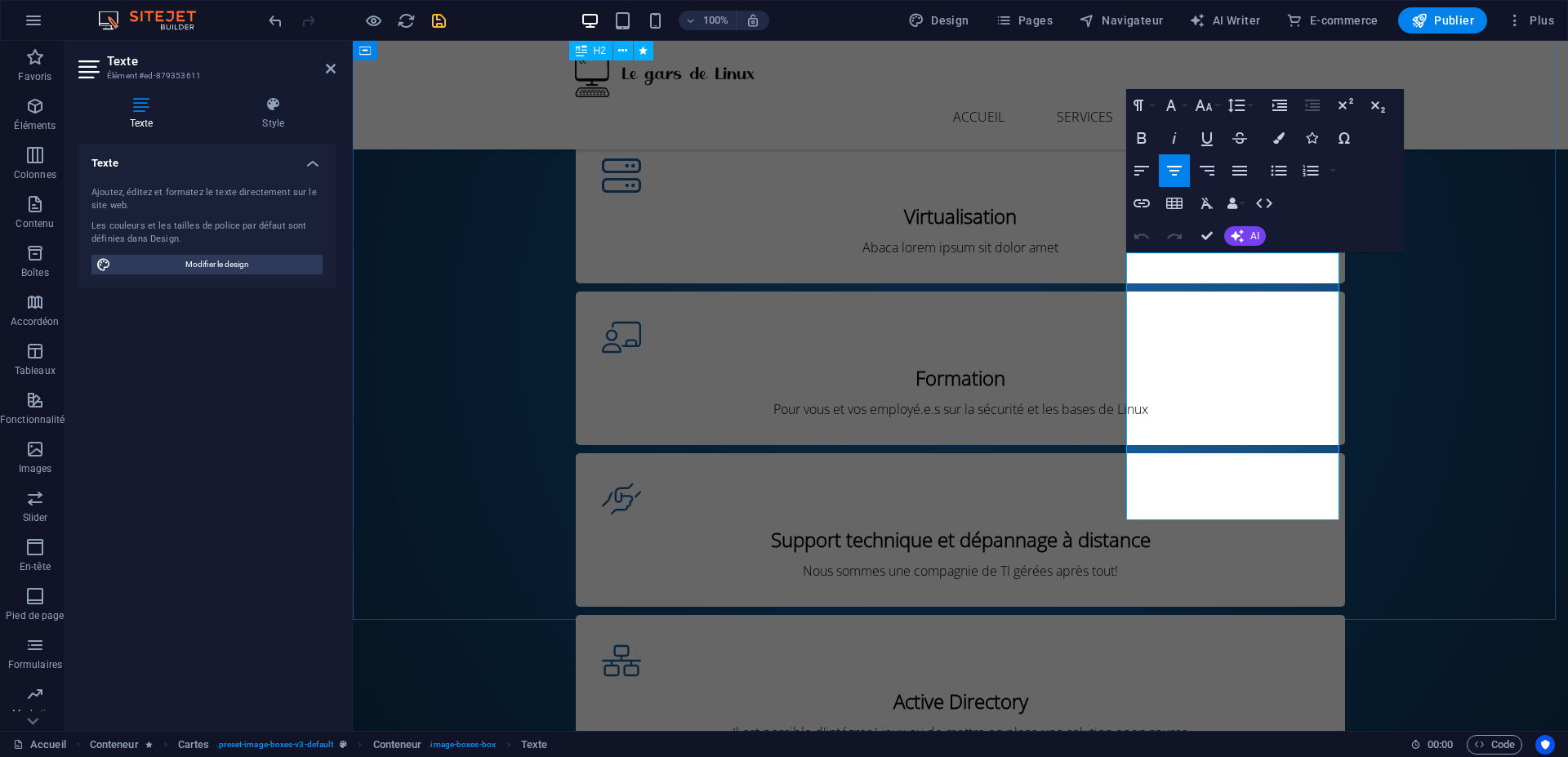
scroll to position [3695, 0]
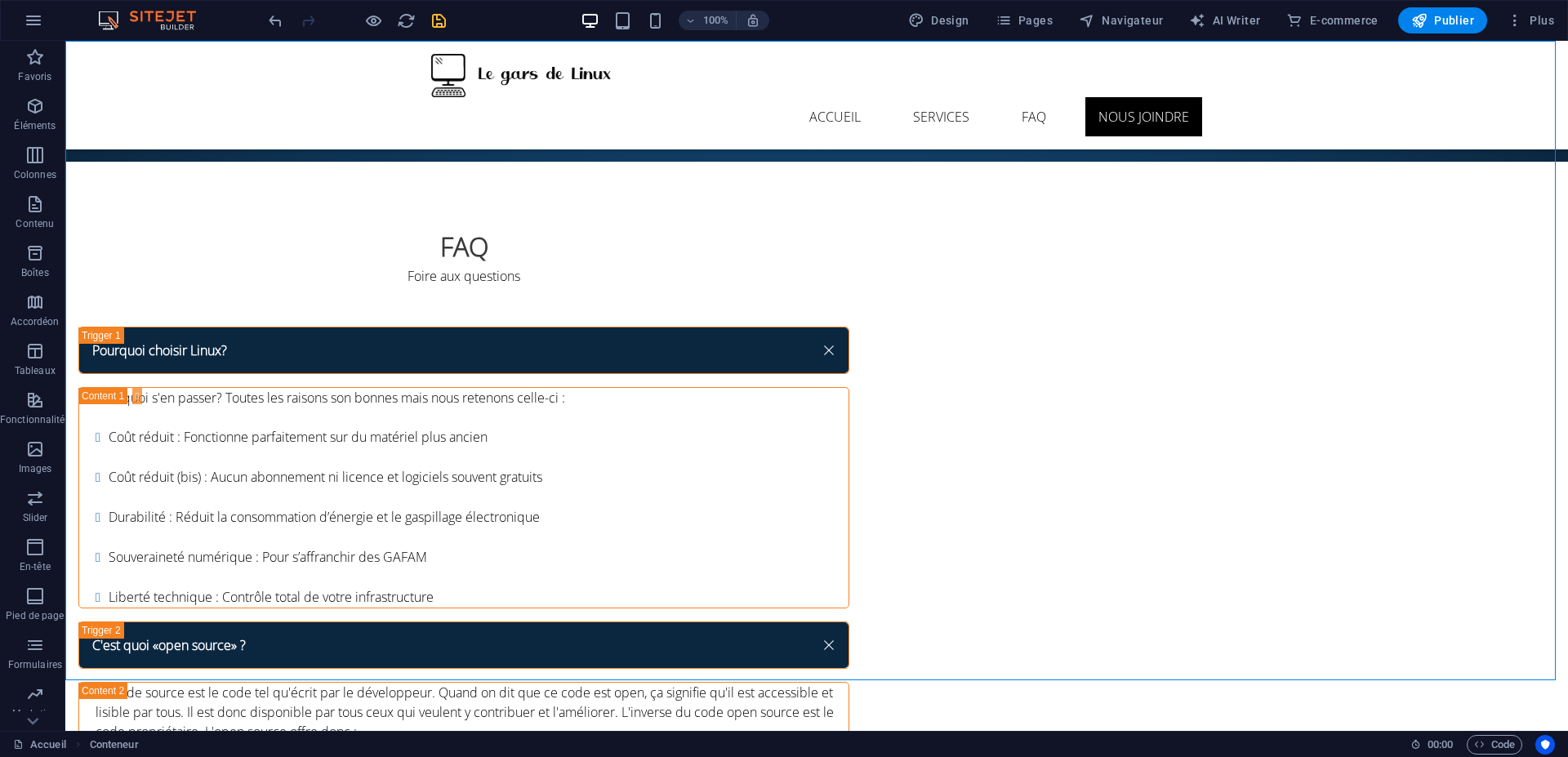
scroll to position [4283, 0]
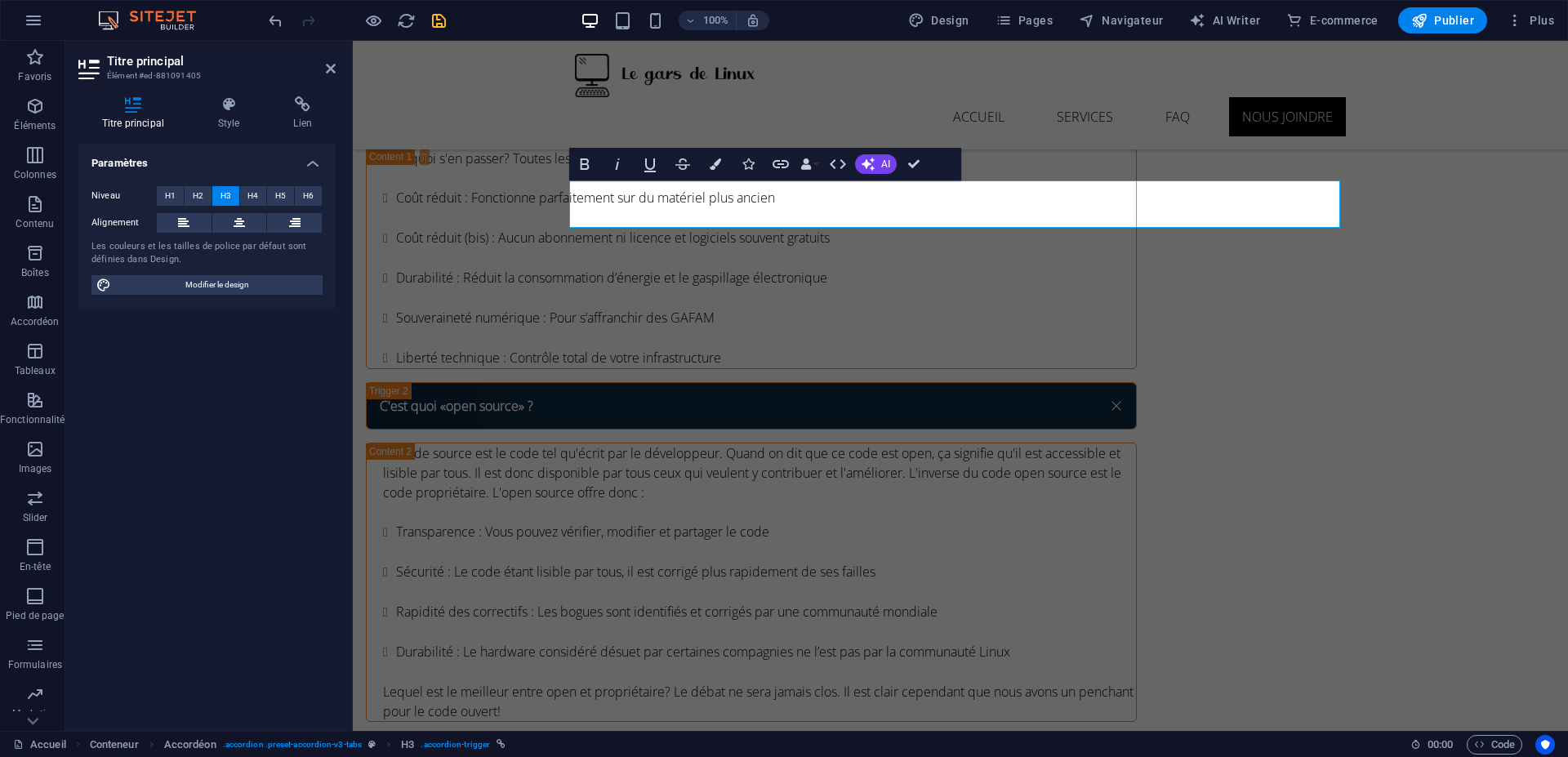
click at [239, 87] on div "Titre principal Style Lien Paramètres Niveau H1 H2 H3 H4 H5 H6 Alignement Les c…" at bounding box center [207, 406] width 284 height 648
click at [231, 101] on icon at bounding box center [229, 104] width 69 height 16
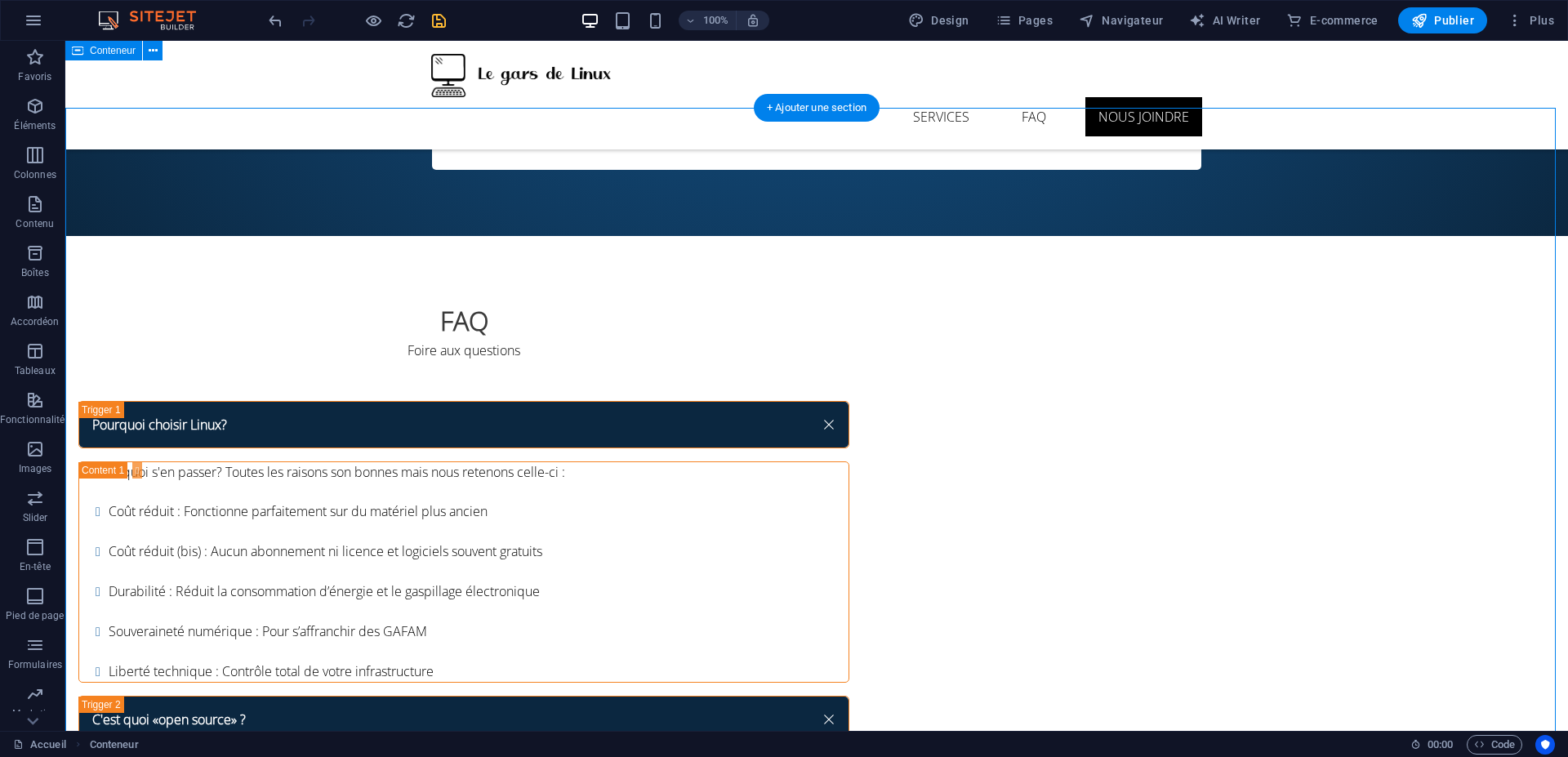
scroll to position [4087, 0]
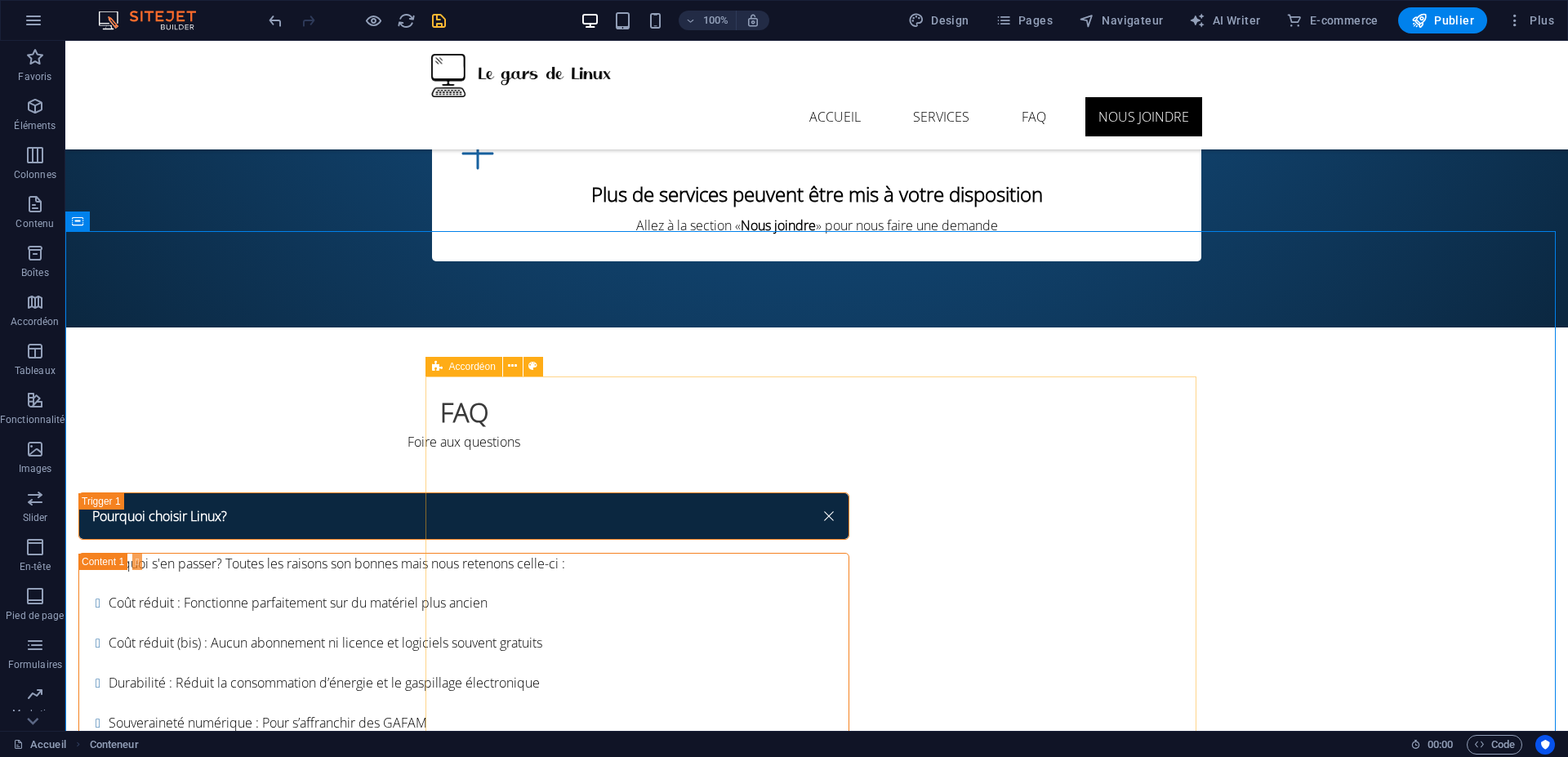
click at [443, 364] on div "Accordéon" at bounding box center [463, 366] width 77 height 19
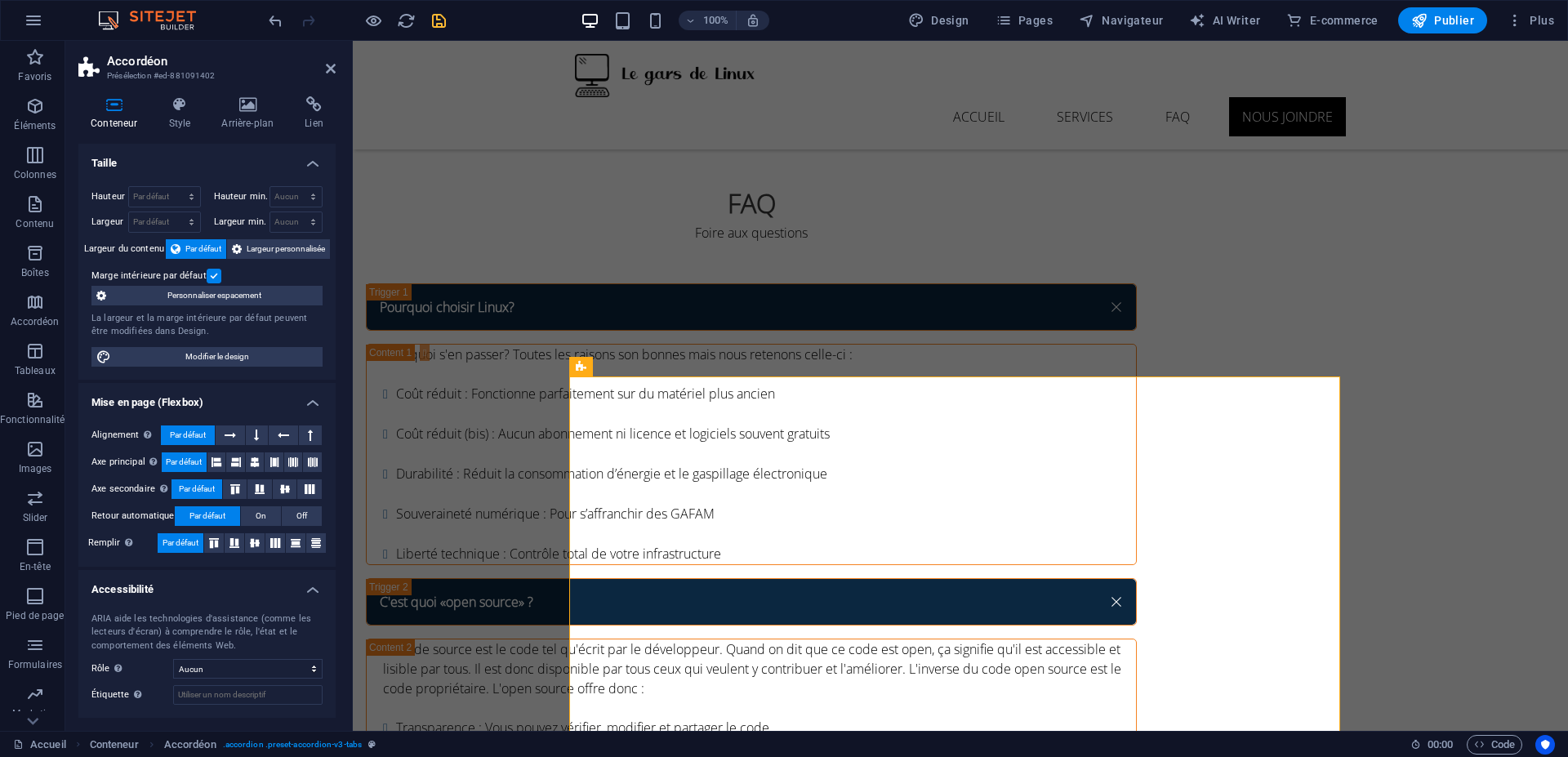
click at [127, 153] on h4 "Taille" at bounding box center [207, 158] width 257 height 30
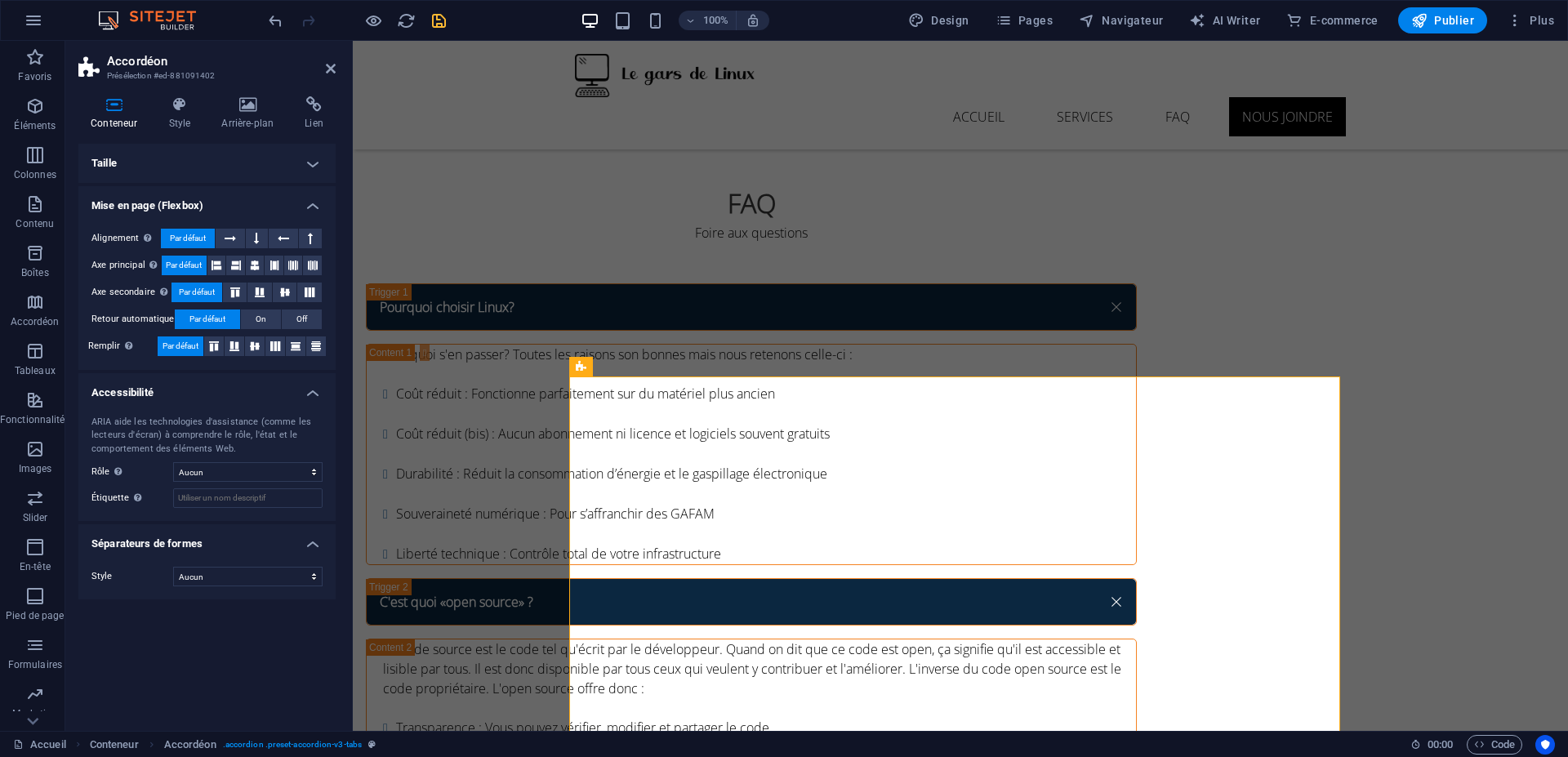
drag, startPoint x: 124, startPoint y: 205, endPoint x: 132, endPoint y: 198, distance: 10.6
click at [128, 202] on h4 "Mise en page (Flexbox)" at bounding box center [207, 201] width 257 height 30
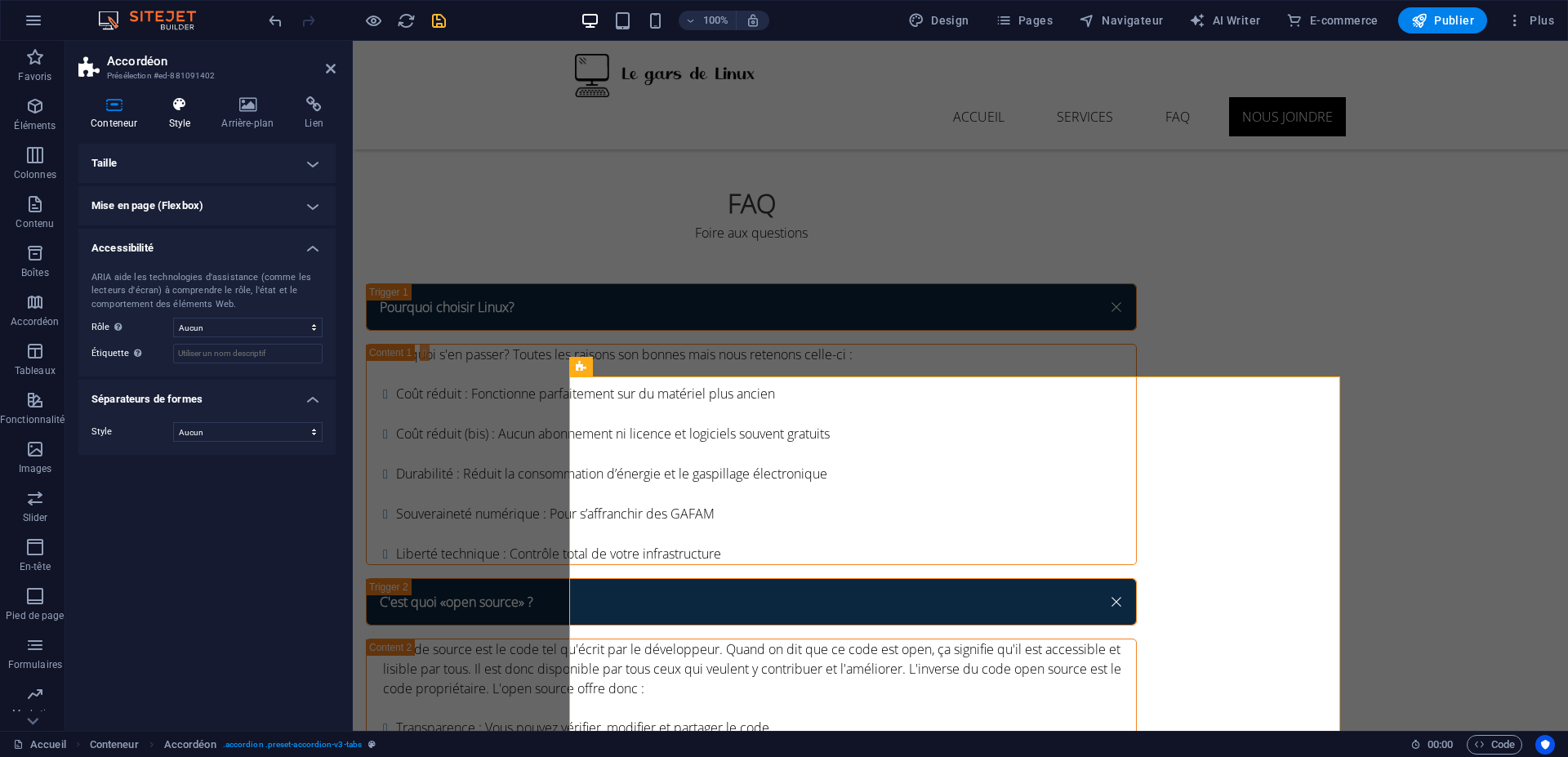
click at [179, 115] on h4 "Style" at bounding box center [182, 113] width 53 height 35
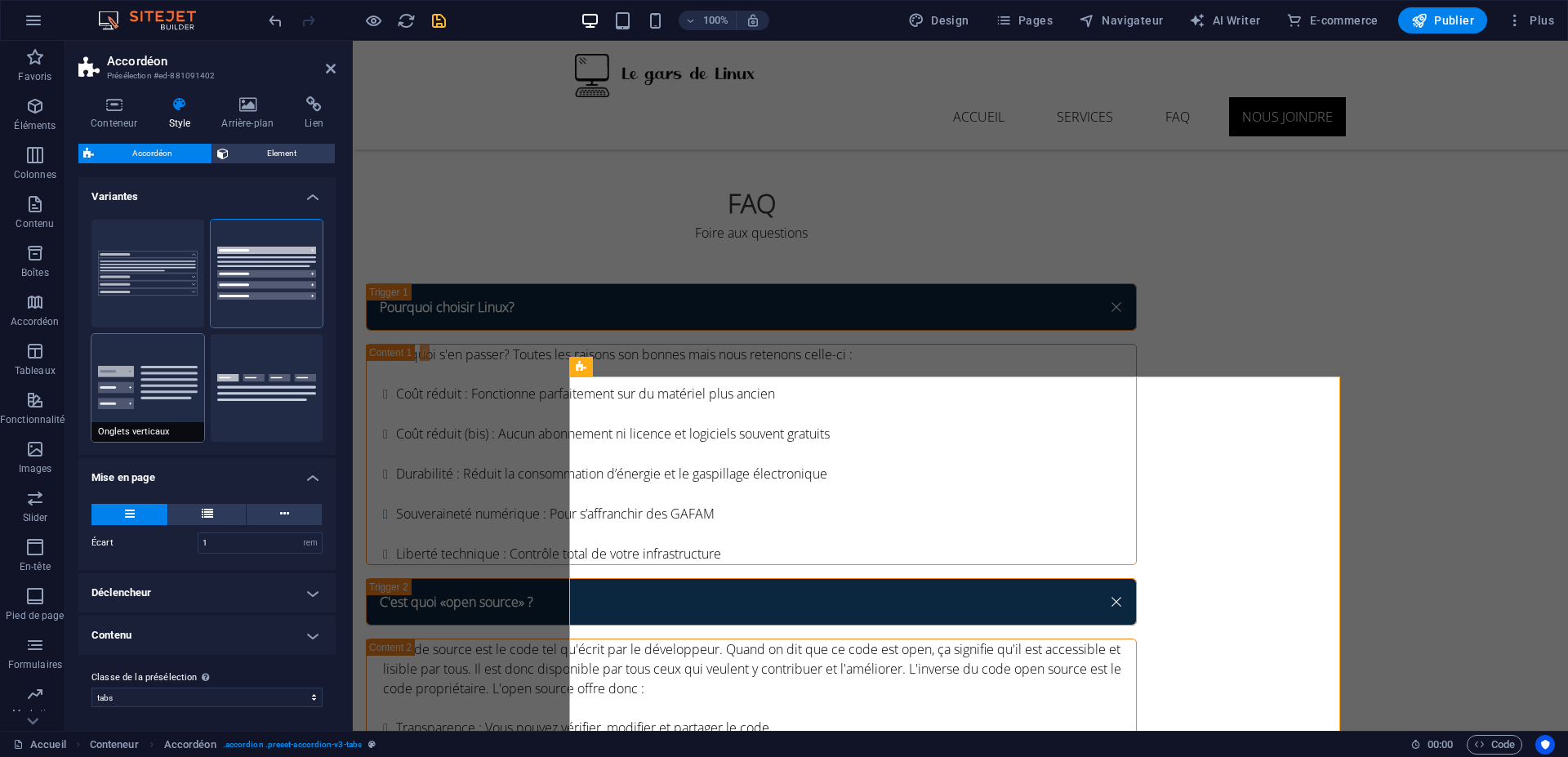
scroll to position [3, 0]
click at [189, 581] on h4 "Déclencheur" at bounding box center [207, 590] width 257 height 39
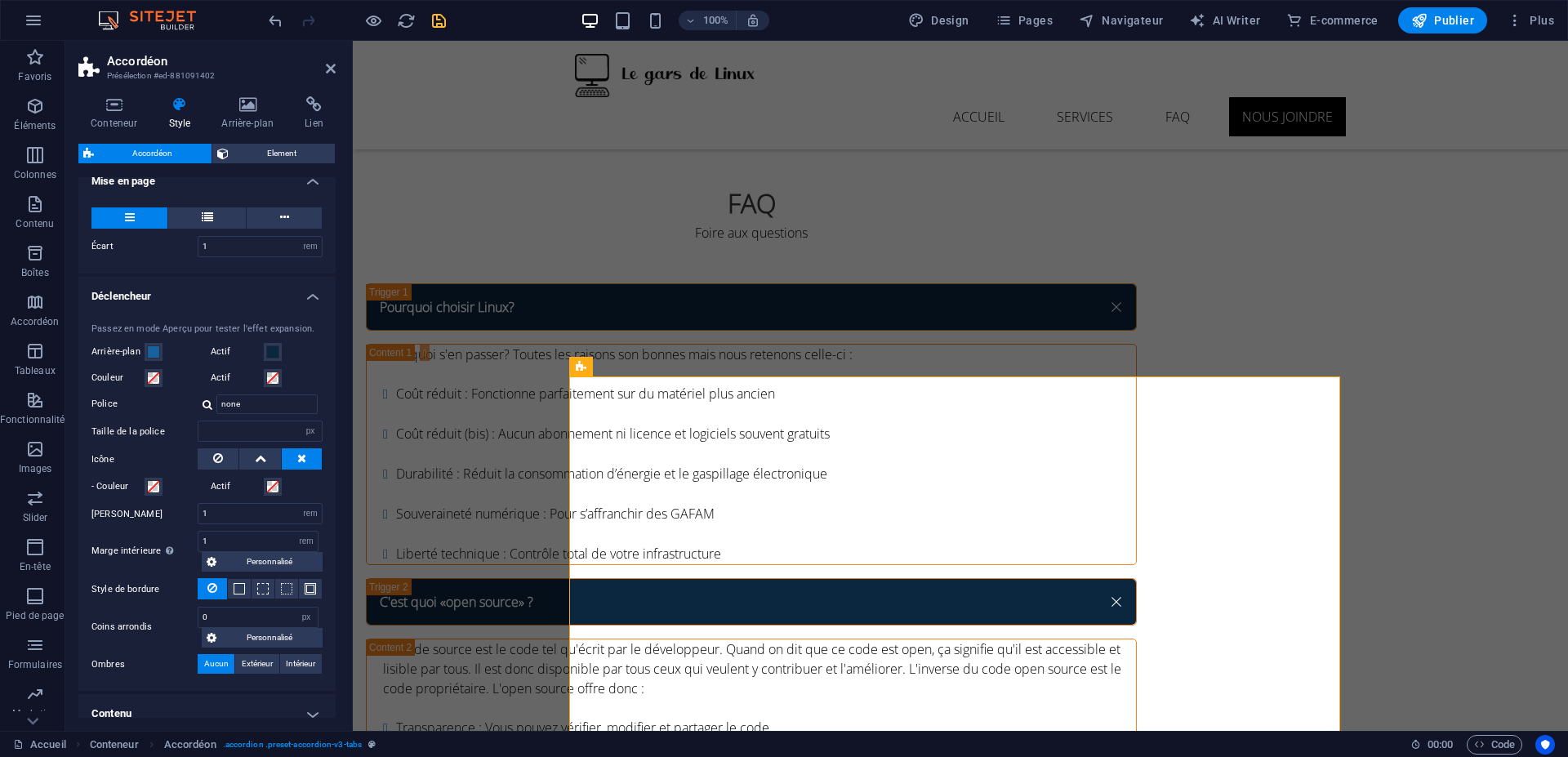
scroll to position [378, 0]
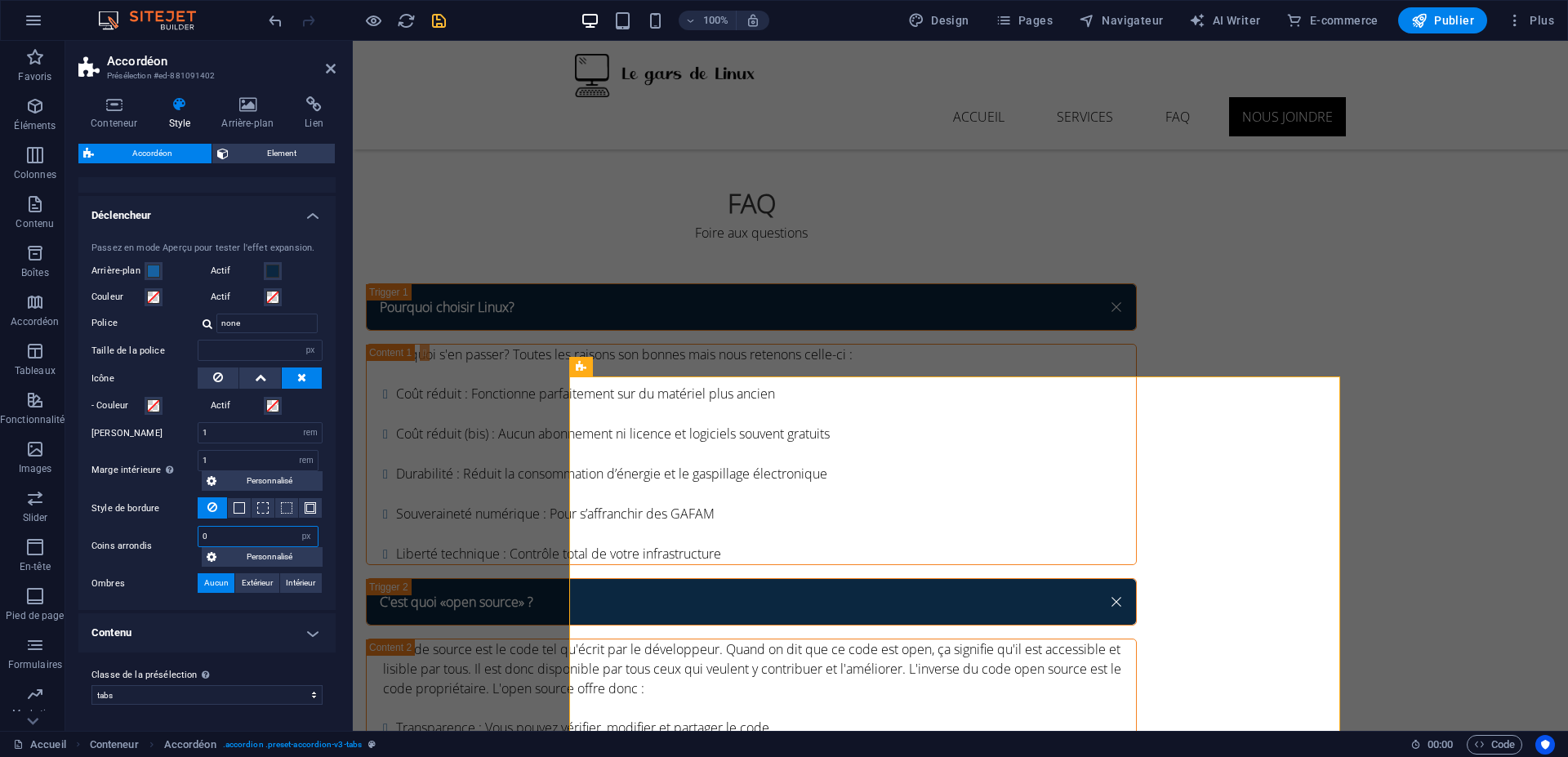
drag, startPoint x: 238, startPoint y: 533, endPoint x: 179, endPoint y: 506, distance: 64.9
click at [179, 506] on div "Passez en mode Aperçu pour tester l'effet expansion. Arrière-plan Actif Couleur…" at bounding box center [207, 417] width 263 height 385
type input "5"
click at [262, 460] on input "1" at bounding box center [257, 460] width 119 height 19
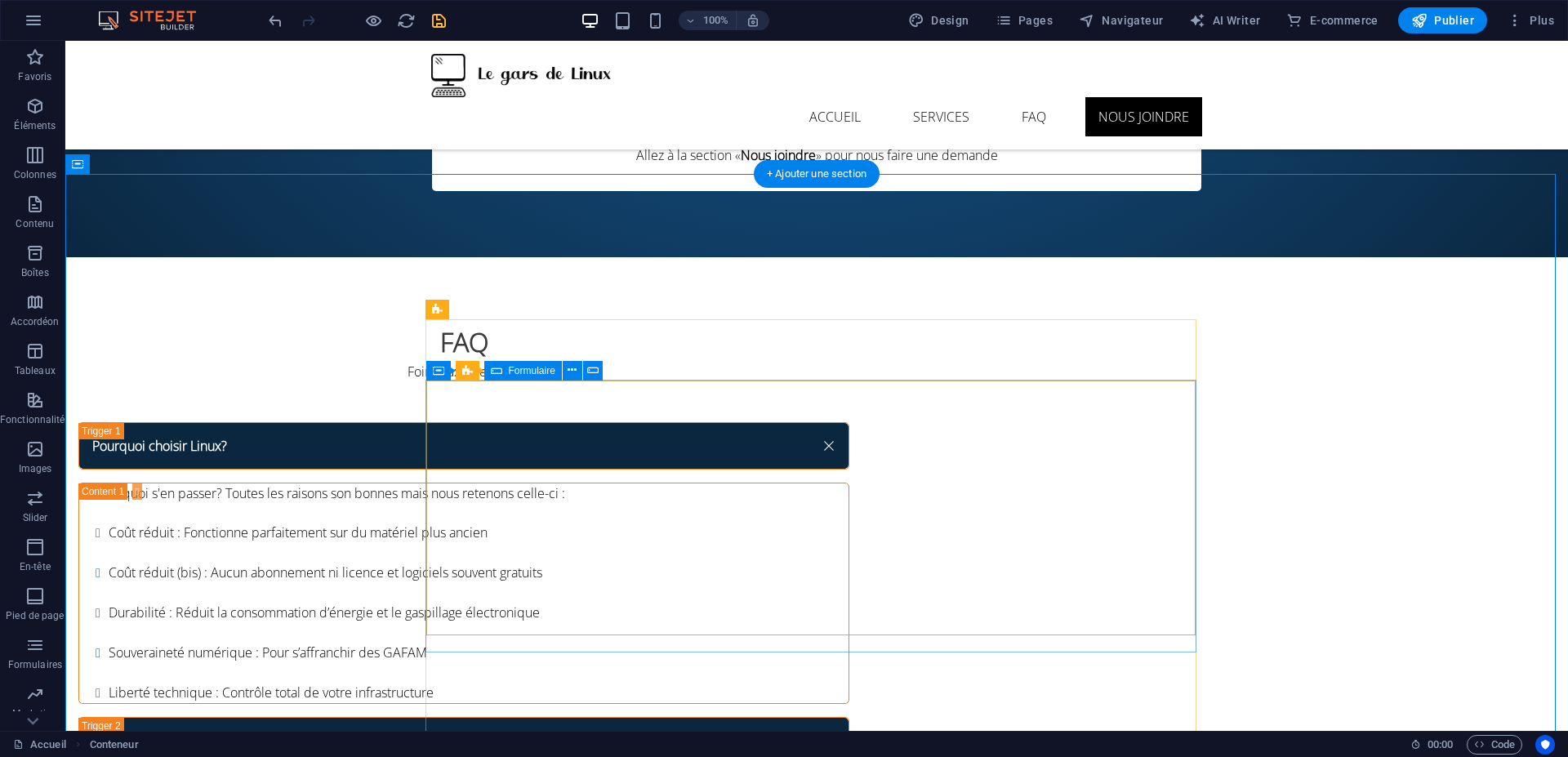
scroll to position [4185, 0]
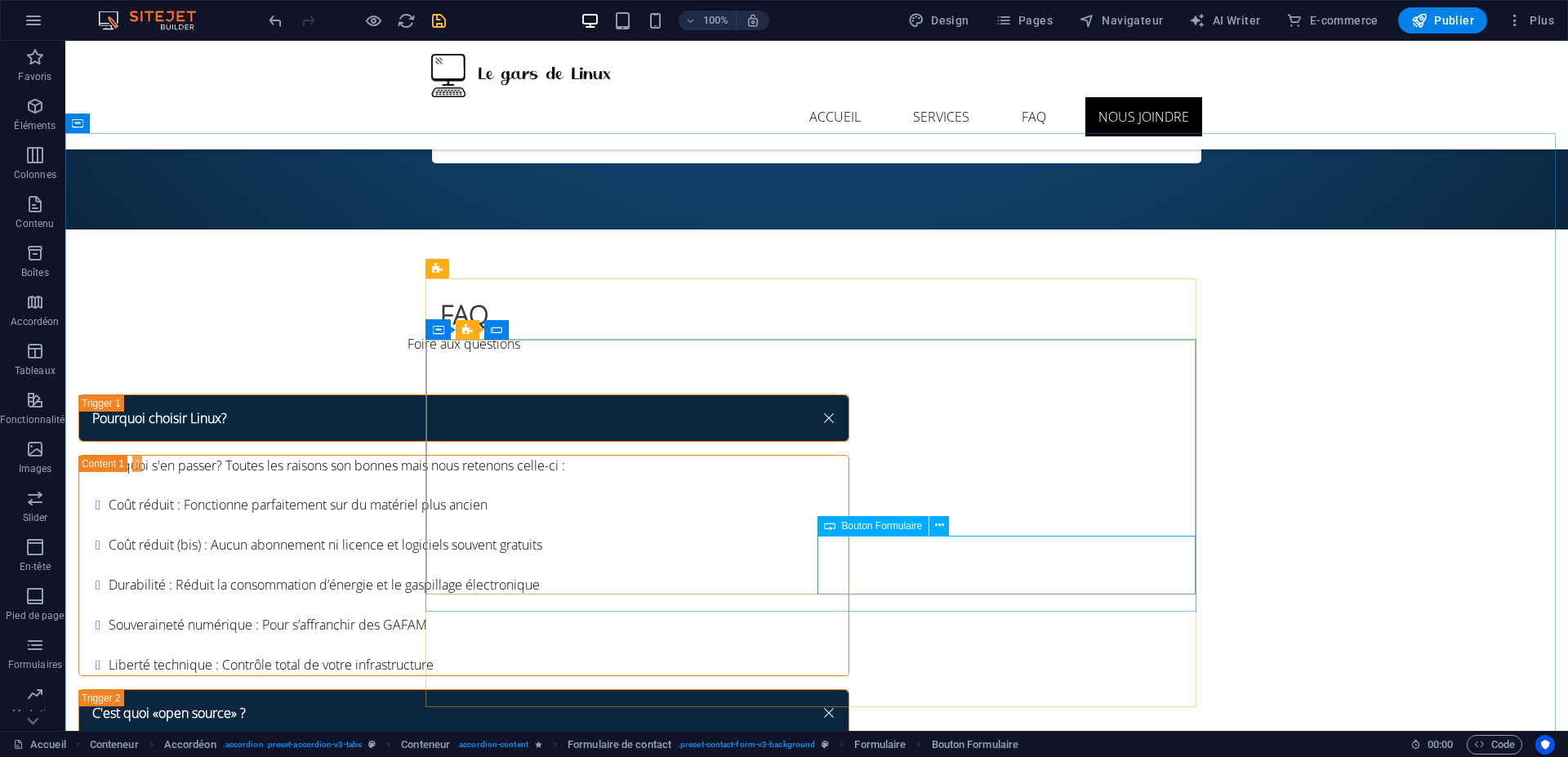
click at [897, 525] on span "Bouton Formulaire" at bounding box center [881, 526] width 80 height 10
click at [887, 528] on span "Bouton Formulaire" at bounding box center [881, 526] width 80 height 10
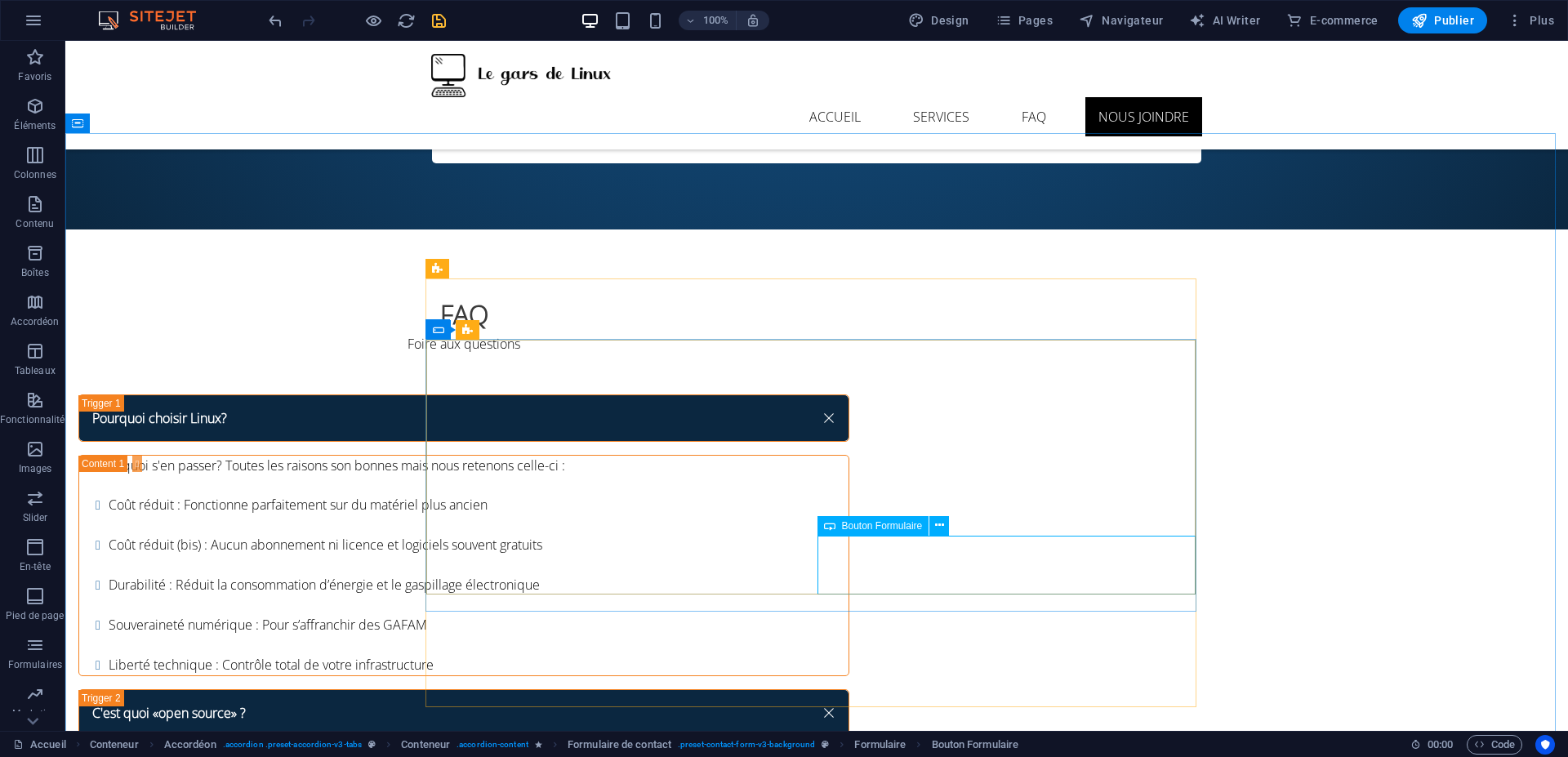
click at [887, 528] on span "Bouton Formulaire" at bounding box center [881, 526] width 80 height 10
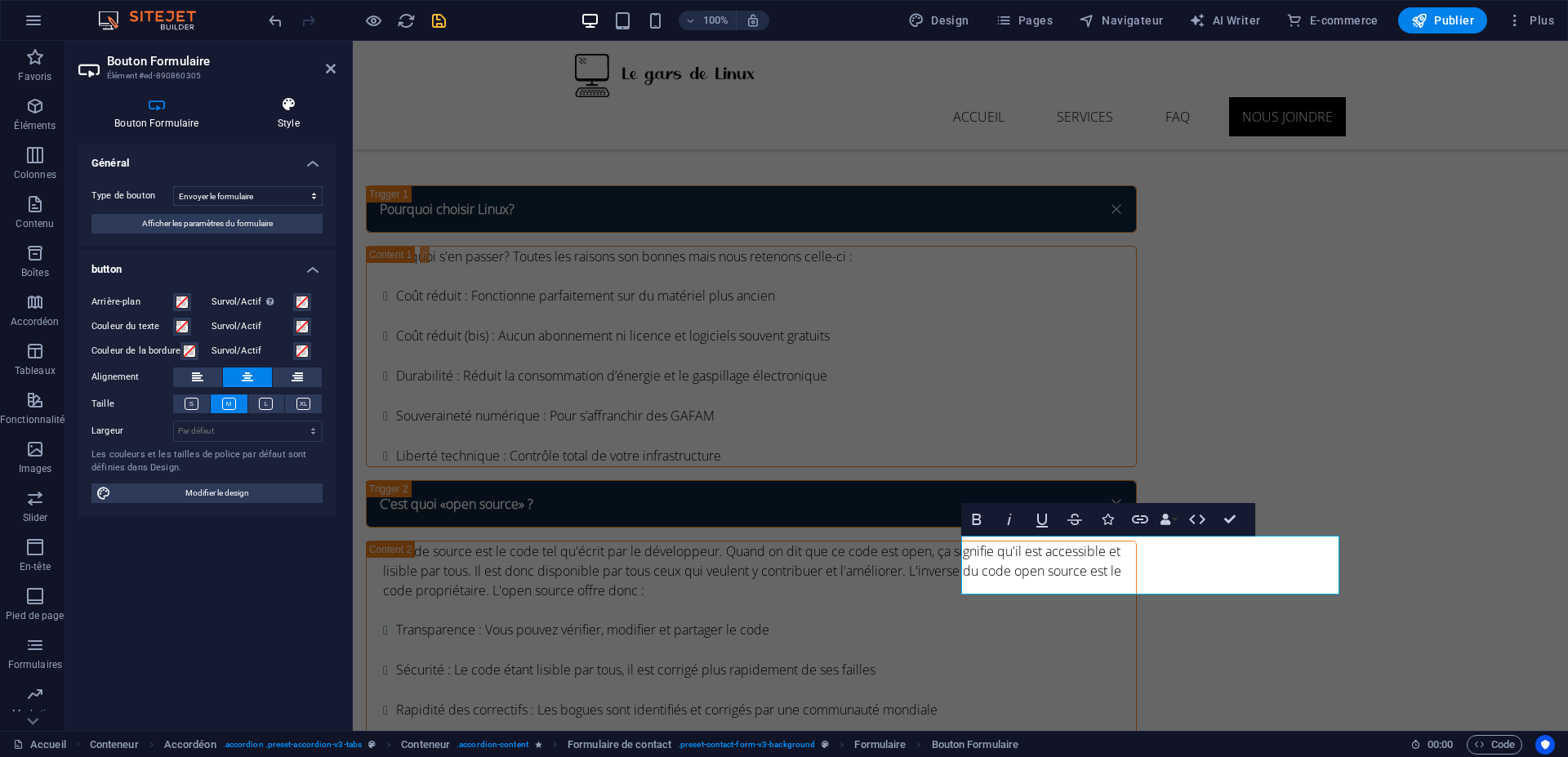
click at [290, 104] on icon at bounding box center [288, 104] width 94 height 16
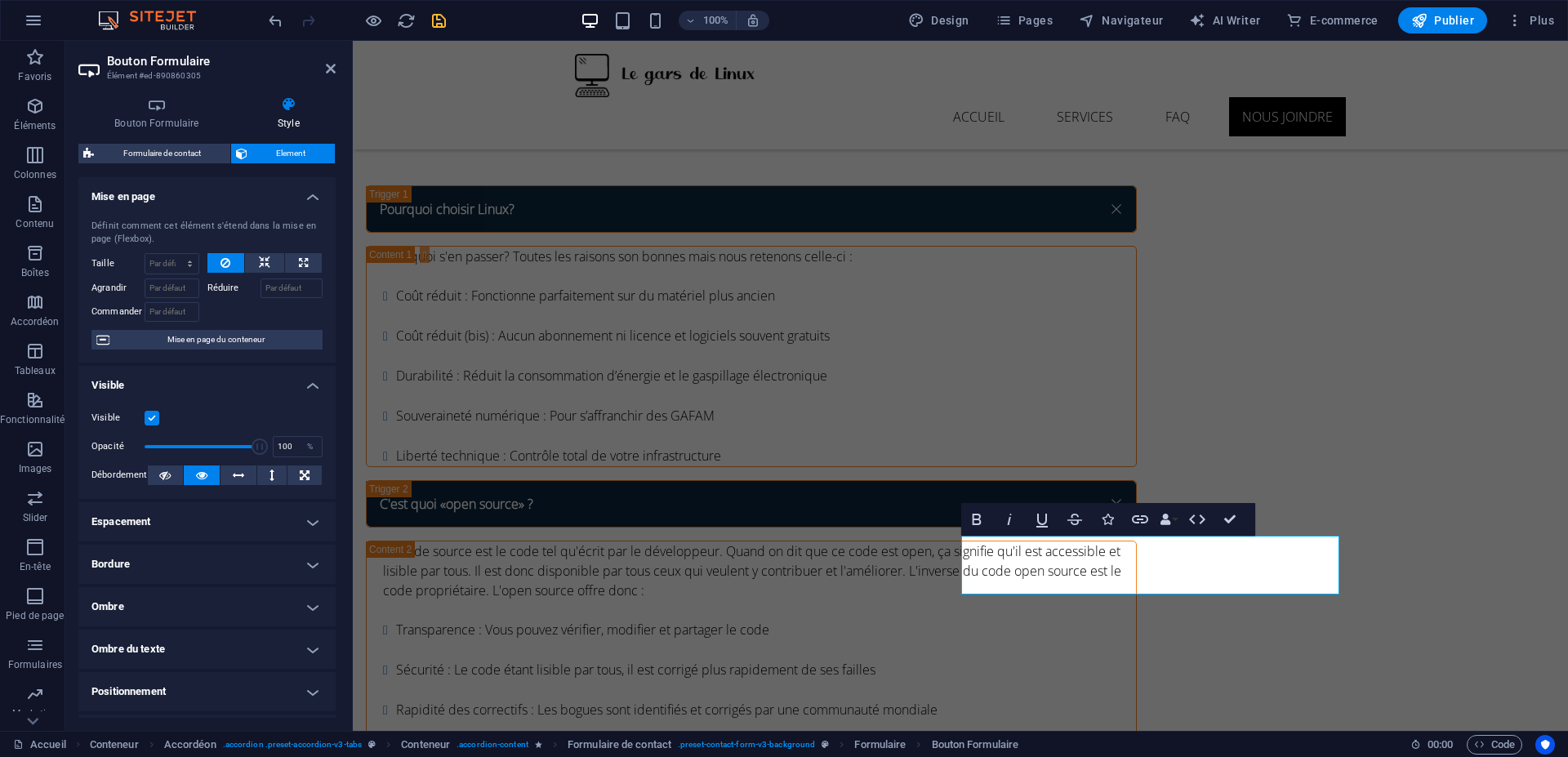
click at [194, 399] on div "Visible Opacité 100 % Débordement" at bounding box center [207, 447] width 257 height 103
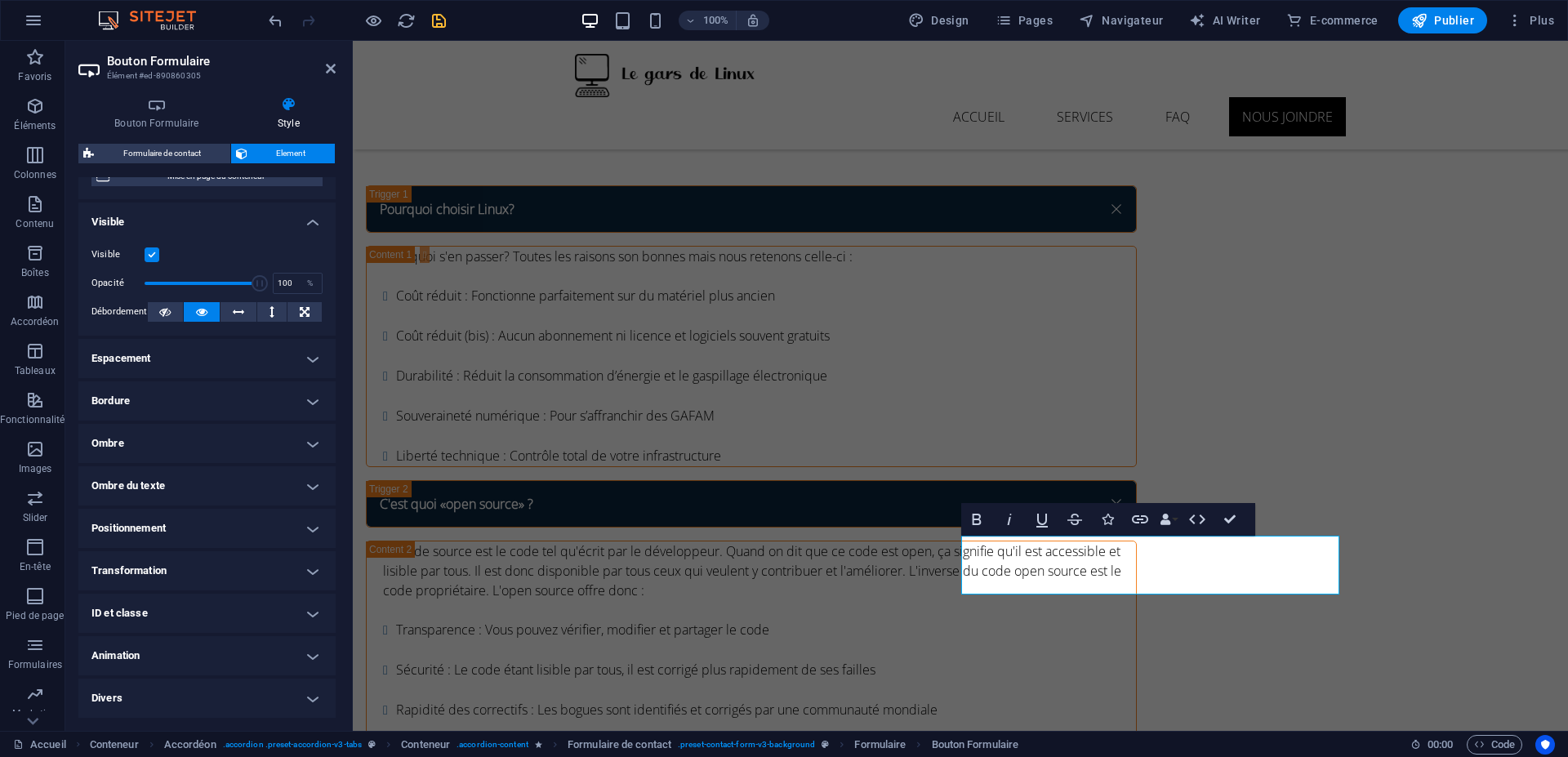
scroll to position [0, 0]
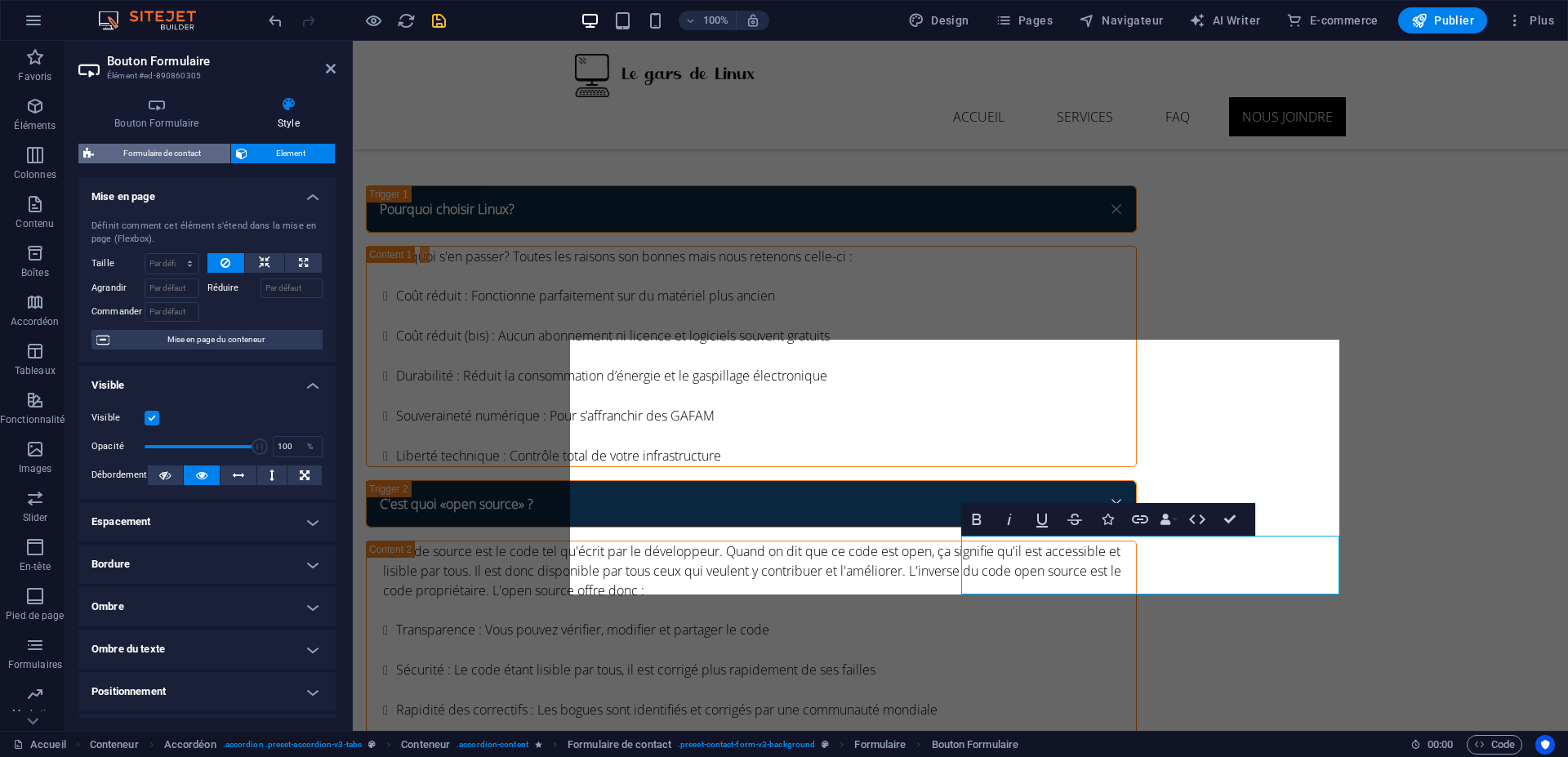
click at [189, 151] on span "Formulaire de contact" at bounding box center [162, 153] width 126 height 19
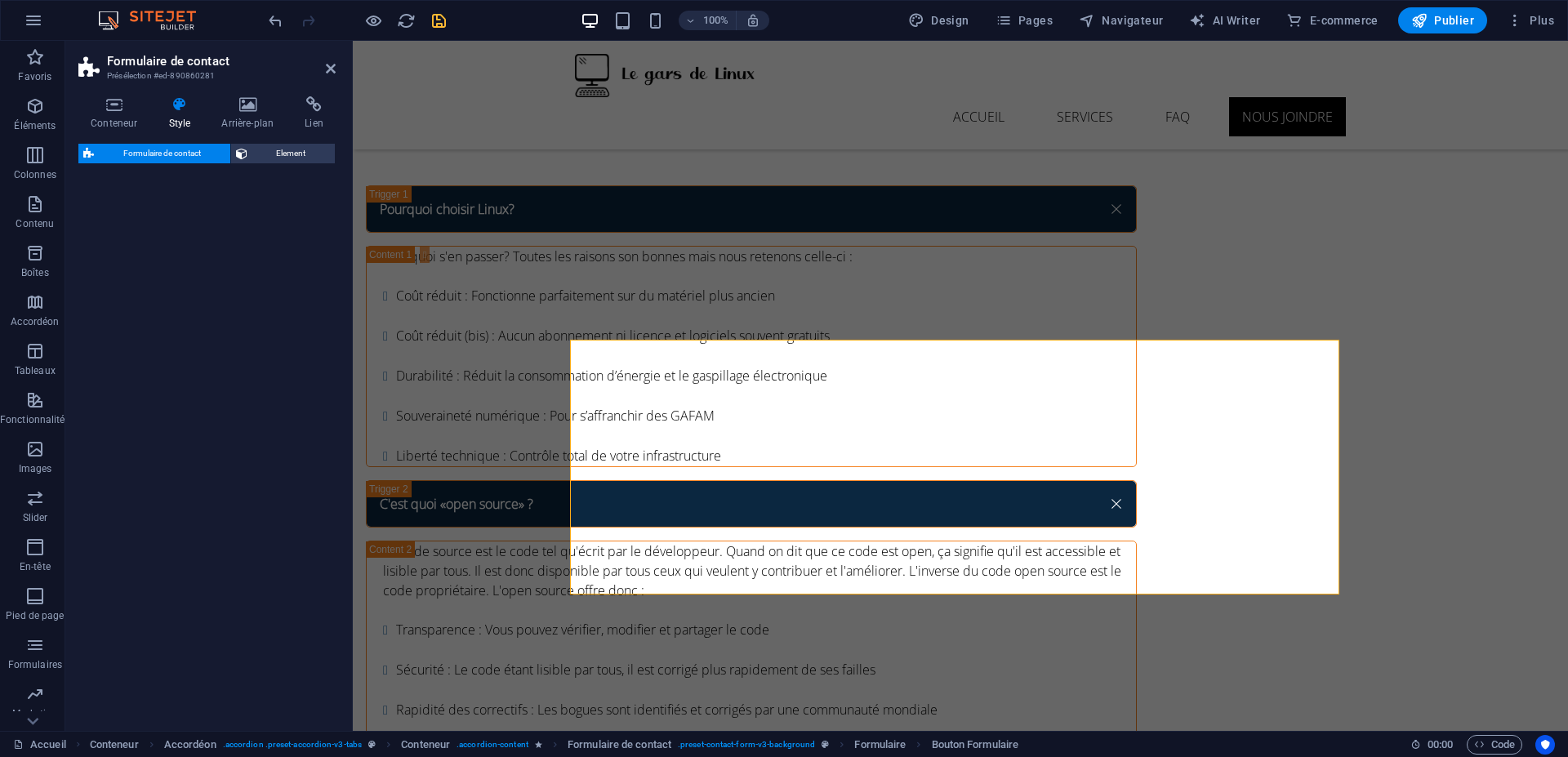
select select "rem"
select select "preset-contact-form-v3-background"
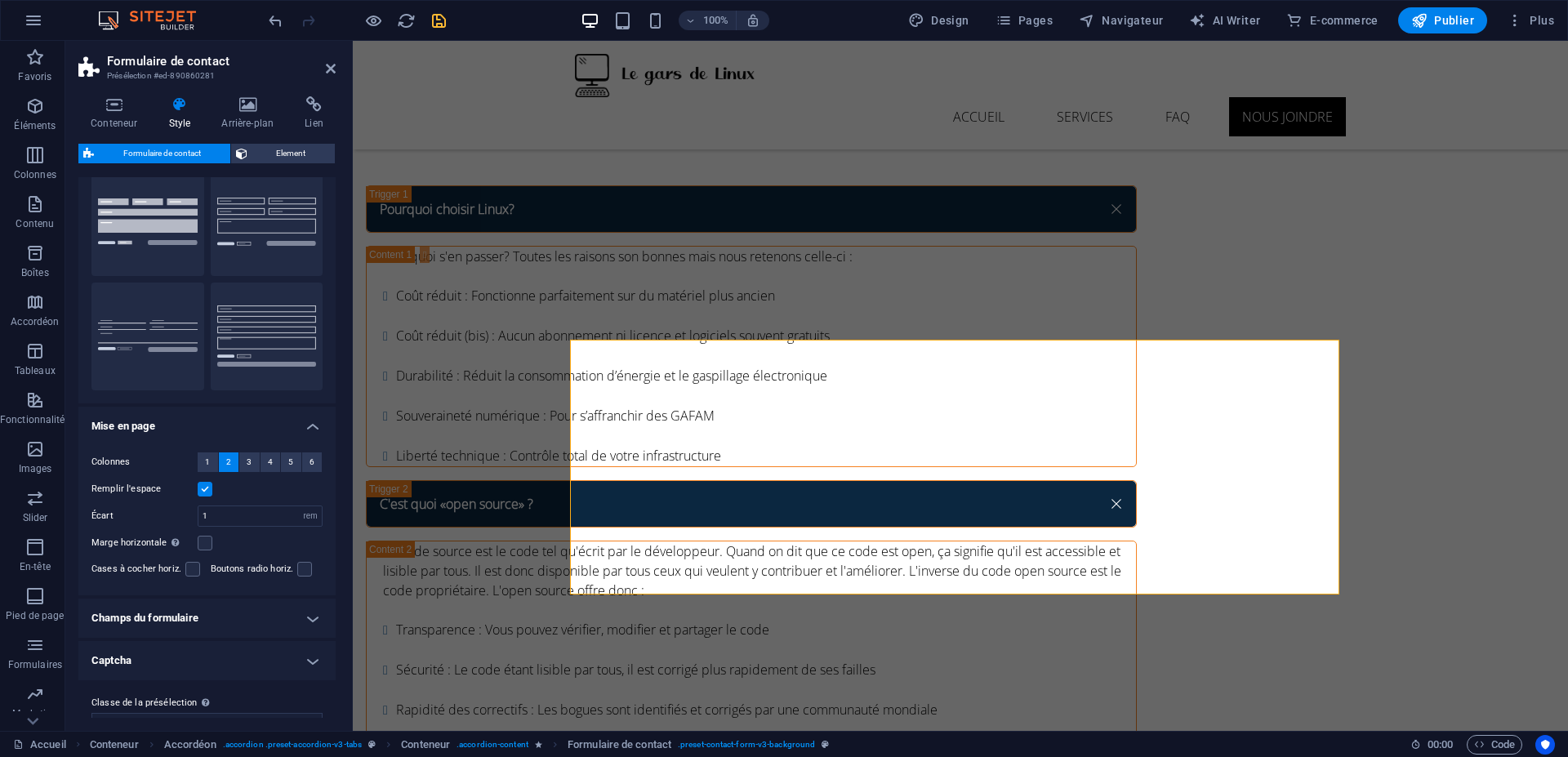
scroll to position [80, 0]
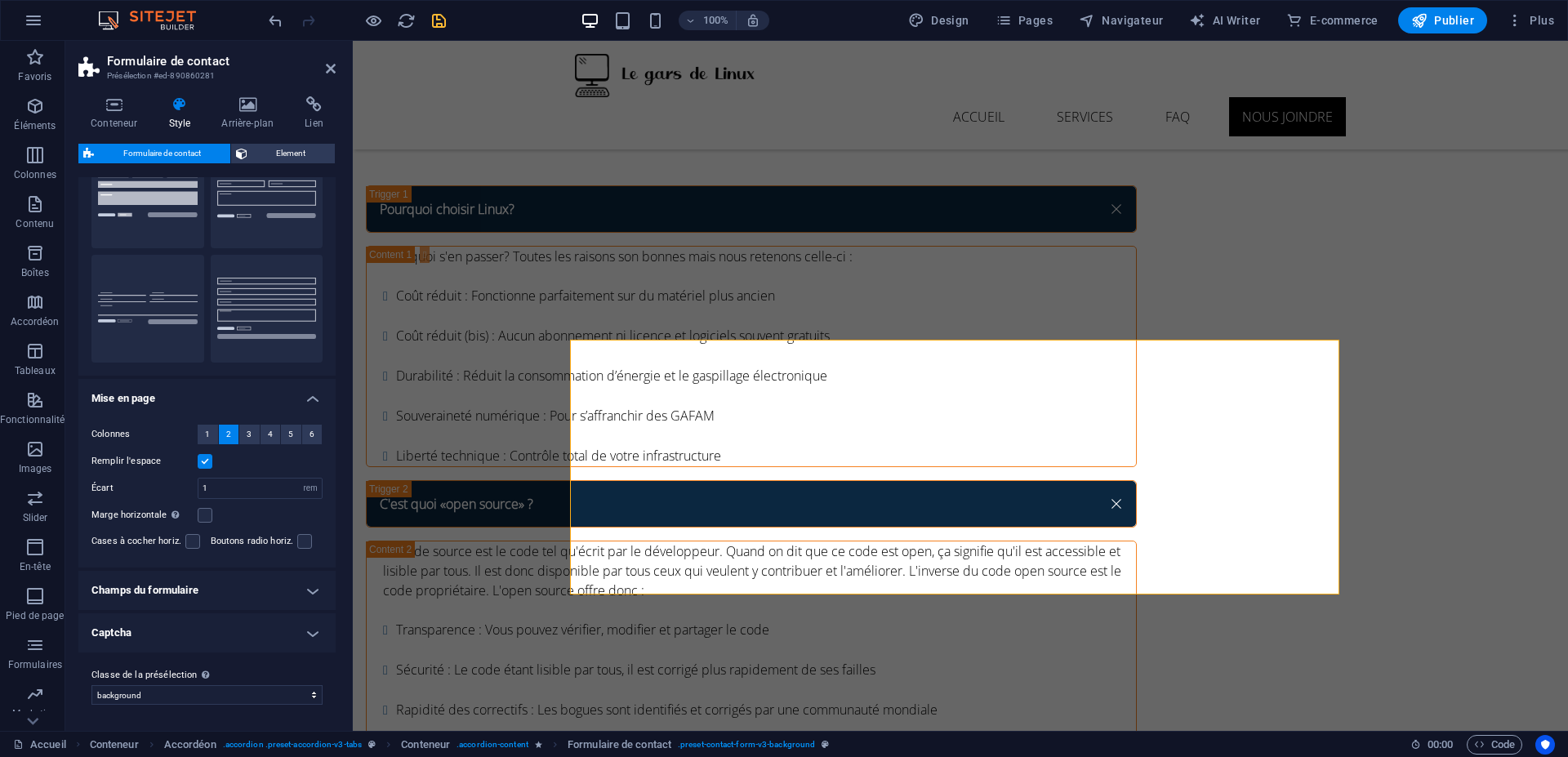
click at [144, 630] on h4 "Captcha" at bounding box center [207, 633] width 257 height 39
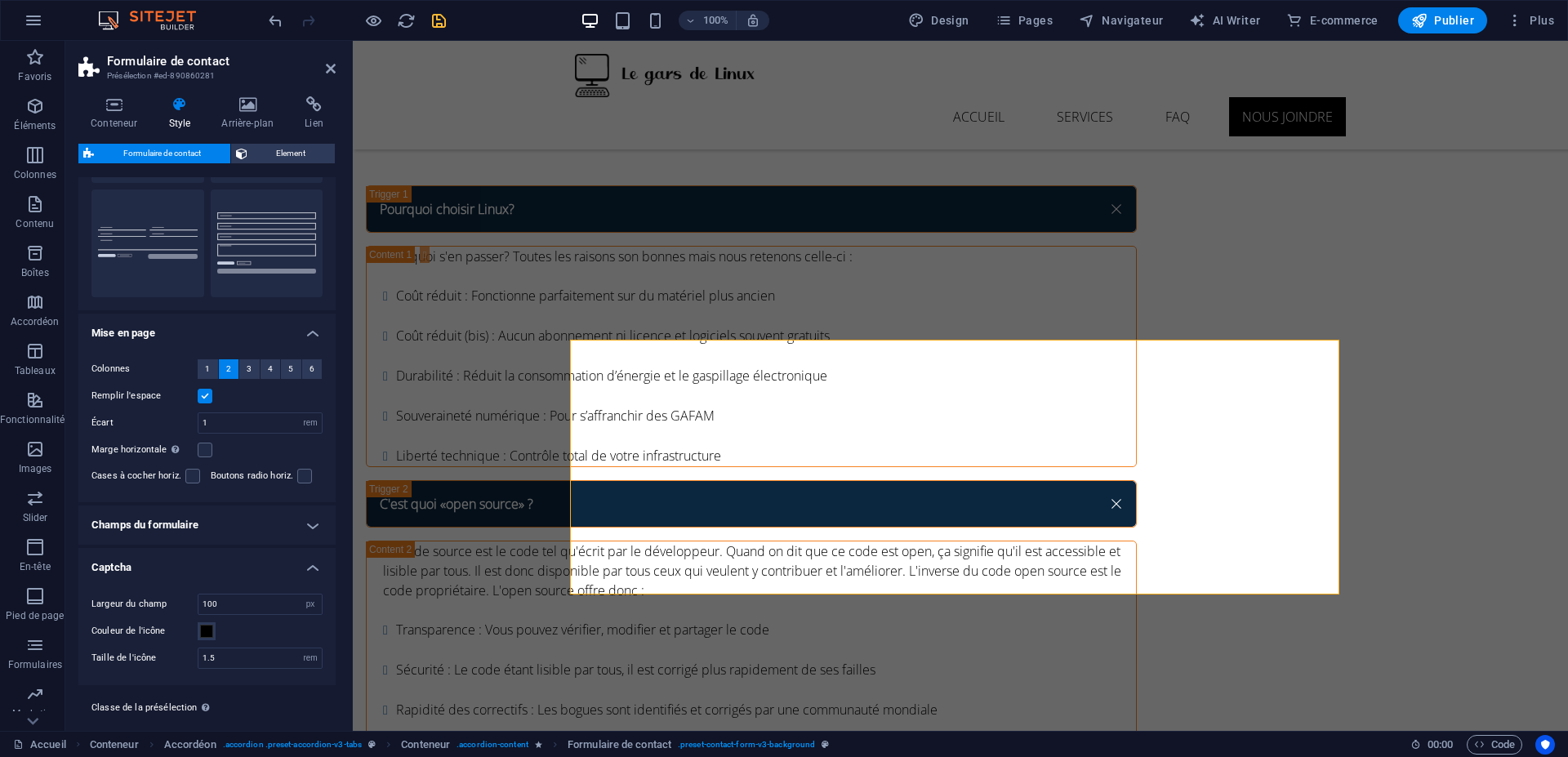
scroll to position [177, 0]
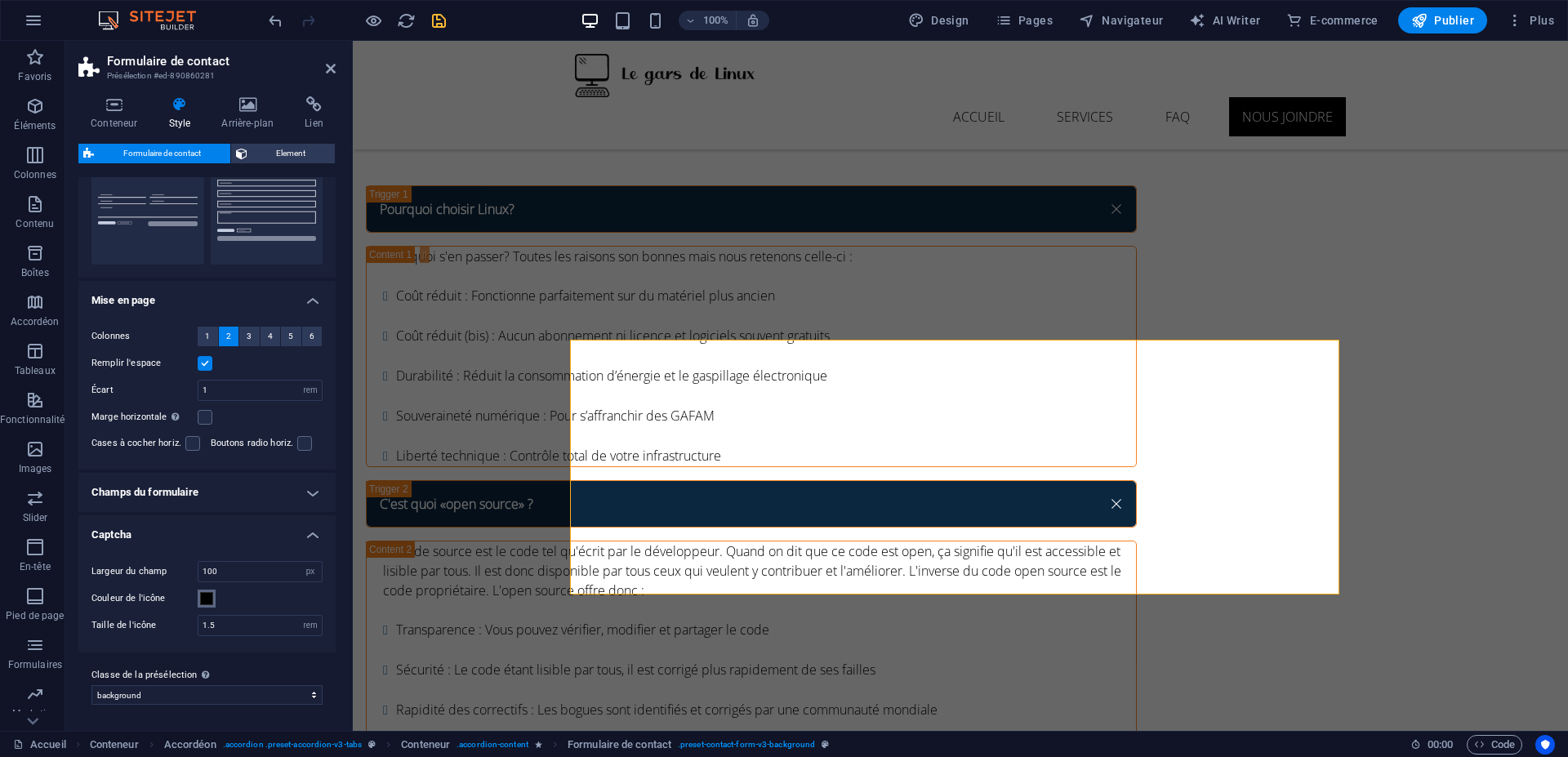
click at [208, 593] on span at bounding box center [206, 598] width 13 height 13
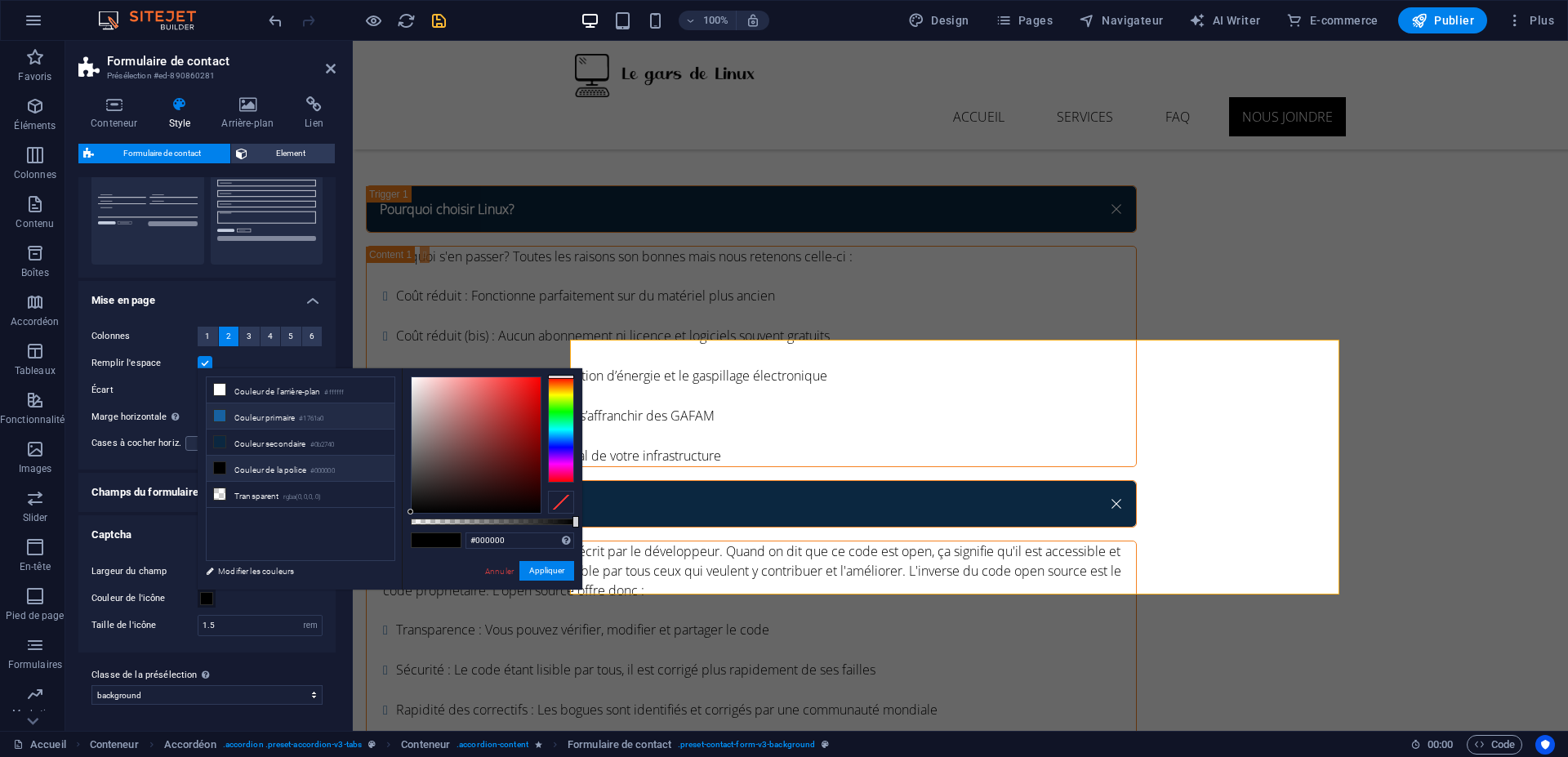
click at [260, 413] on li "Couleur primaire #1761a0" at bounding box center [301, 416] width 188 height 26
type input "#1761a0"
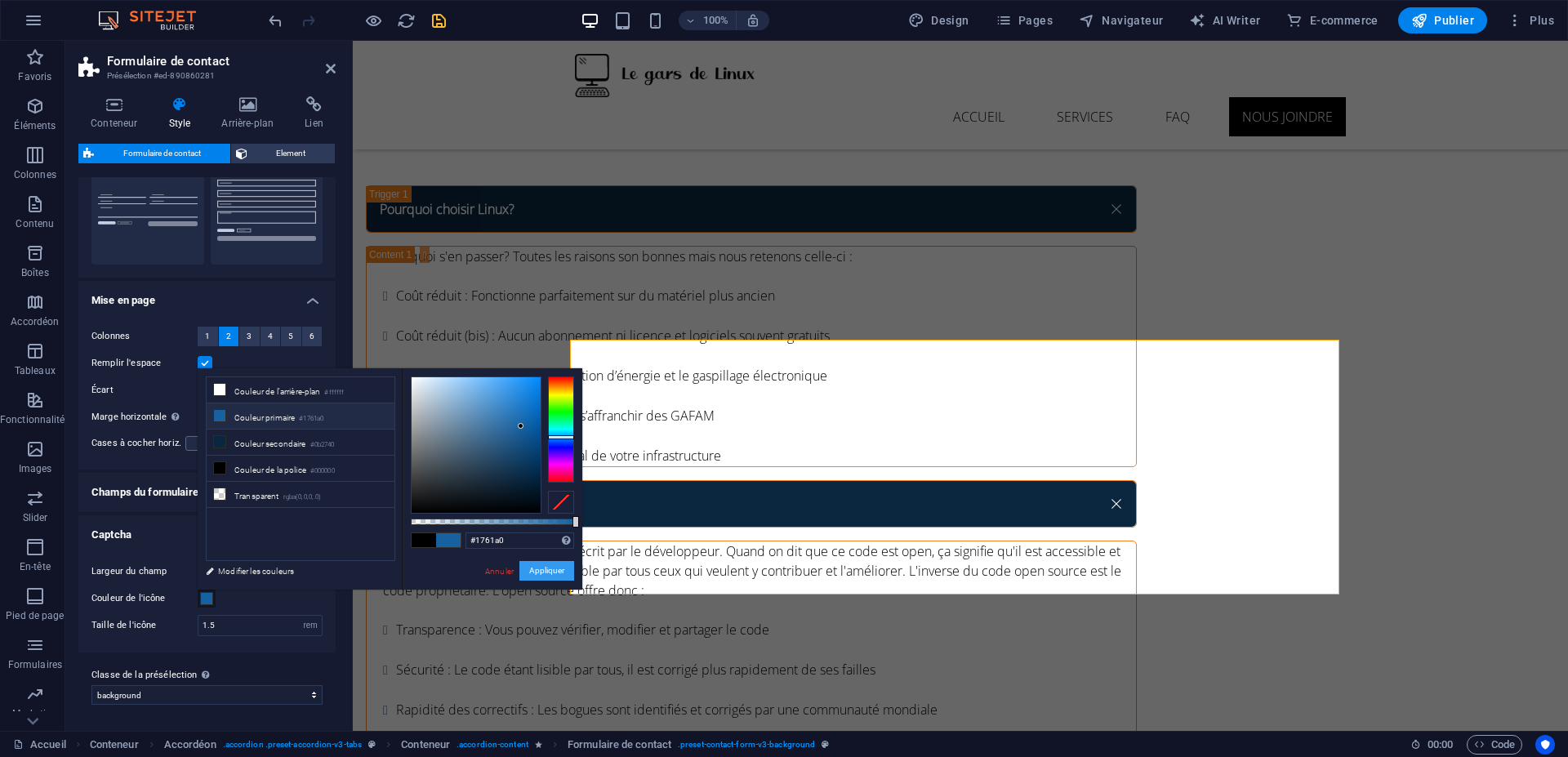
click at [563, 565] on button "Appliquer" at bounding box center [546, 571] width 55 height 19
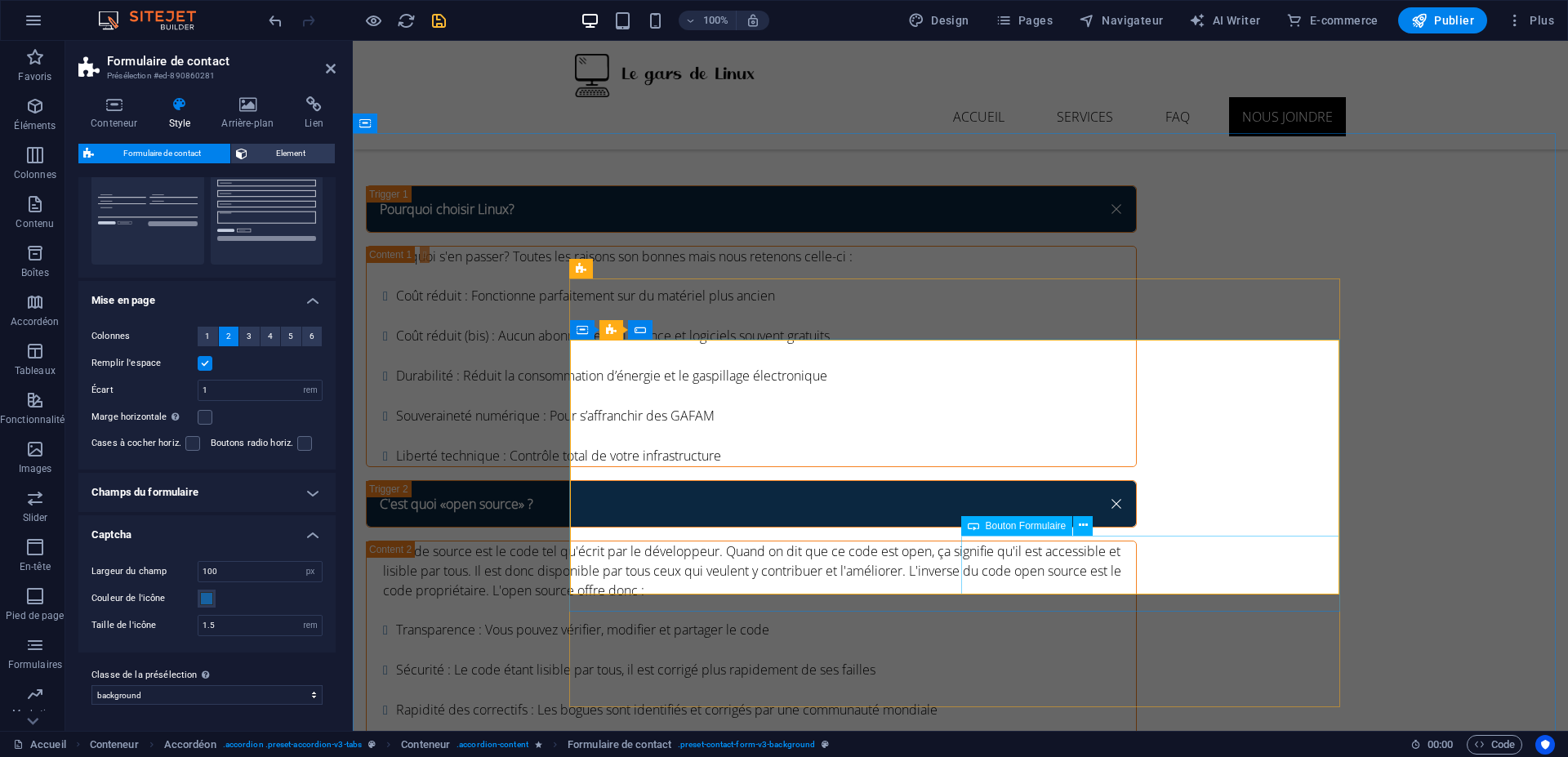
click at [969, 520] on icon at bounding box center [974, 525] width 12 height 19
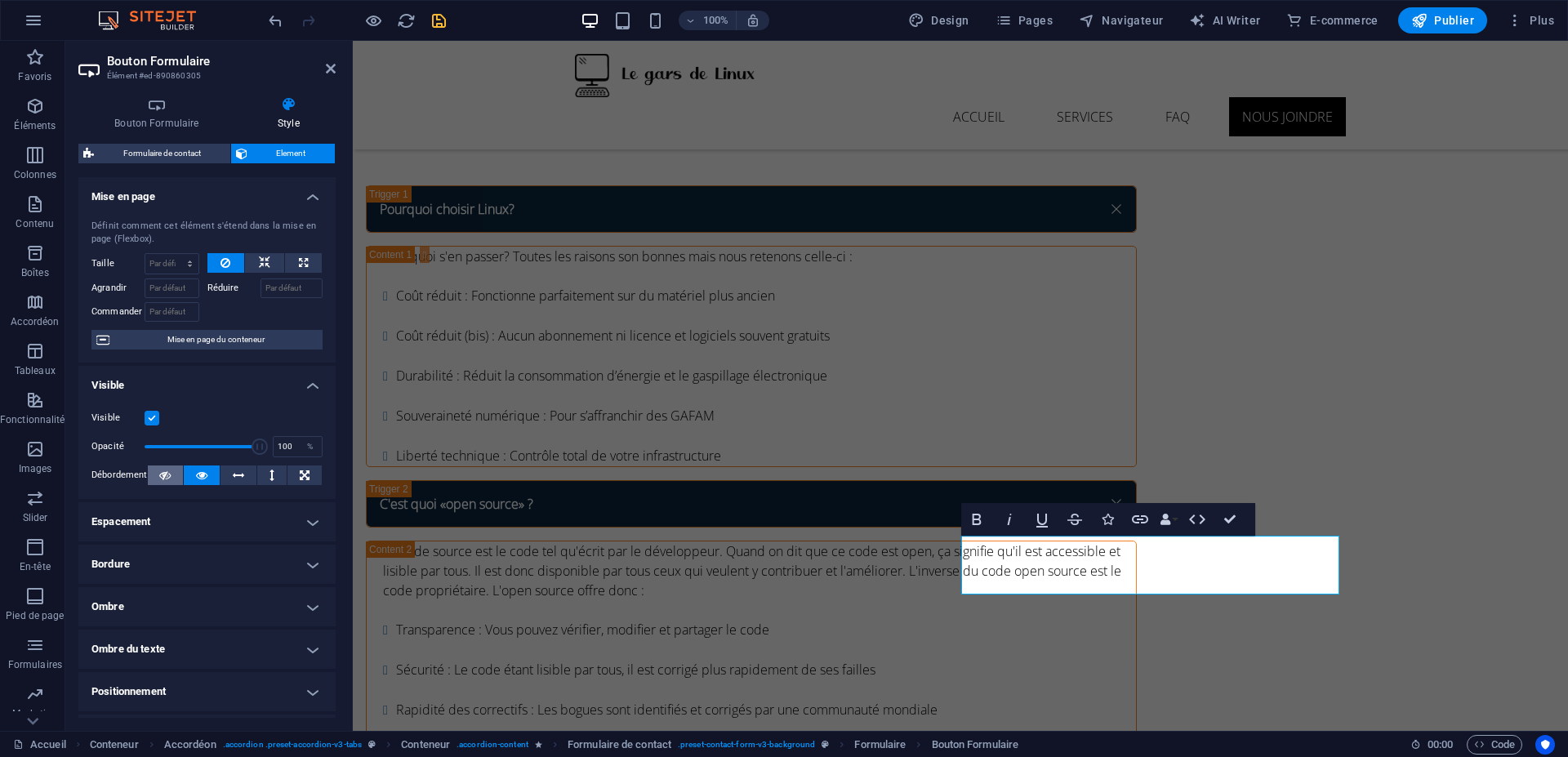
click at [163, 477] on icon at bounding box center [165, 475] width 12 height 19
click at [199, 476] on icon at bounding box center [202, 475] width 12 height 19
click at [223, 471] on button at bounding box center [238, 475] width 36 height 19
click at [162, 472] on icon at bounding box center [165, 475] width 12 height 19
click at [234, 533] on h4 "Espacement" at bounding box center [207, 522] width 257 height 39
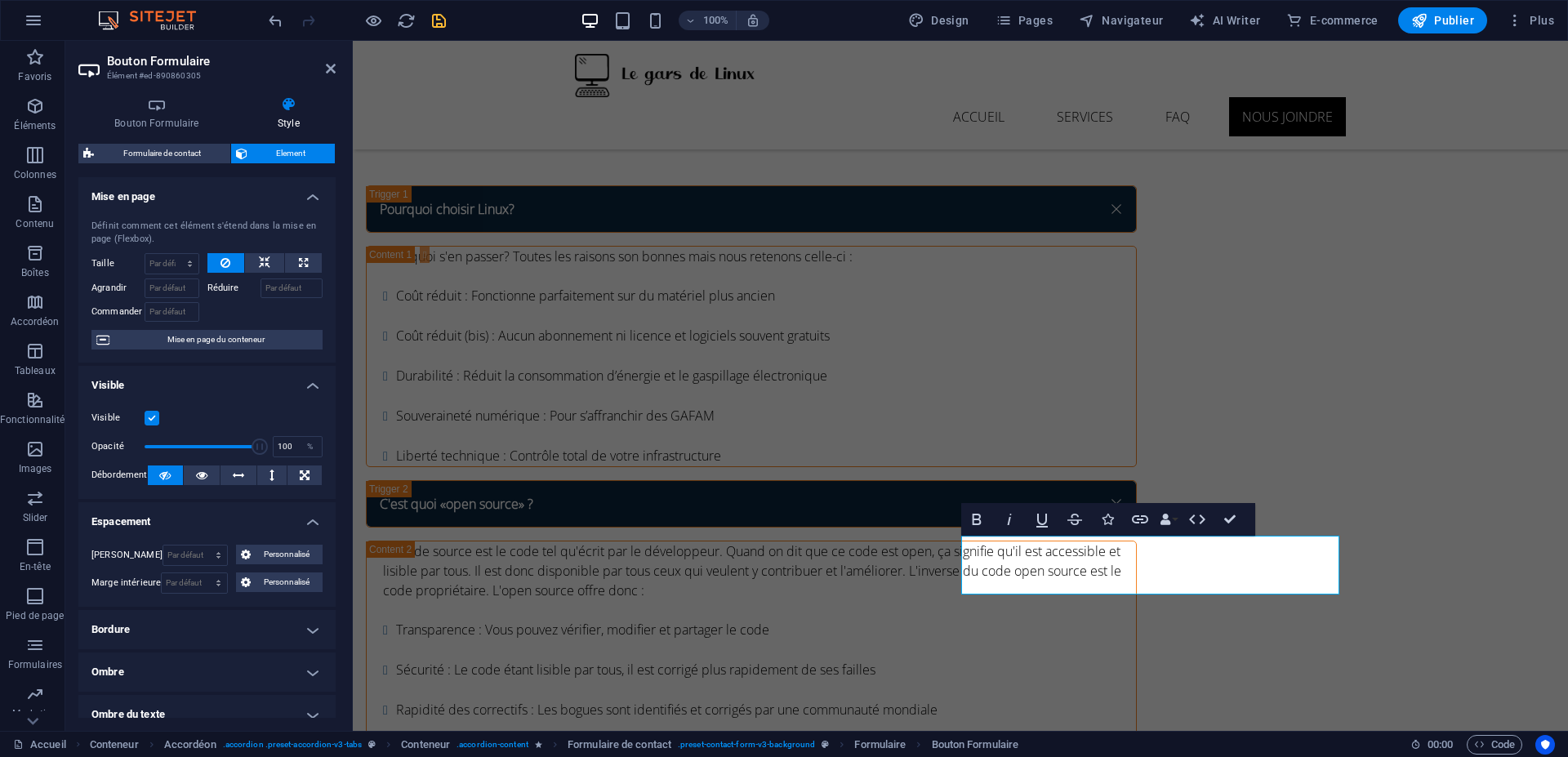
click at [189, 634] on h4 "Bordure" at bounding box center [207, 629] width 257 height 39
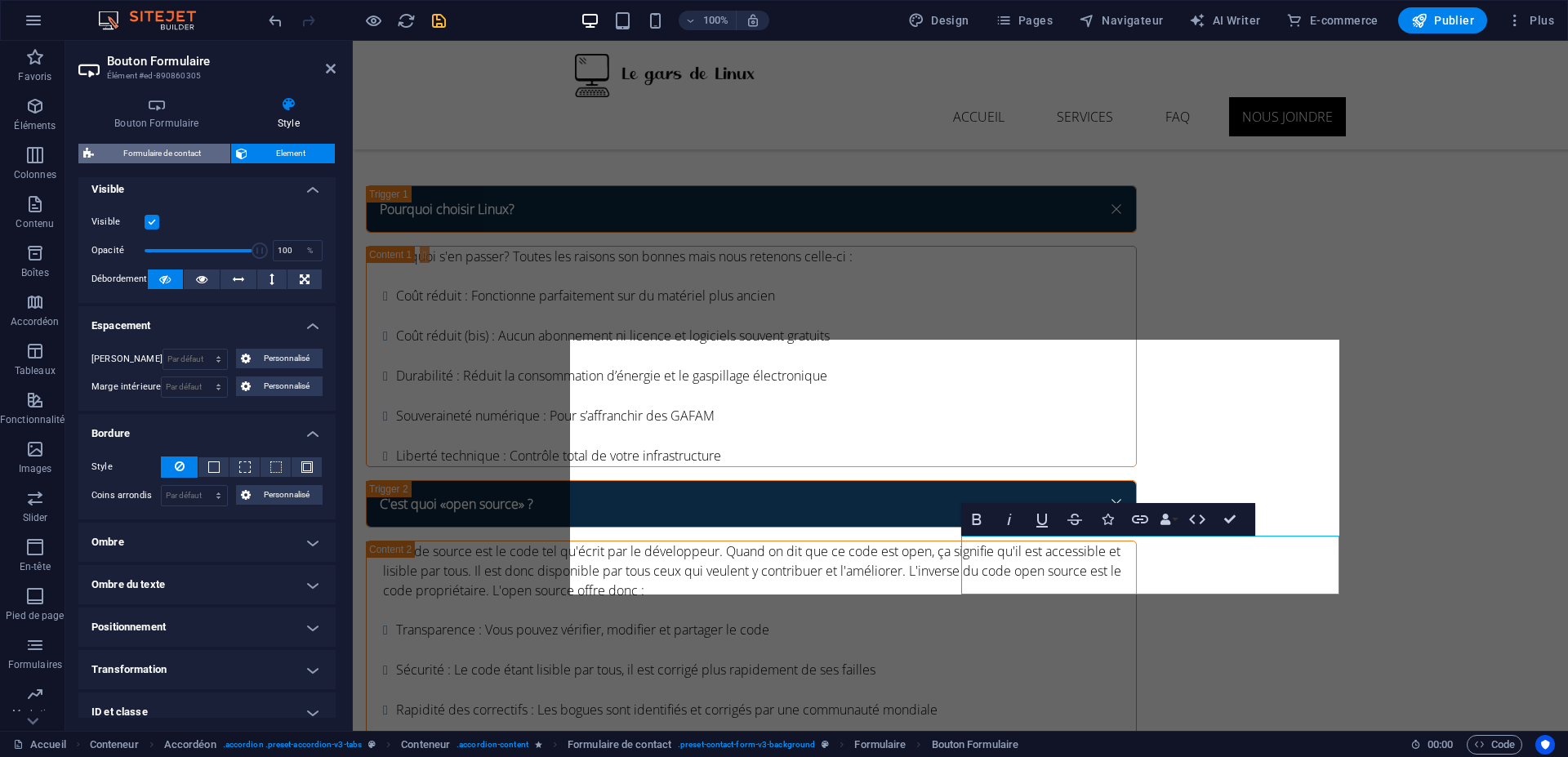
click at [178, 152] on span "Formulaire de contact" at bounding box center [162, 153] width 126 height 19
select select "rem"
select select "px"
select select "rem"
select select "preset-contact-form-v3-background"
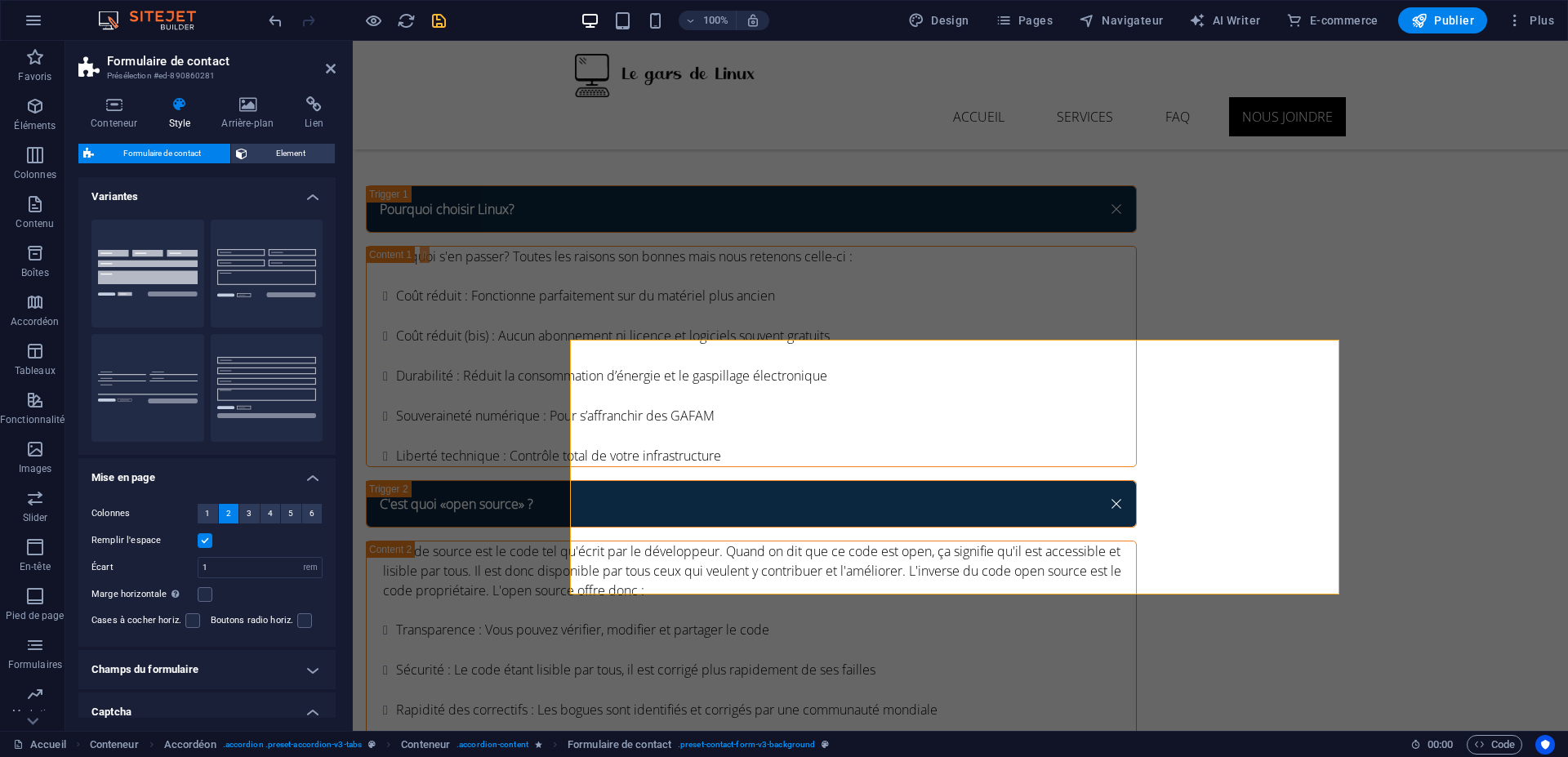
click at [174, 196] on h4 "Variantes" at bounding box center [207, 191] width 257 height 30
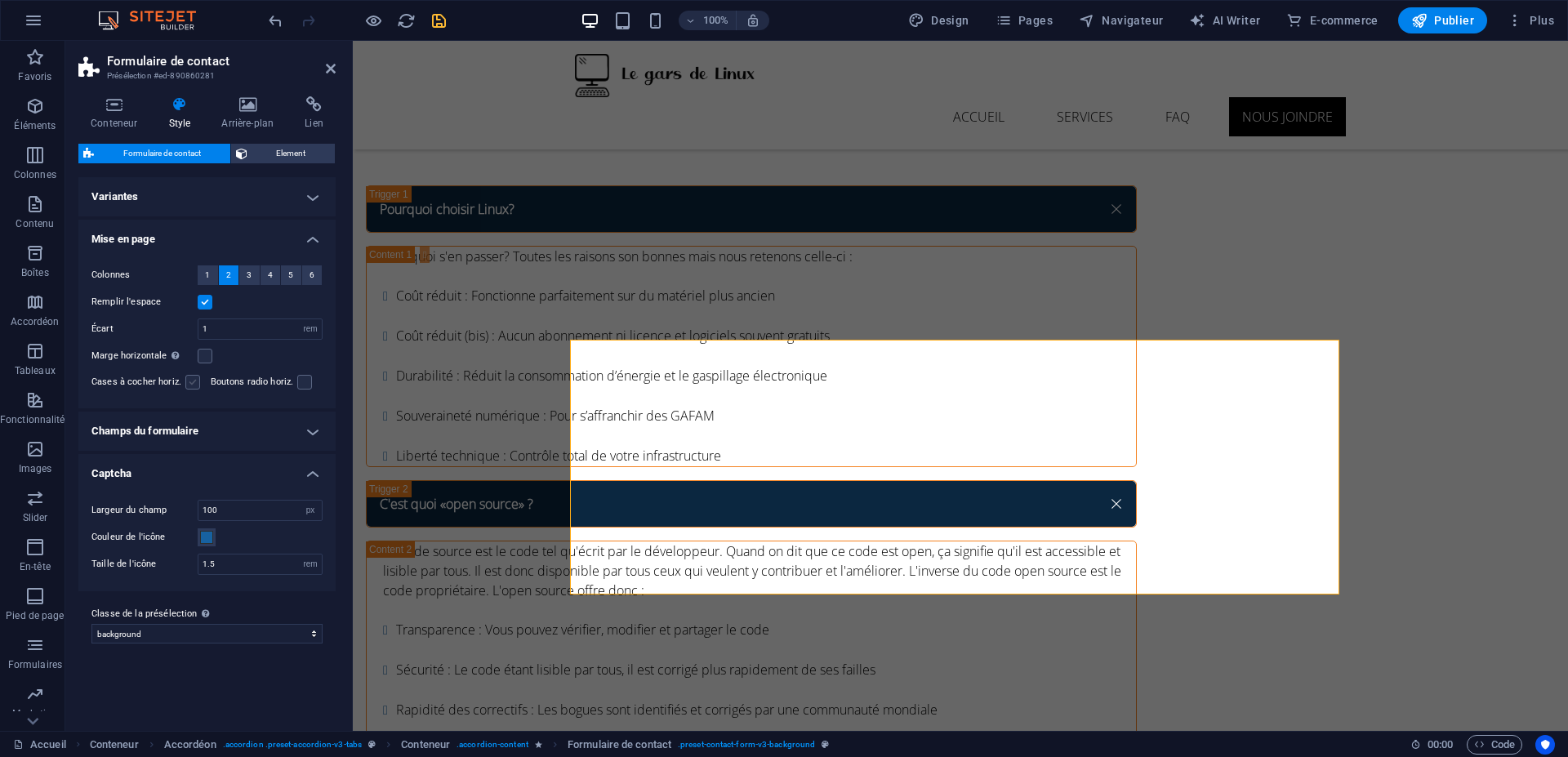
click at [193, 378] on label at bounding box center [192, 382] width 14 height 14
click at [0, 0] on input "Cases à cocher horiz." at bounding box center [0, 0] width 0 height 0
click at [193, 378] on label at bounding box center [192, 382] width 14 height 14
click at [0, 0] on input "Cases à cocher horiz." at bounding box center [0, 0] width 0 height 0
click at [306, 378] on label at bounding box center [304, 382] width 14 height 14
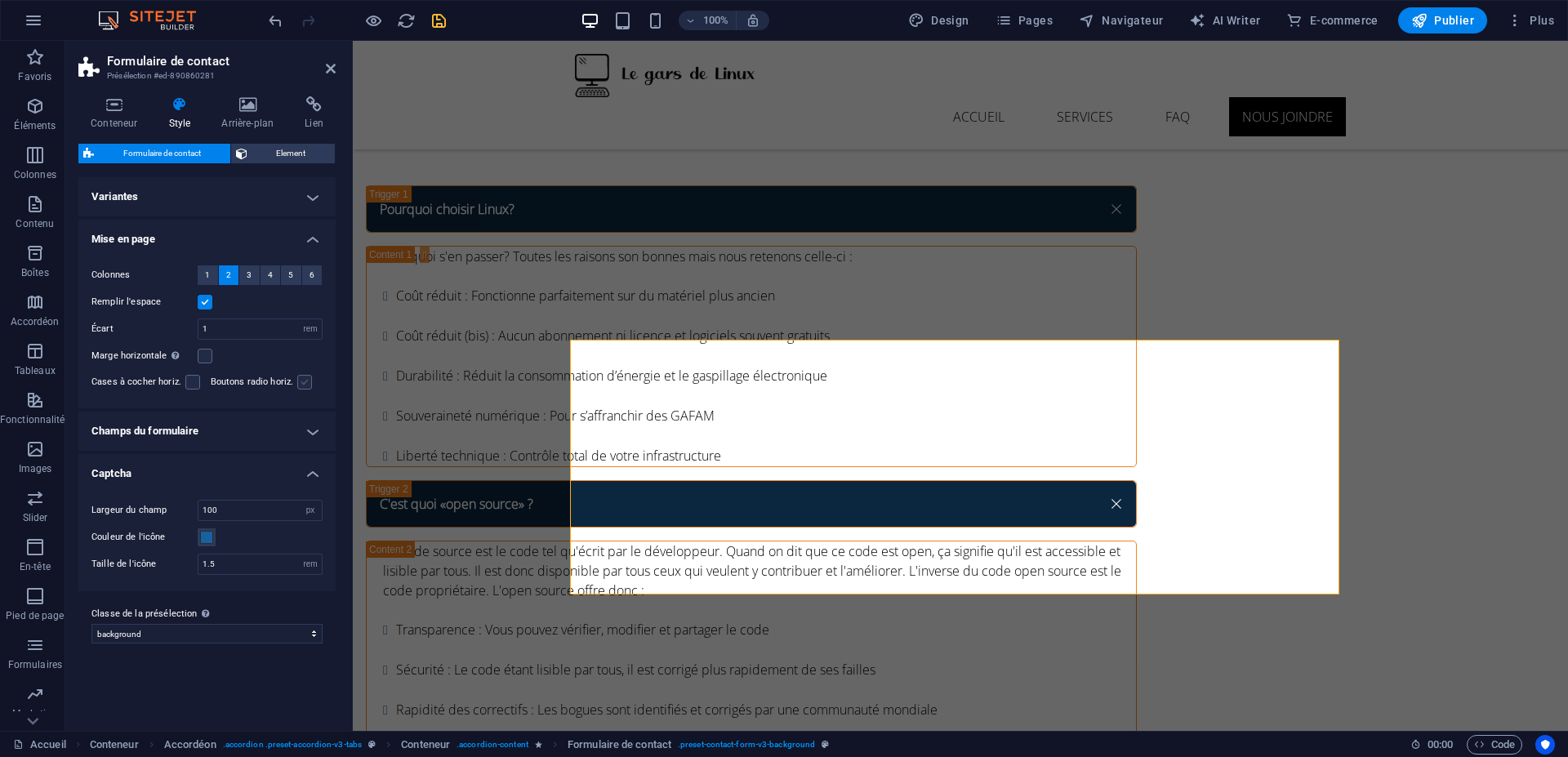
click at [0, 0] on input "Boutons radio horiz." at bounding box center [0, 0] width 0 height 0
click at [305, 375] on label at bounding box center [304, 382] width 14 height 14
click at [0, 0] on input "Boutons radio horiz." at bounding box center [0, 0] width 0 height 0
click at [273, 428] on h4 "Champs du formulaire" at bounding box center [207, 431] width 257 height 39
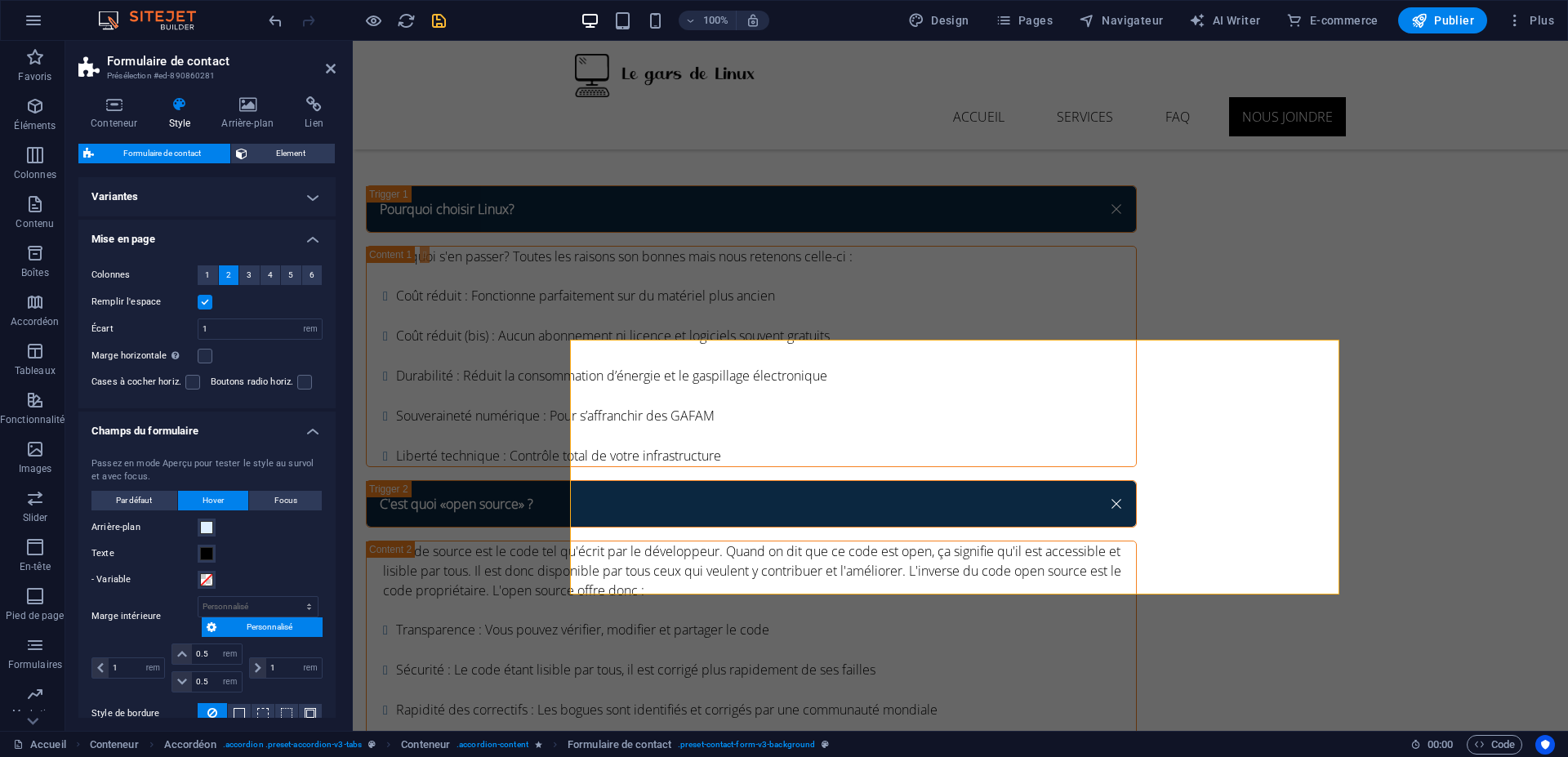
click at [225, 625] on span "Personnalisé" at bounding box center [269, 627] width 97 height 19
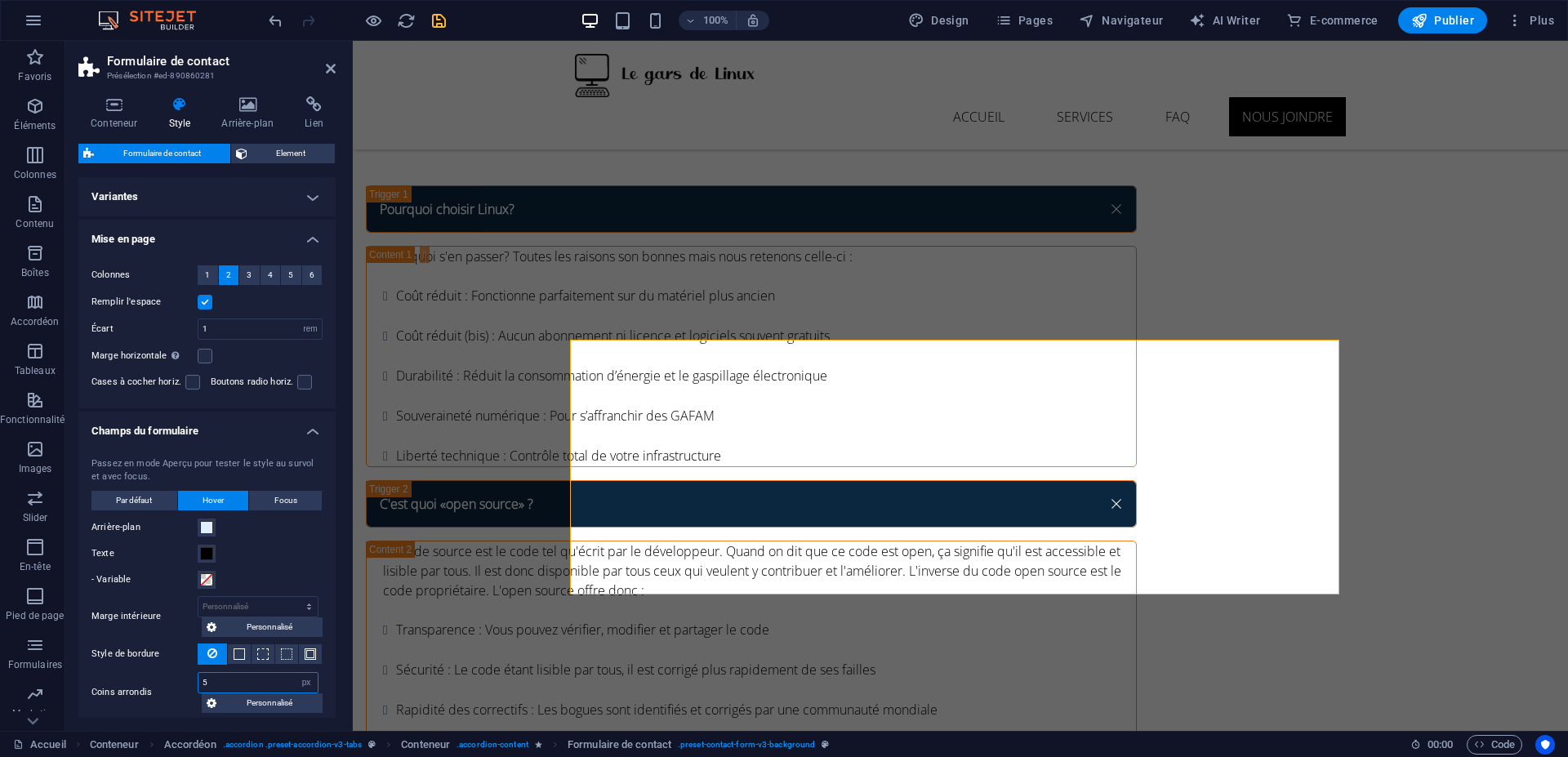
drag, startPoint x: 226, startPoint y: 679, endPoint x: 102, endPoint y: 677, distance: 124.0
click at [102, 677] on div "Coins arrondis 5 px rem % vh vw Personnalisé Personnalisé" at bounding box center [207, 693] width 231 height 41
type input "0"
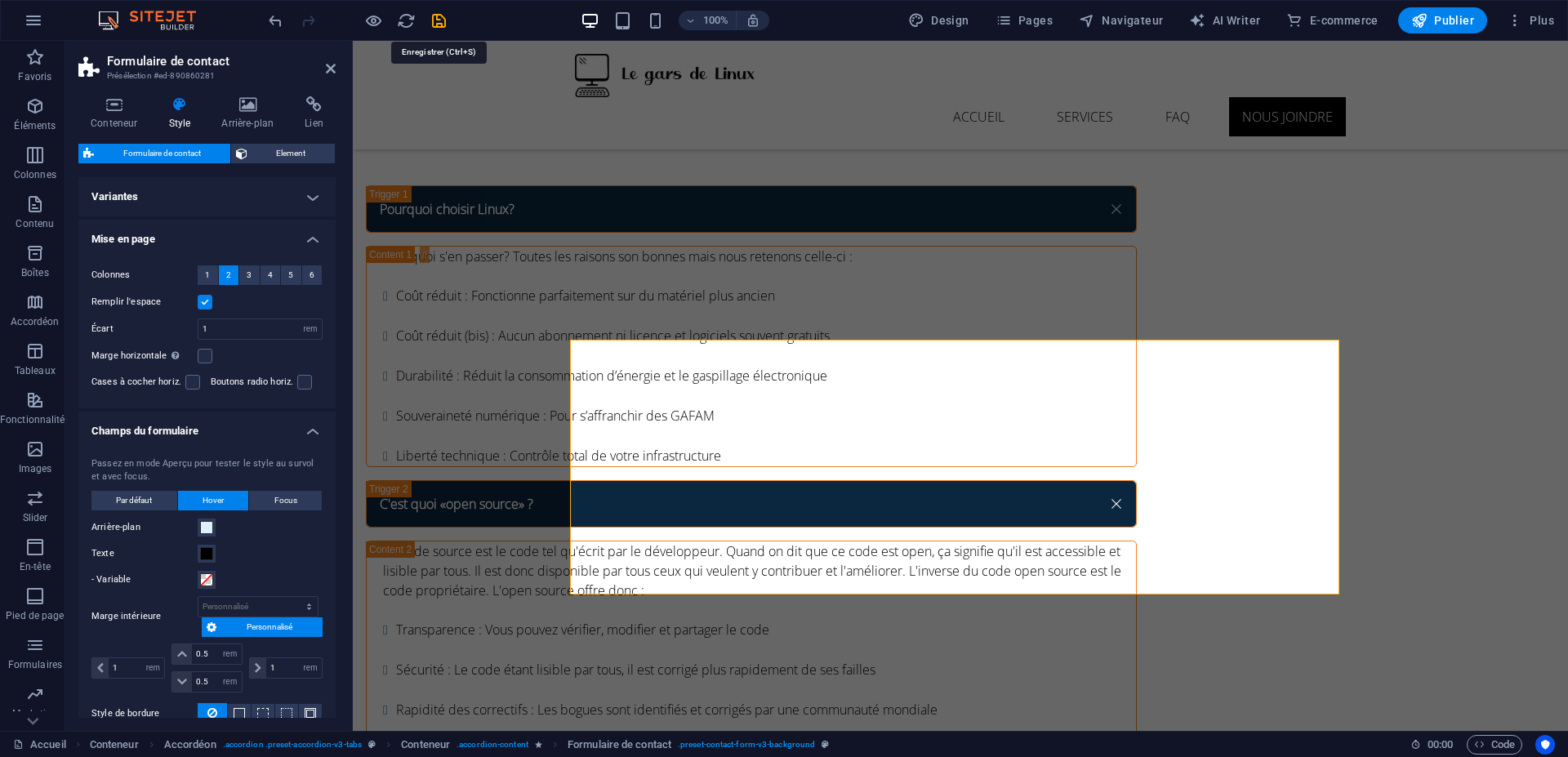
click at [436, 21] on icon "save" at bounding box center [439, 21] width 19 height 19
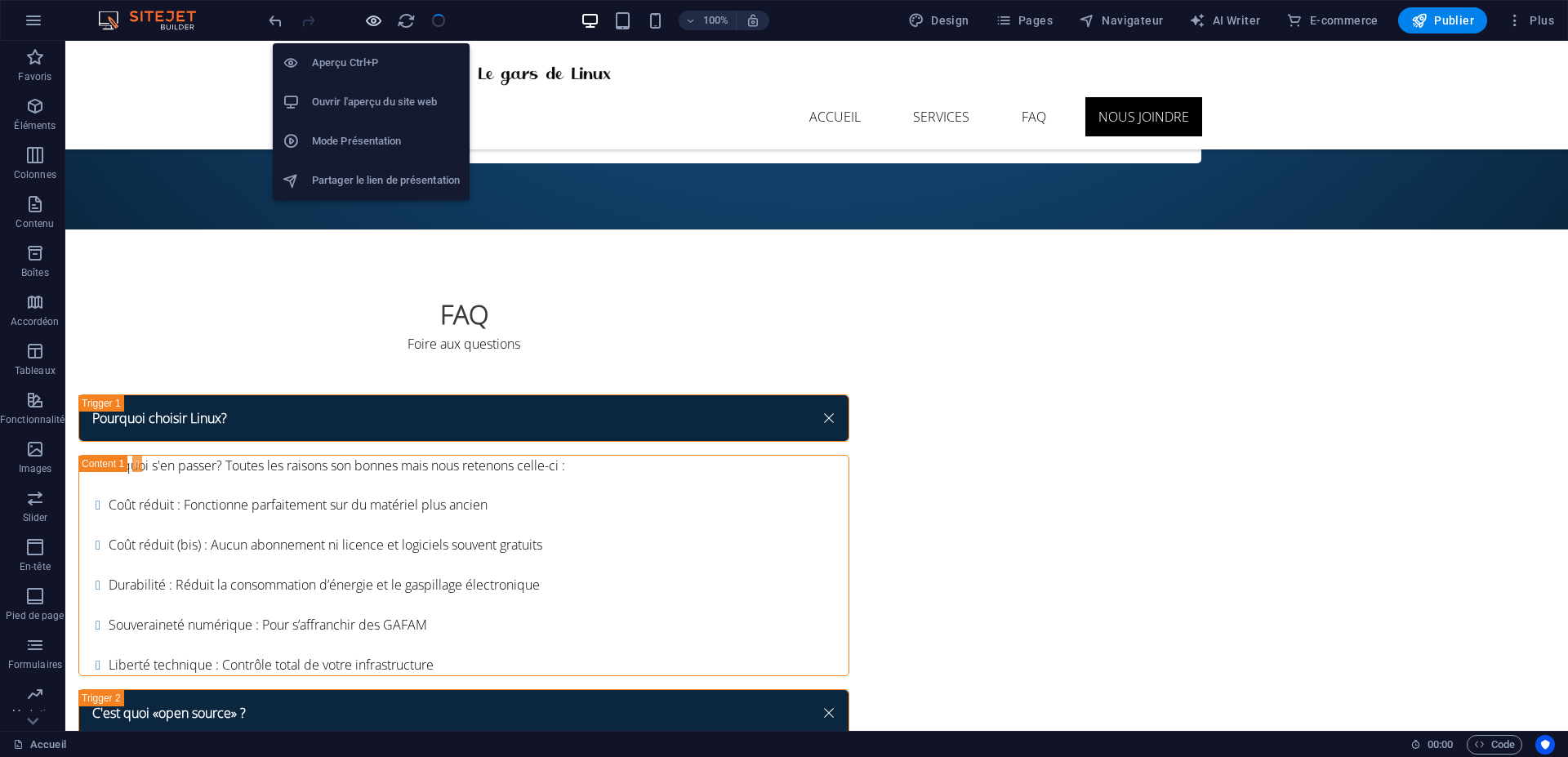
click at [373, 19] on icon "button" at bounding box center [373, 21] width 19 height 19
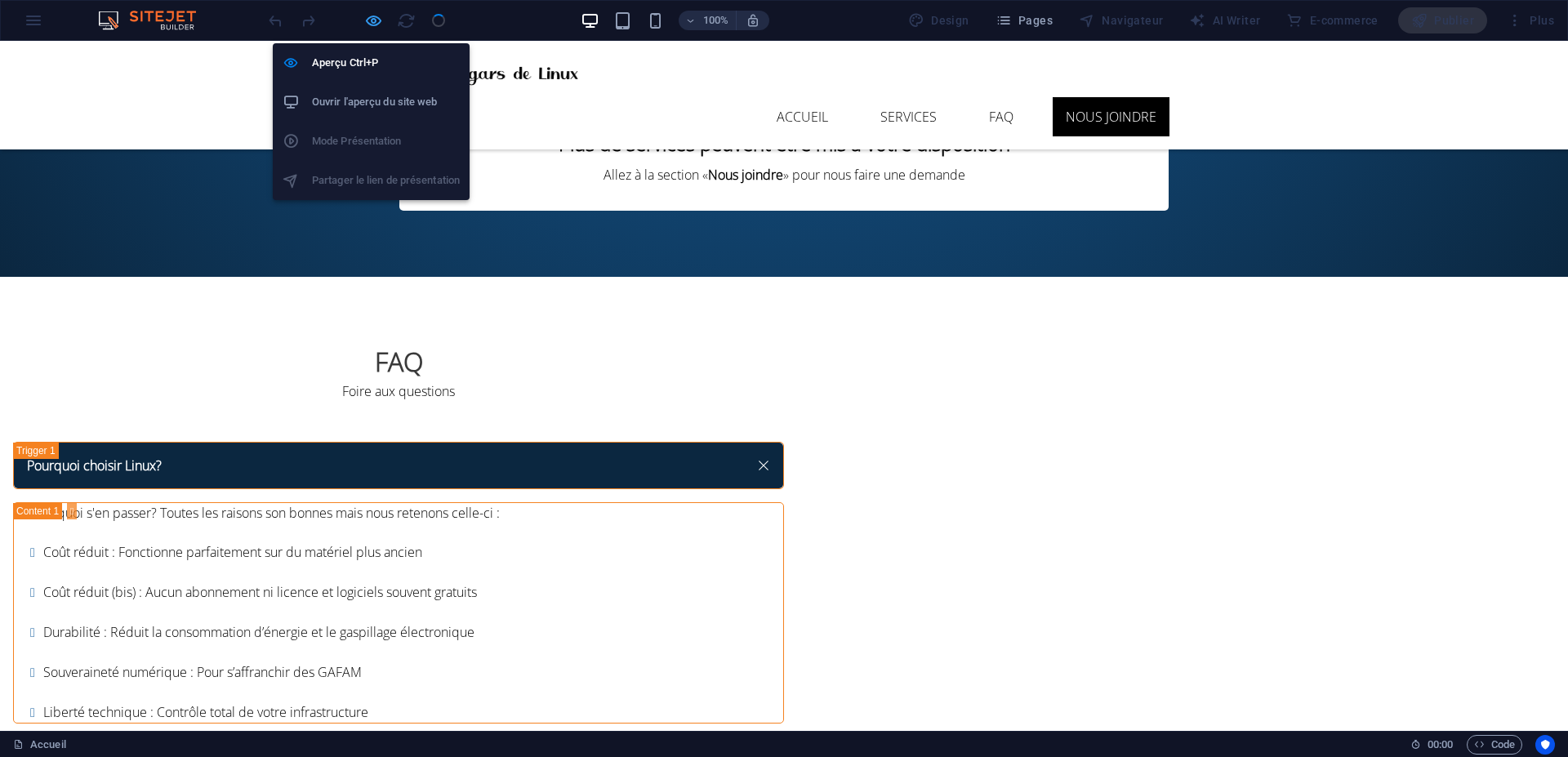
scroll to position [3555, 0]
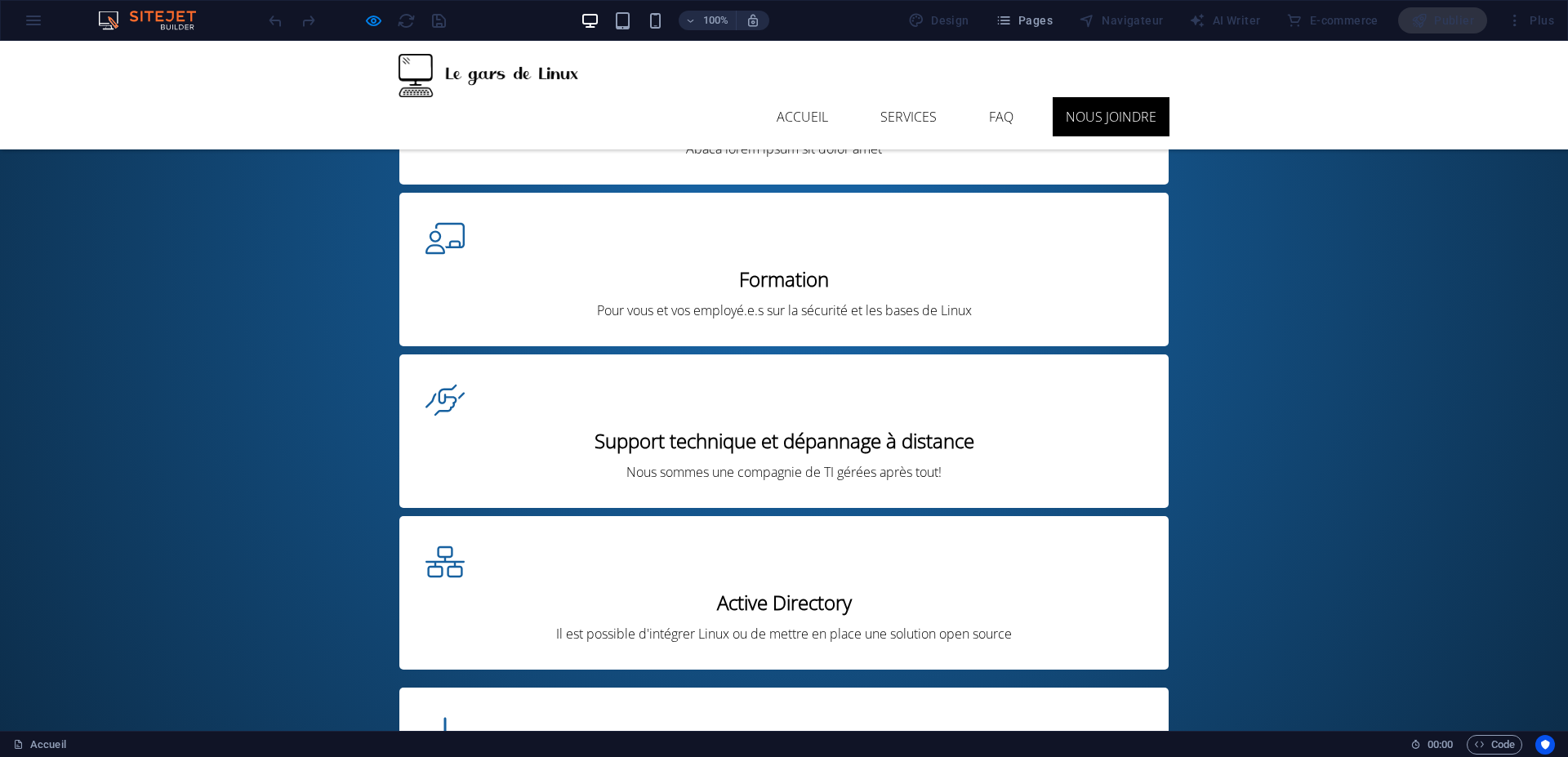
drag, startPoint x: 1161, startPoint y: 516, endPoint x: 1063, endPoint y: 530, distance: 99.0
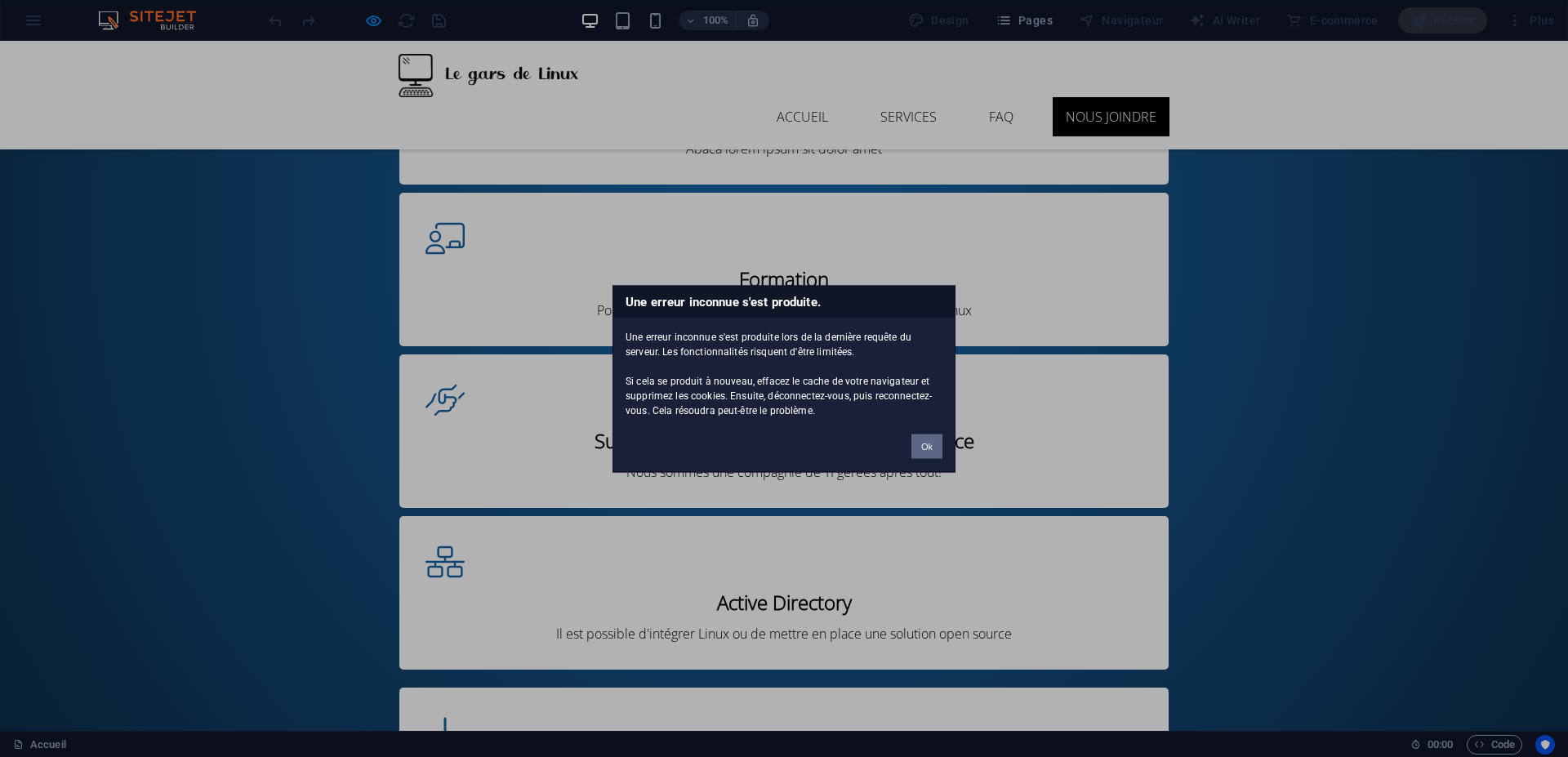
drag, startPoint x: 928, startPoint y: 450, endPoint x: 928, endPoint y: 411, distance: 39.0
click at [928, 450] on button "Ok" at bounding box center [926, 445] width 31 height 25
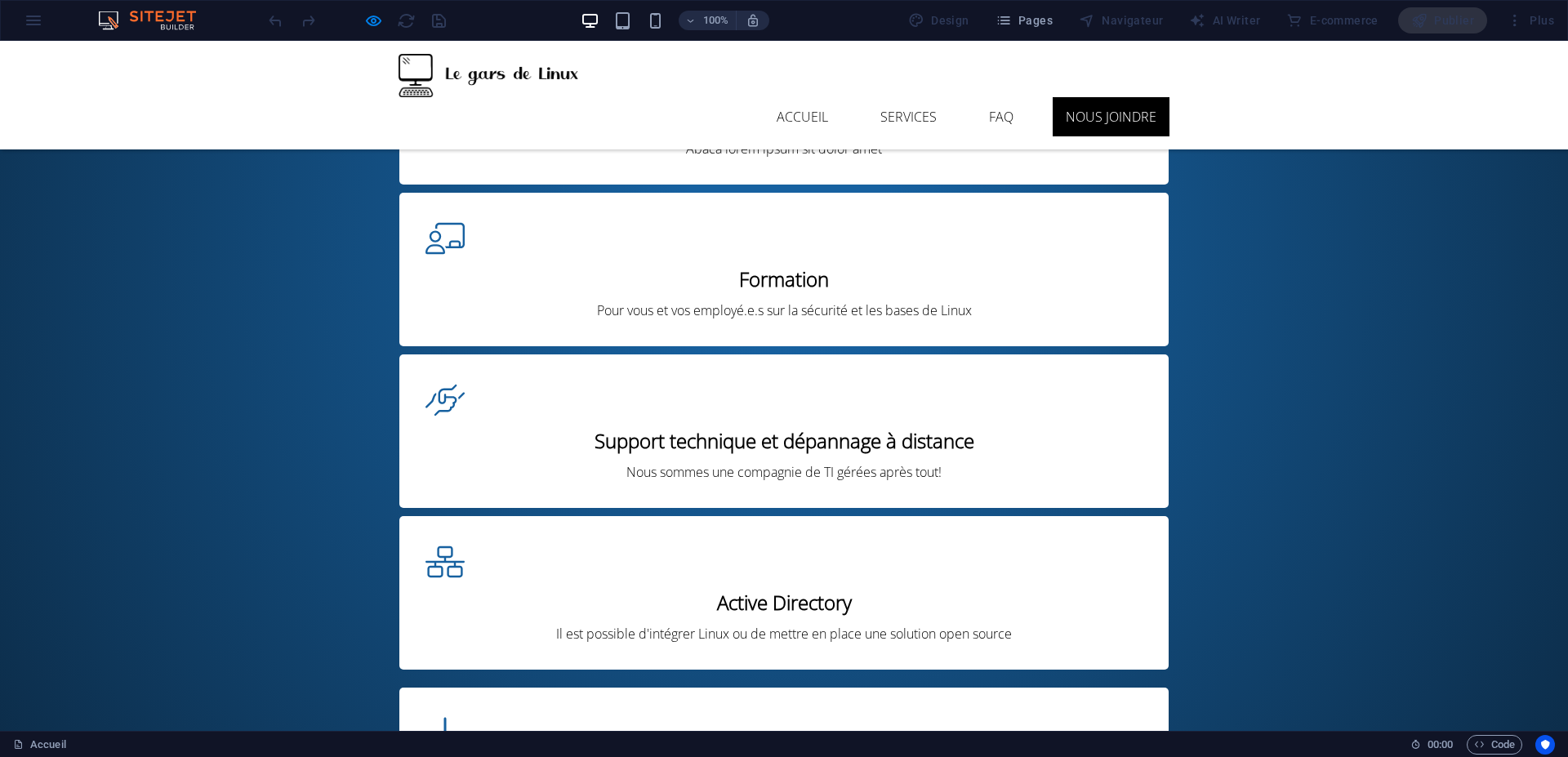
scroll to position [3674, 0]
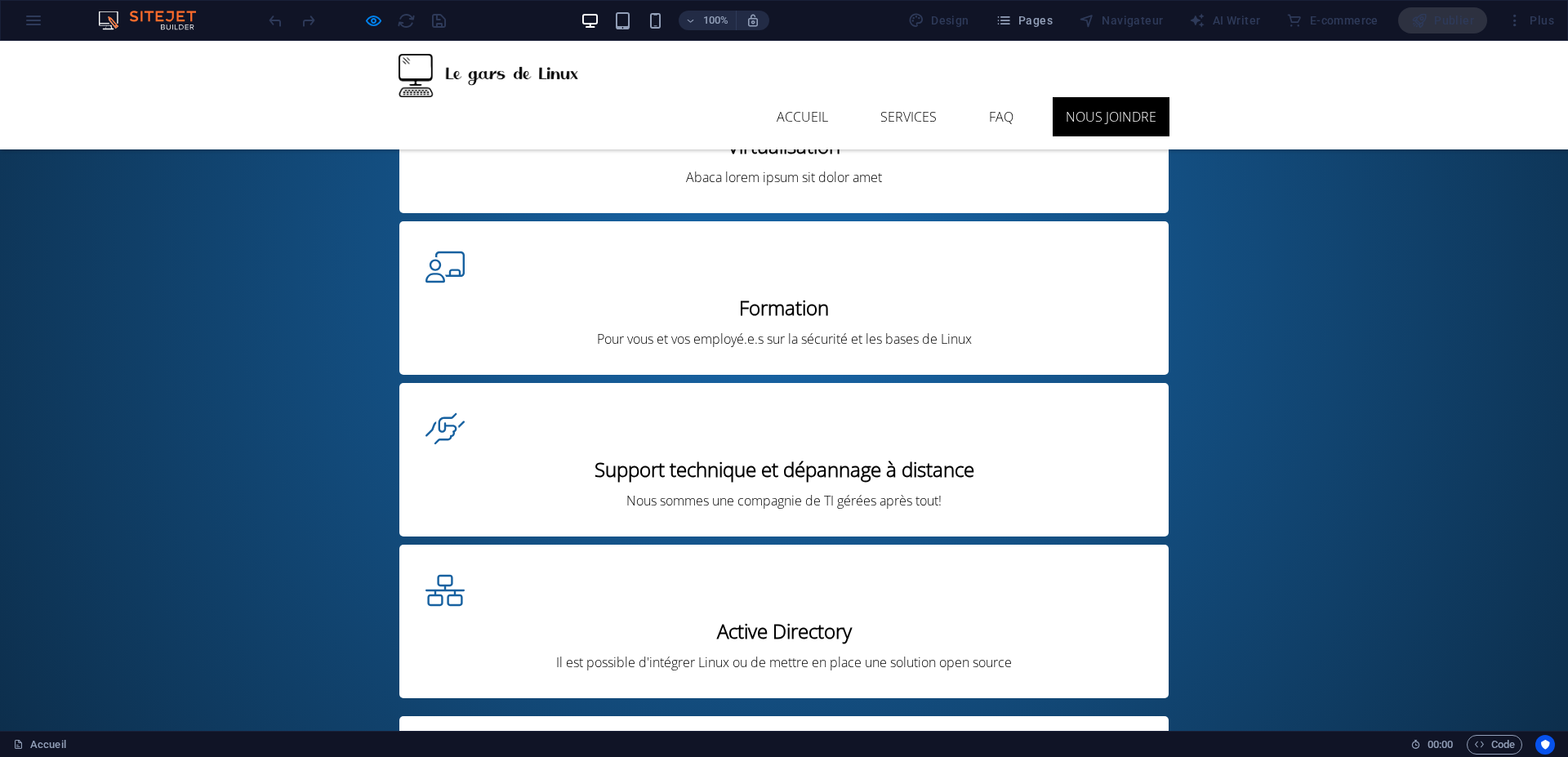
scroll to position [3411, 0]
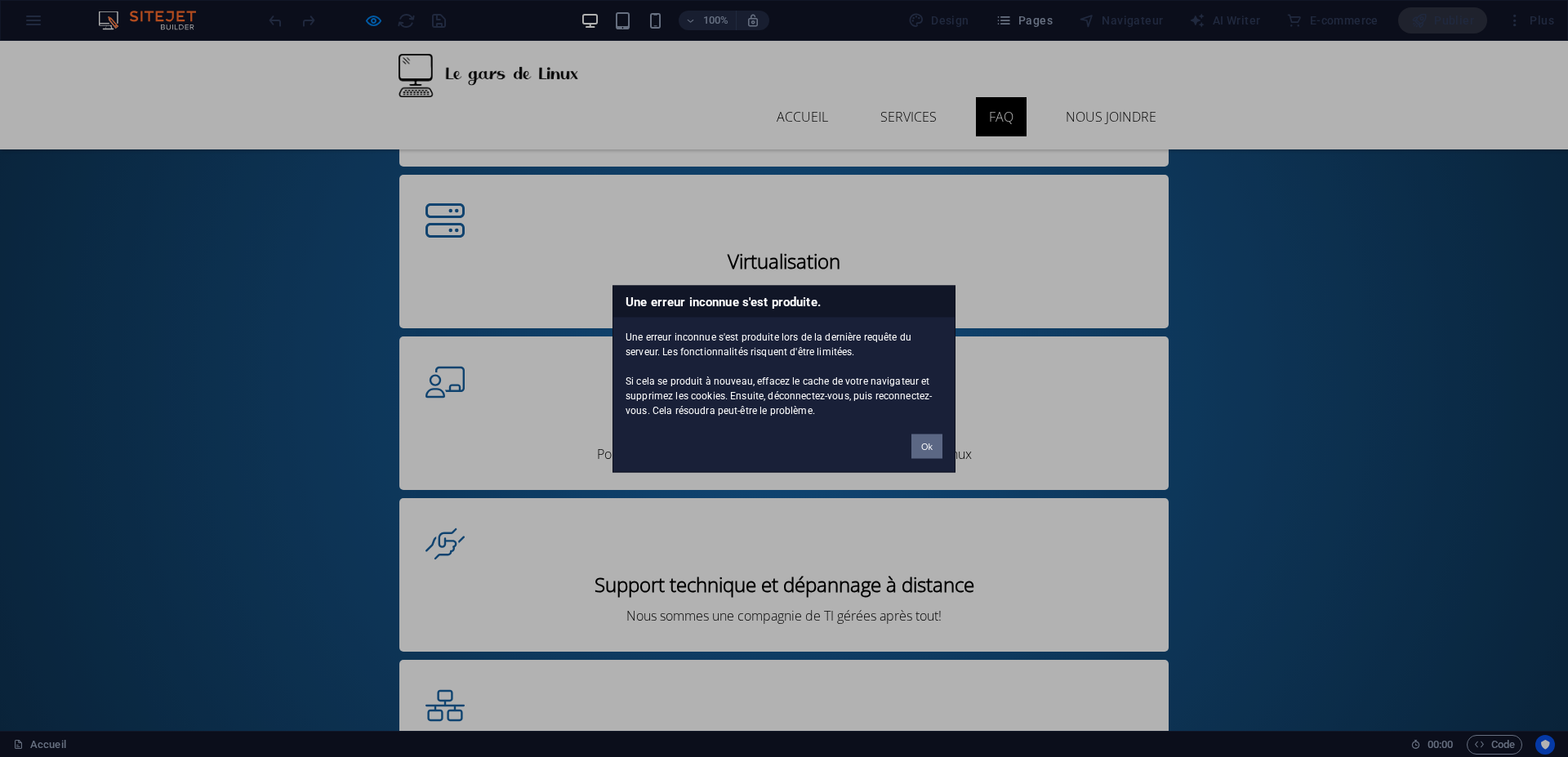
click at [939, 447] on button "Ok" at bounding box center [926, 445] width 31 height 25
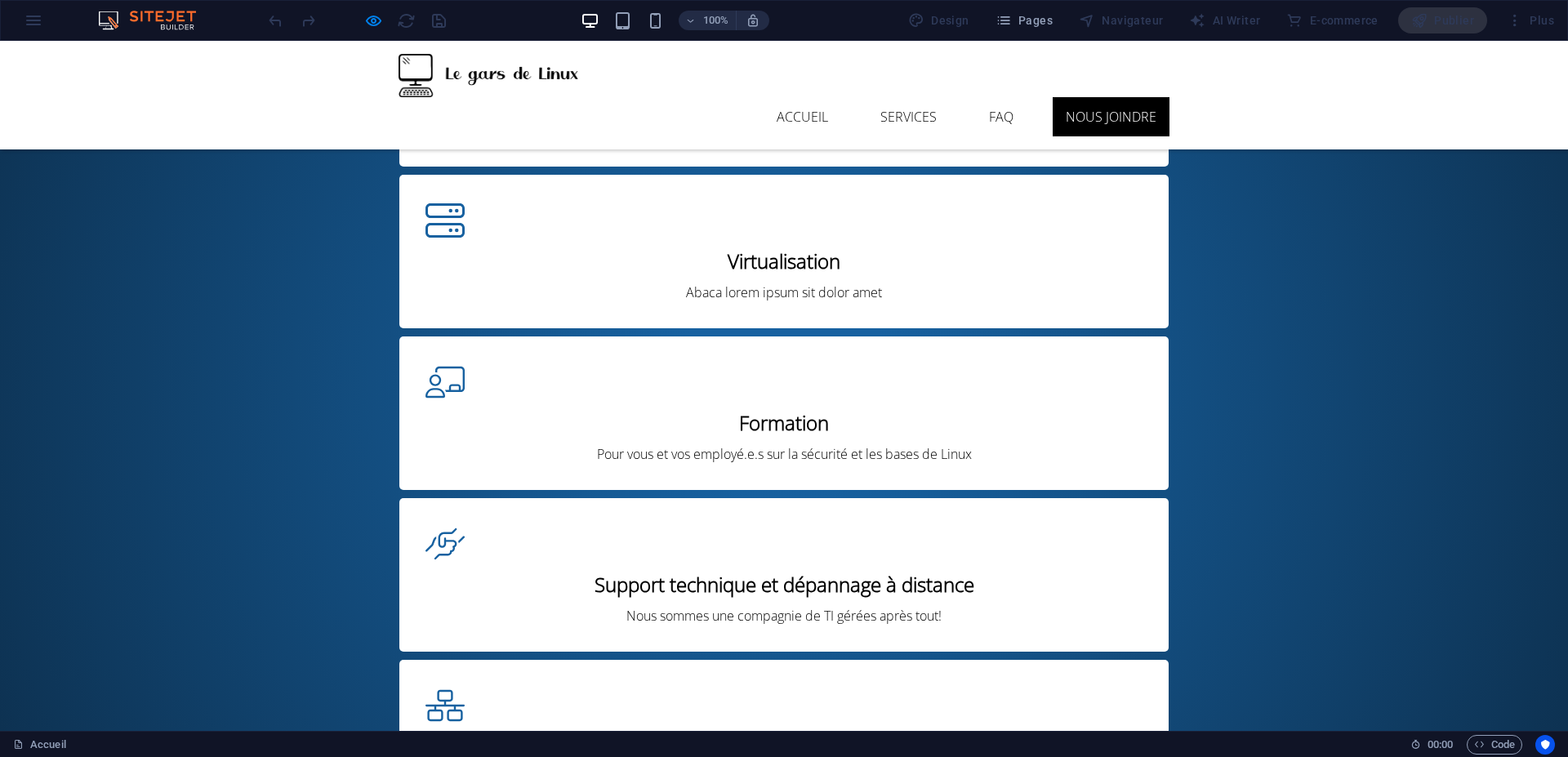
scroll to position [3607, 0]
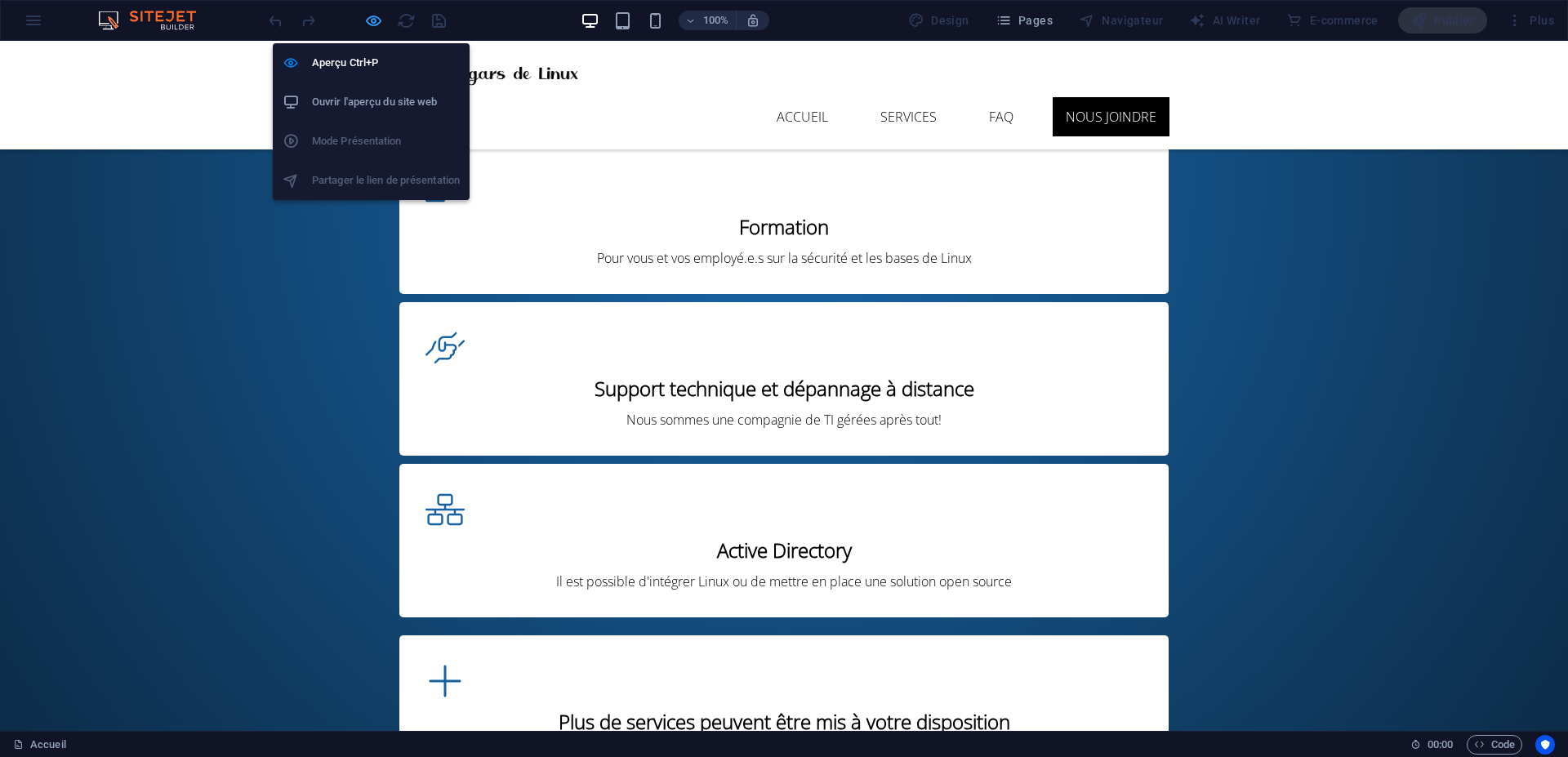
click at [367, 22] on icon "button" at bounding box center [373, 21] width 19 height 19
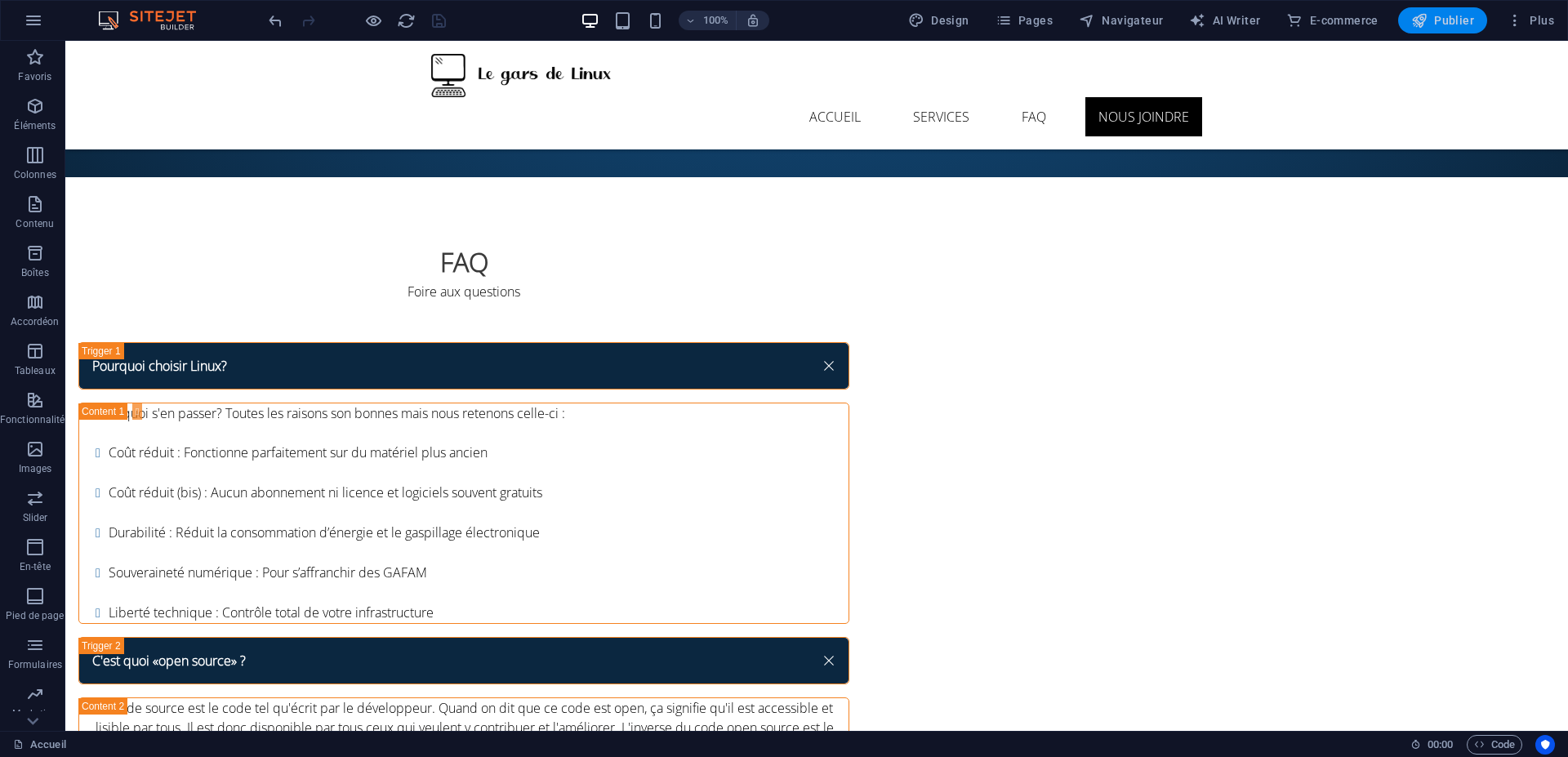
click at [1434, 23] on span "Publier" at bounding box center [1442, 19] width 63 height 16
